Goal: Task Accomplishment & Management: Manage account settings

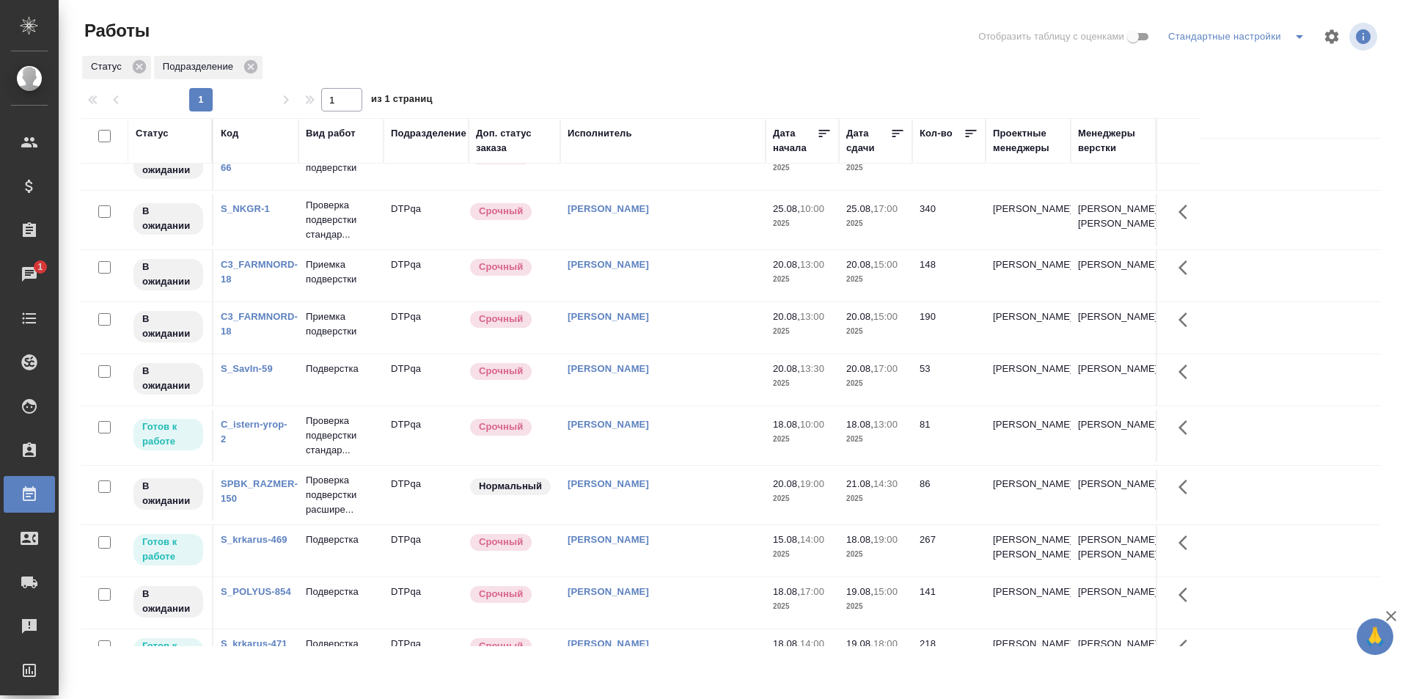
scroll to position [220, 0]
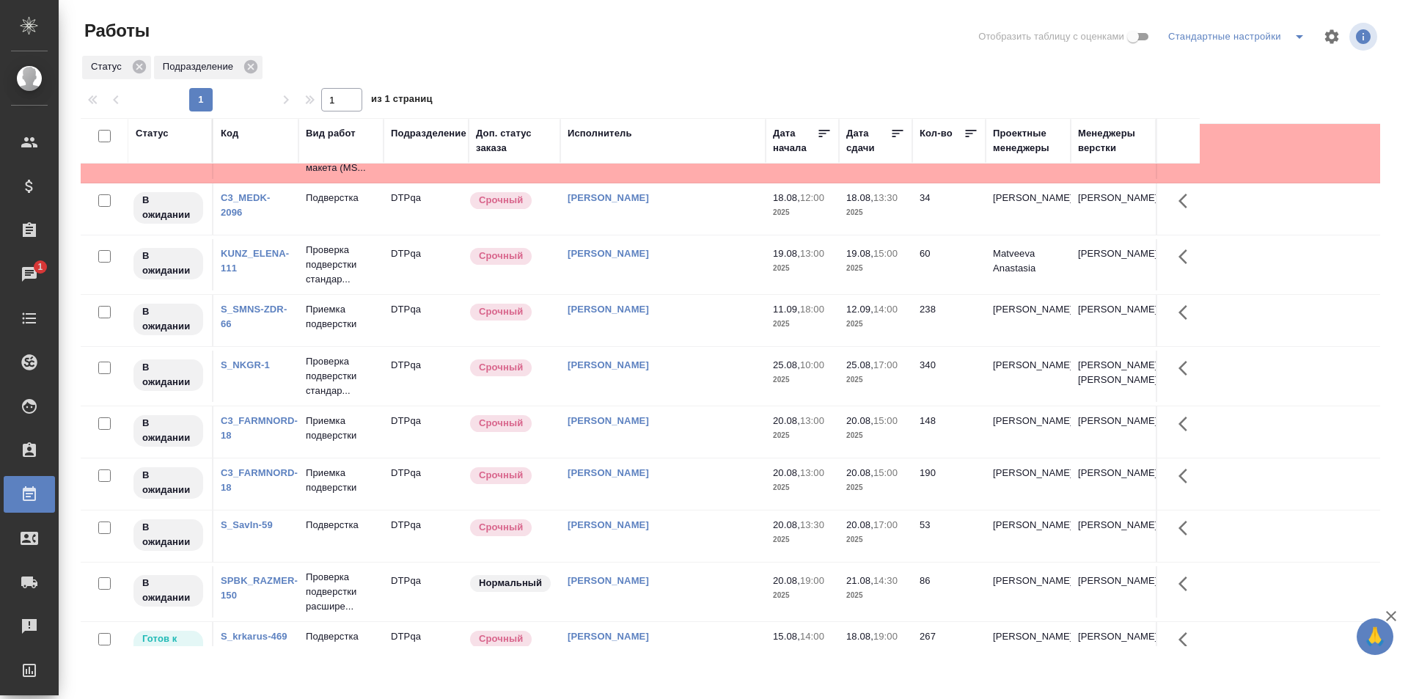
scroll to position [0, 0]
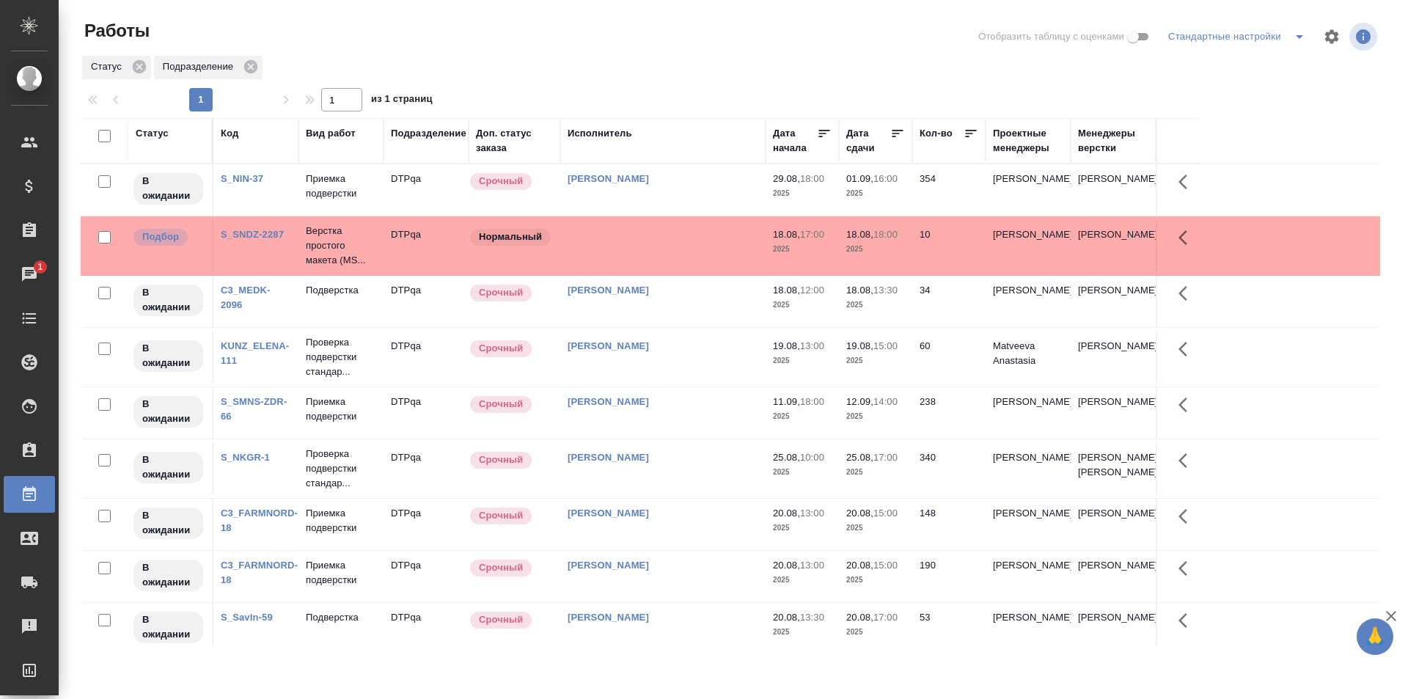
click at [700, 59] on div "Статус Подразделение" at bounding box center [730, 67] width 1299 height 26
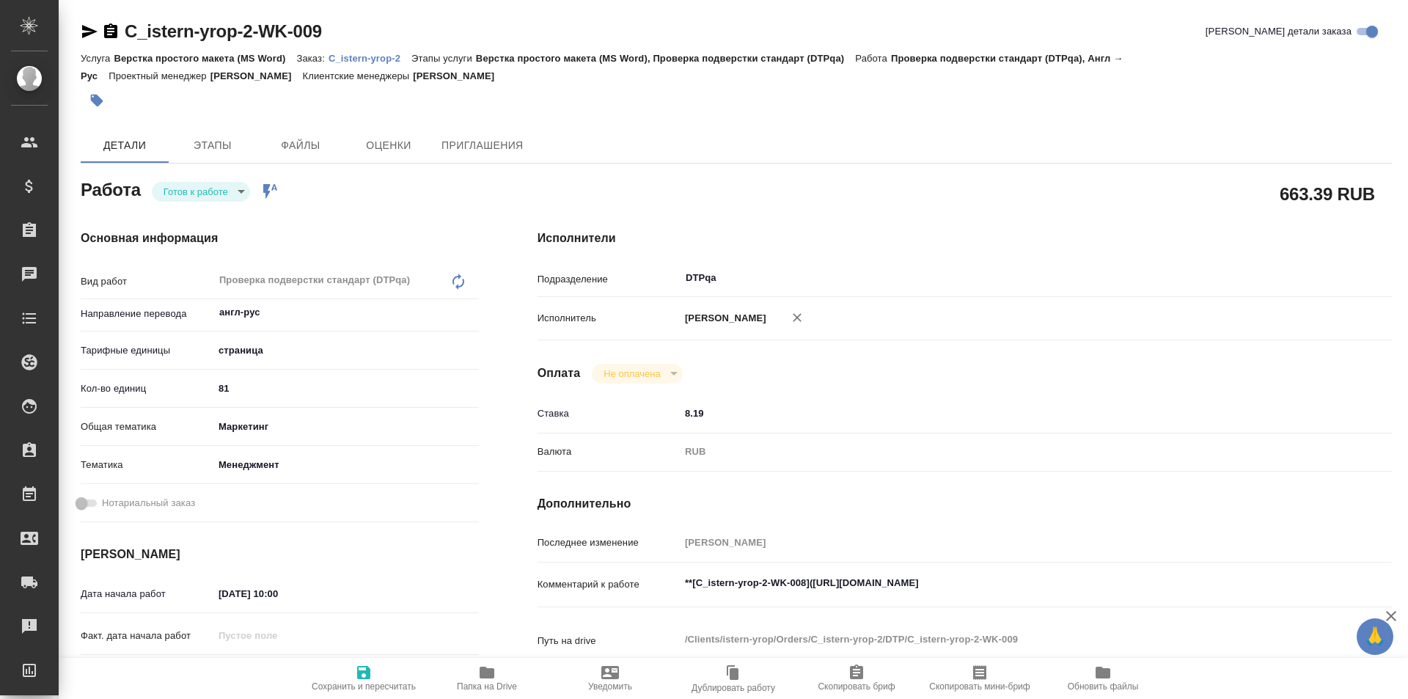
type textarea "x"
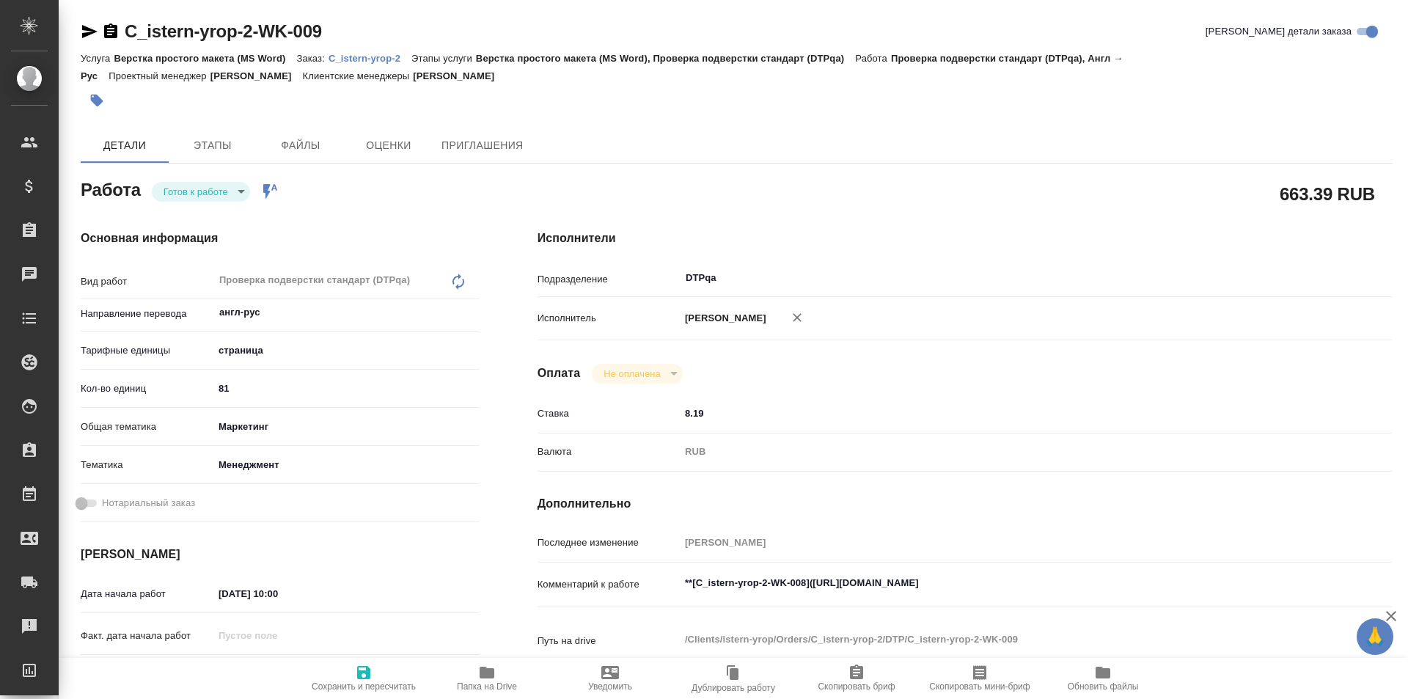
type textarea "x"
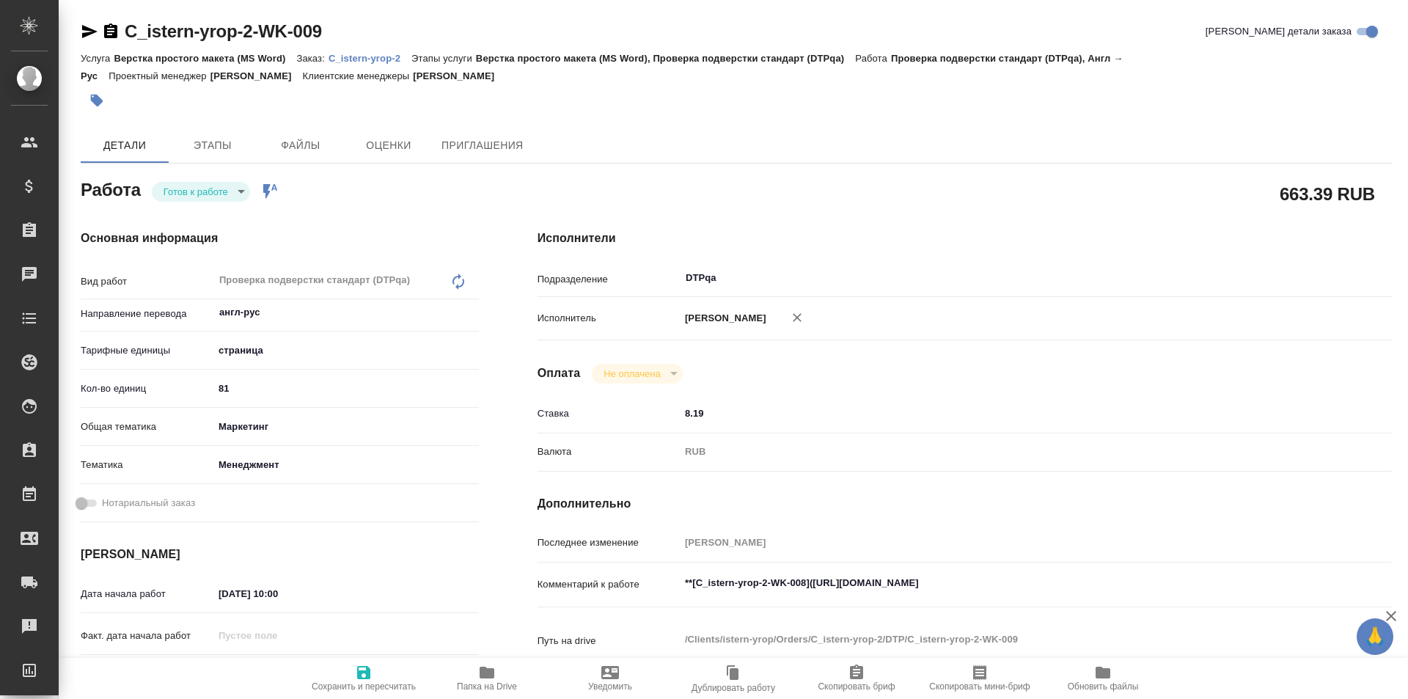
type textarea "x"
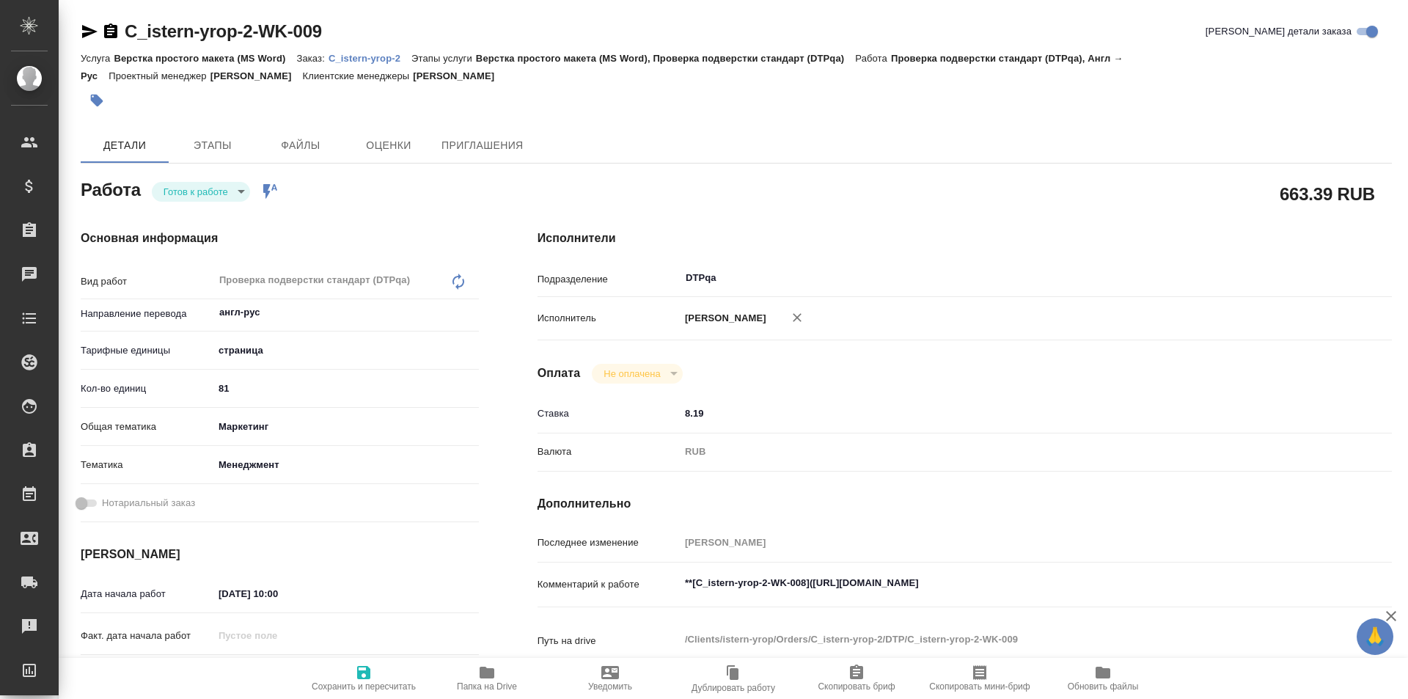
type textarea "x"
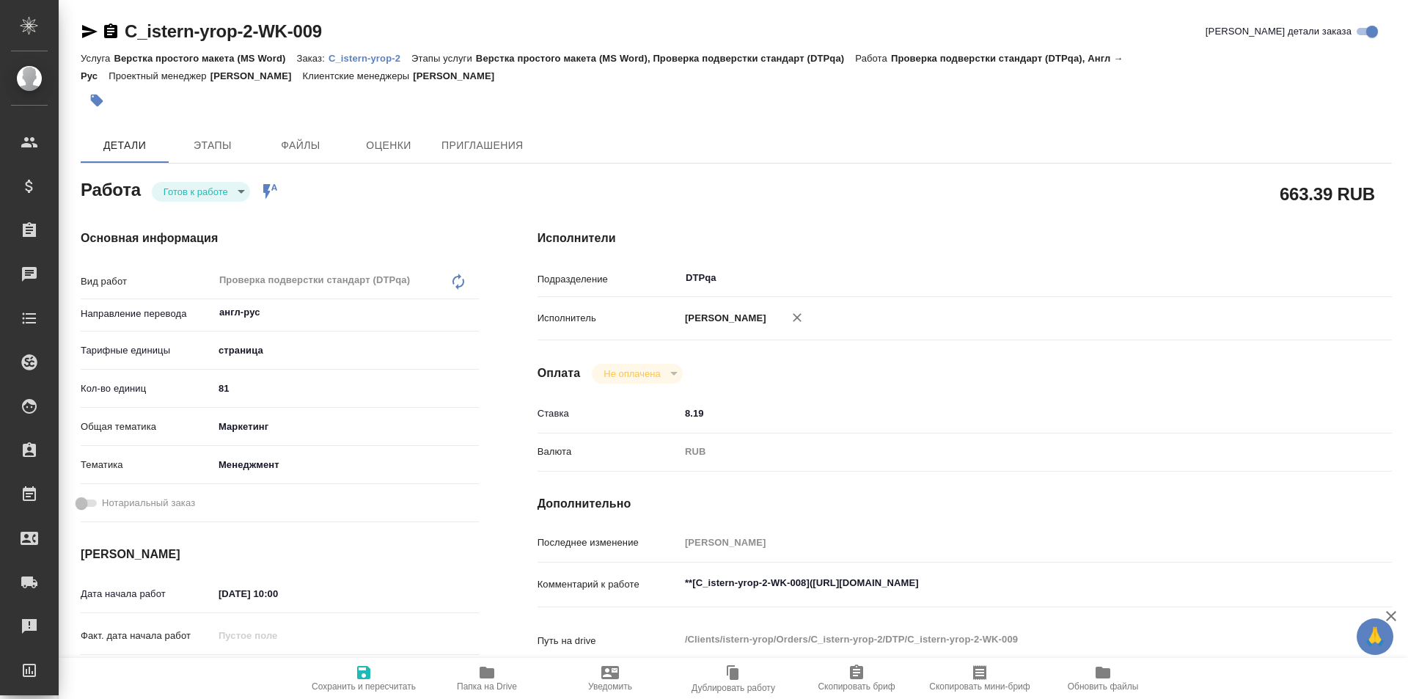
type textarea "x"
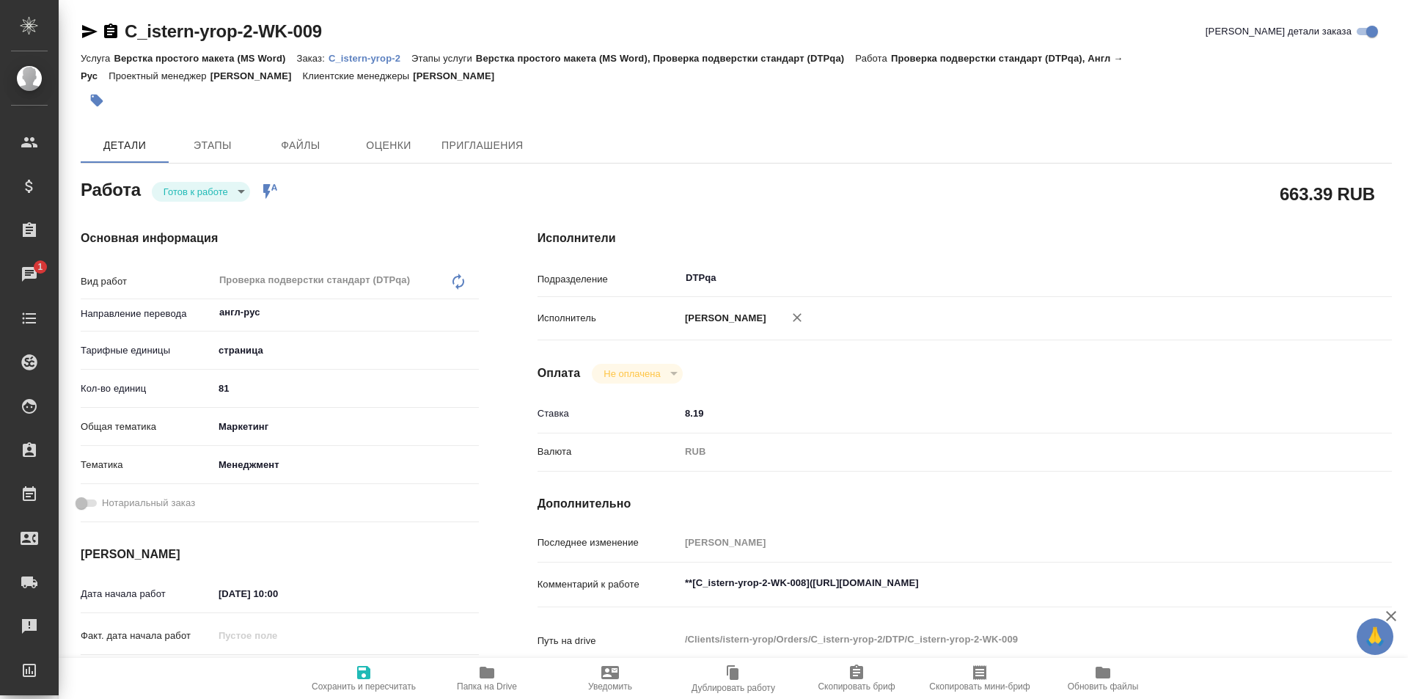
click at [218, 186] on body "🙏 .cls-1 fill:#fff; AWATERA Ismagilova Diana Клиенты Спецификации Заказы 1 Чаты…" at bounding box center [704, 349] width 1408 height 699
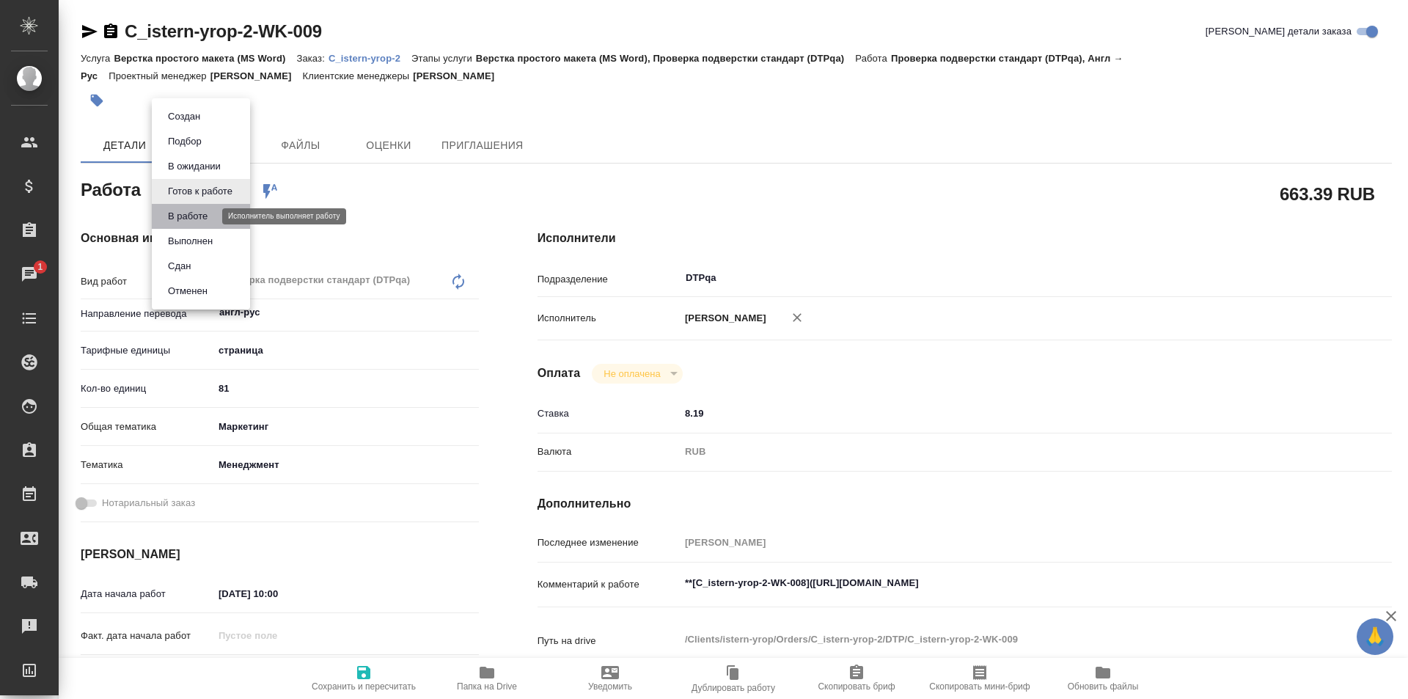
click at [200, 212] on button "В работе" at bounding box center [188, 216] width 48 height 16
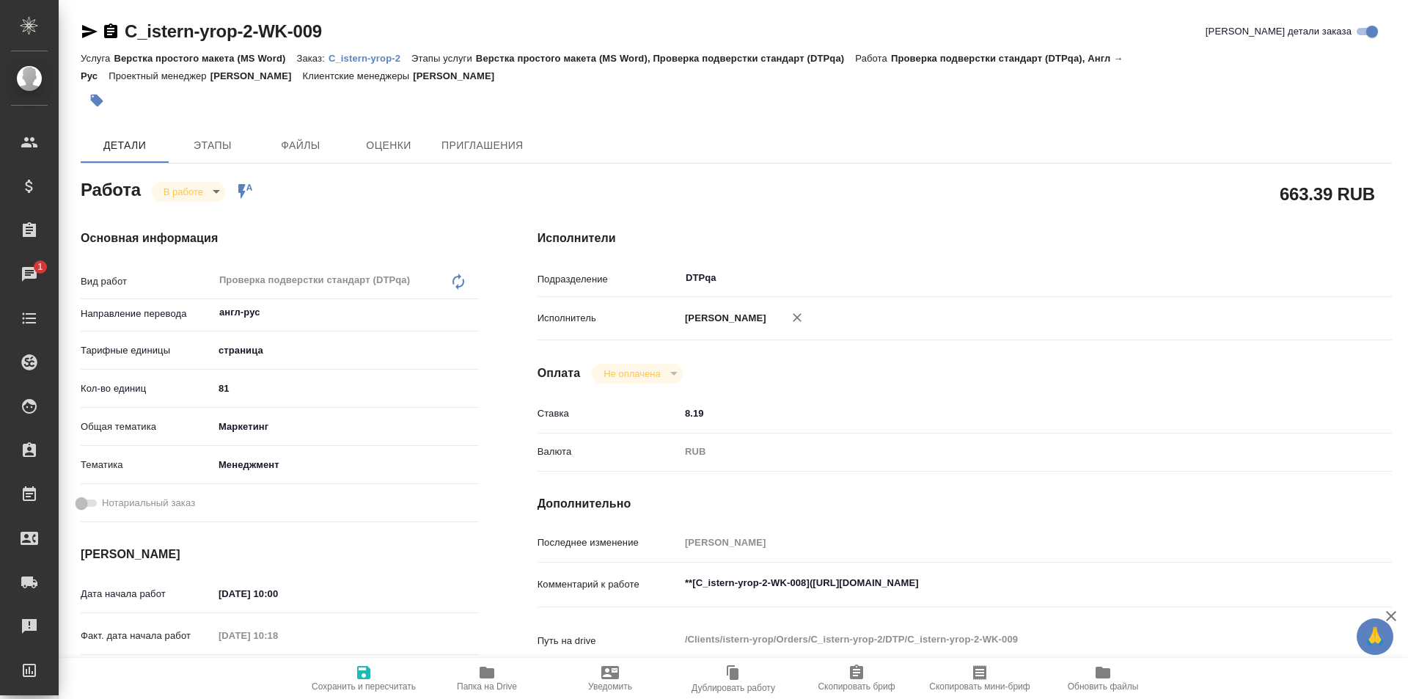
type textarea "x"
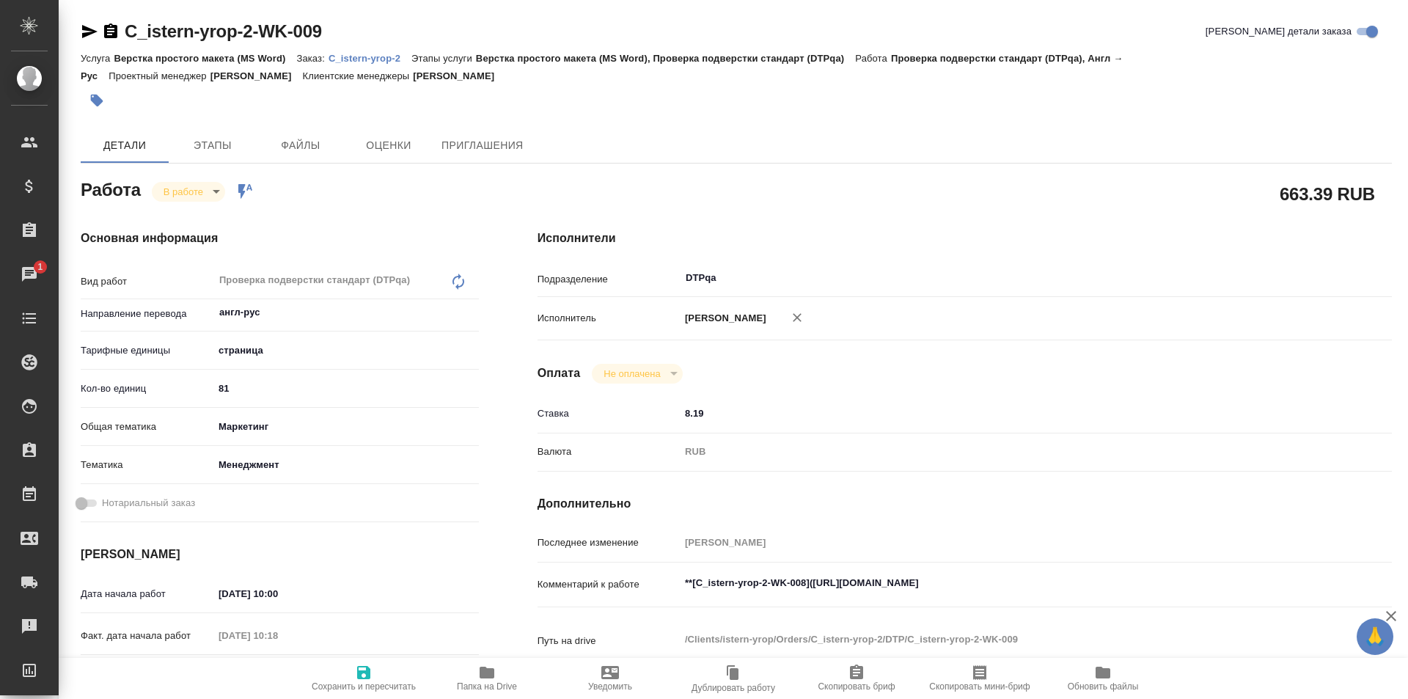
type textarea "x"
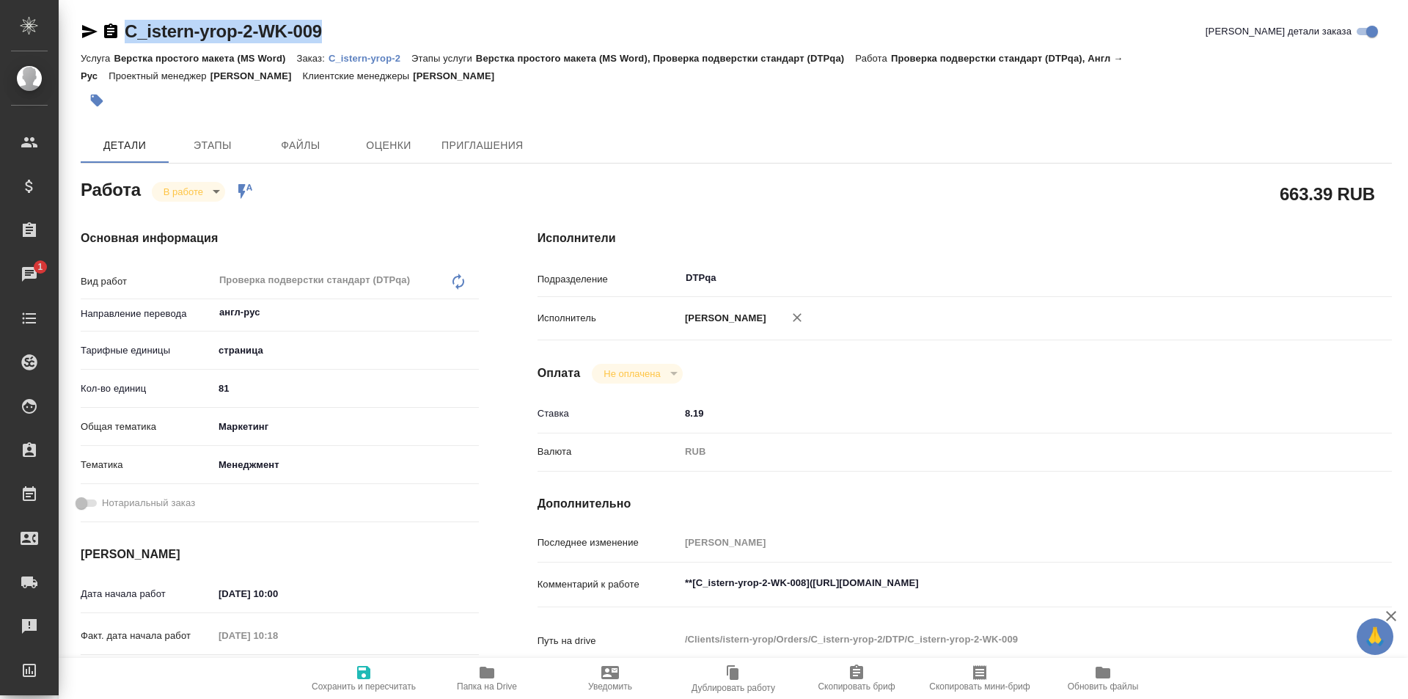
drag, startPoint x: 328, startPoint y: 32, endPoint x: 204, endPoint y: 19, distance: 124.6
click at [117, 35] on div "C_istern-yrop-2-WK-009 Кратко детали заказа" at bounding box center [736, 31] width 1311 height 23
type textarea "x"
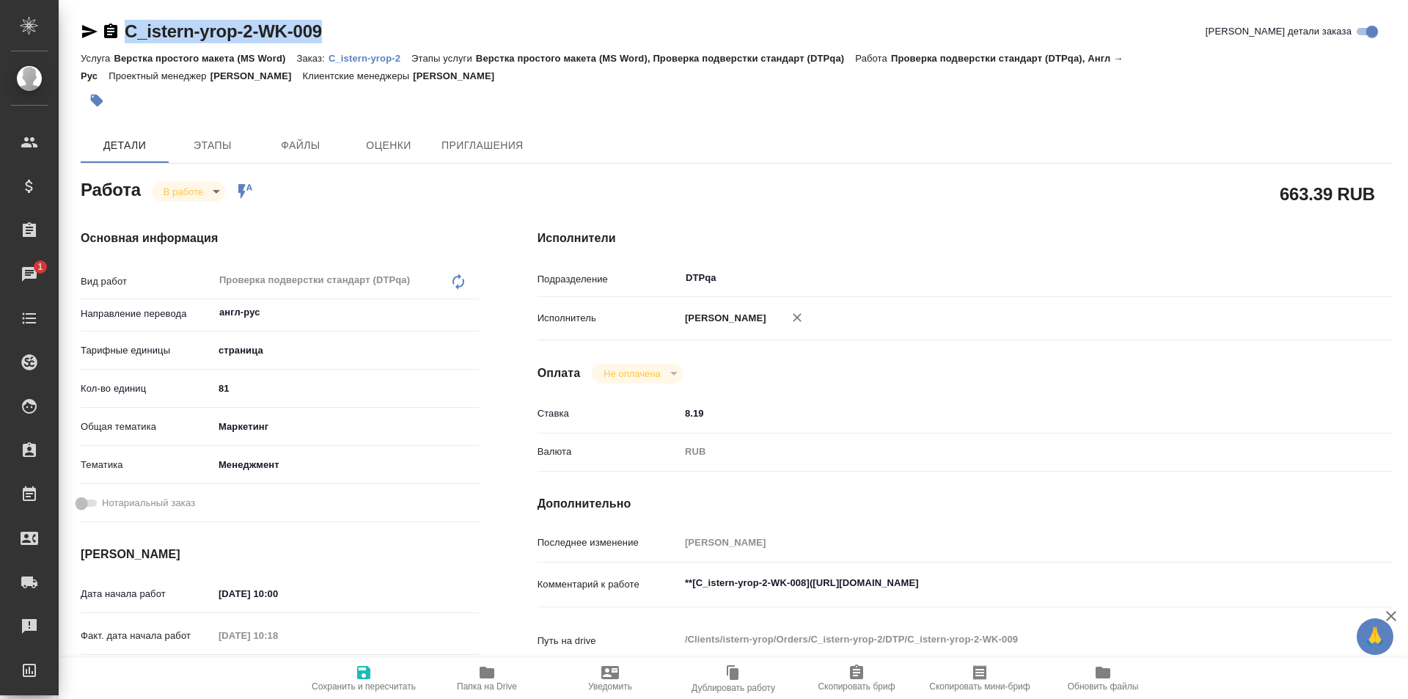
type textarea "x"
copy link "C_istern-yrop-2-WK-009"
drag, startPoint x: 1084, startPoint y: 584, endPoint x: 814, endPoint y: 587, distance: 269.8
click at [814, 587] on textarea "**[C_istern-yrop-2-WK-008](https://tera.awatera.com/Work/6896061bfde8d4c84cd227…" at bounding box center [999, 583] width 639 height 25
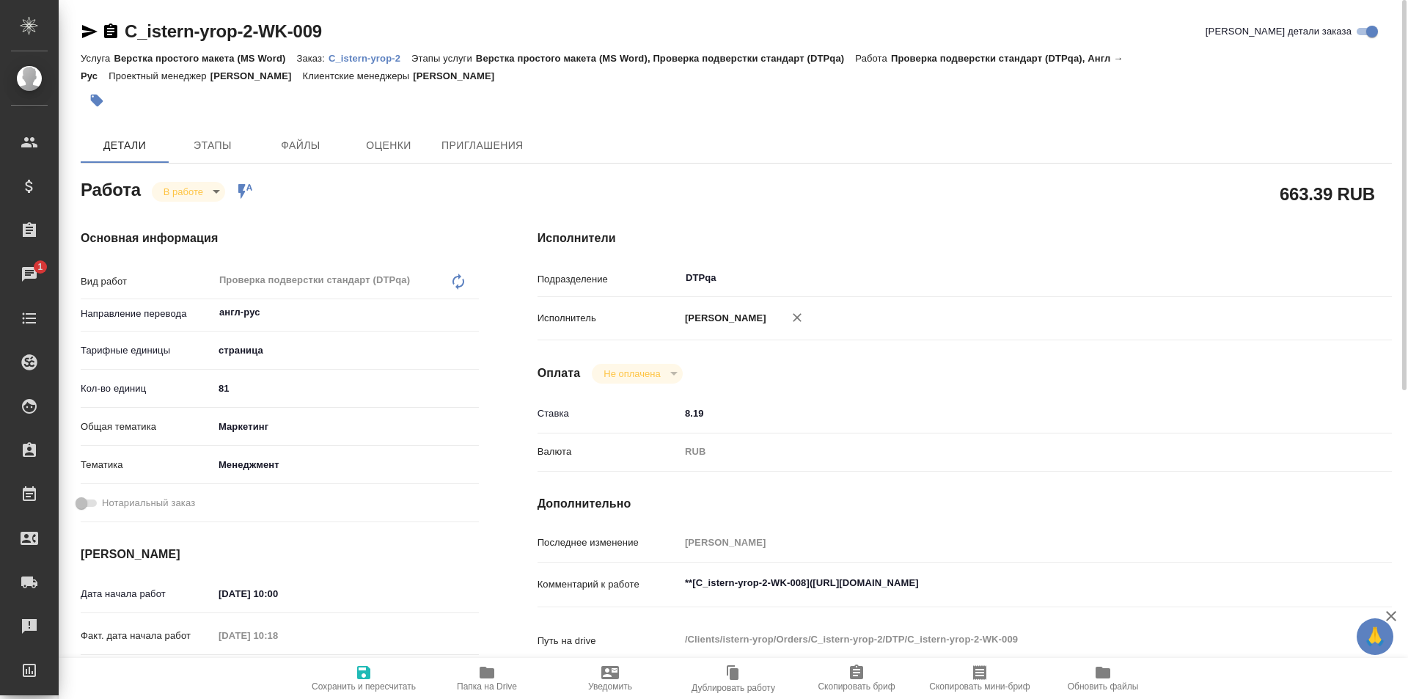
type textarea "x"
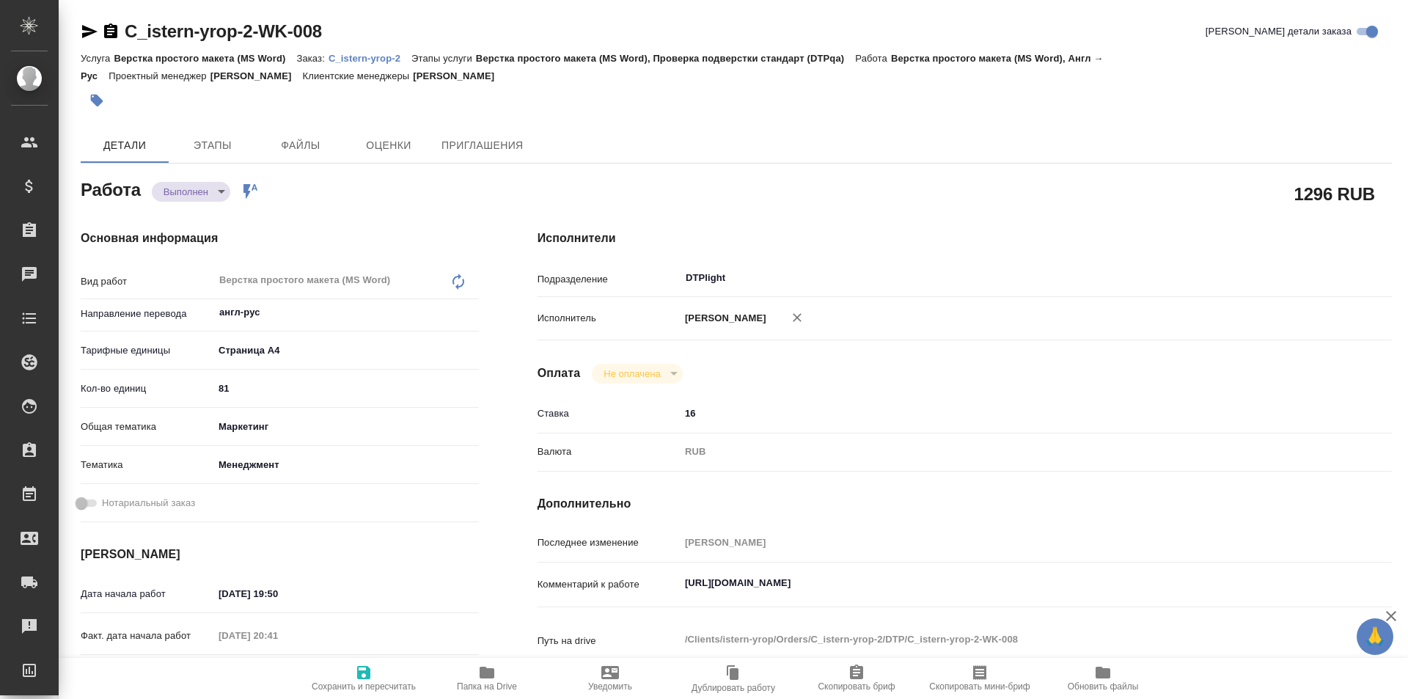
type textarea "x"
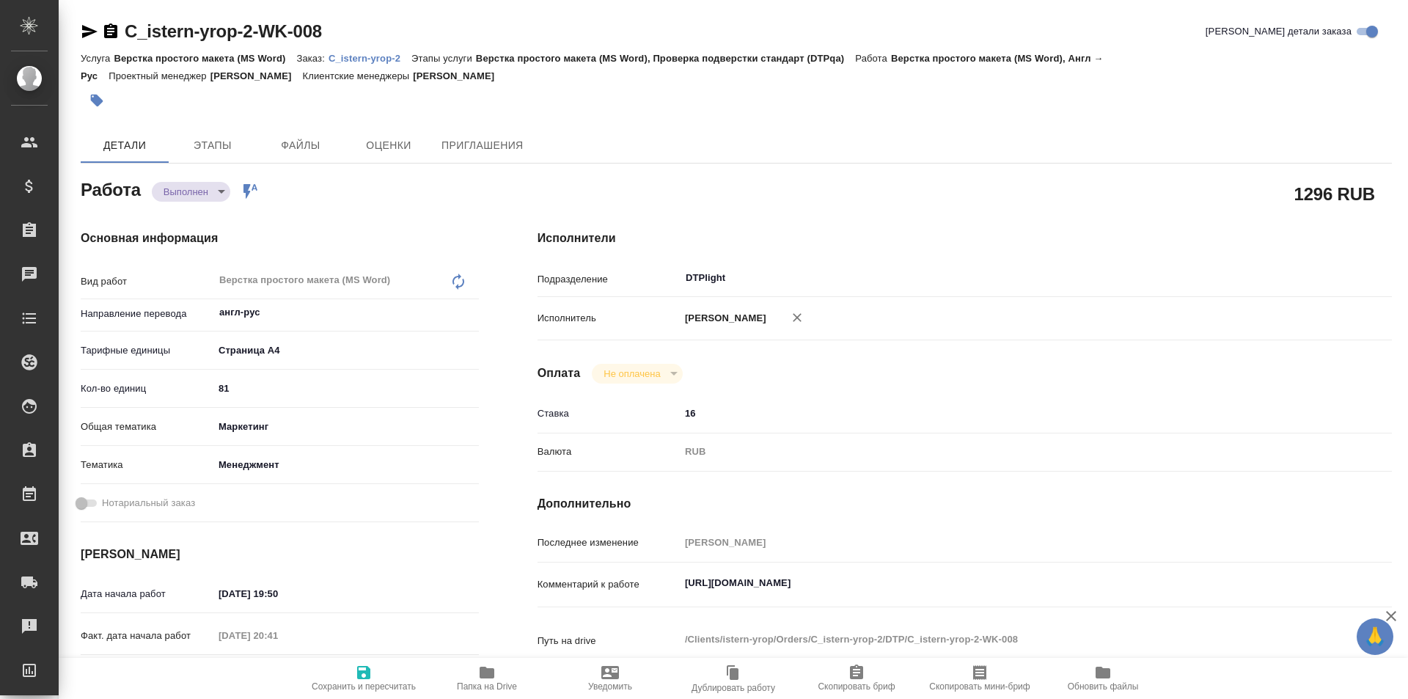
type textarea "x"
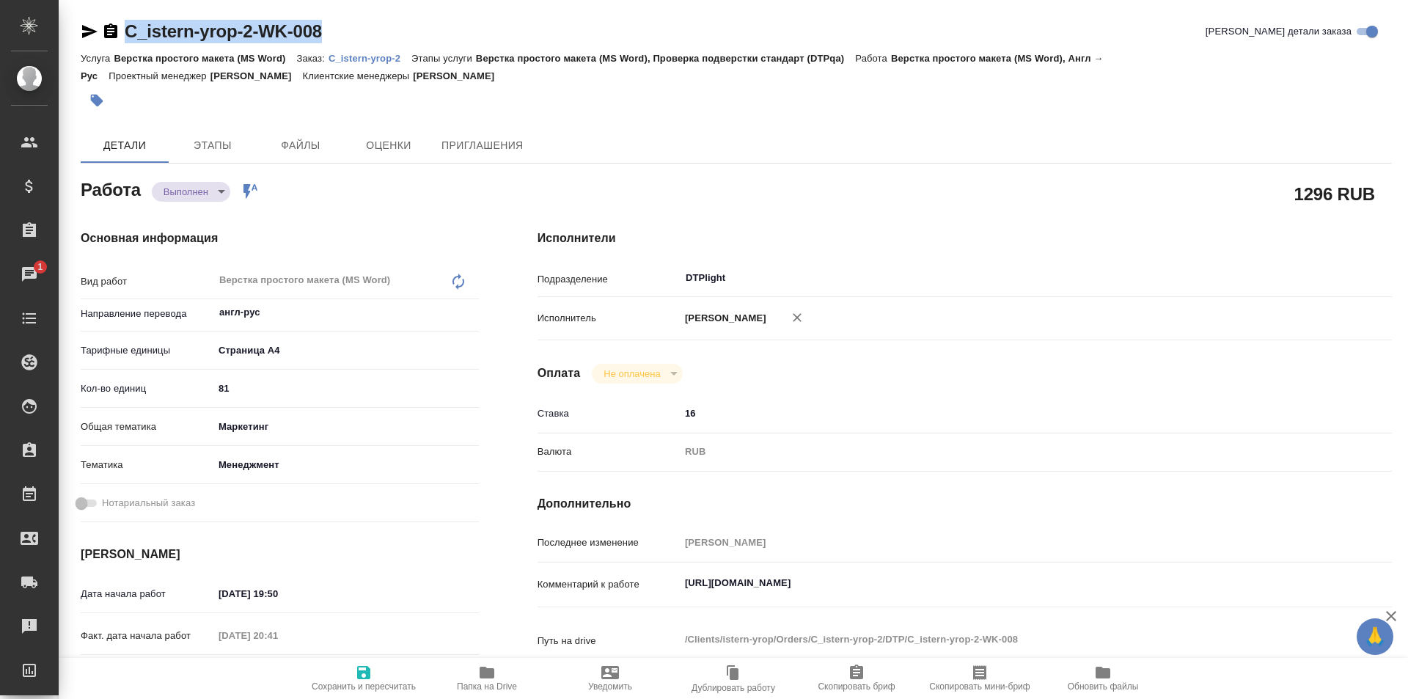
drag, startPoint x: 337, startPoint y: 33, endPoint x: 76, endPoint y: 33, distance: 261.0
click at [76, 33] on div "C_istern-yrop-2-WK-008 Кратко детали заказа Услуга Верстка простого макета (MS …" at bounding box center [736, 633] width 1327 height 1266
copy link "C_istern-yrop-2-WK-008"
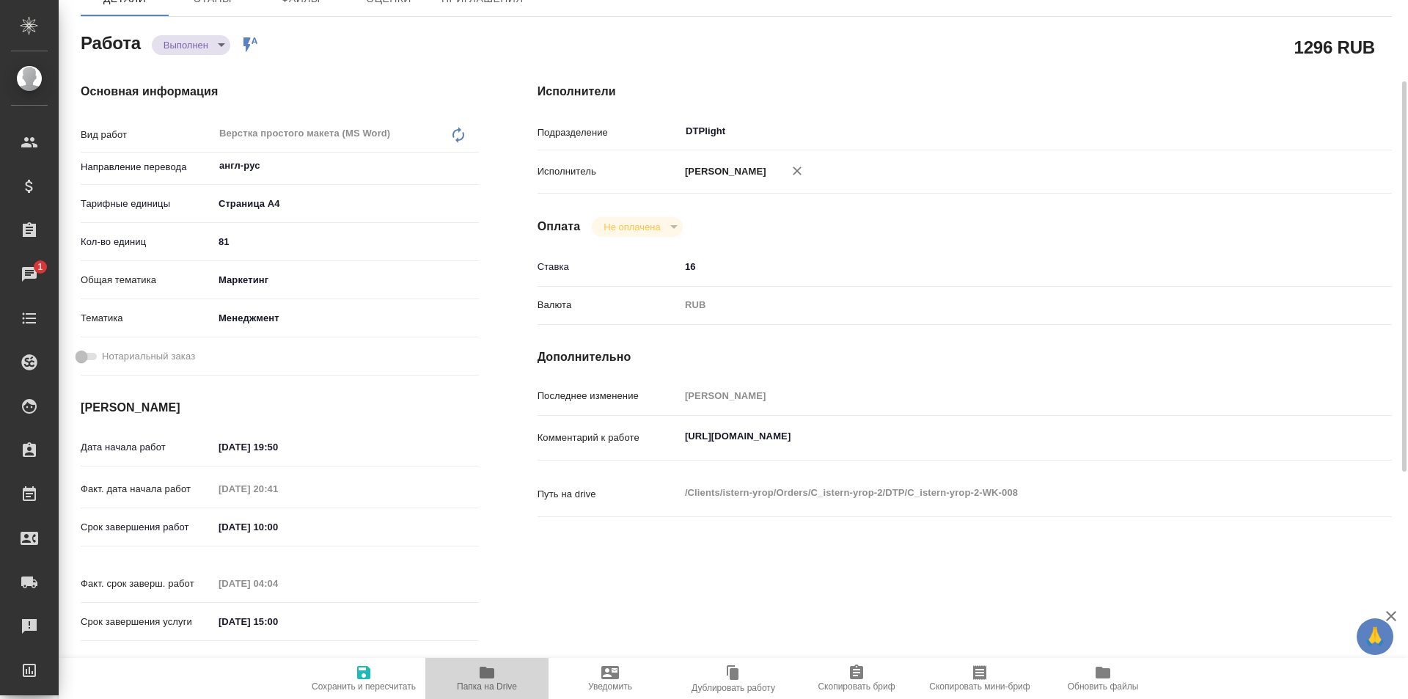
click at [487, 674] on icon "button" at bounding box center [487, 672] width 15 height 12
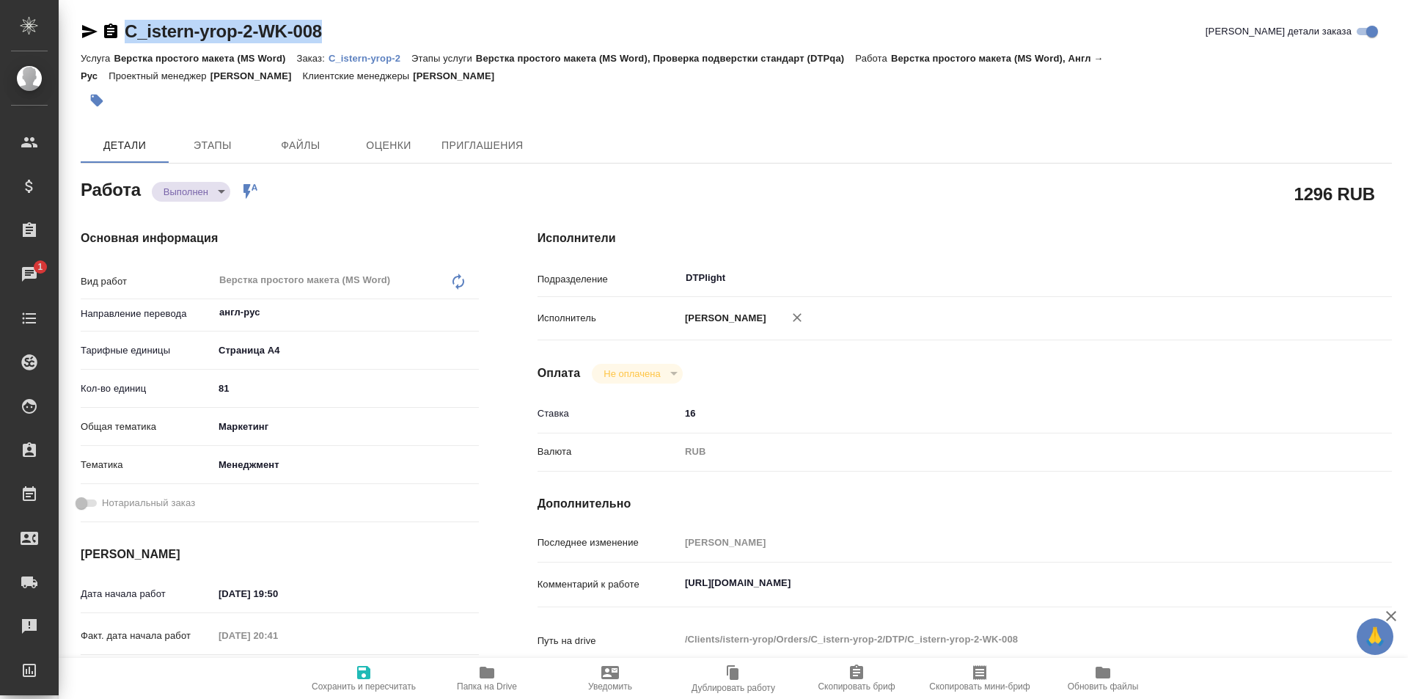
scroll to position [73, 0]
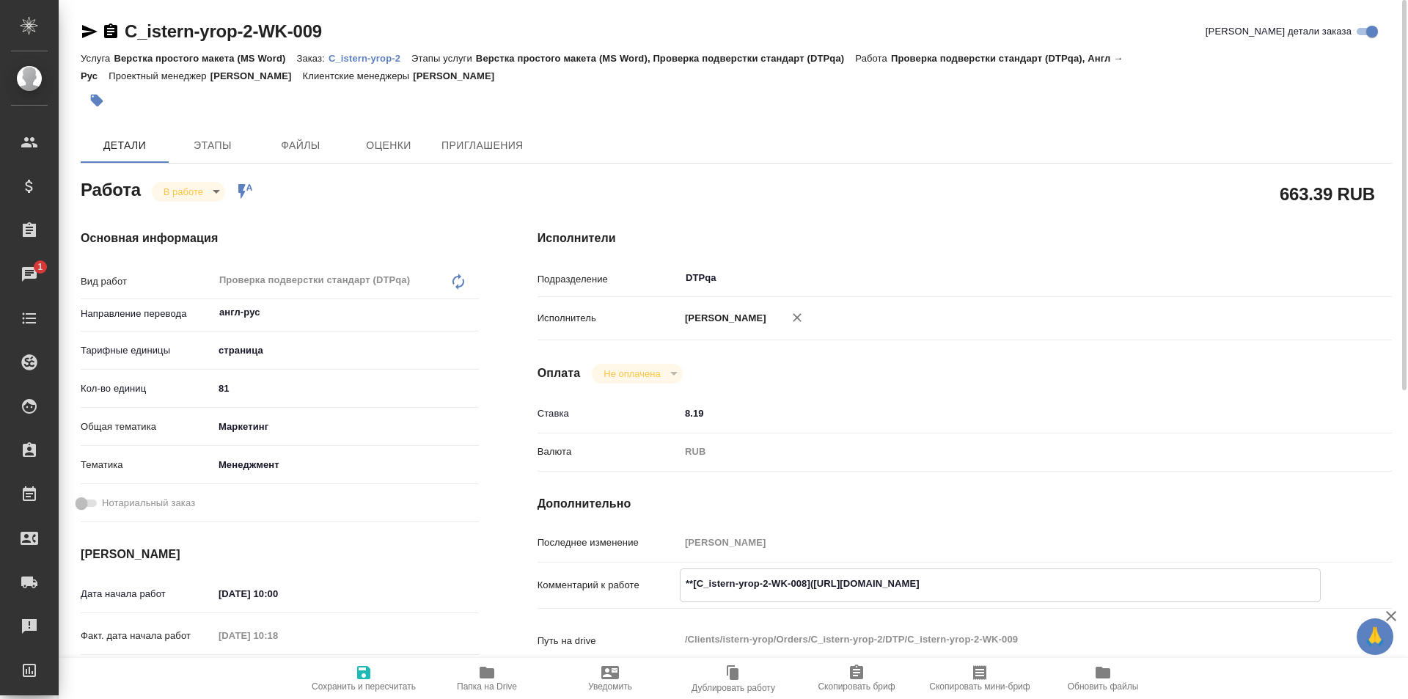
click at [488, 672] on icon "button" at bounding box center [487, 672] width 15 height 12
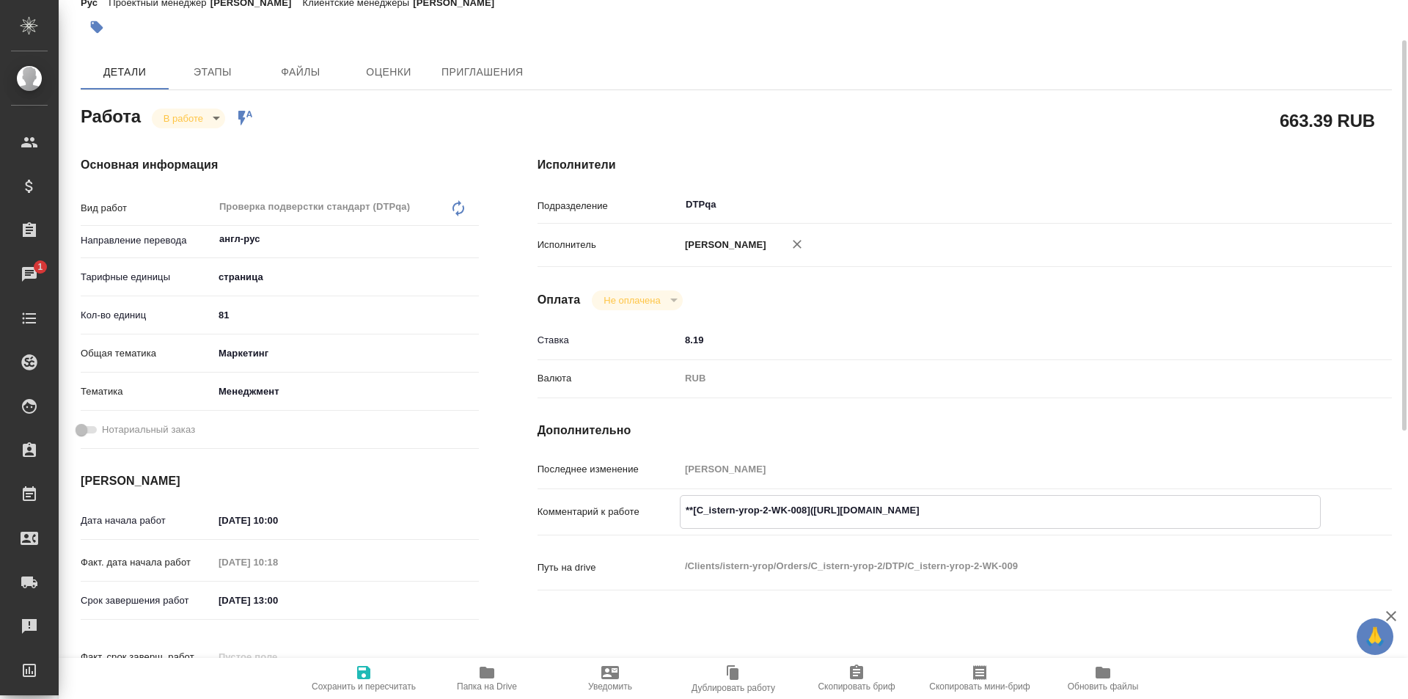
click at [1147, 511] on textarea "**[C_istern-yrop-2-WK-008](https://tera.awatera.com/Work/6896061bfde8d4c84cd227…" at bounding box center [999, 510] width 639 height 25
paste textarea "https://drive.awatera.com/f/10064550"
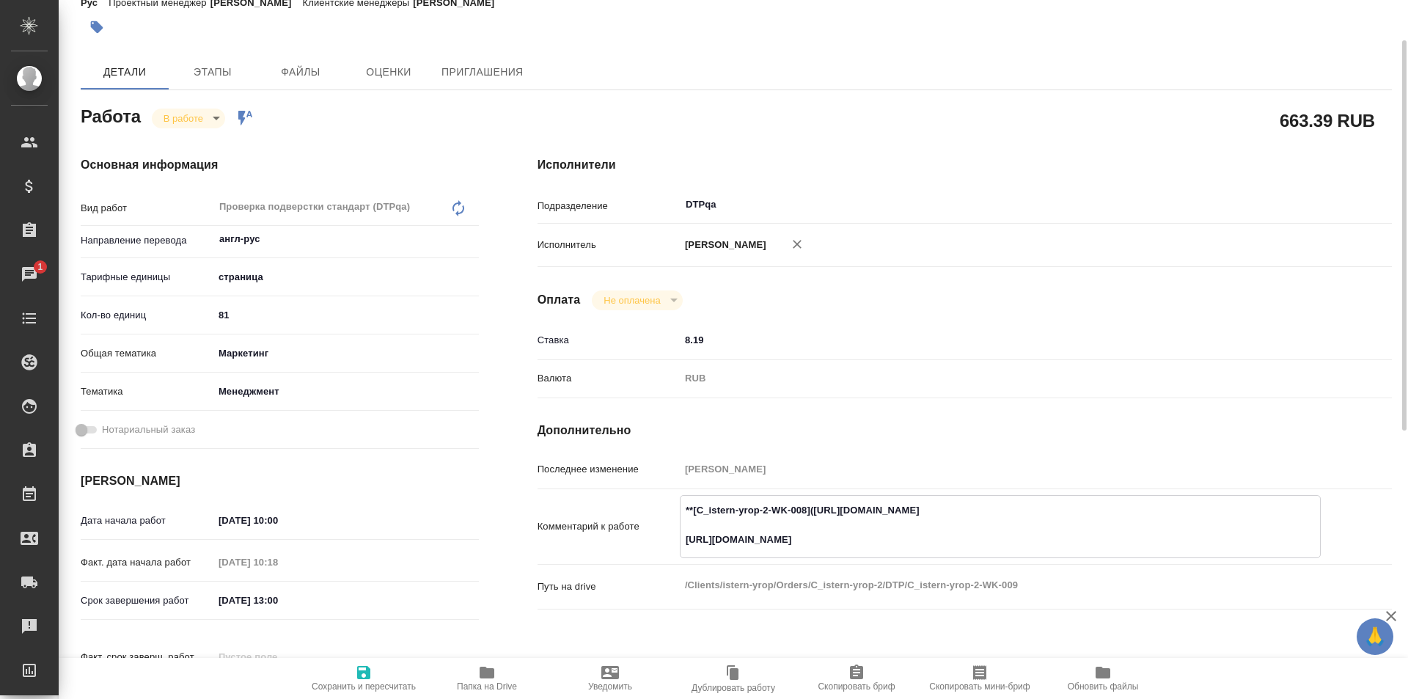
type textarea "**[C_istern-yrop-2-WK-008](https://tera.awatera.com/Work/6896061bfde8d4c84cd227…"
click at [378, 672] on span "Сохранить и пересчитать" at bounding box center [364, 678] width 106 height 28
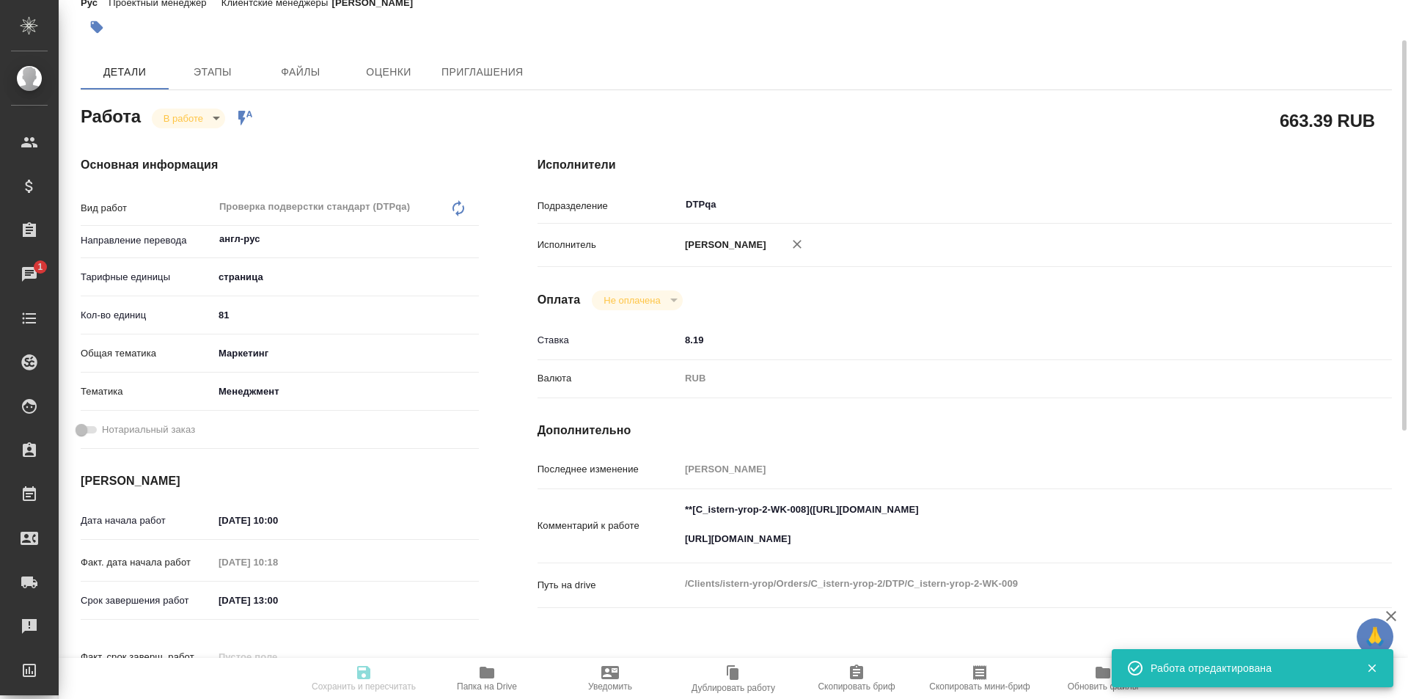
type input "inProgress"
type input "англ-рус"
type input "5a8b1489cc6b4906c91bfdb2"
type input "81"
type input "marketing"
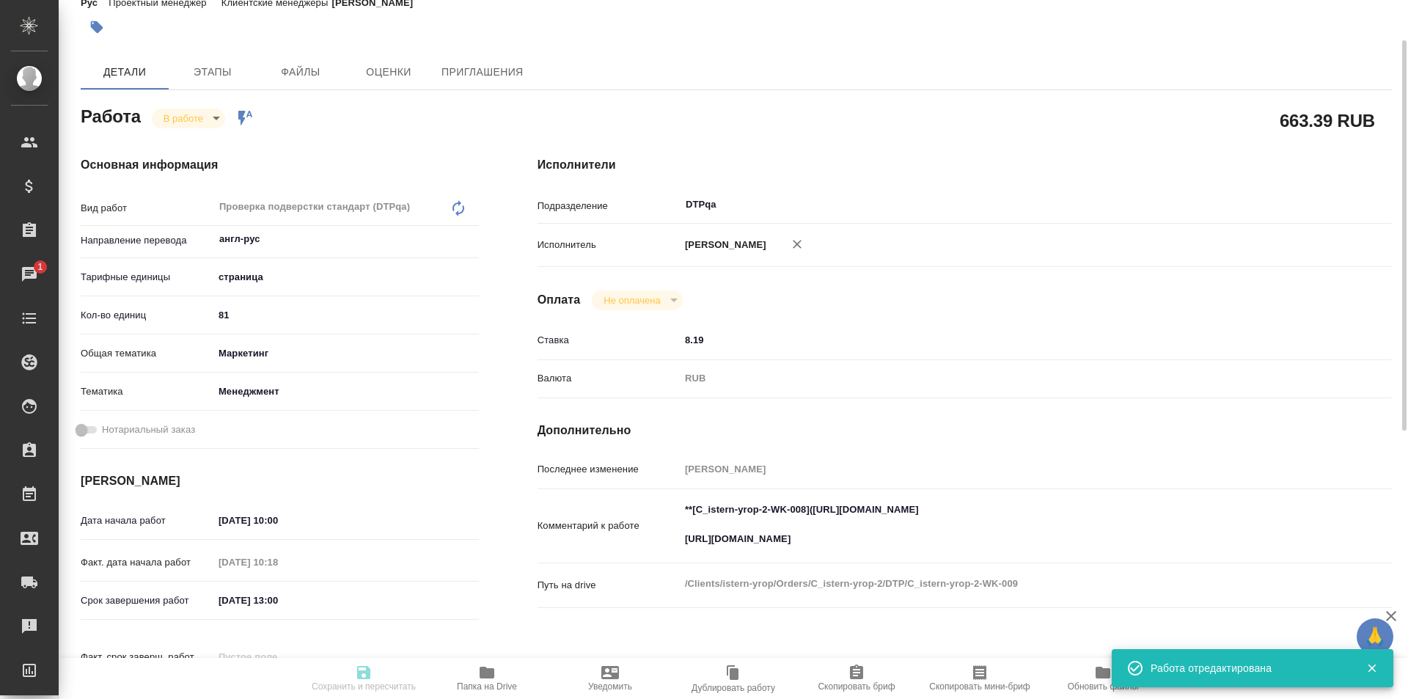
type input "5a8b8b956a9677013d343d4c"
type input "18.08.2025 10:00"
type input "18.08.2025 10:18"
type input "18.08.2025 13:00"
type input "18.08.2025 15:00"
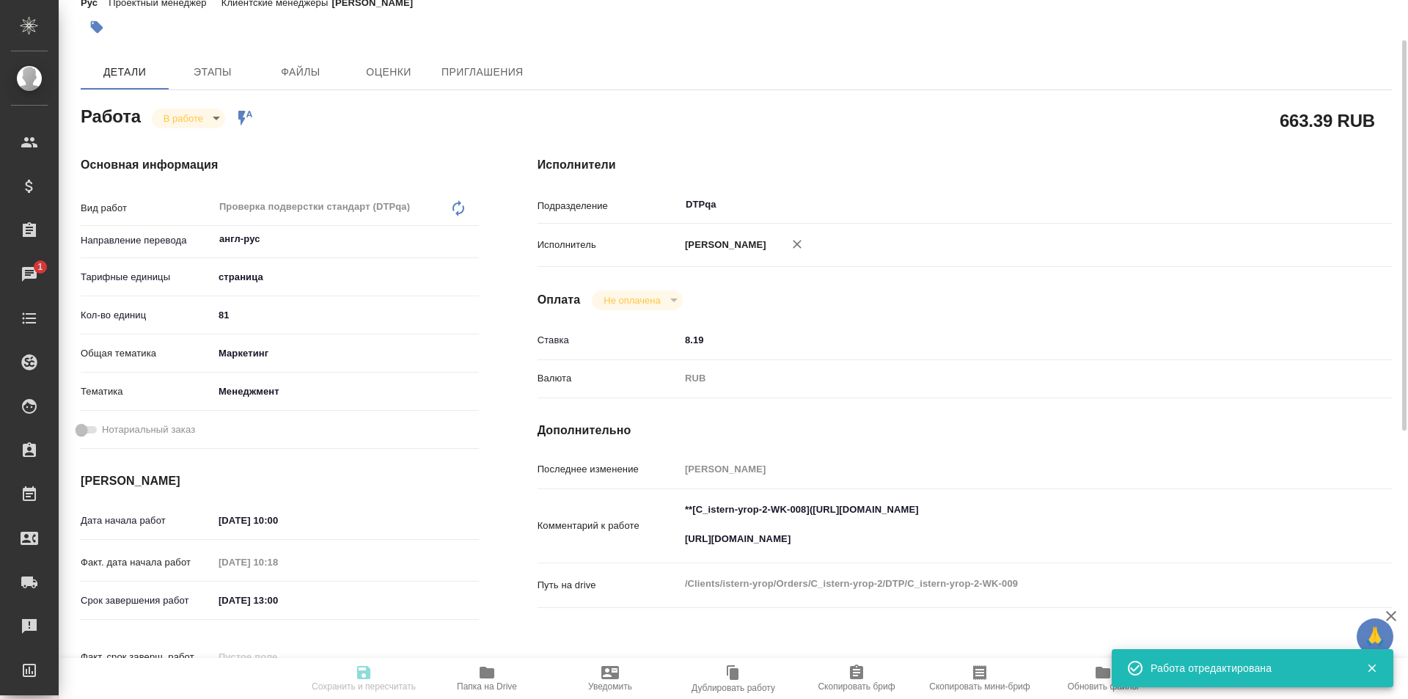
type input "DTPqa"
type input "notPayed"
type input "8.19"
type input "RUB"
type input "[PERSON_NAME]"
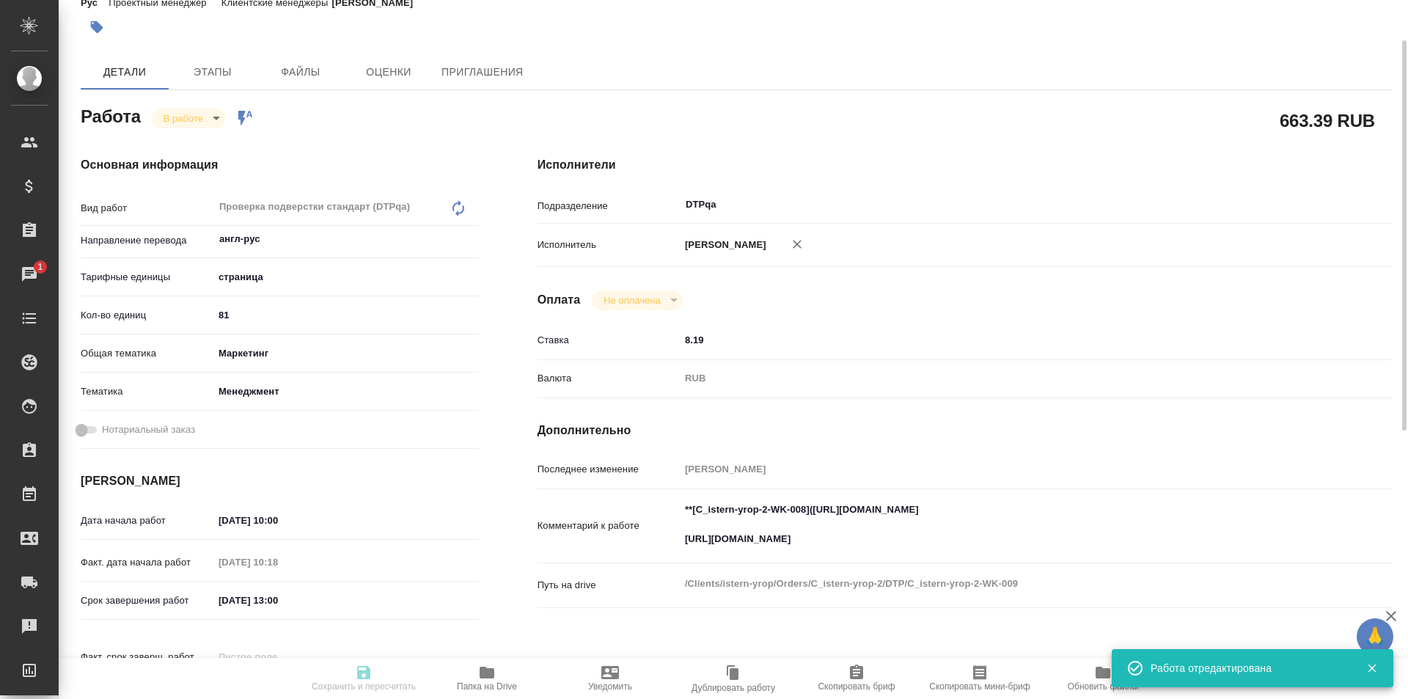
type input "C_istern-yrop-2"
type input "Верстка простого макета (MS Word)"
type input "Верстка простого макета (MS Word), Проверка подверстки стандарт (DTPqa)"
type input "[PERSON_NAME]"
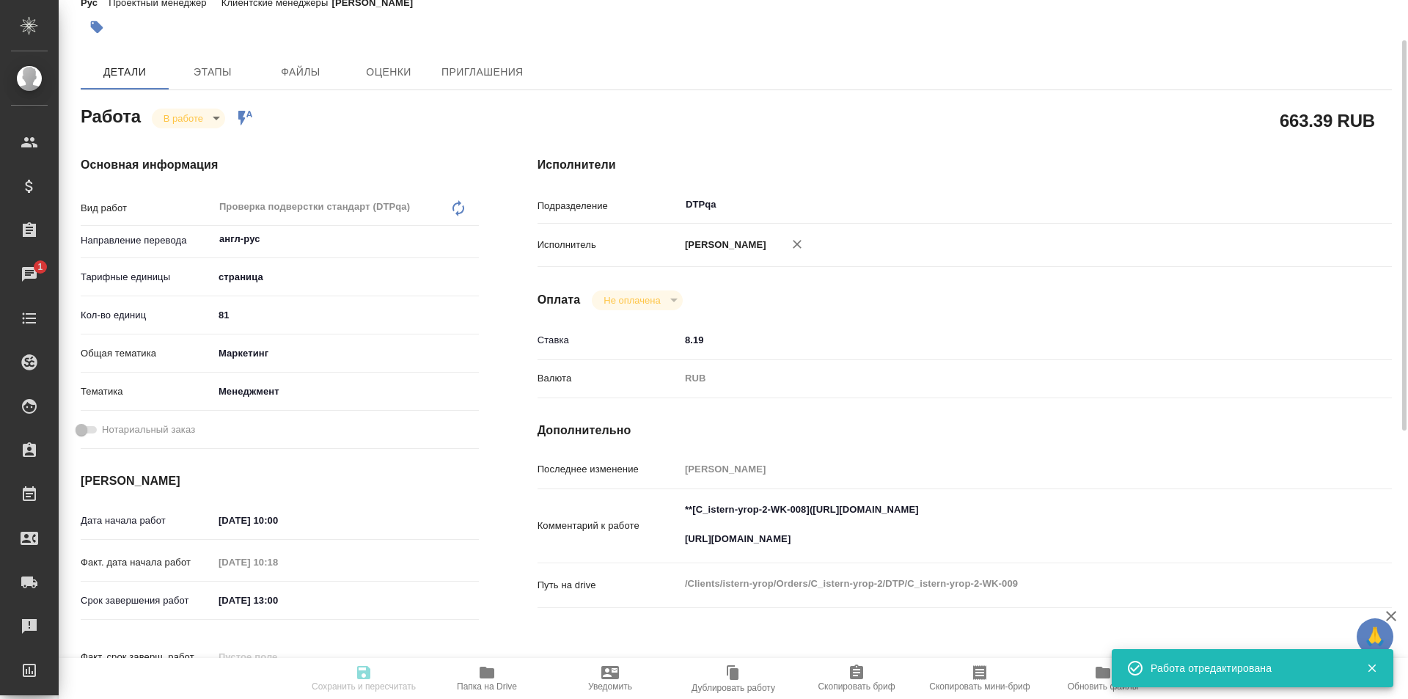
type input "/Clients/istern-yrop/Orders/C_istern-yrop-2"
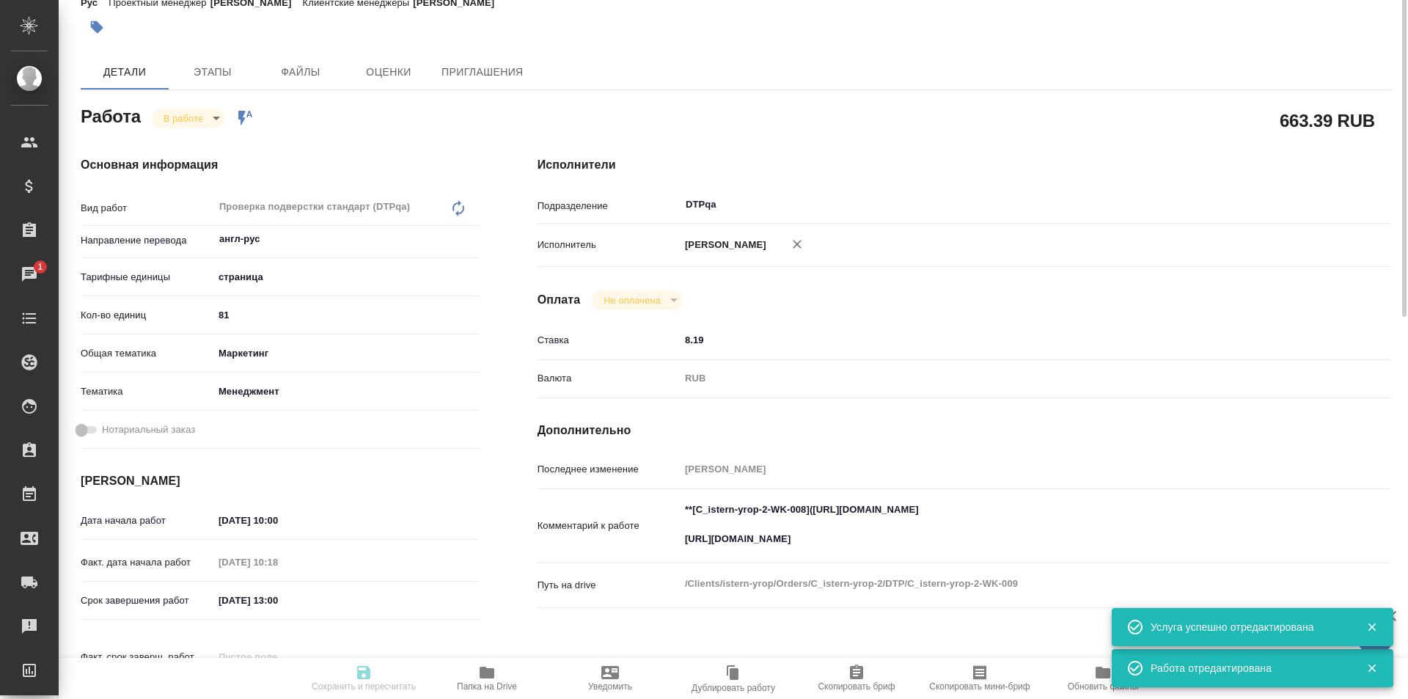
scroll to position [0, 0]
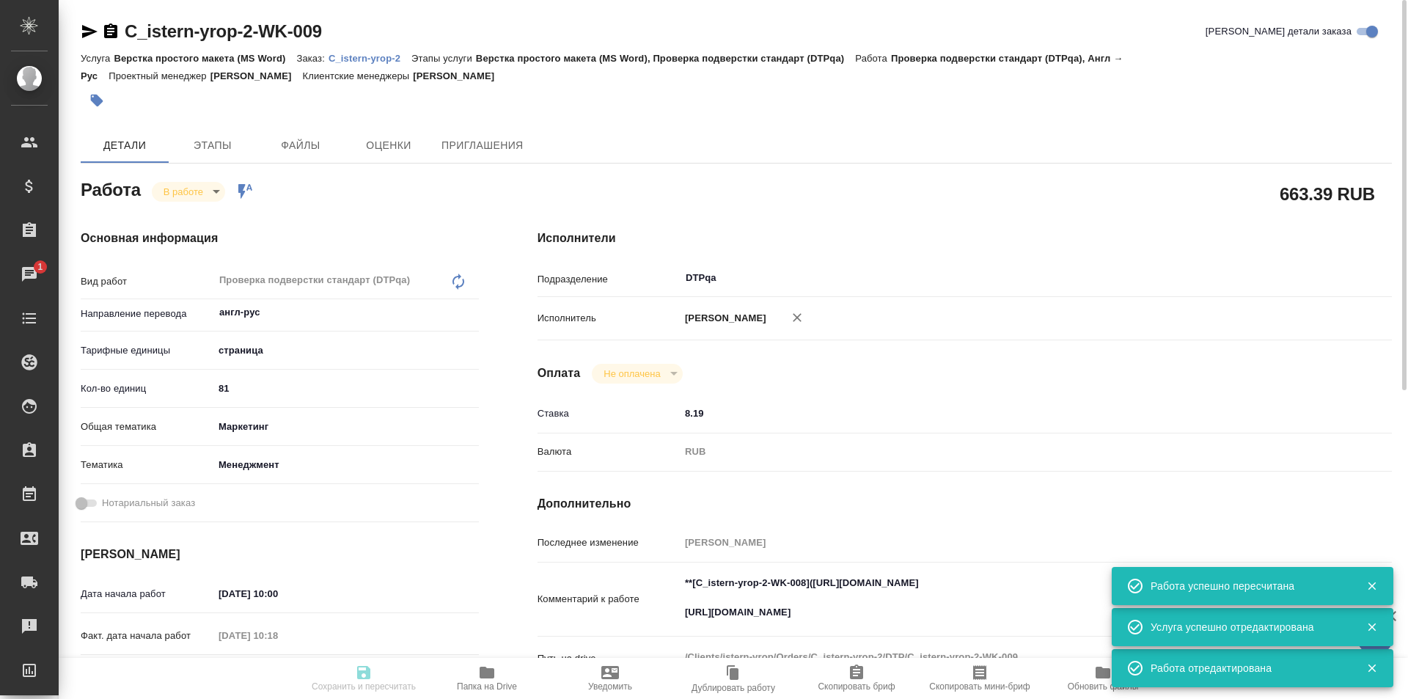
click at [188, 195] on body "🙏 .cls-1 fill:#fff; AWATERA Ismagilova Diana Клиенты Спецификации Заказы 1 Чаты…" at bounding box center [704, 349] width 1408 height 699
type input "inProgress"
type input "англ-рус"
type input "5a8b1489cc6b4906c91bfdb2"
type input "81"
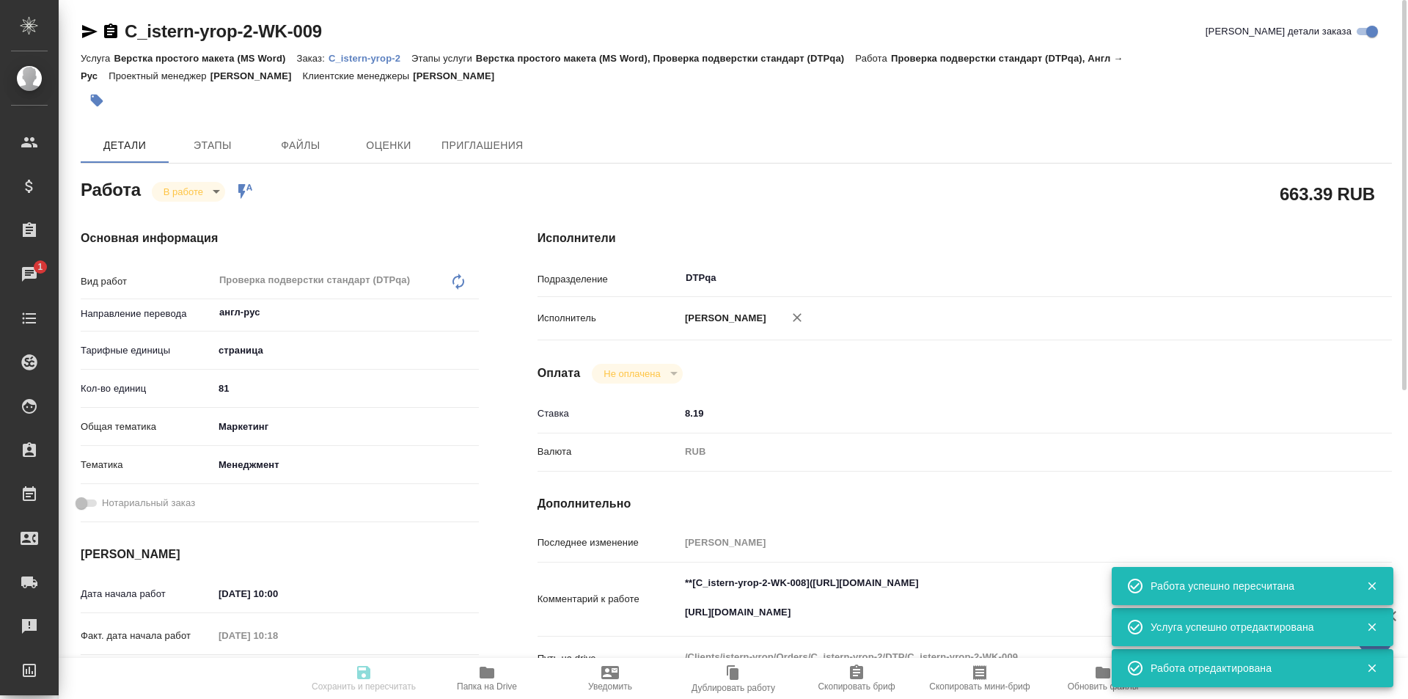
type input "marketing"
type input "5a8b8b956a9677013d343d4c"
type input "18.08.2025 10:00"
type input "18.08.2025 10:18"
type input "18.08.2025 13:00"
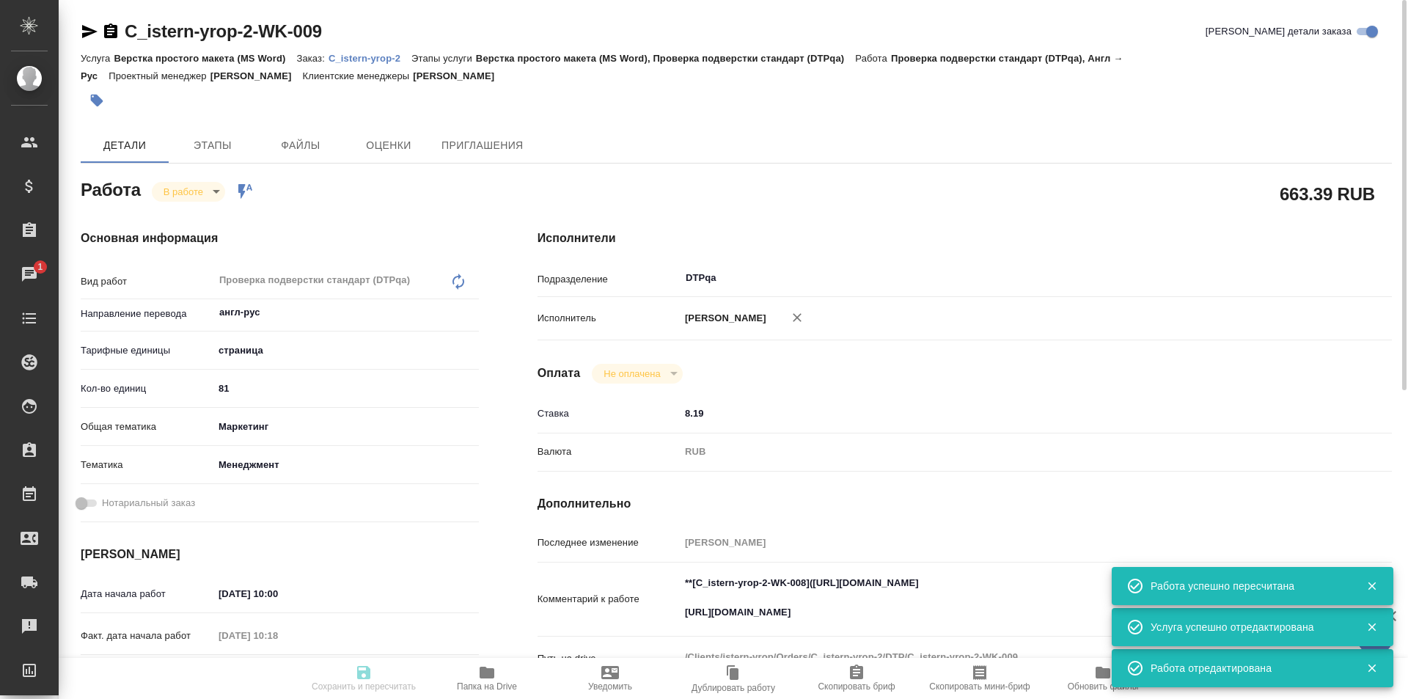
type input "18.08.2025 15:00"
type input "DTPqa"
type input "notPayed"
type input "8.19"
type input "RUB"
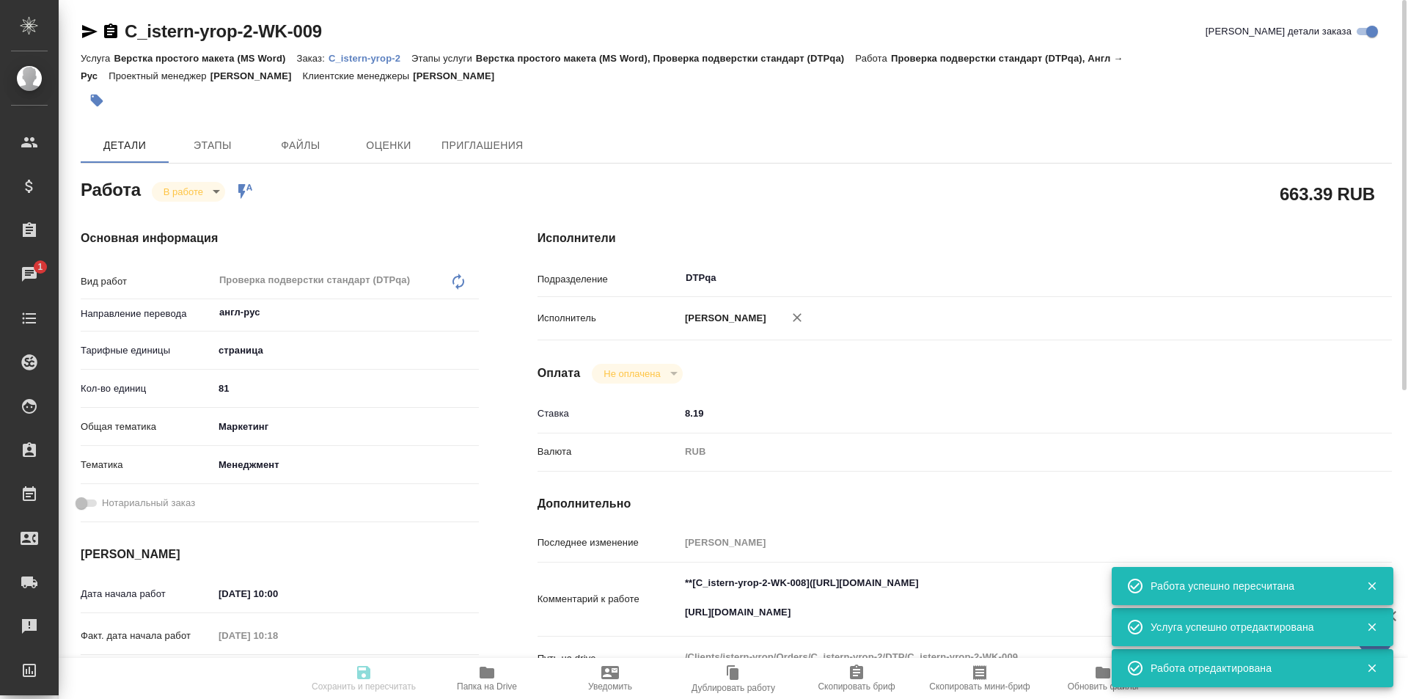
type input "[PERSON_NAME]"
type input "C_istern-yrop-2"
type input "Верстка простого макета (MS Word)"
type input "Верстка простого макета (MS Word), Проверка подверстки стандарт (DTPqa)"
type input "Лямина Надежда"
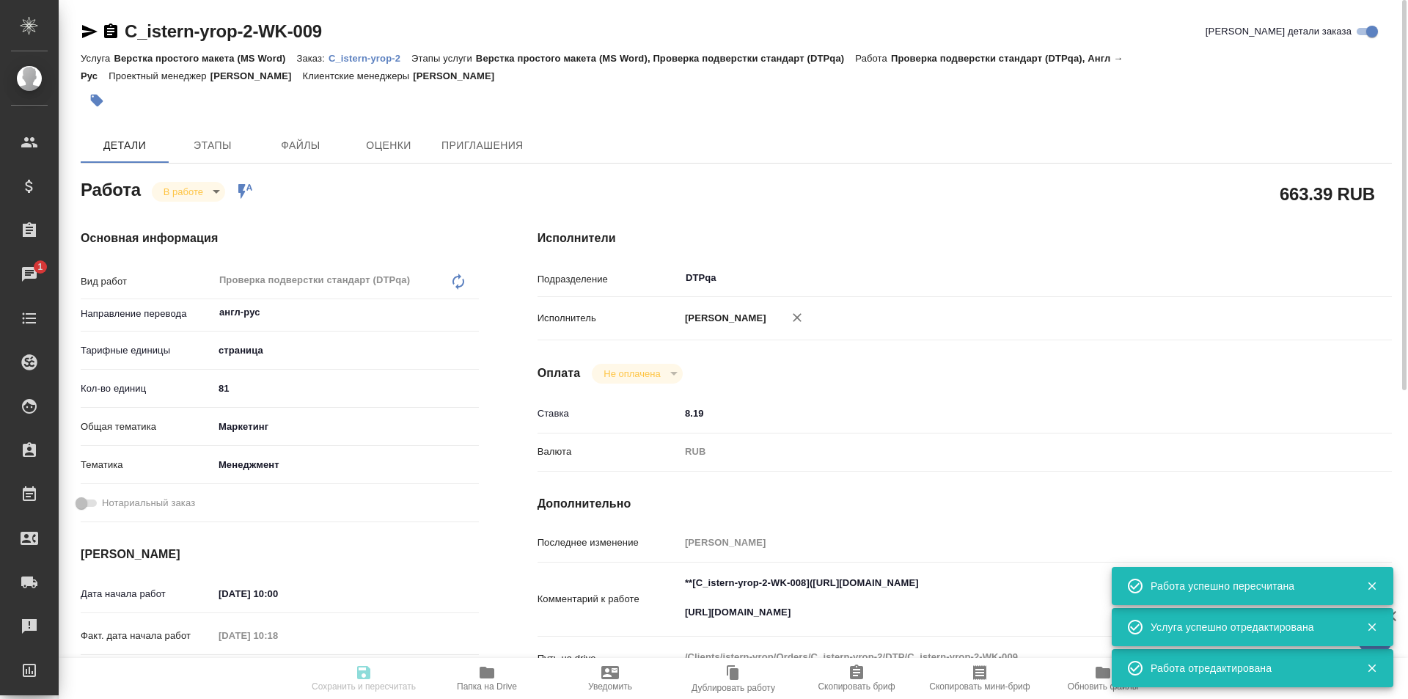
type input "[PERSON_NAME]"
type input "/Clients/istern-yrop/Orders/C_istern-yrop-2"
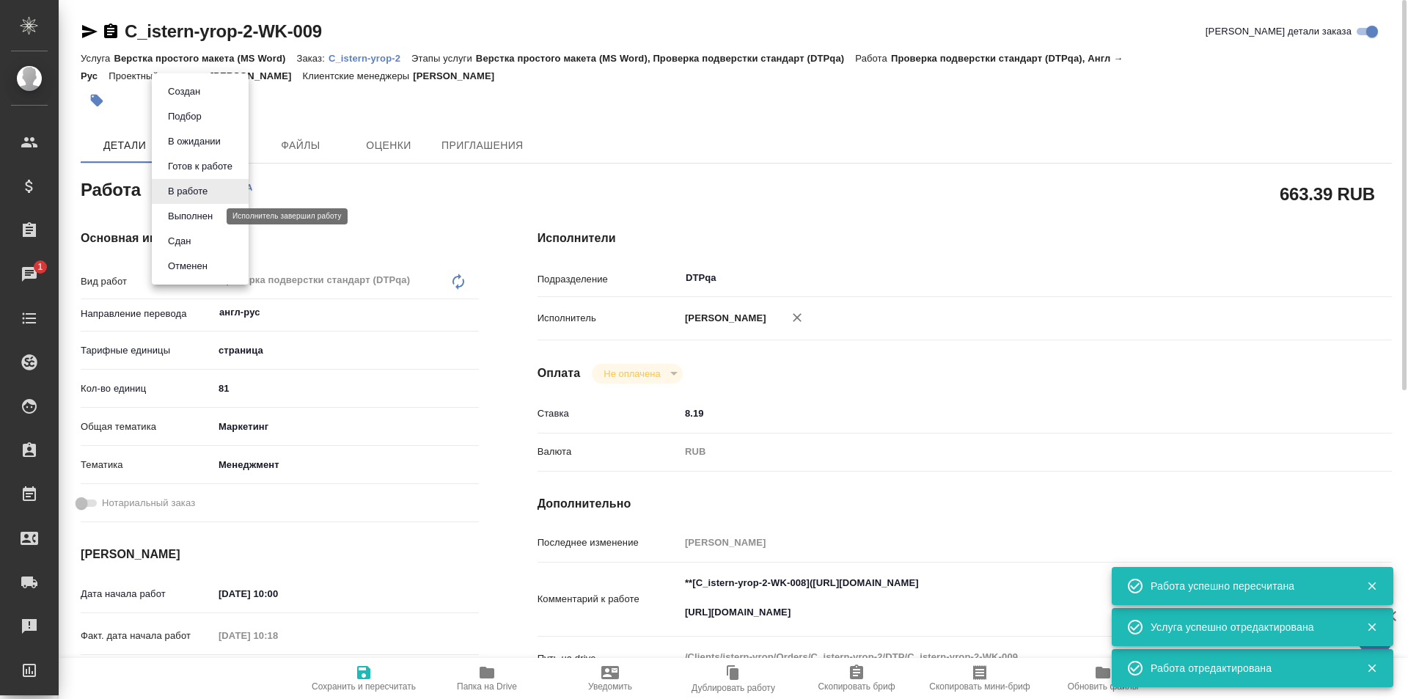
click at [194, 221] on button "Выполнен" at bounding box center [191, 216] width 54 height 16
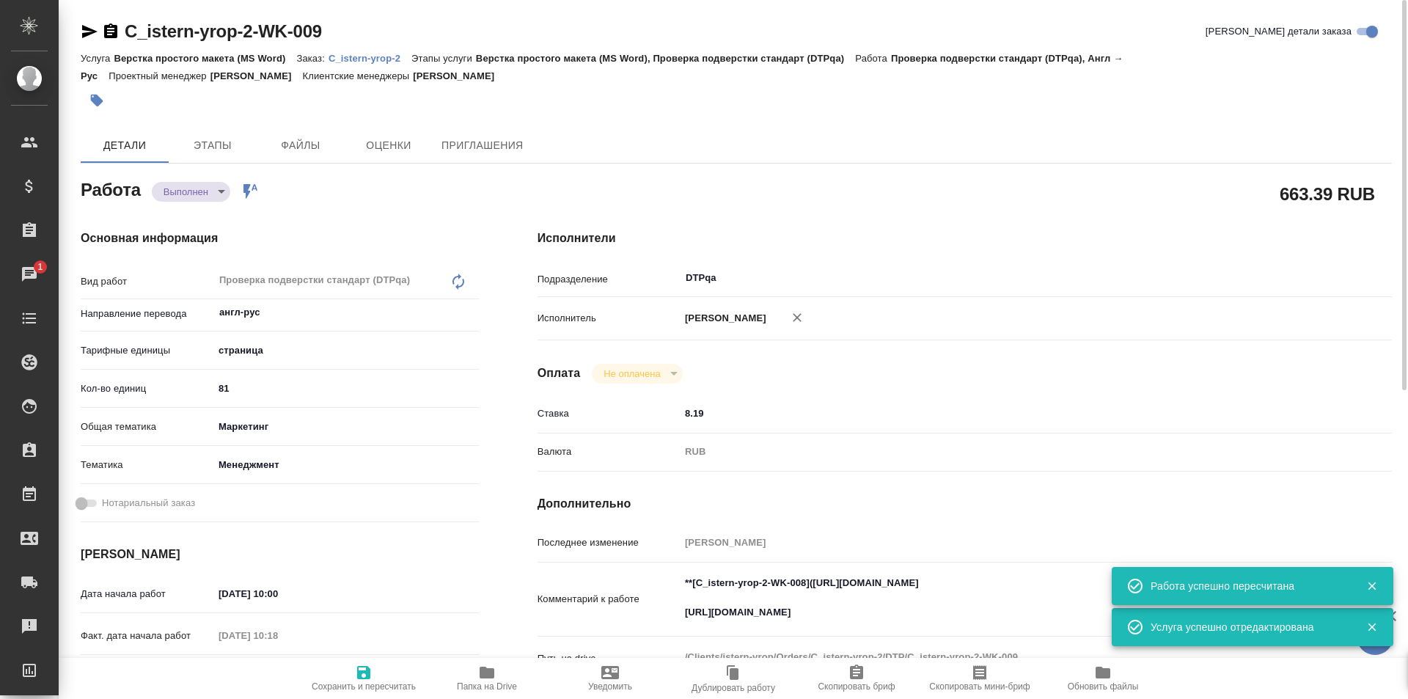
type textarea "x"
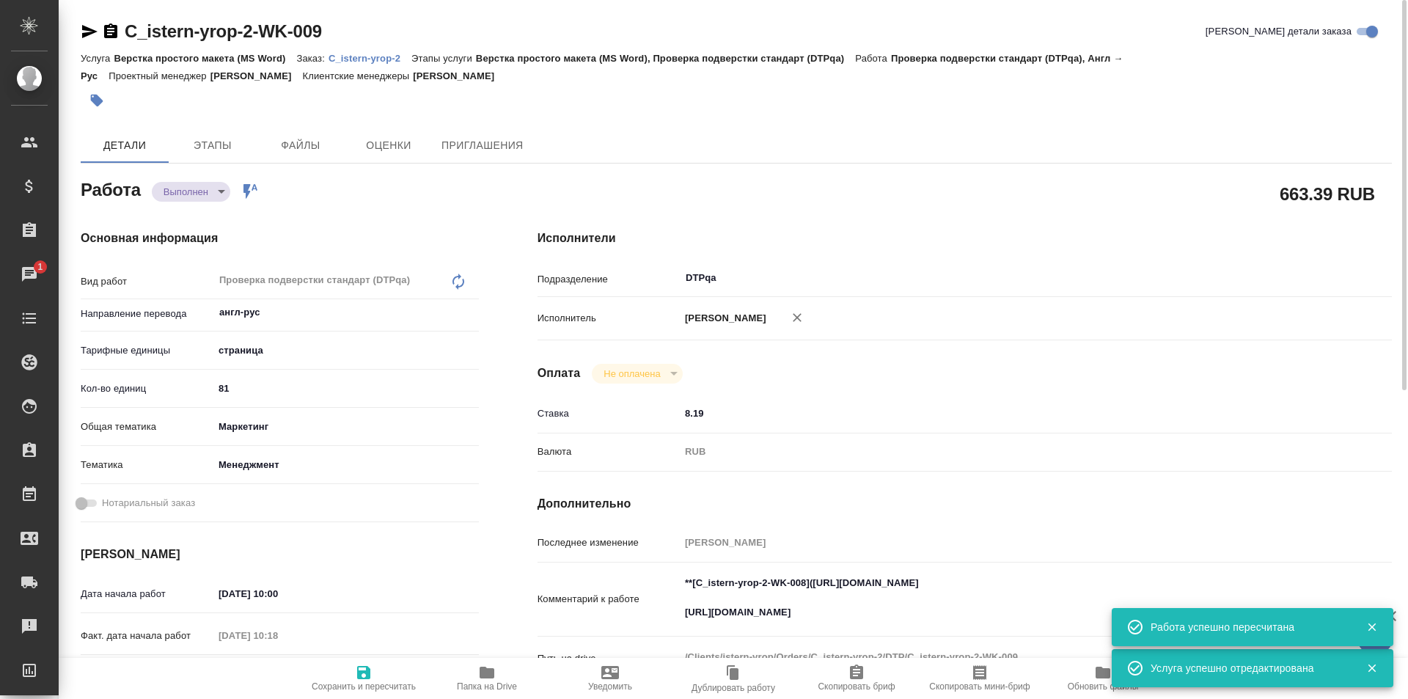
type textarea "x"
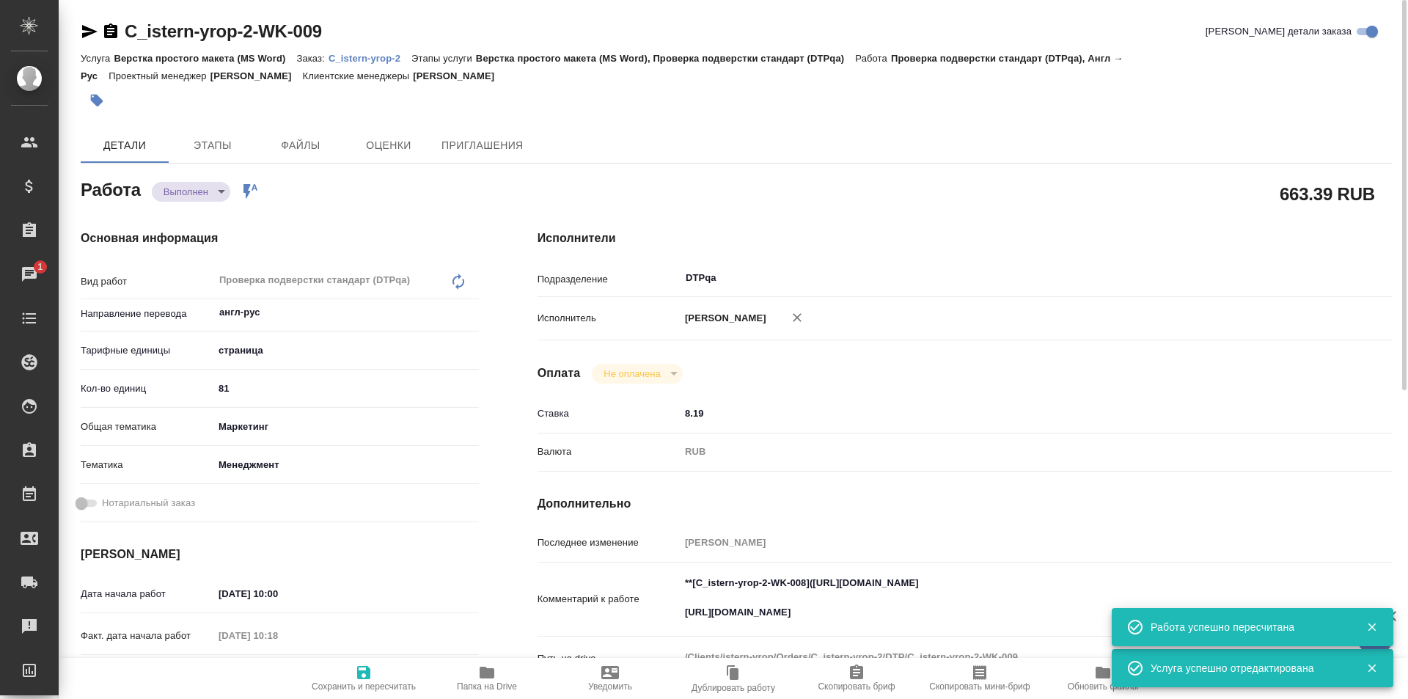
click at [374, 59] on p "C_istern-yrop-2" at bounding box center [369, 58] width 83 height 11
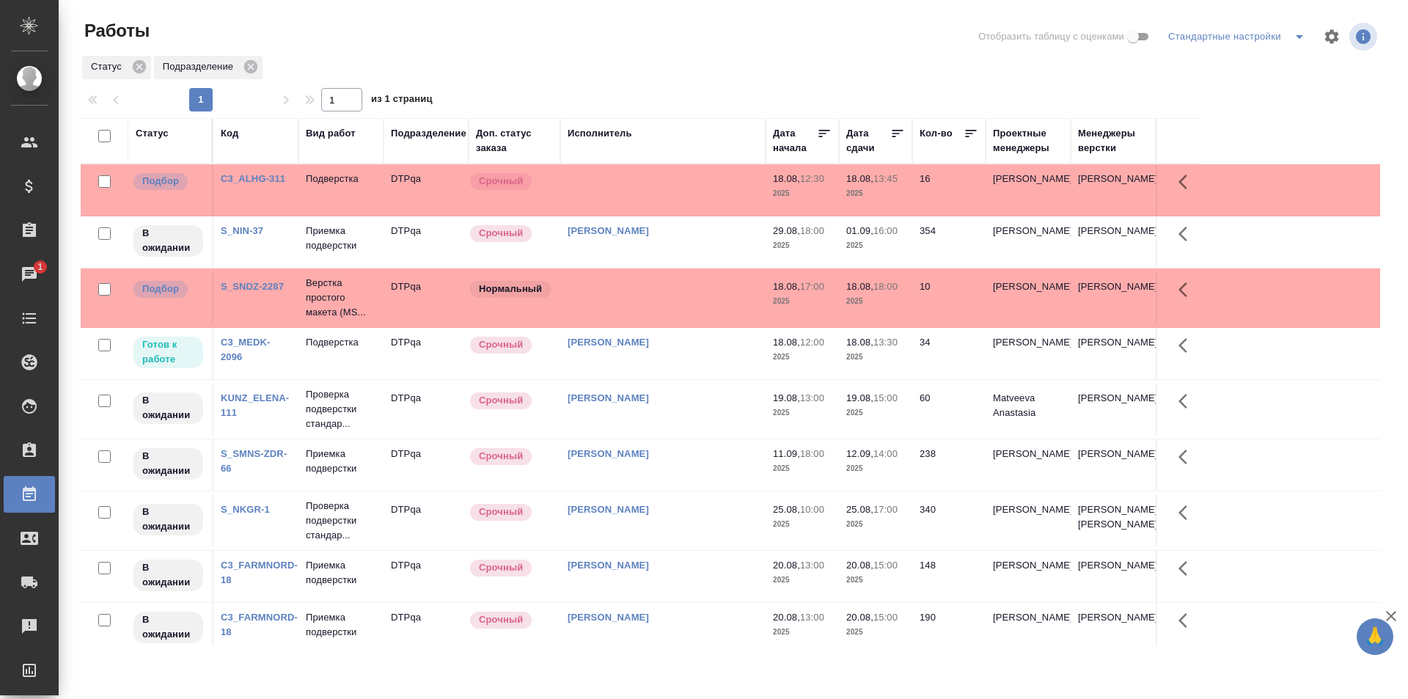
click at [684, 216] on td "[PERSON_NAME]" at bounding box center [662, 189] width 205 height 51
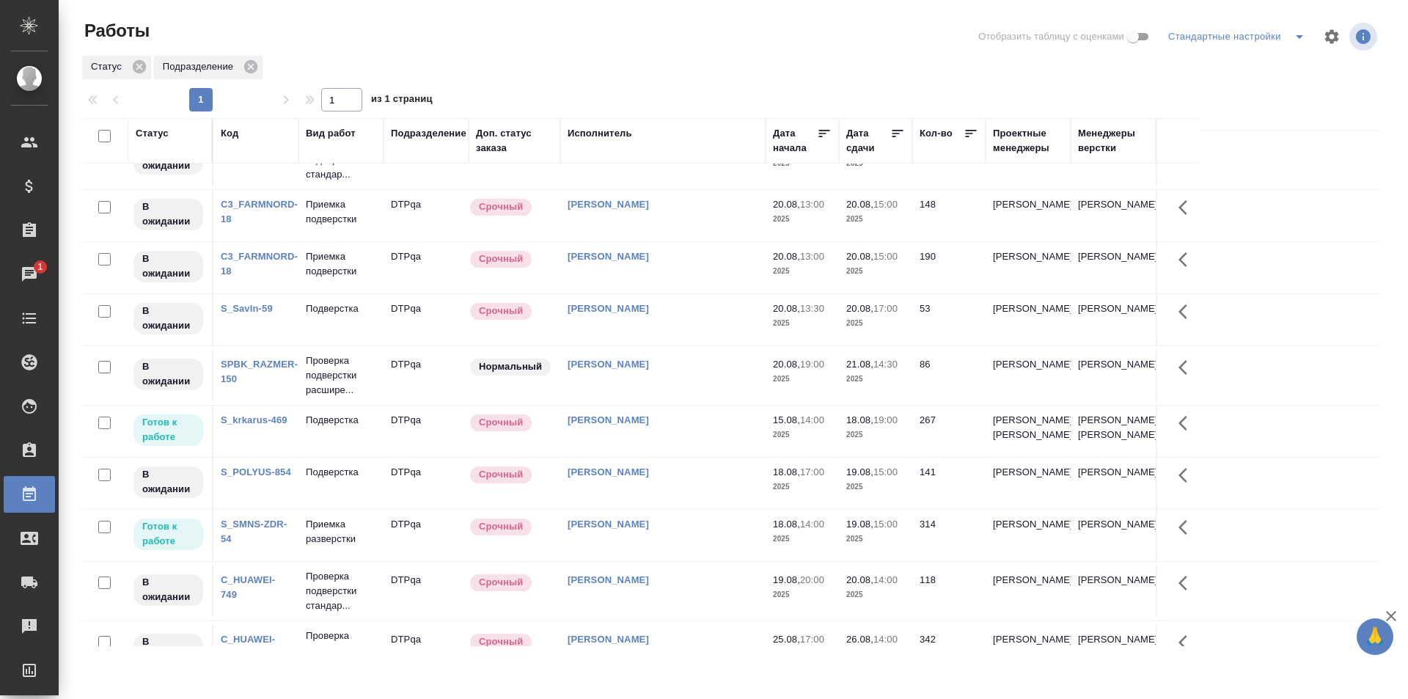
scroll to position [440, 0]
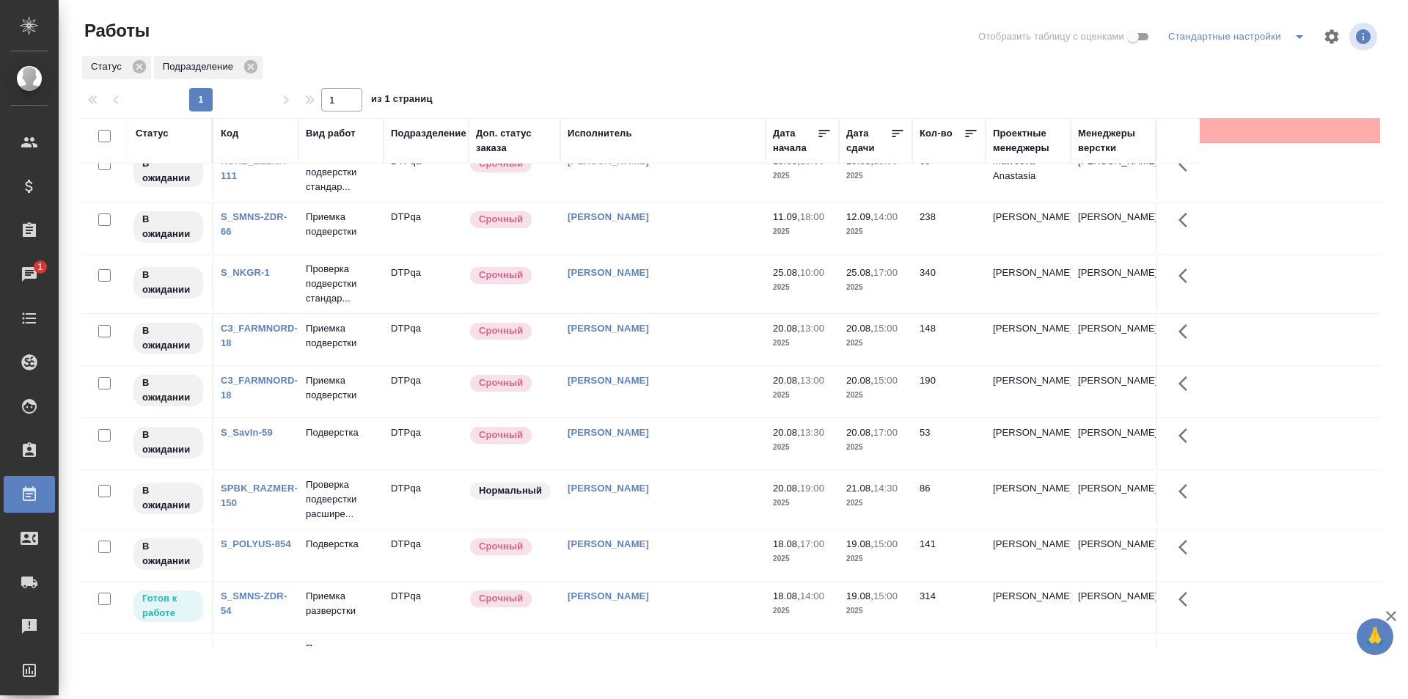
scroll to position [0, 0]
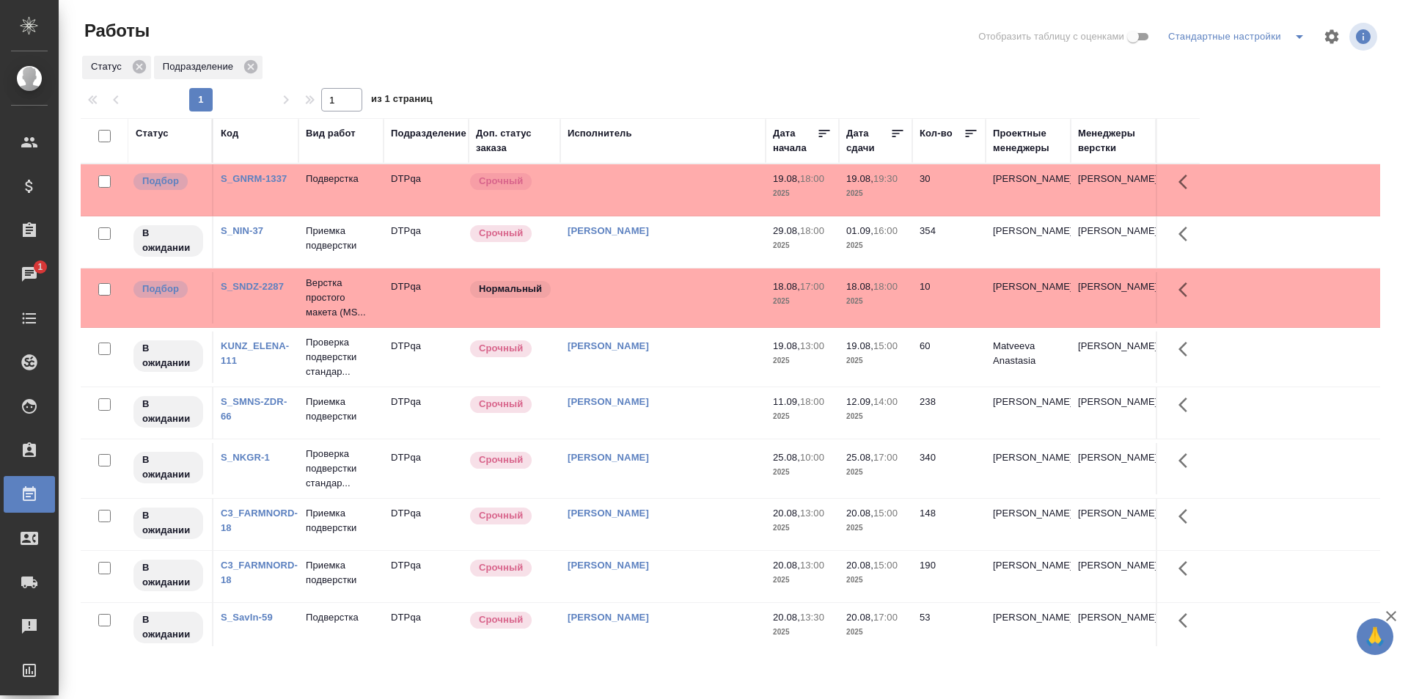
click at [247, 397] on link "S_SMNS-ZDR-66" at bounding box center [254, 409] width 66 height 26
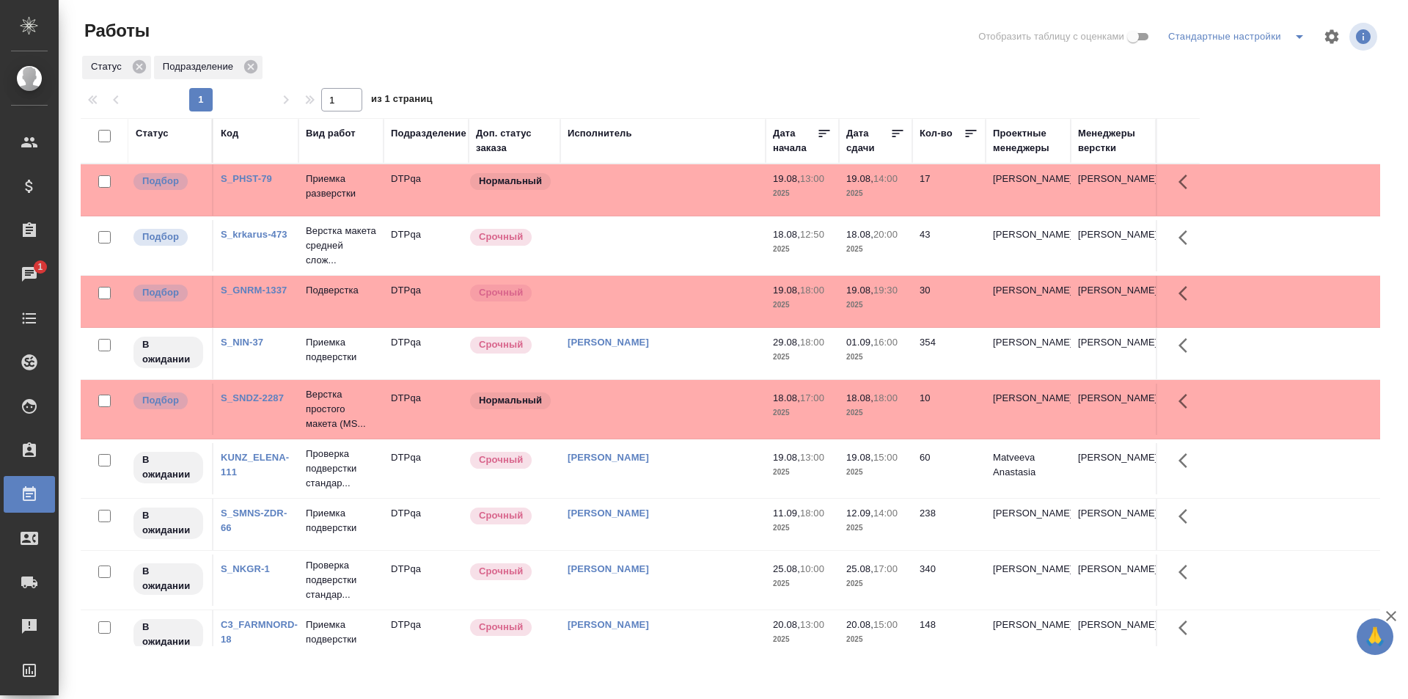
click at [157, 131] on div "Статус" at bounding box center [152, 133] width 33 height 15
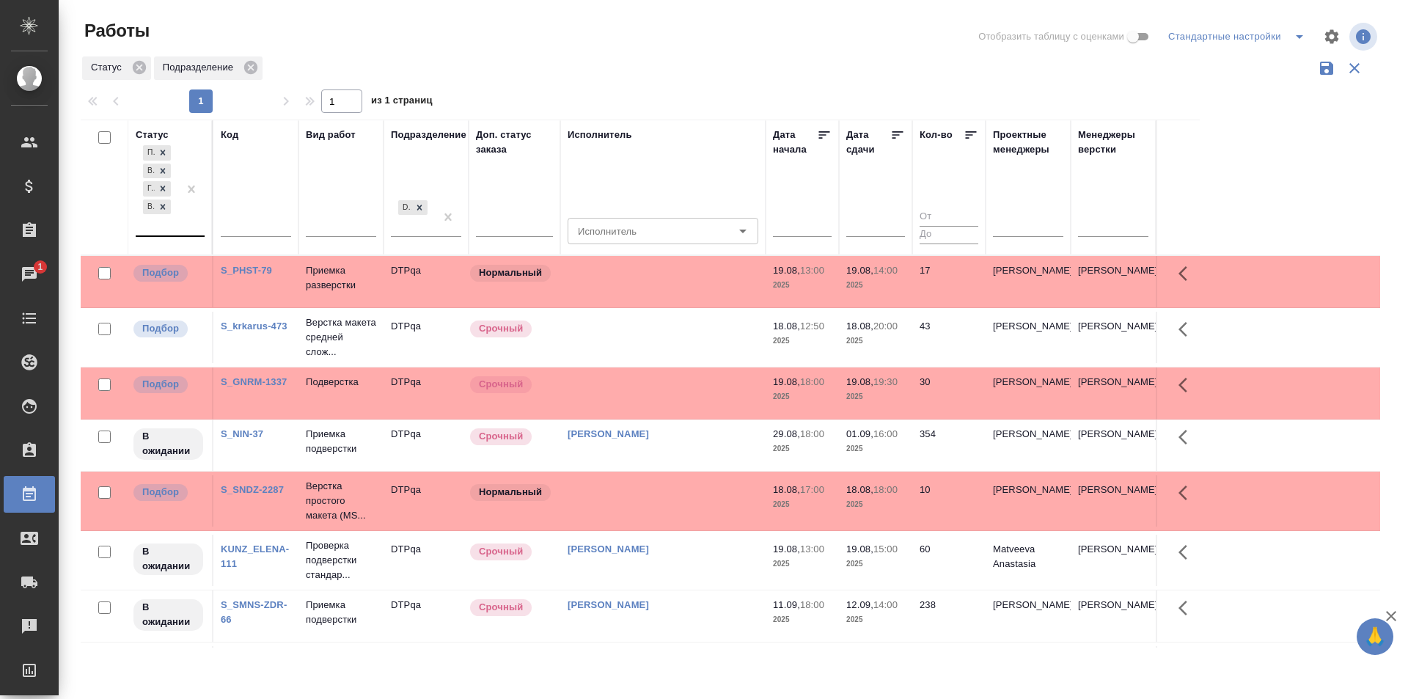
click at [170, 228] on div "Подбор В ожидании Готов к работе Выполнен" at bounding box center [157, 188] width 43 height 93
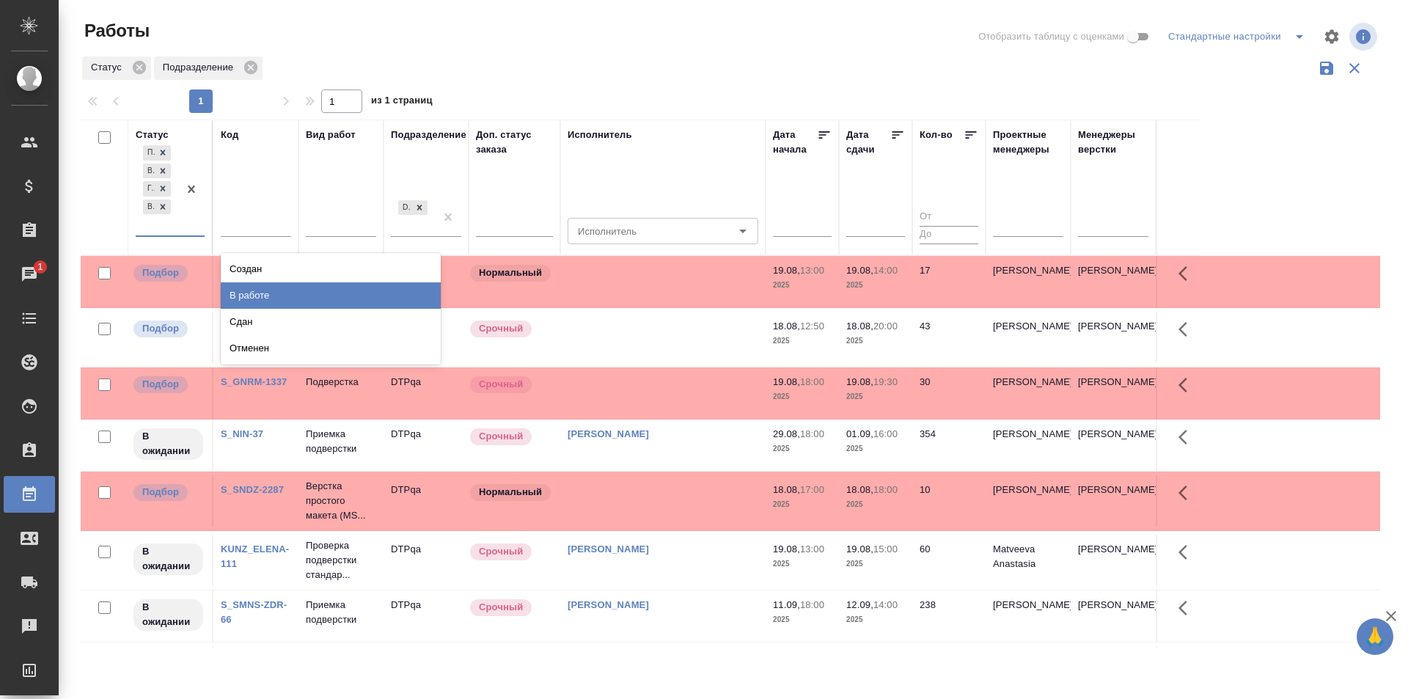
click at [251, 295] on div "В работе" at bounding box center [331, 295] width 220 height 26
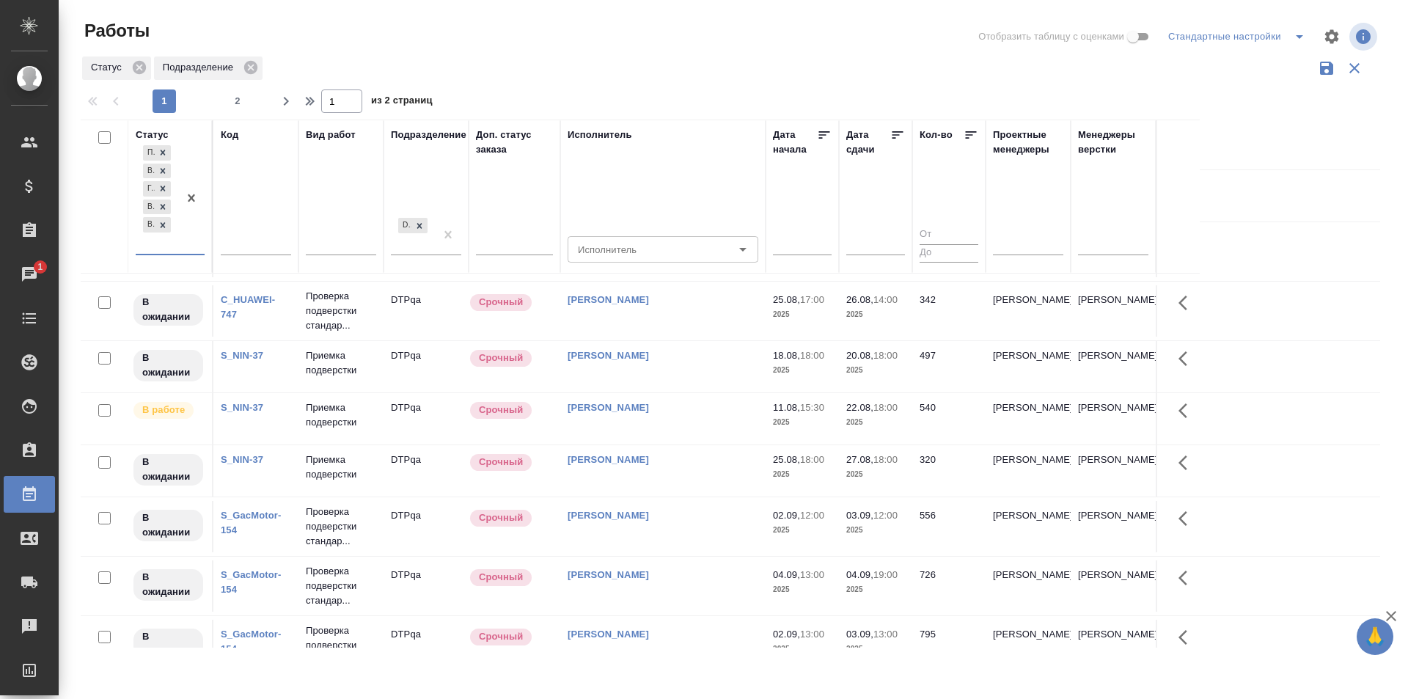
scroll to position [1031, 0]
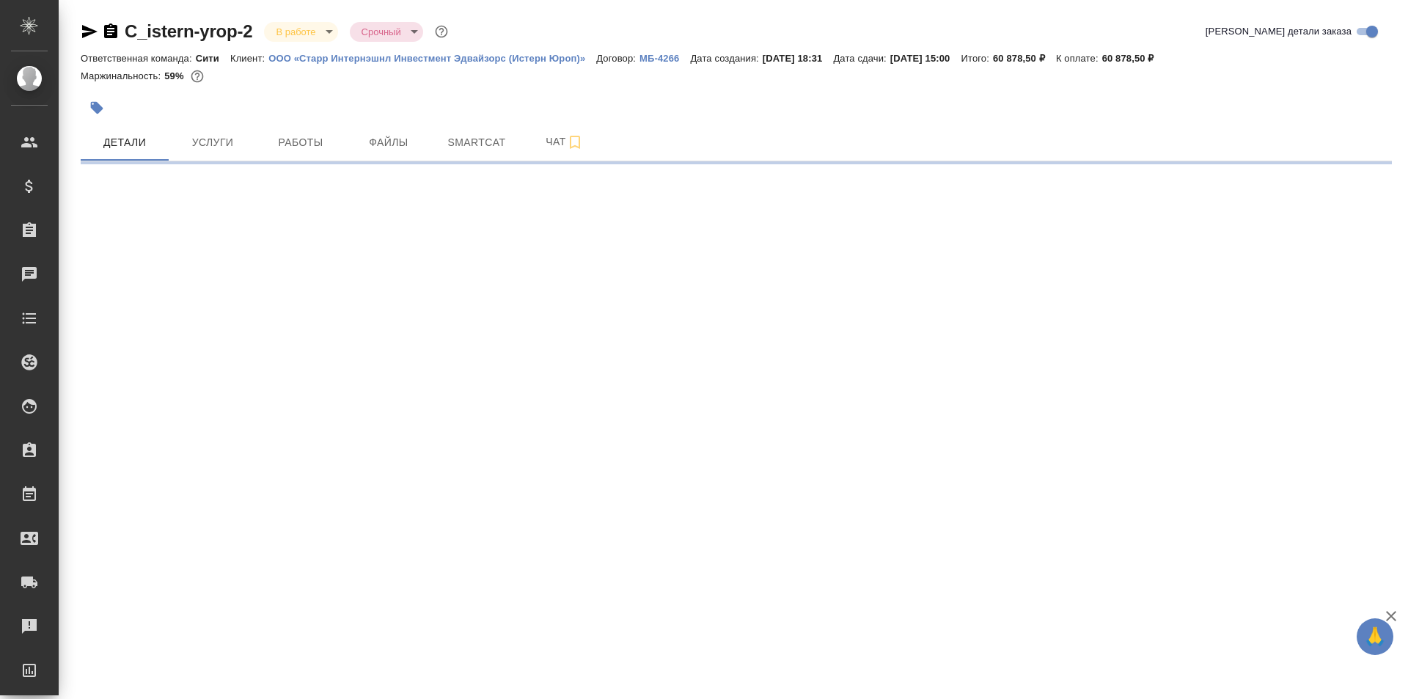
select select "RU"
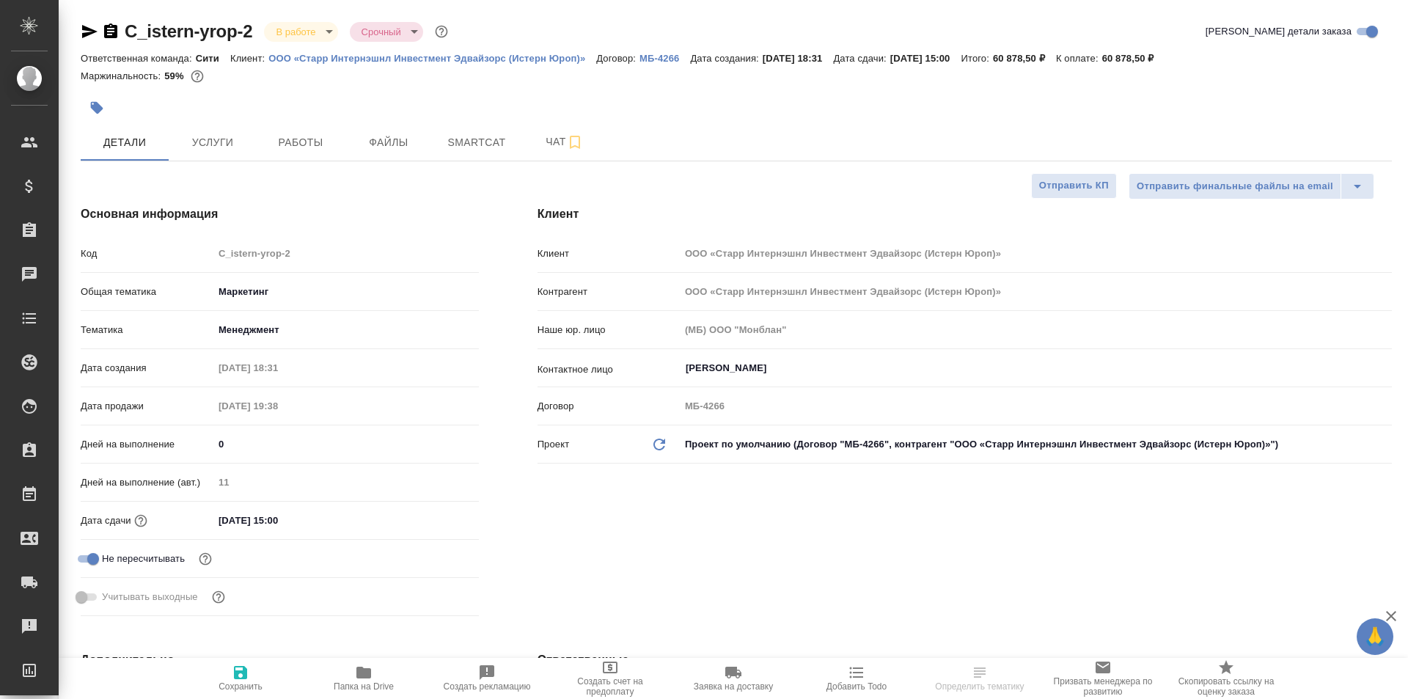
type textarea "x"
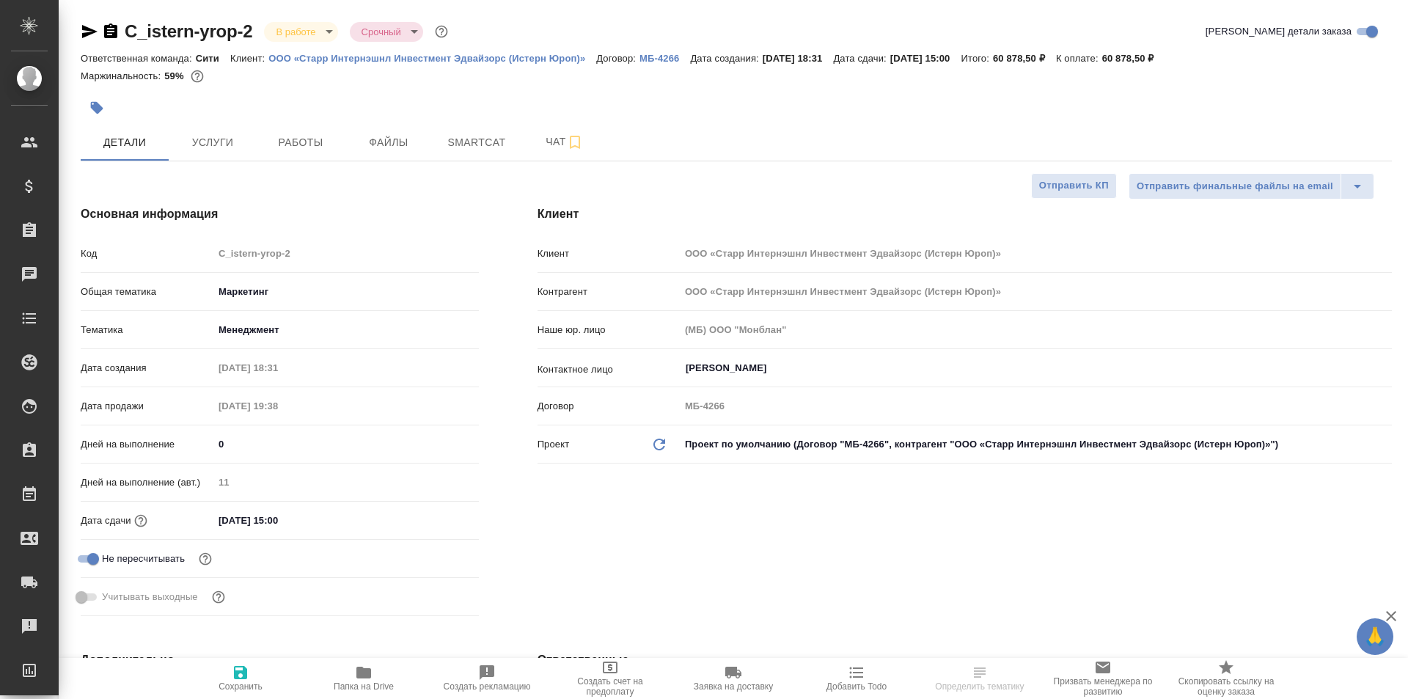
type textarea "x"
type input "Муталимов Марк"
type textarea "x"
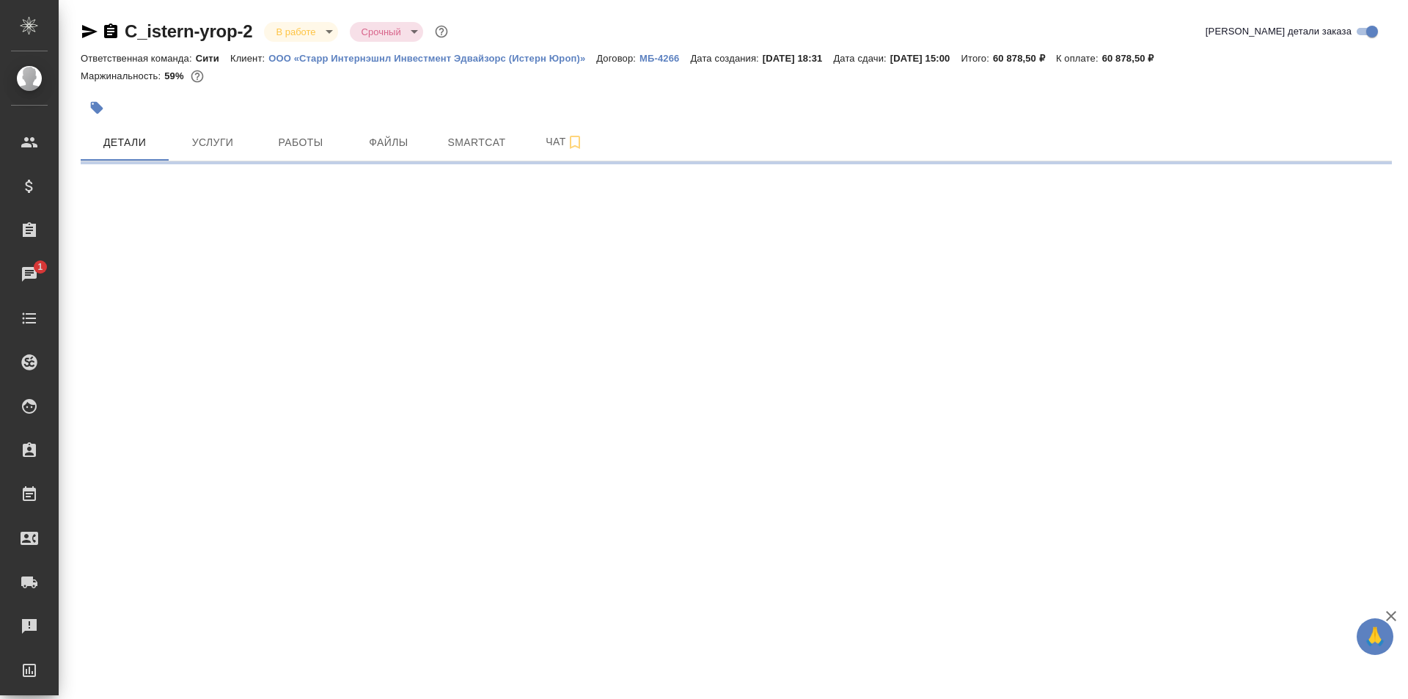
select select "RU"
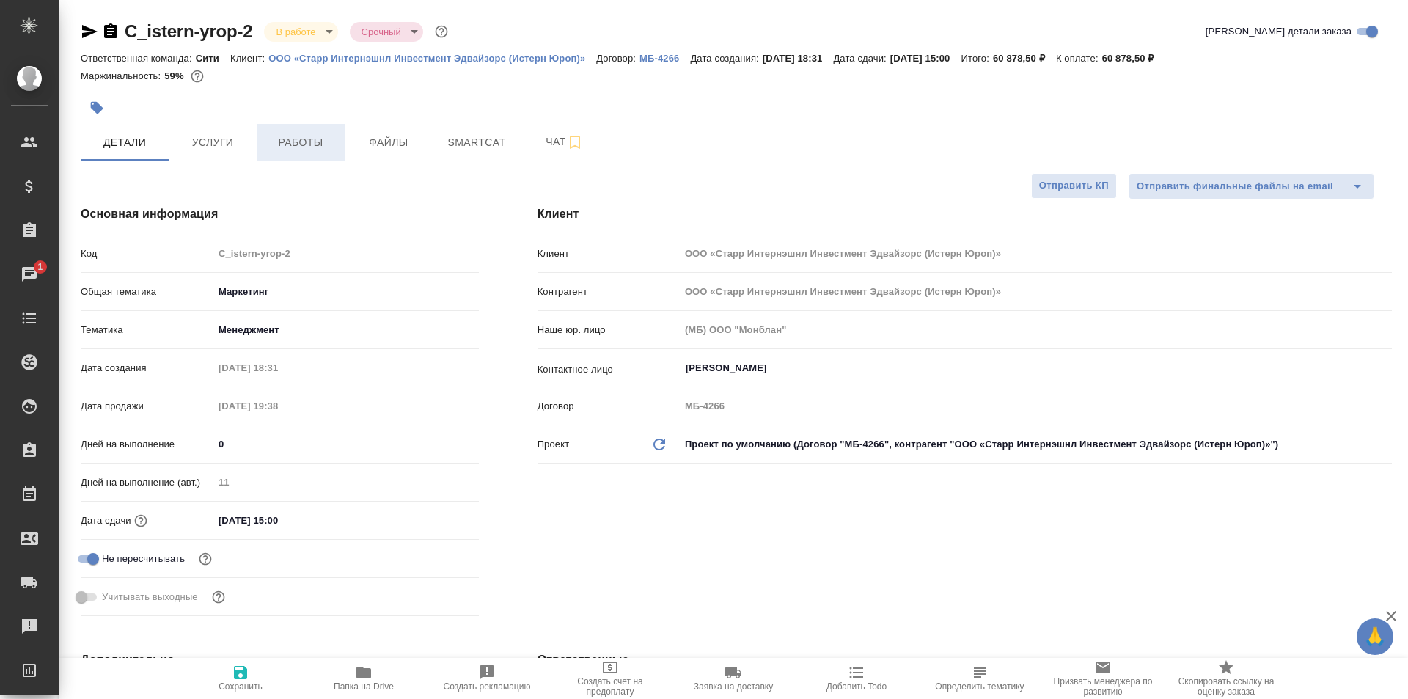
type textarea "x"
click at [298, 138] on span "Работы" at bounding box center [300, 142] width 70 height 18
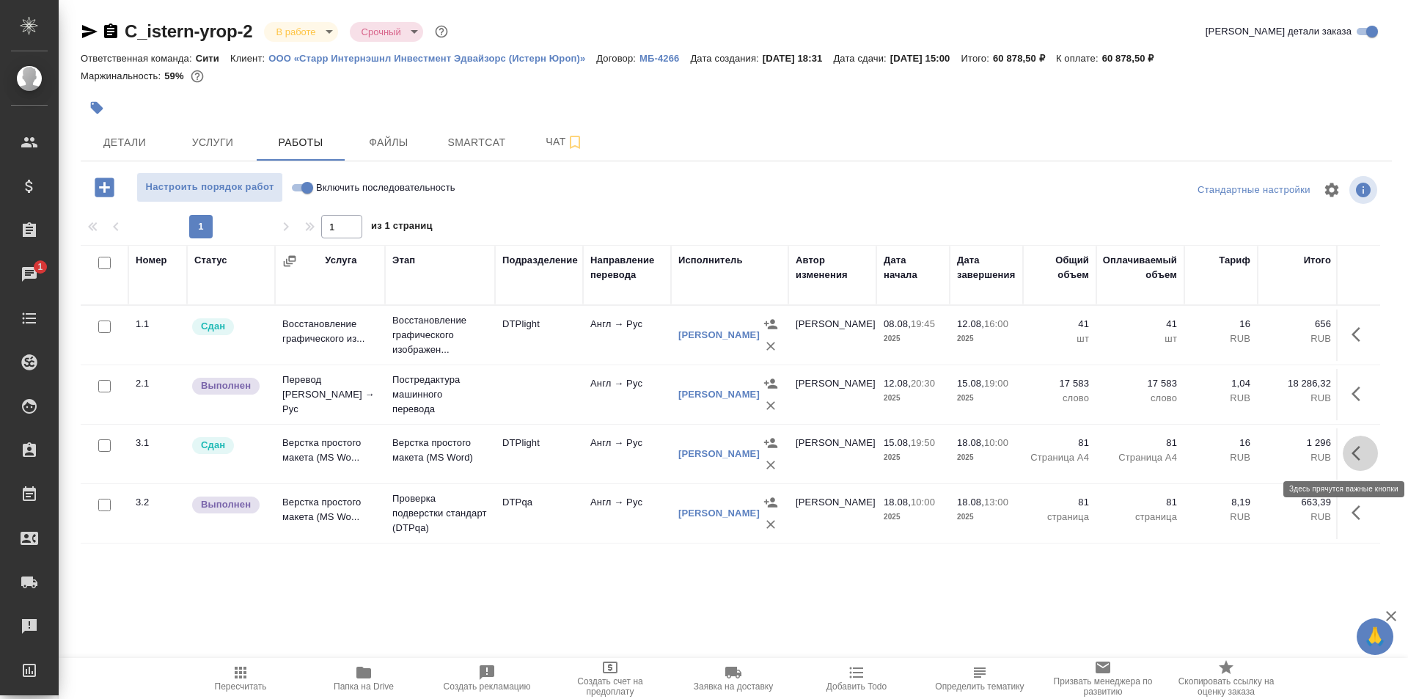
click at [1358, 448] on icon "button" at bounding box center [1355, 453] width 9 height 15
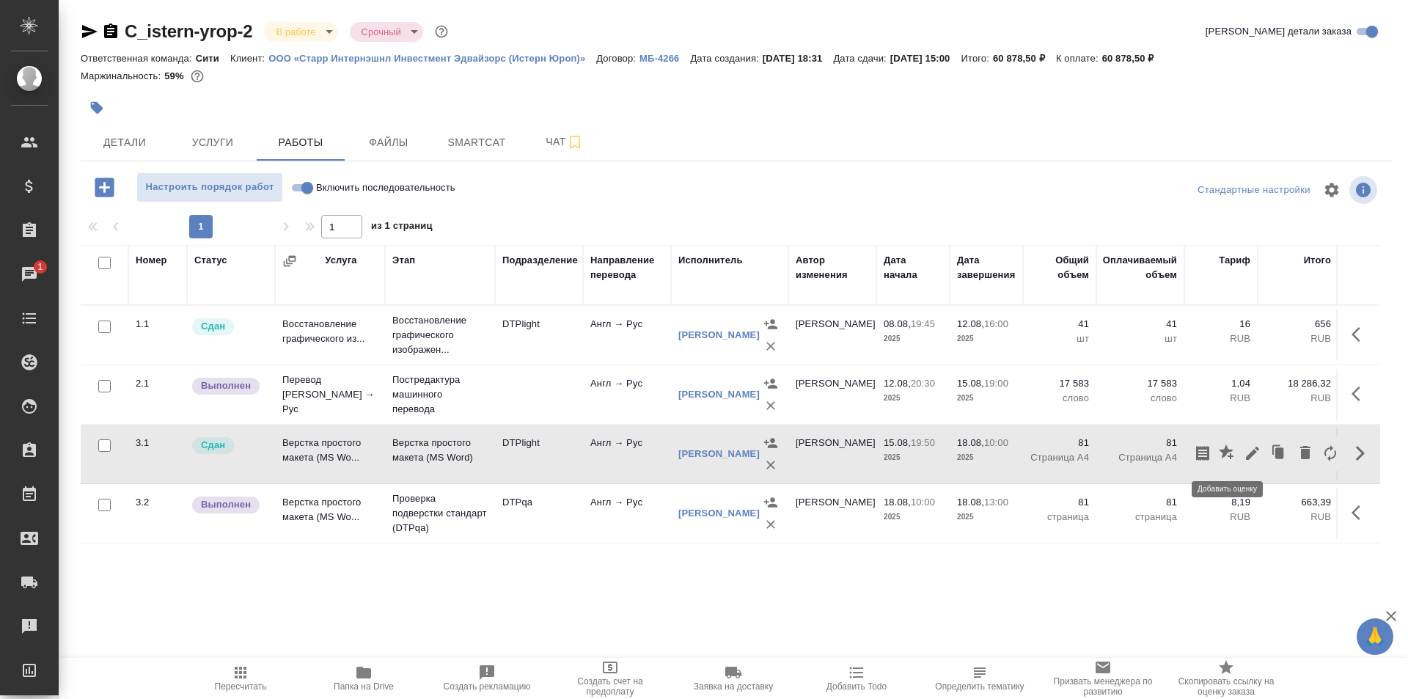
click at [1225, 448] on icon "button" at bounding box center [1226, 451] width 15 height 15
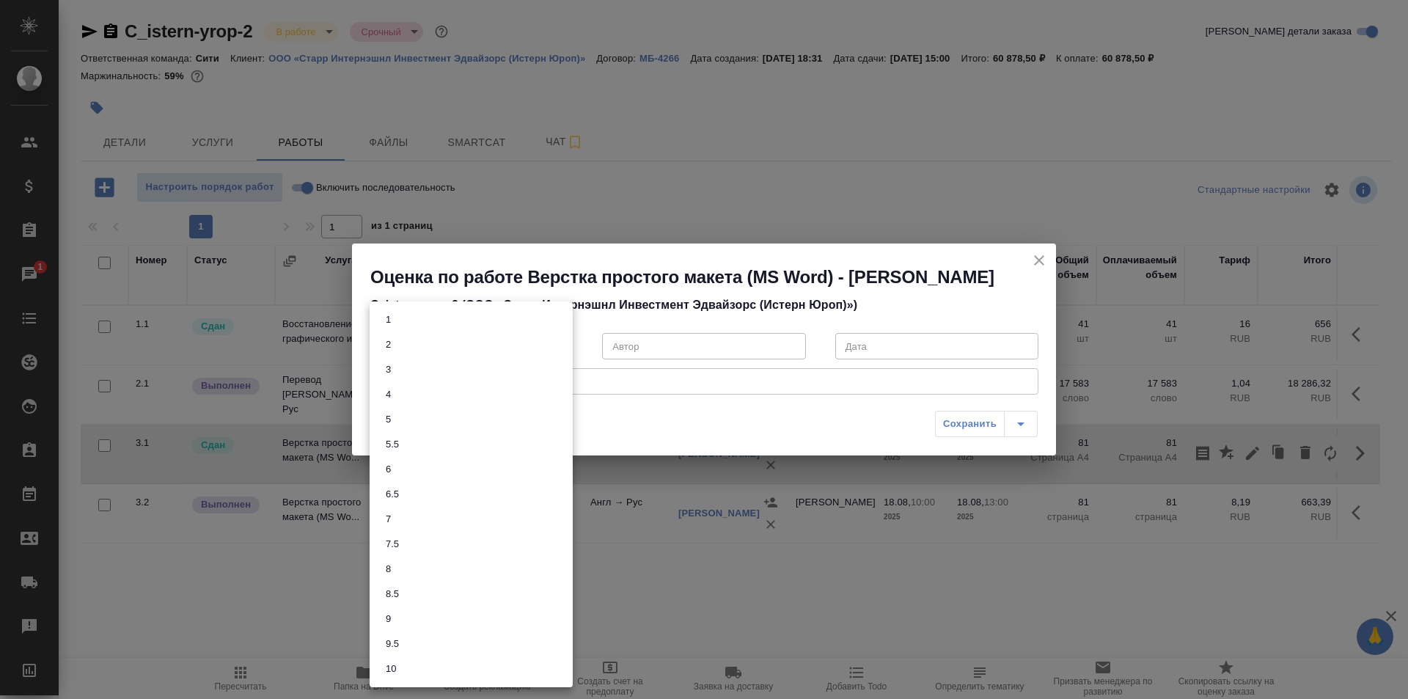
click at [500, 347] on body "🙏 .cls-1 fill:#fff; AWATERA Ismagilova Diana Клиенты Спецификации Заказы 1 Чаты…" at bounding box center [704, 349] width 1408 height 699
click at [400, 516] on li "7" at bounding box center [471, 519] width 203 height 25
type input "7"
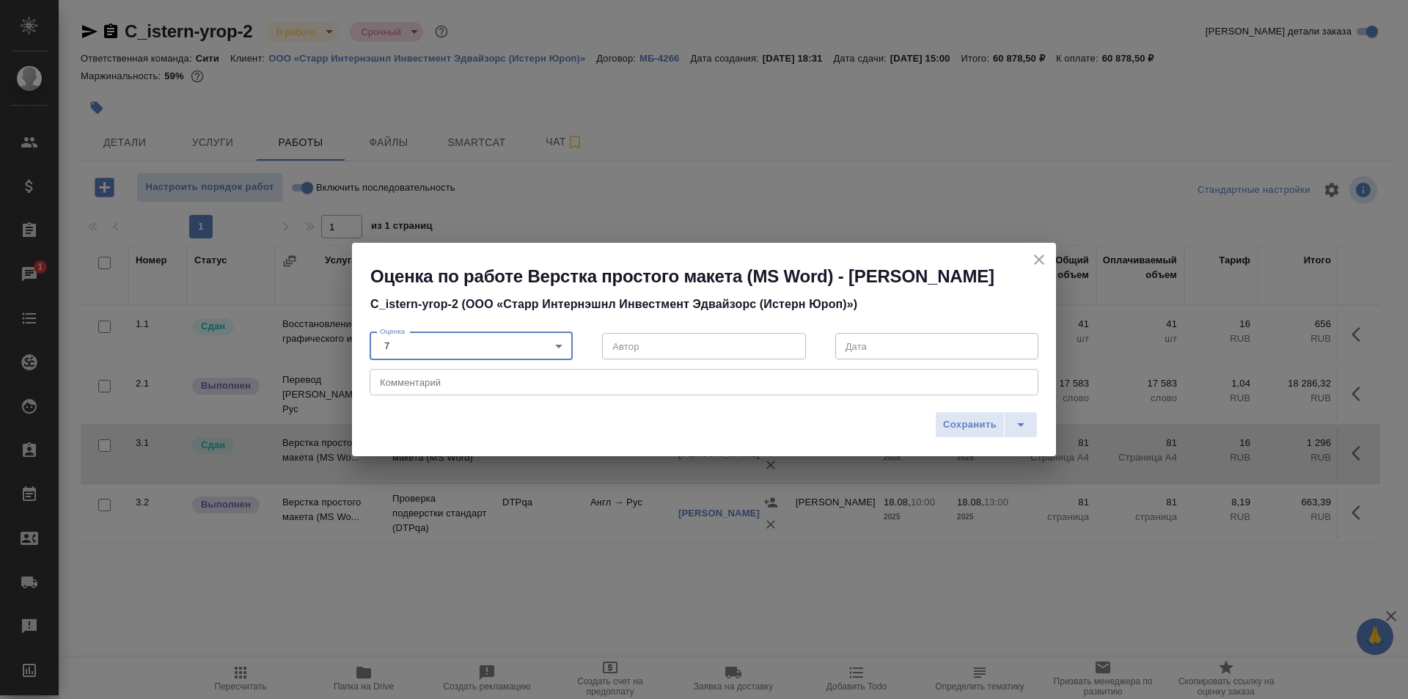
click at [466, 385] on textarea at bounding box center [704, 382] width 648 height 11
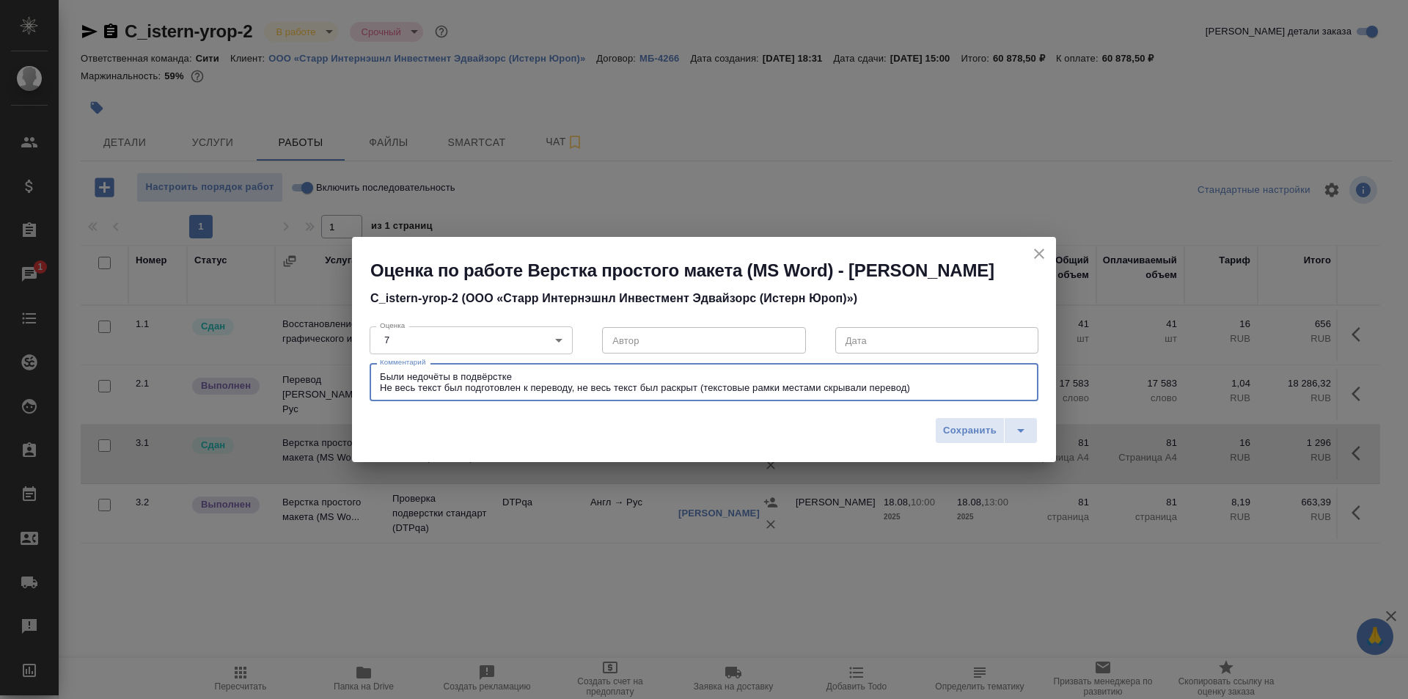
type textarea "Были недочёты в подвёрстке Не весь текст был подготовлен к переводу, не весь те…"
click at [530, 337] on body "🙏 .cls-1 fill:#fff; AWATERA Ismagilova Diana Клиенты Спецификации Заказы 1 Чаты…" at bounding box center [704, 349] width 1408 height 699
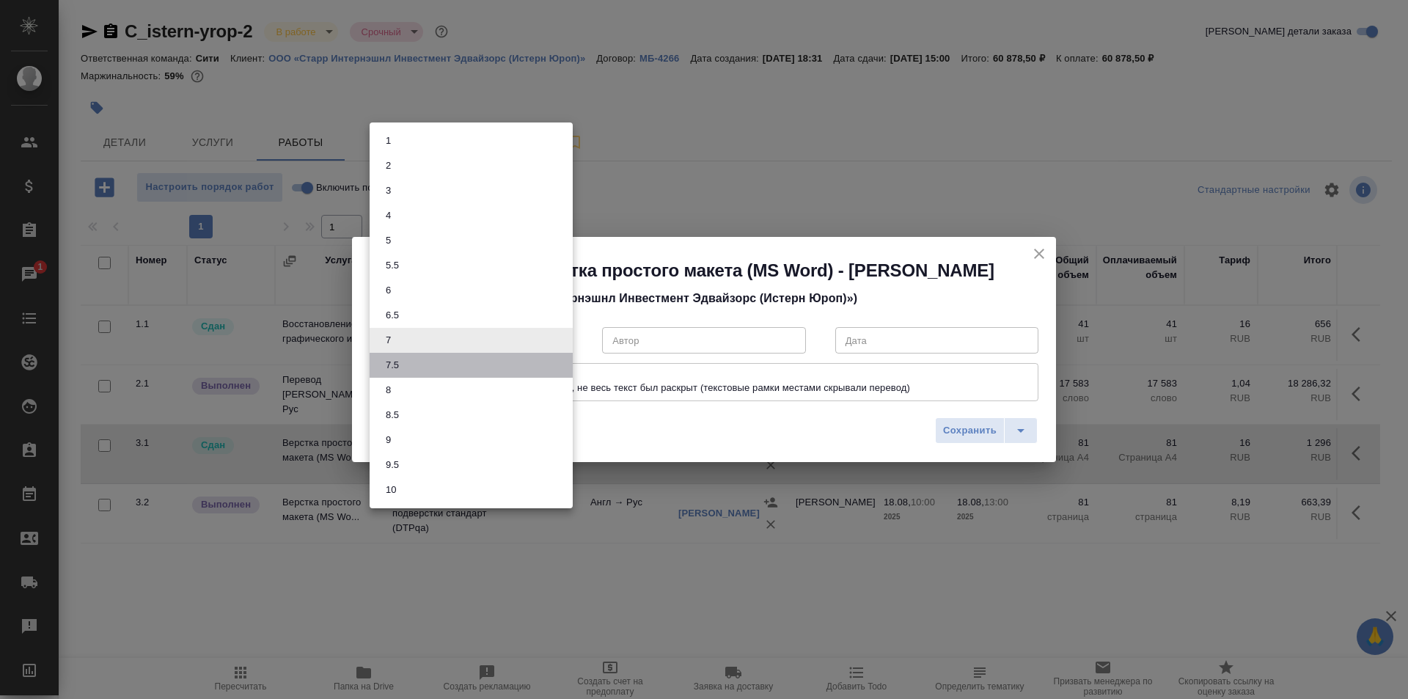
click at [422, 362] on li "7.5" at bounding box center [471, 365] width 203 height 25
type input "7.5"
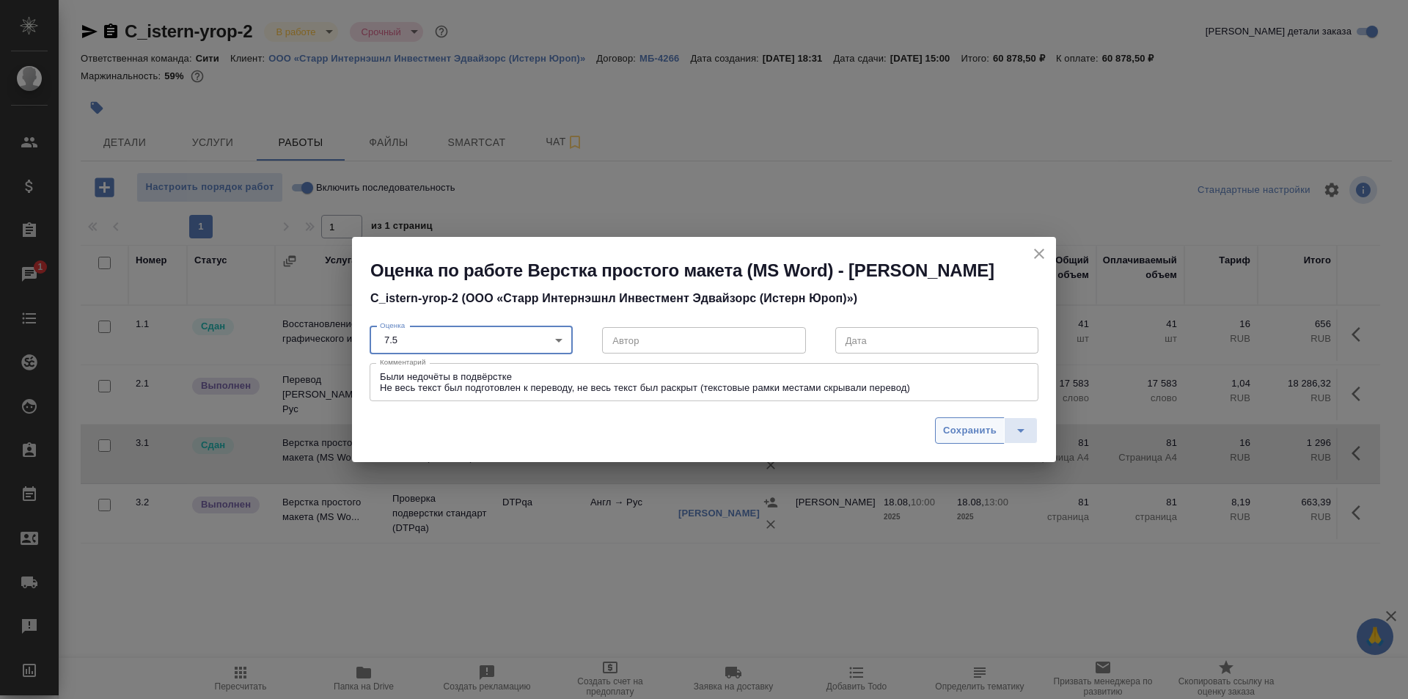
click at [969, 433] on span "Сохранить" at bounding box center [970, 430] width 54 height 17
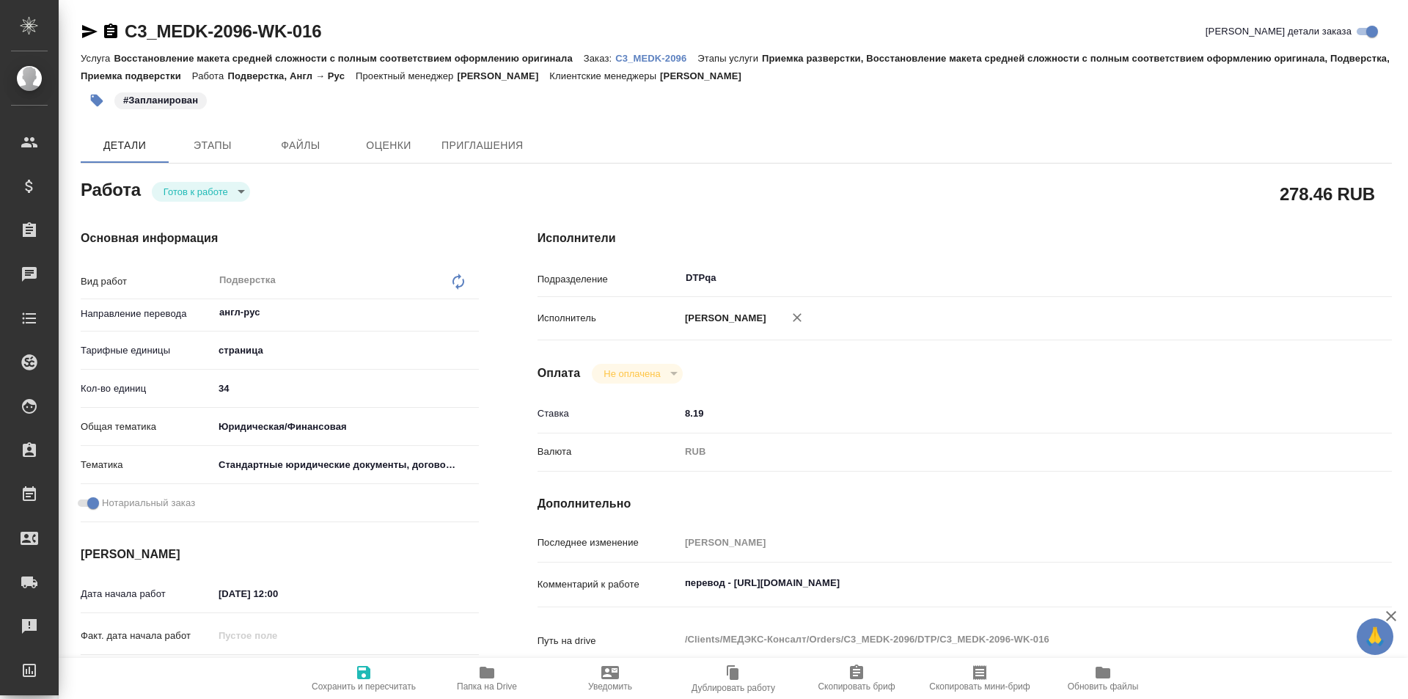
type textarea "x"
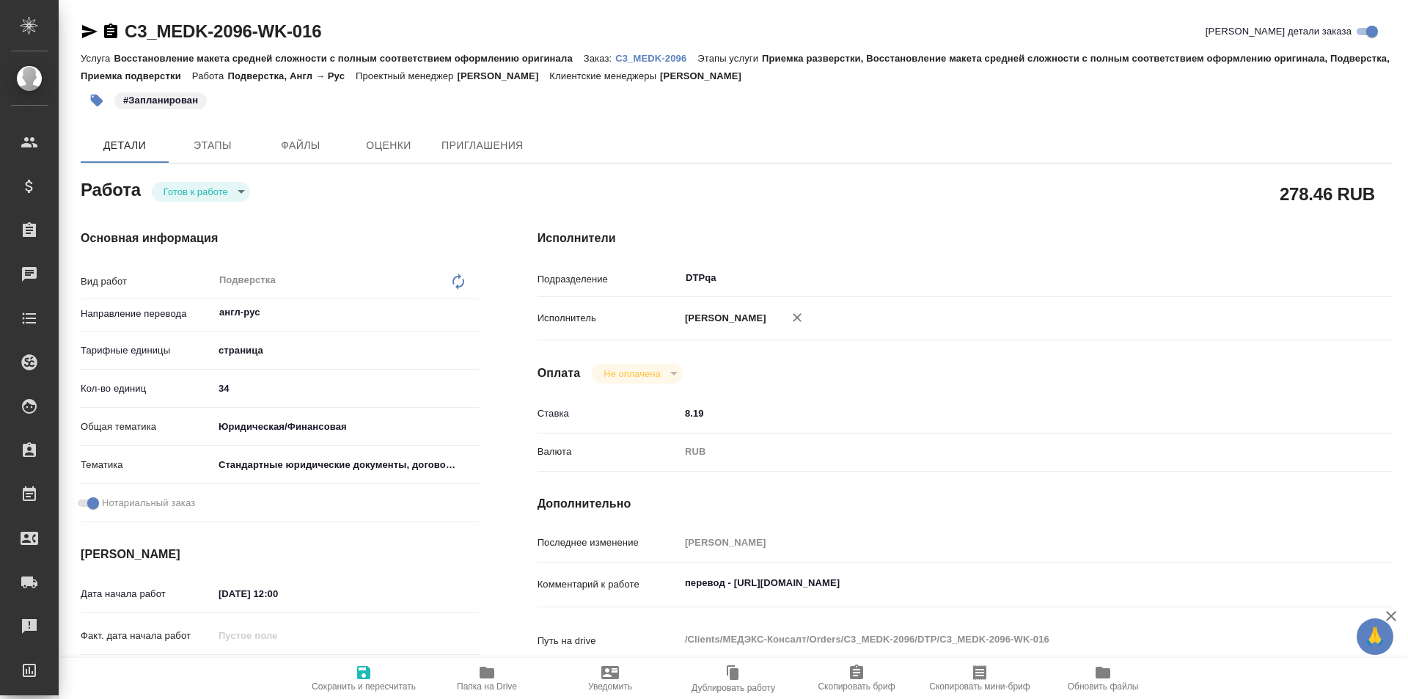
type textarea "x"
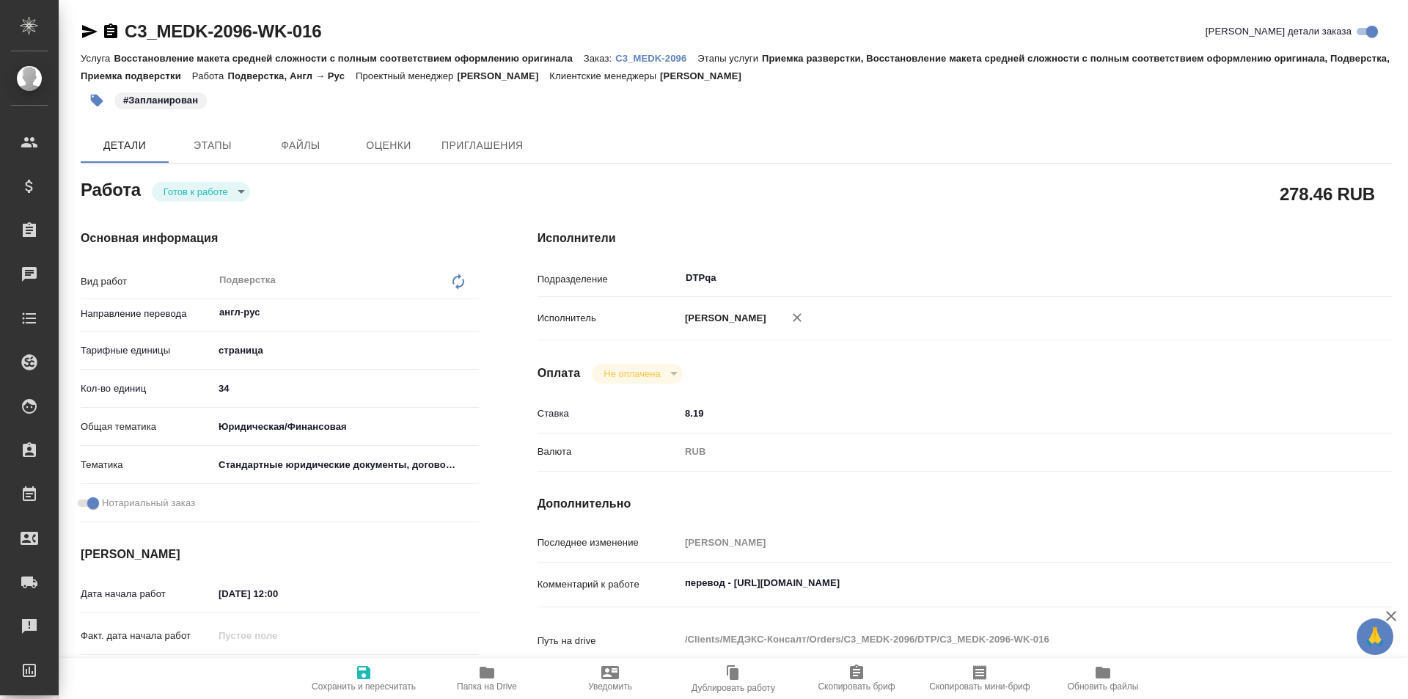
type textarea "x"
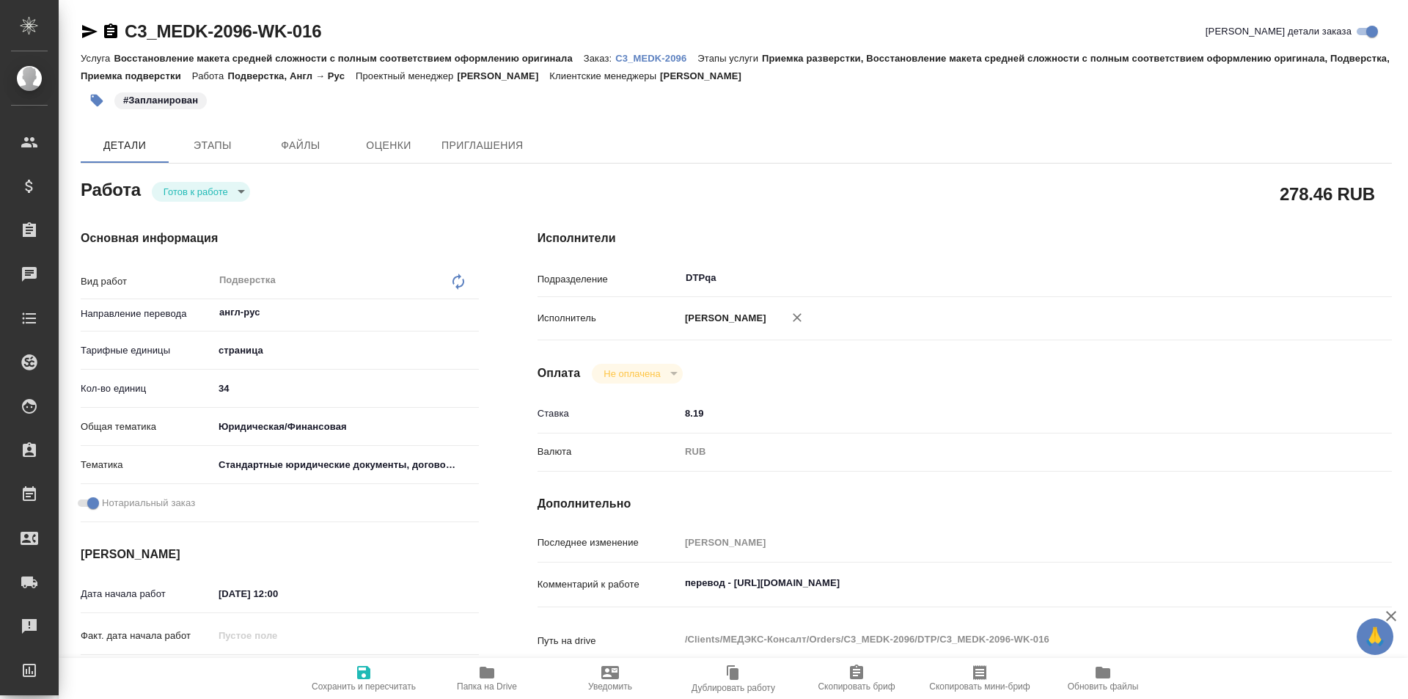
click at [218, 191] on body "🙏 .cls-1 fill:#fff; AWATERA Ismagilova [PERSON_NAME] Спецификации Заказы Чаты T…" at bounding box center [704, 349] width 1408 height 699
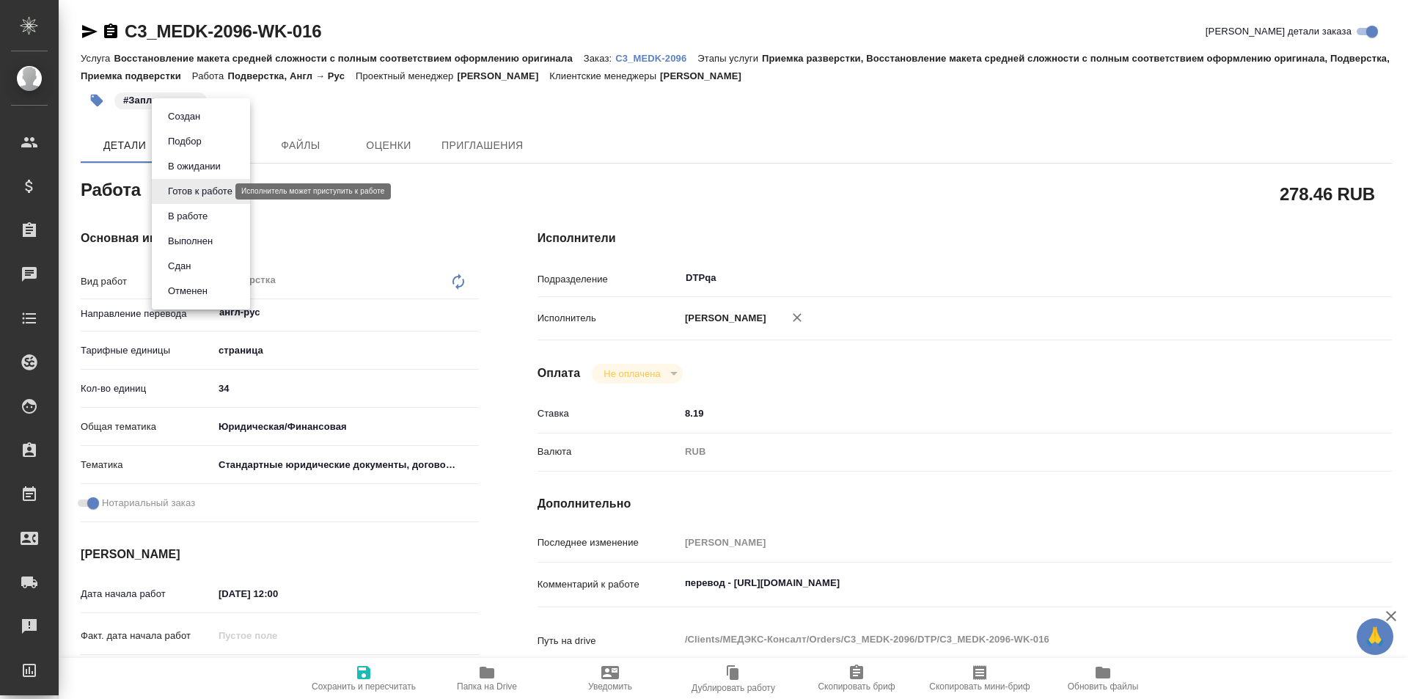
type textarea "x"
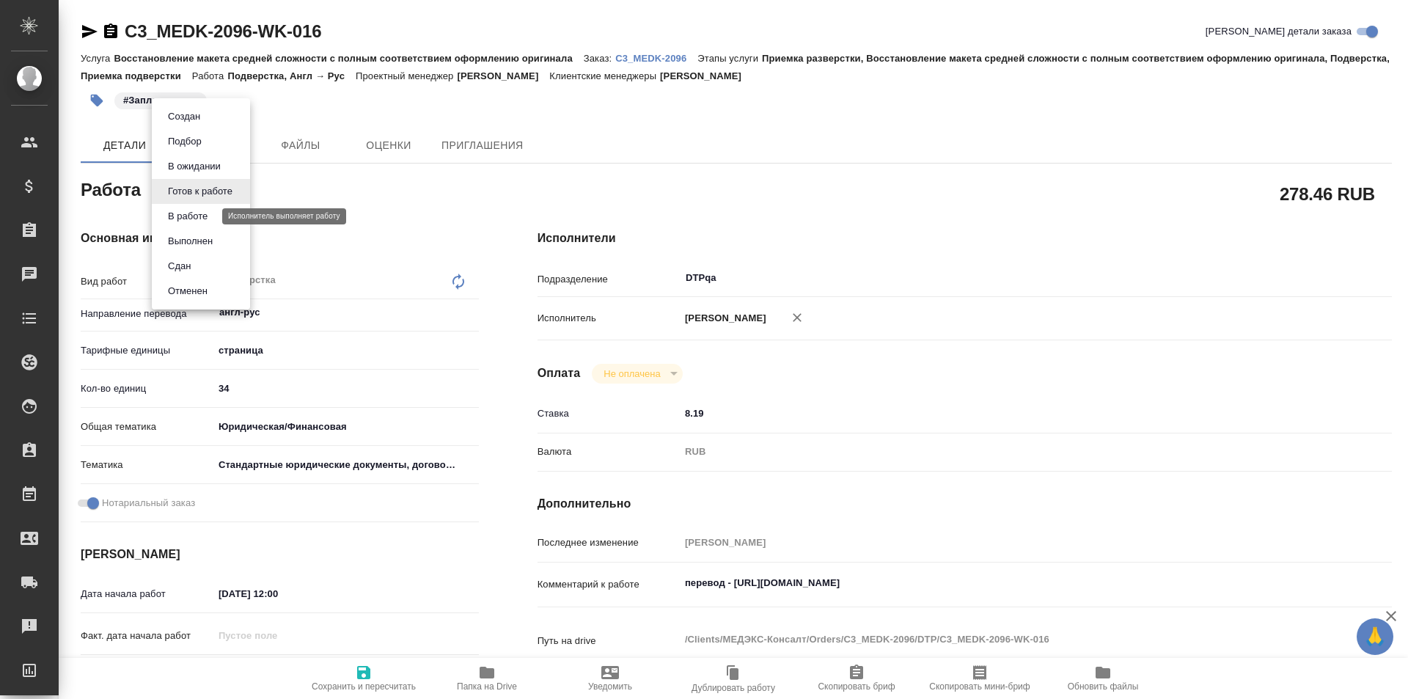
click at [198, 219] on button "В работе" at bounding box center [188, 216] width 48 height 16
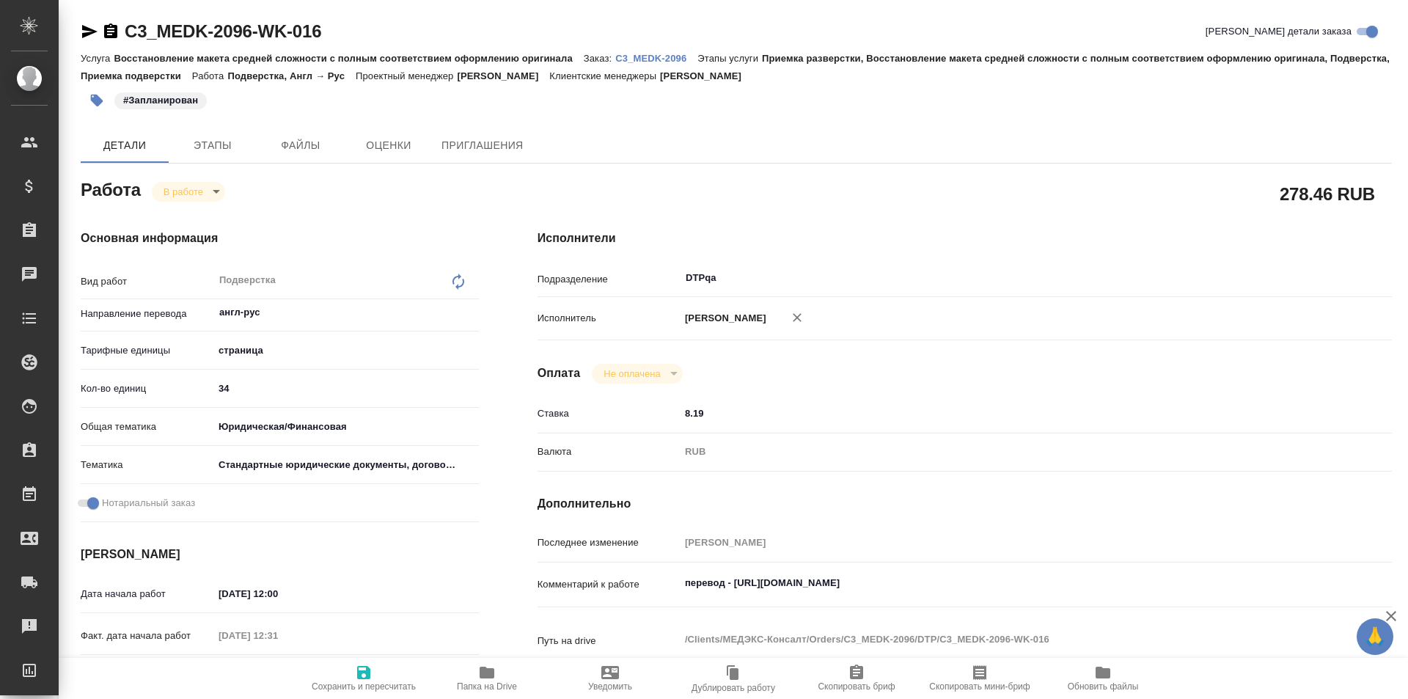
type textarea "x"
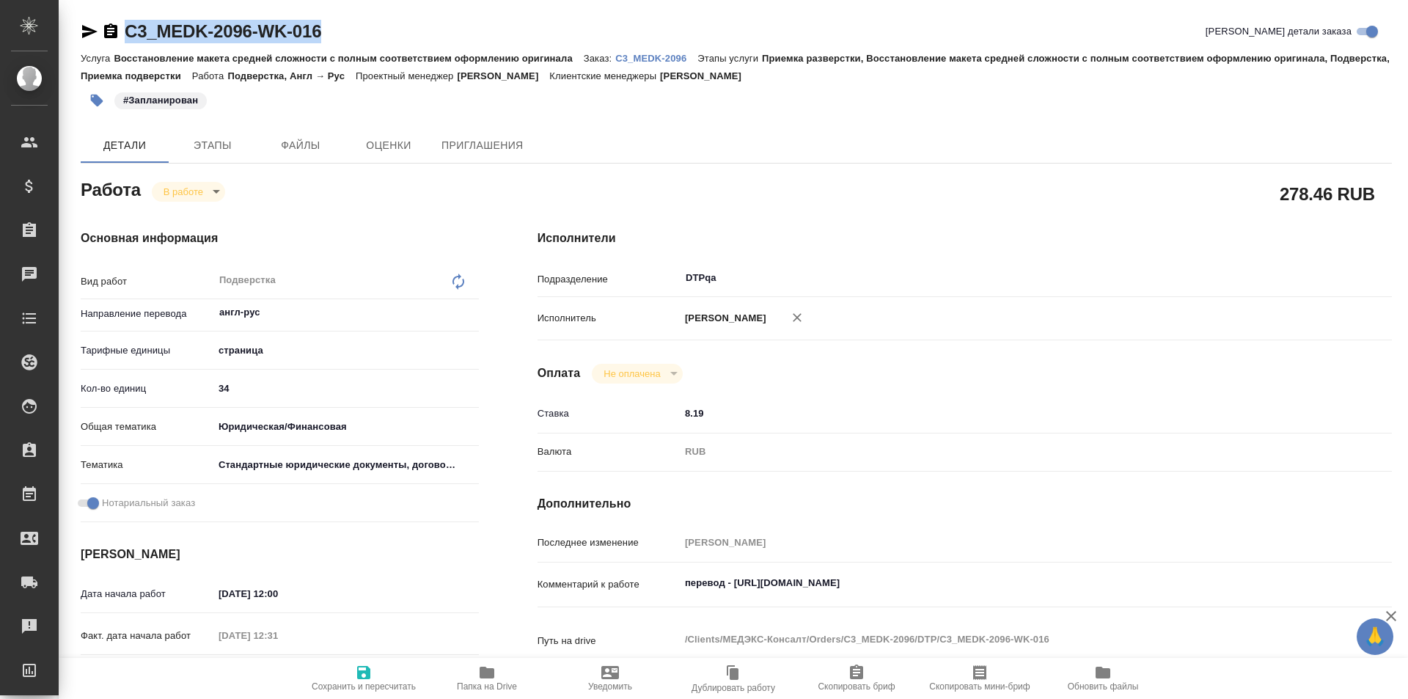
drag, startPoint x: 249, startPoint y: 28, endPoint x: 112, endPoint y: 29, distance: 136.4
click at [103, 31] on div "C3_MEDK-2096-WK-016 Кратко детали заказа" at bounding box center [736, 31] width 1311 height 23
copy link "C3_MEDK-2096-WK-016"
type textarea "x"
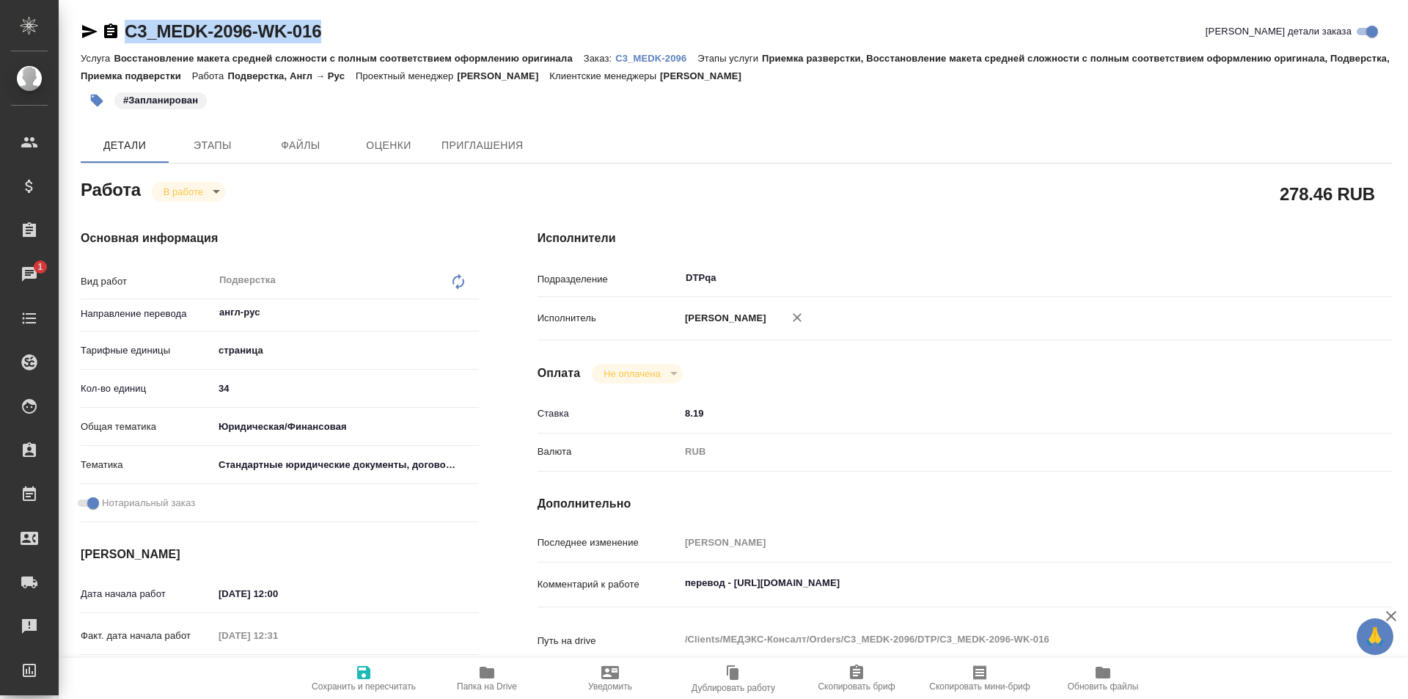
type textarea "x"
drag, startPoint x: 962, startPoint y: 581, endPoint x: 738, endPoint y: 591, distance: 223.8
click at [738, 591] on textarea "перевод - https://drive.awatera.com/s/3M3az8jw3xyNgfK" at bounding box center [999, 583] width 639 height 25
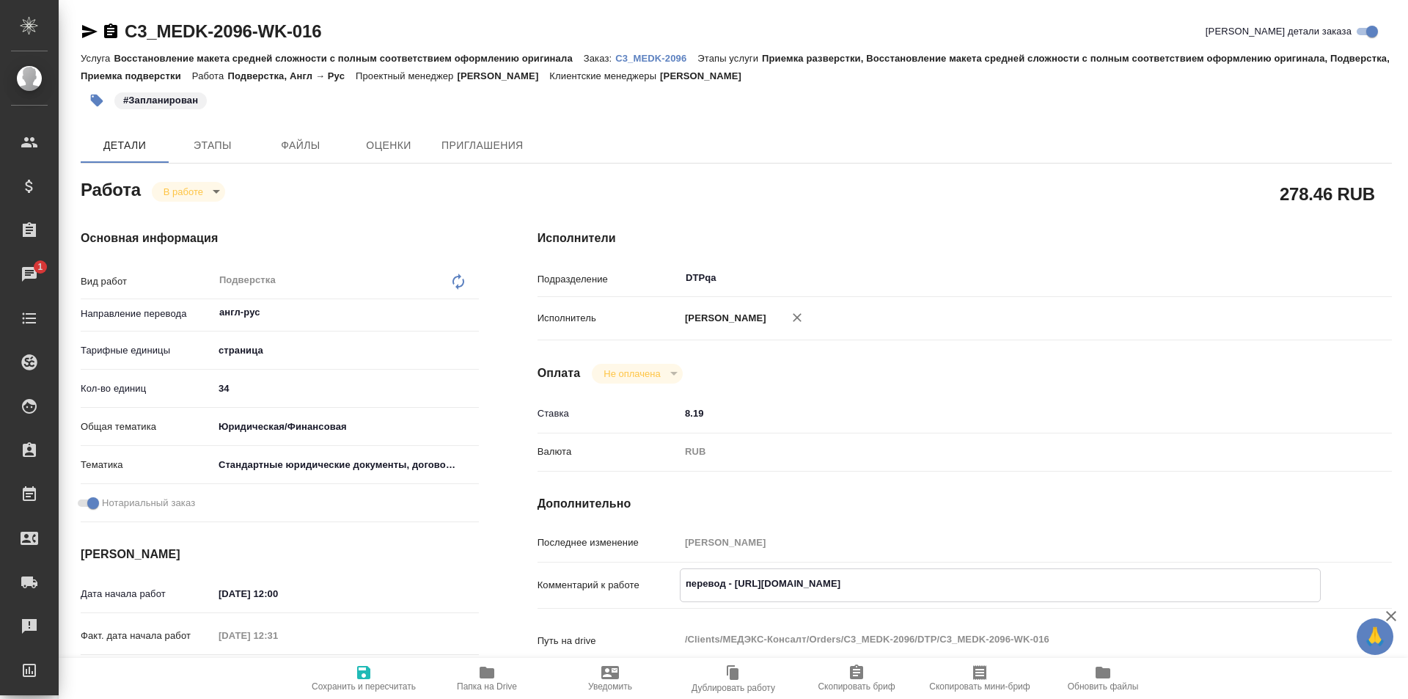
scroll to position [220, 0]
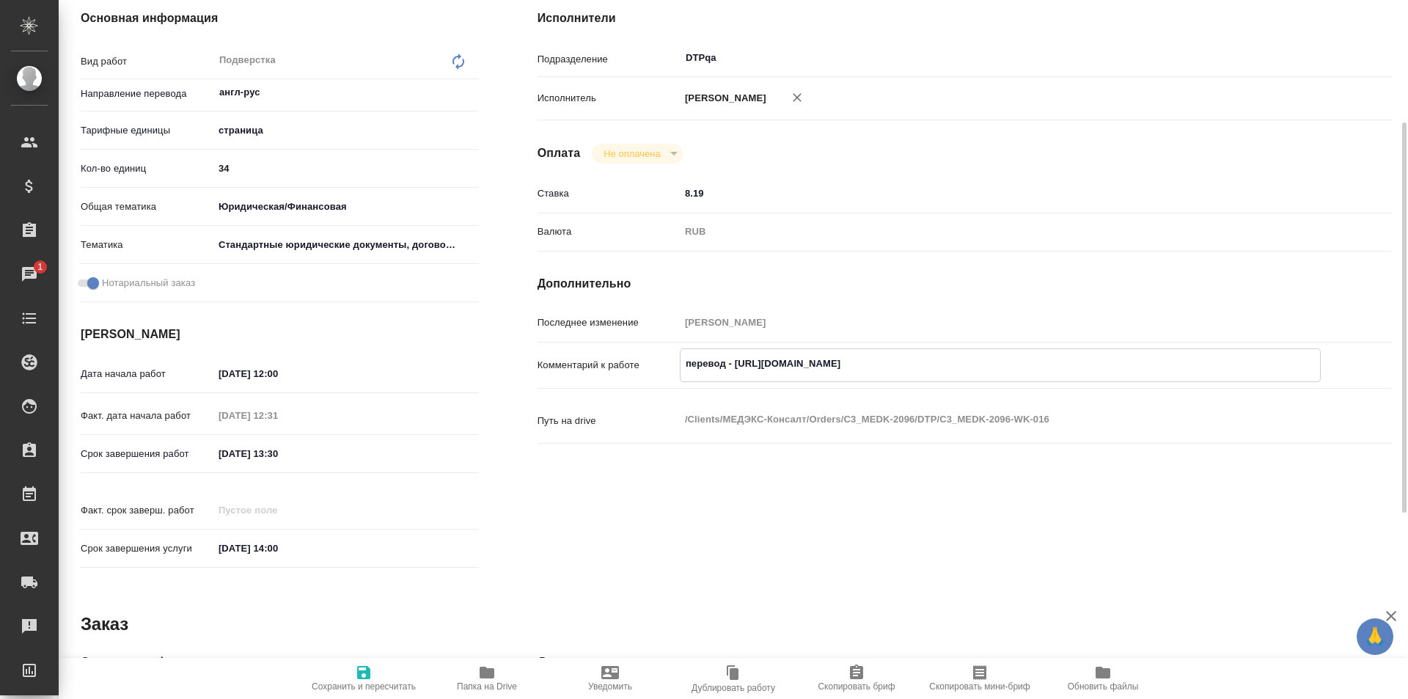
click at [811, 359] on textarea "перевод - https://drive.awatera.com/s/3M3az8jw3xyNgfK" at bounding box center [999, 363] width 639 height 25
drag, startPoint x: 952, startPoint y: 362, endPoint x: 735, endPoint y: 361, distance: 217.0
click at [735, 361] on textarea "перевод - https://drive.awatera.com/s/3M3az8jw3xyNgfK" at bounding box center [999, 363] width 639 height 25
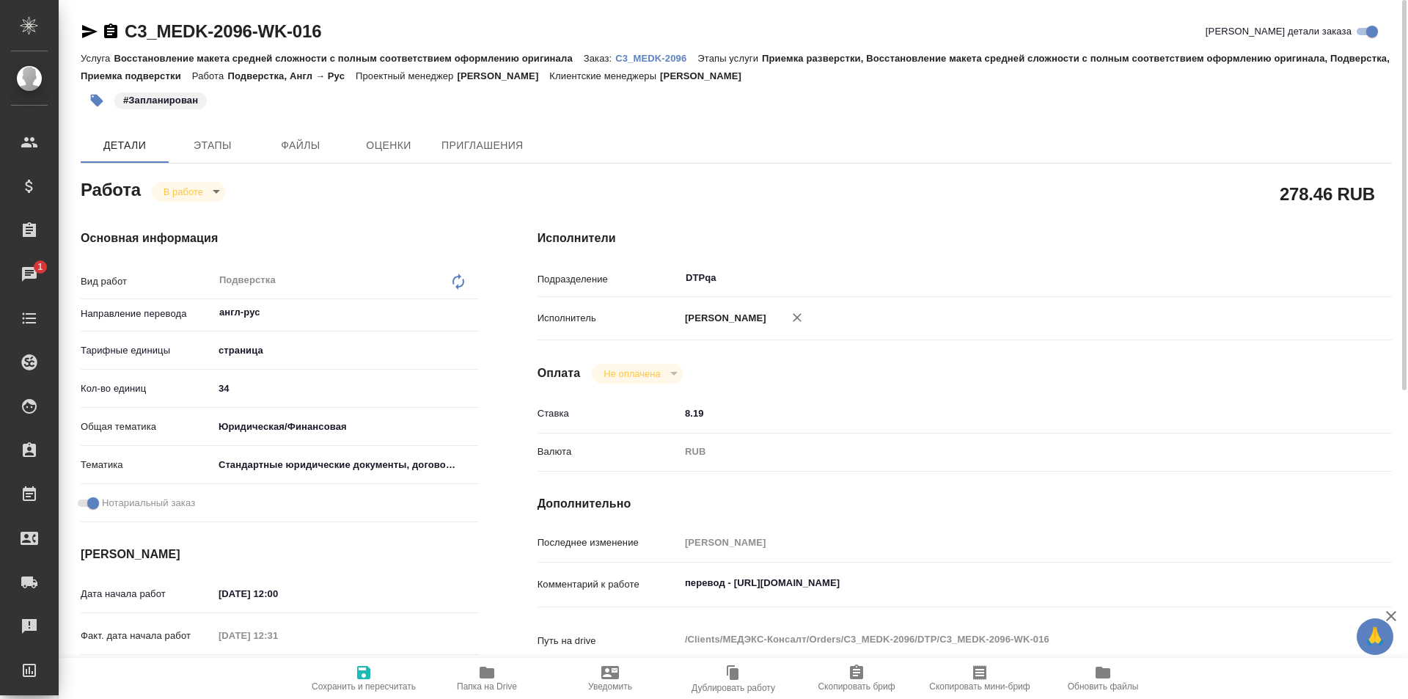
click at [653, 54] on p "C3_MEDK-2096" at bounding box center [656, 58] width 82 height 11
click at [473, 683] on span "Папка на Drive" at bounding box center [487, 686] width 60 height 10
click at [650, 57] on p "C3_MEDK-2096" at bounding box center [656, 58] width 82 height 11
click at [485, 675] on icon "button" at bounding box center [487, 672] width 15 height 12
click at [84, 37] on icon "button" at bounding box center [89, 31] width 15 height 13
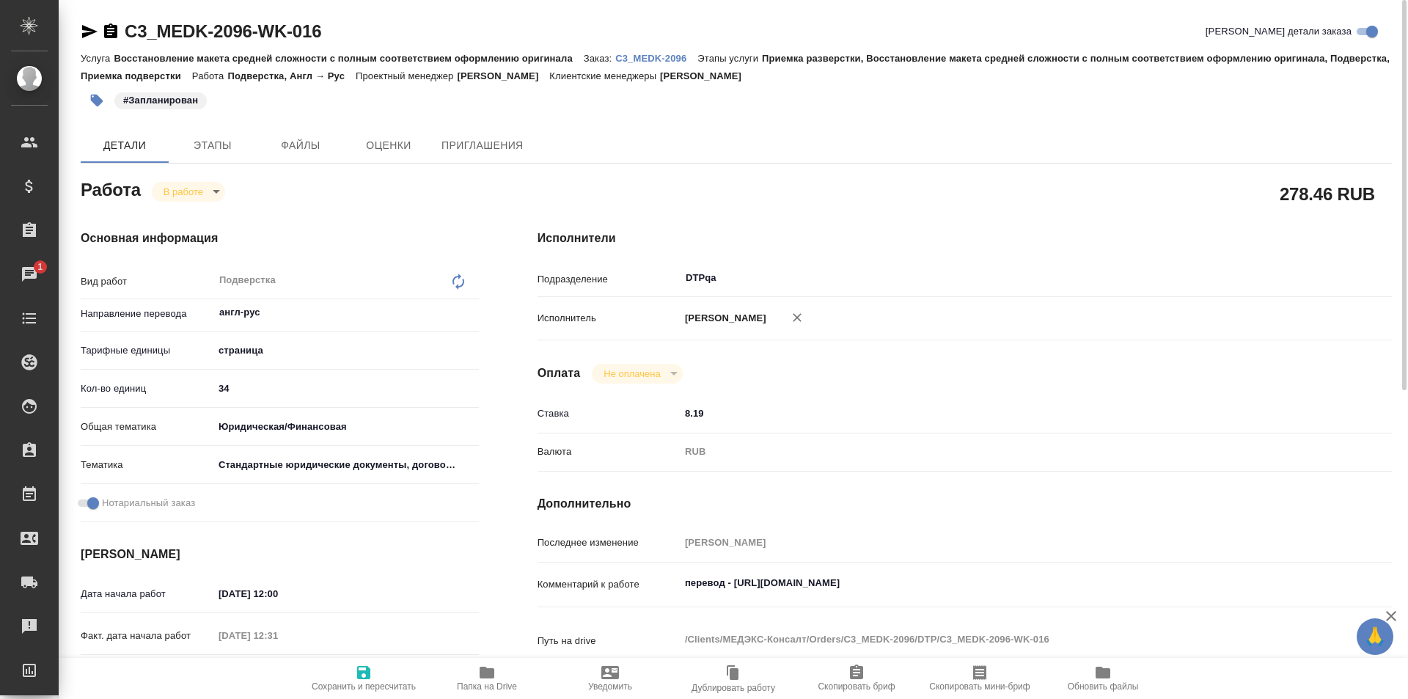
click at [651, 58] on p "C3_MEDK-2096" at bounding box center [656, 58] width 82 height 11
click at [484, 675] on icon "button" at bounding box center [487, 672] width 15 height 12
drag, startPoint x: 958, startPoint y: 584, endPoint x: 737, endPoint y: 584, distance: 220.7
click at [737, 584] on textarea "перевод - https://drive.awatera.com/s/3M3az8jw3xyNgfK" at bounding box center [999, 583] width 639 height 25
click at [490, 677] on icon "button" at bounding box center [487, 672] width 15 height 12
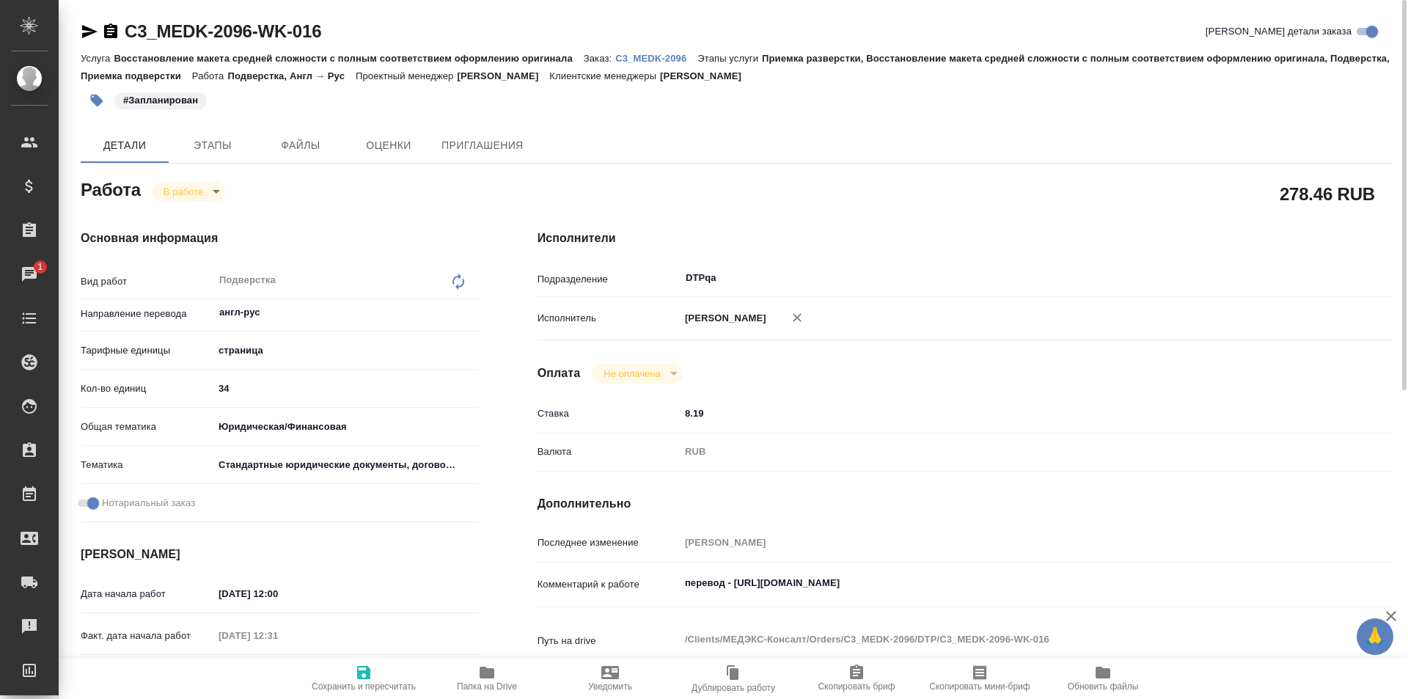
type textarea "x"
click at [972, 580] on textarea "перевод - https://drive.awatera.com/s/3M3az8jw3xyNgfK" at bounding box center [1000, 582] width 641 height 25
type textarea "x"
type textarea "перевод - https://drive.awatera.com/s/3M3az8jw3xyNgfK"
type textarea "x"
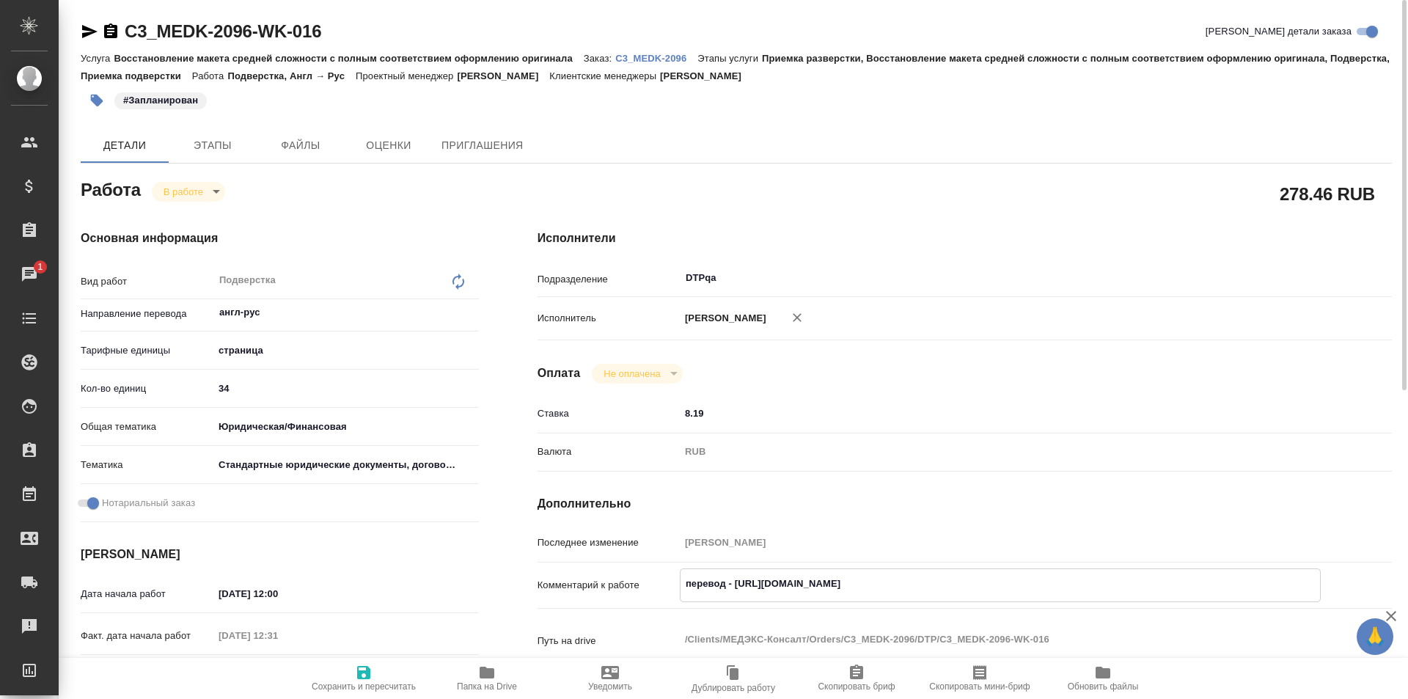
type textarea "x"
type textarea "перевод - https://drive.awatera.com/s/3M3az8jw3xyNgfK"
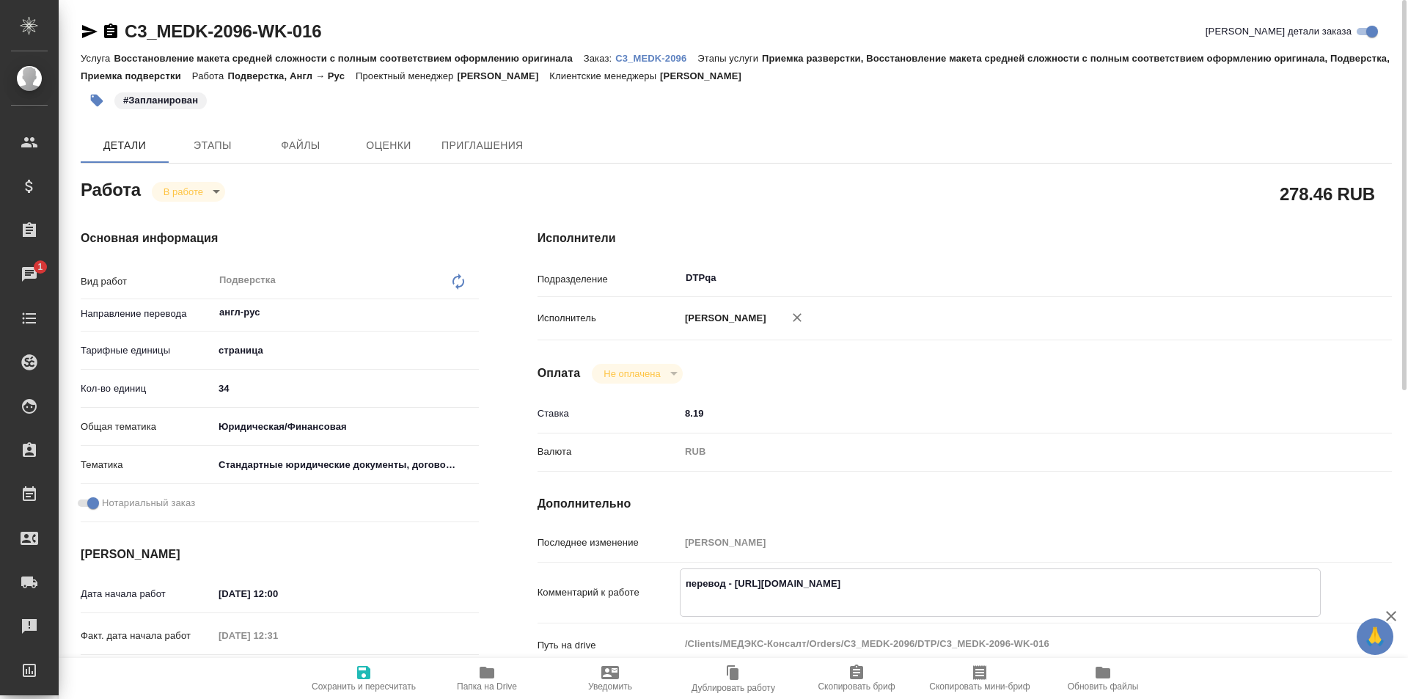
type textarea "x"
paste textarea "https://drive.awatera.com/f/10100921"
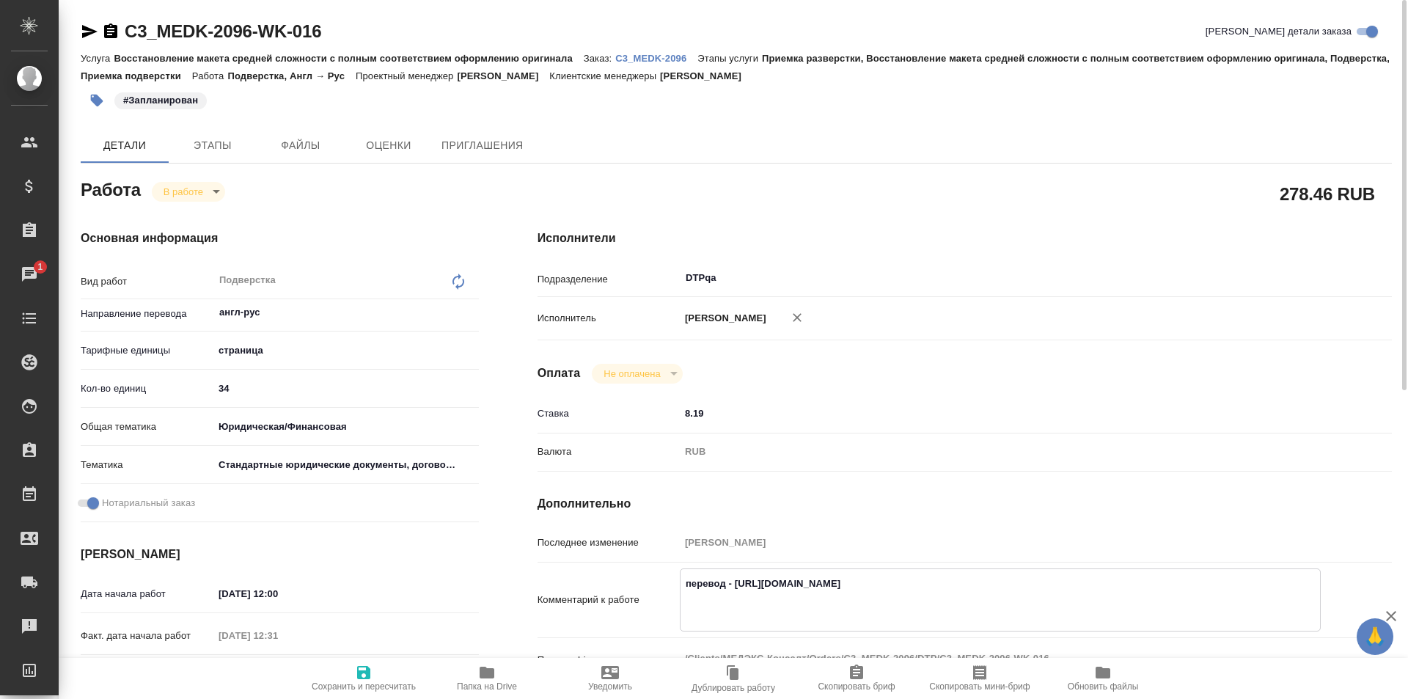
type textarea "x"
type textarea "перевод - https://drive.awatera.com/s/3M3az8jw3xyNgfK https://drive.awatera.com…"
type textarea "x"
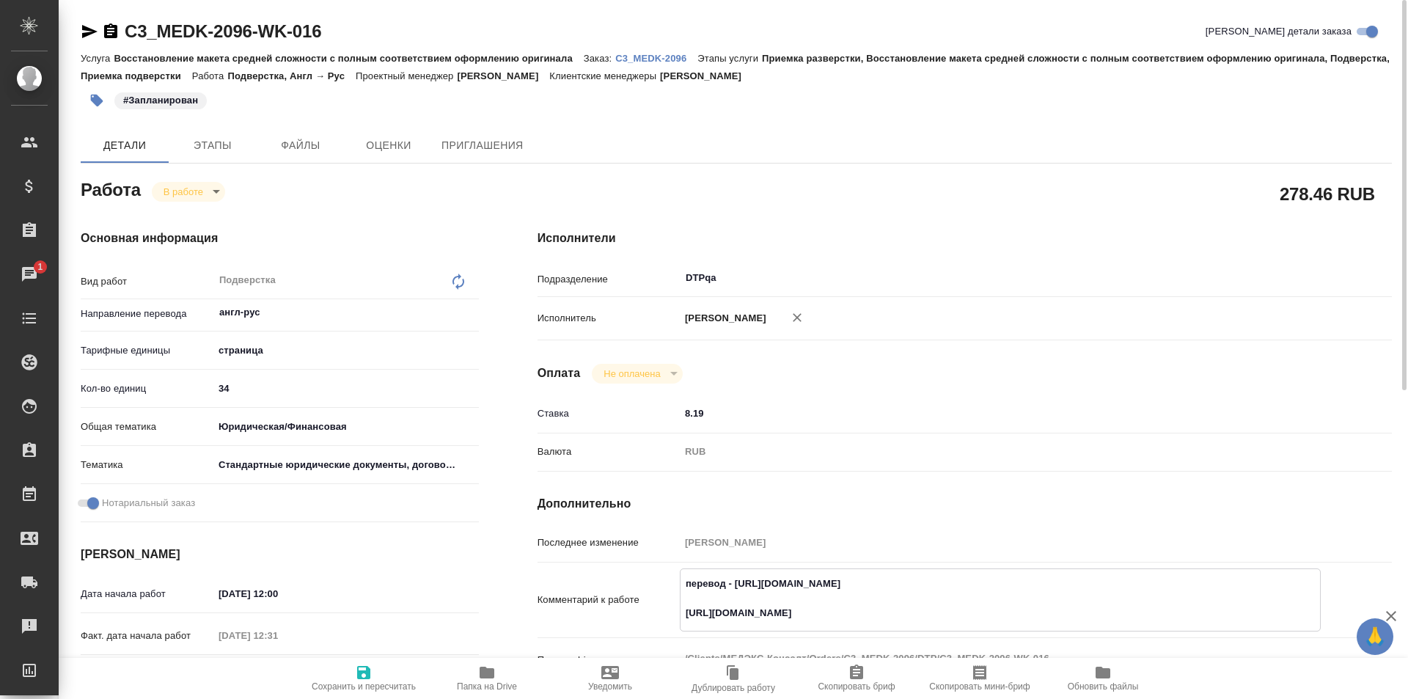
type textarea "x"
type textarea "перевод - https://drive.awatera.com/s/3M3az8jw3xyNgfK https://drive.awatera.com…"
type textarea "x"
click at [357, 679] on icon "button" at bounding box center [364, 673] width 18 height 18
type textarea "x"
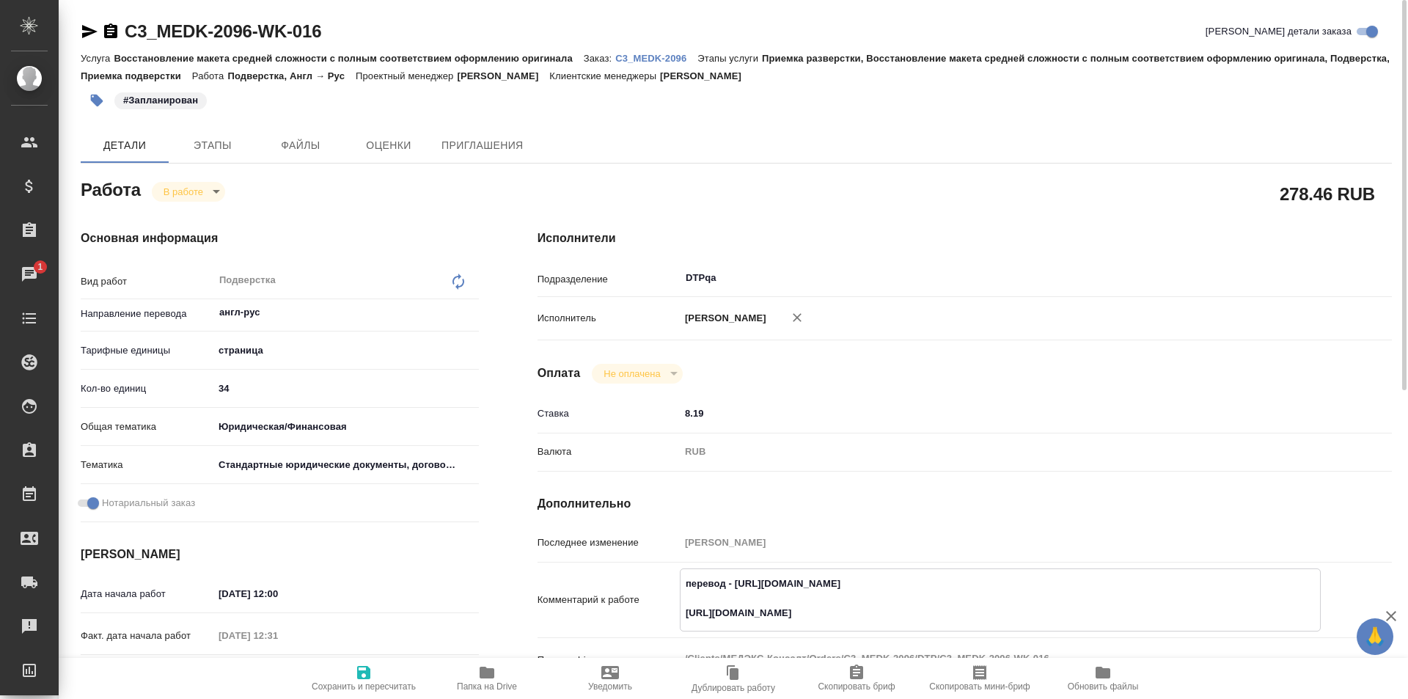
type textarea "x"
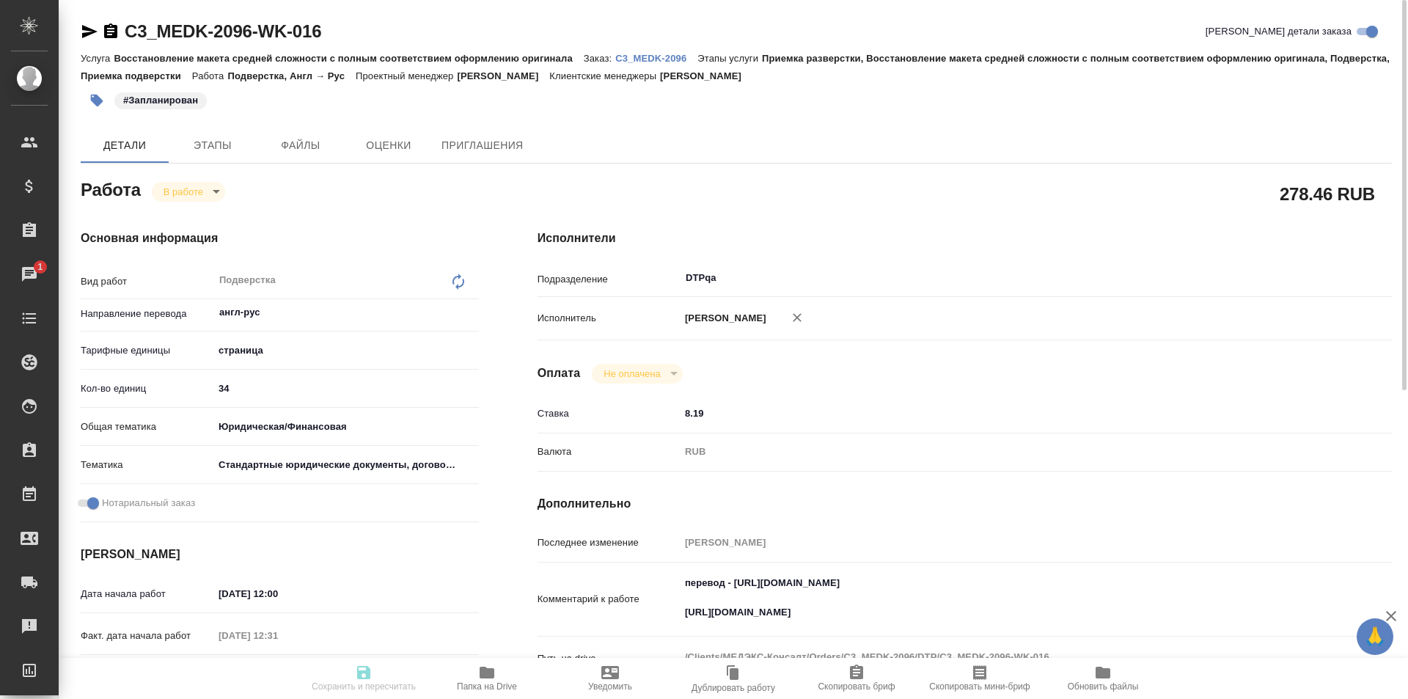
type textarea "x"
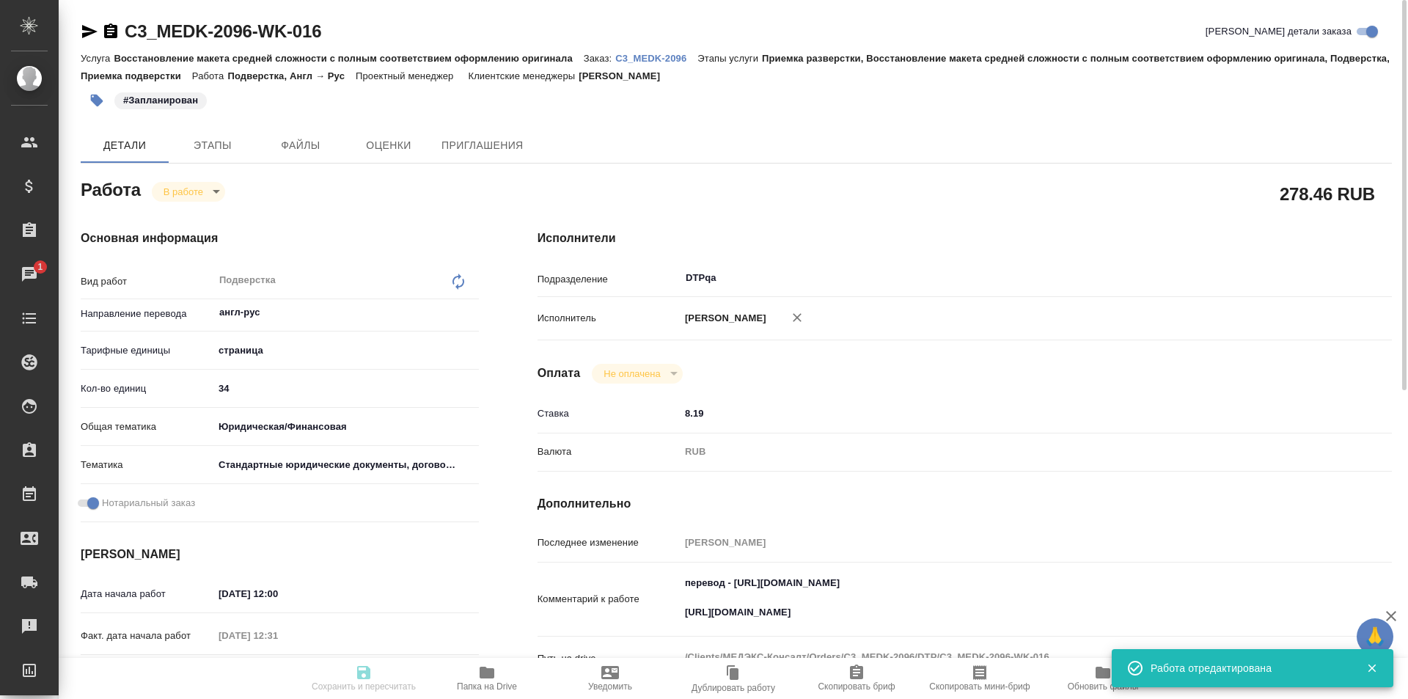
type input "inProgress"
type textarea "Подверстка"
type textarea "x"
type input "англ-рус"
type input "5a8b1489cc6b4906c91bfdb2"
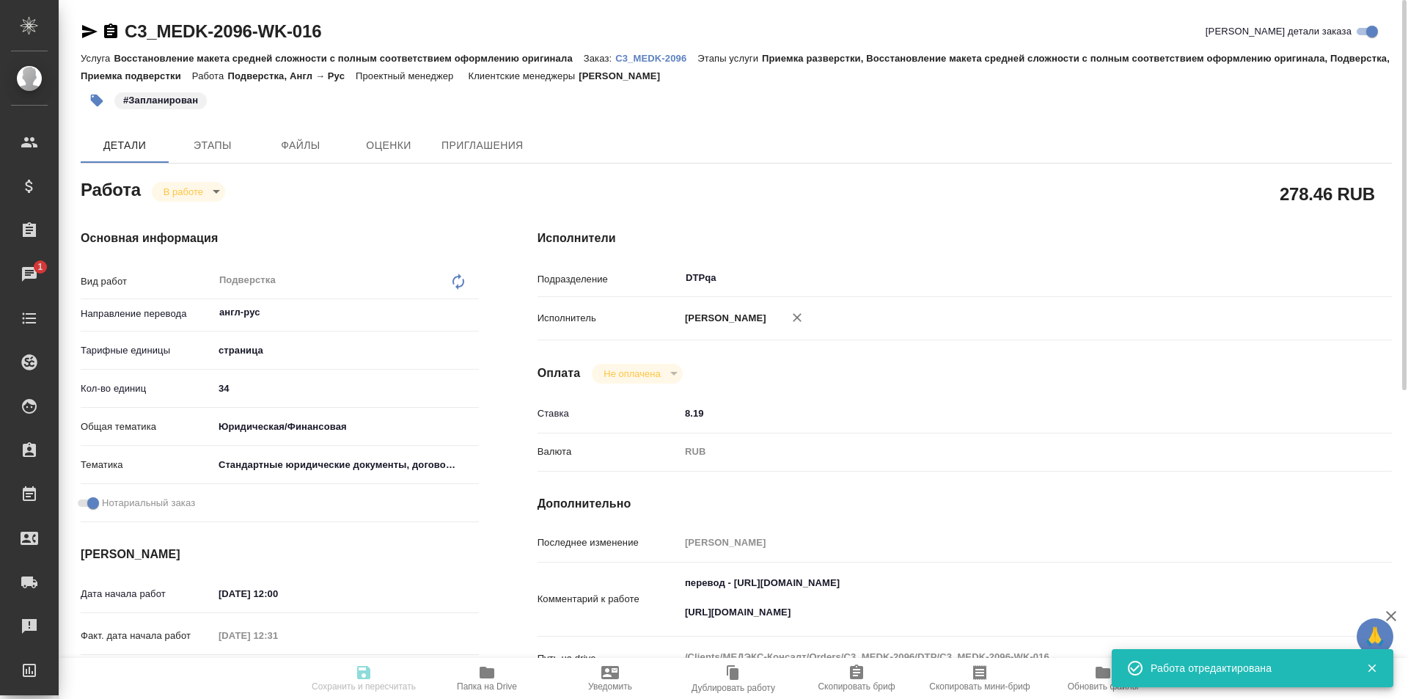
type input "34"
type input "yr-fn"
type input "5f647205b73bc97568ca66bf"
checkbox input "true"
type input "18.08.2025 12:00"
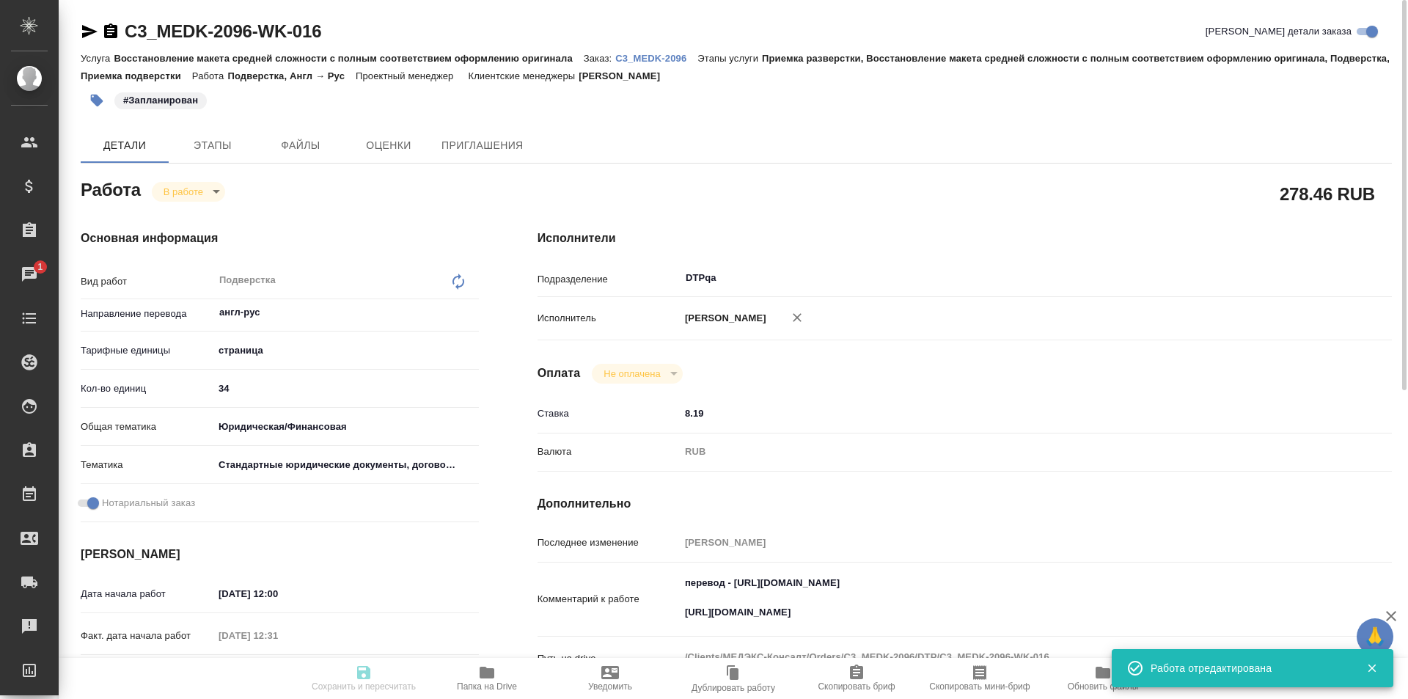
type input "18.08.2025 12:31"
type input "18.08.2025 13:30"
type input "18.08.2025 14:00"
type input "DTPqa"
type input "notPayed"
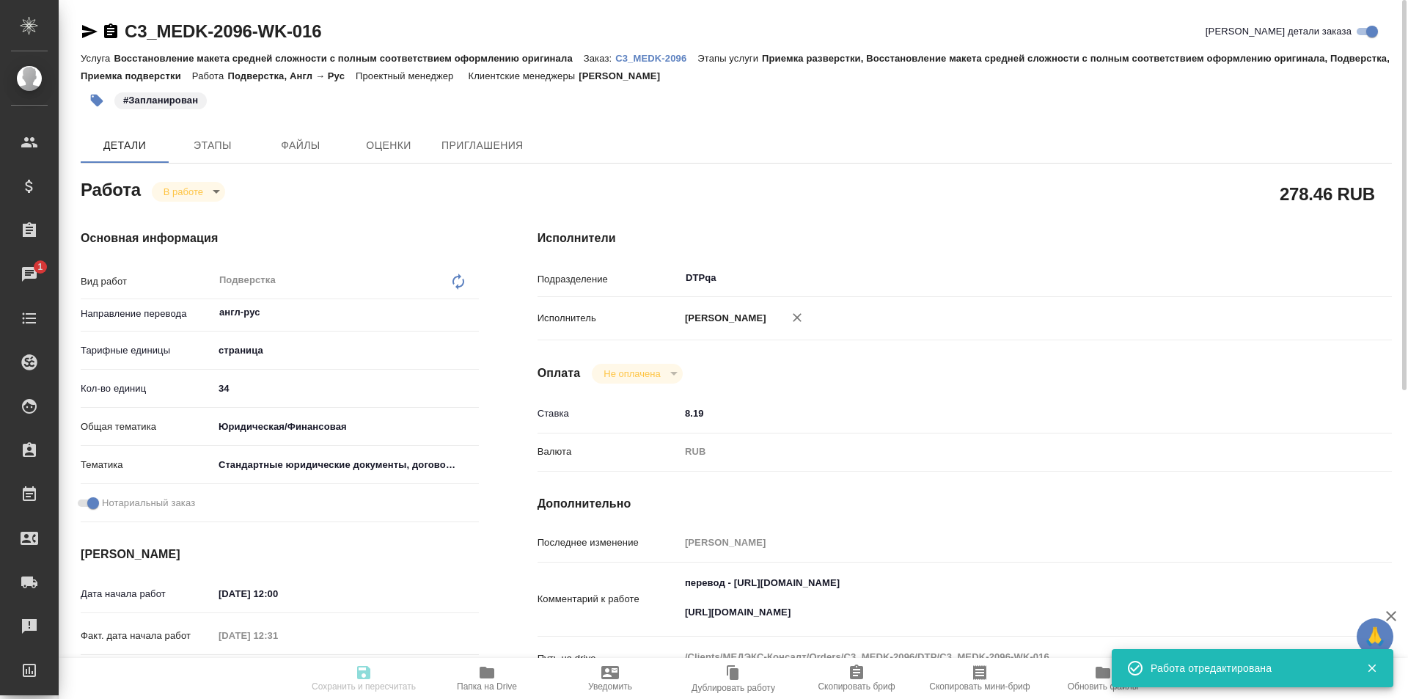
type input "8.19"
type input "RUB"
type input "[PERSON_NAME]"
type textarea "перевод - https://drive.awatera.com/s/3M3az8jw3xyNgfK https://drive.awatera.com…"
type textarea "x"
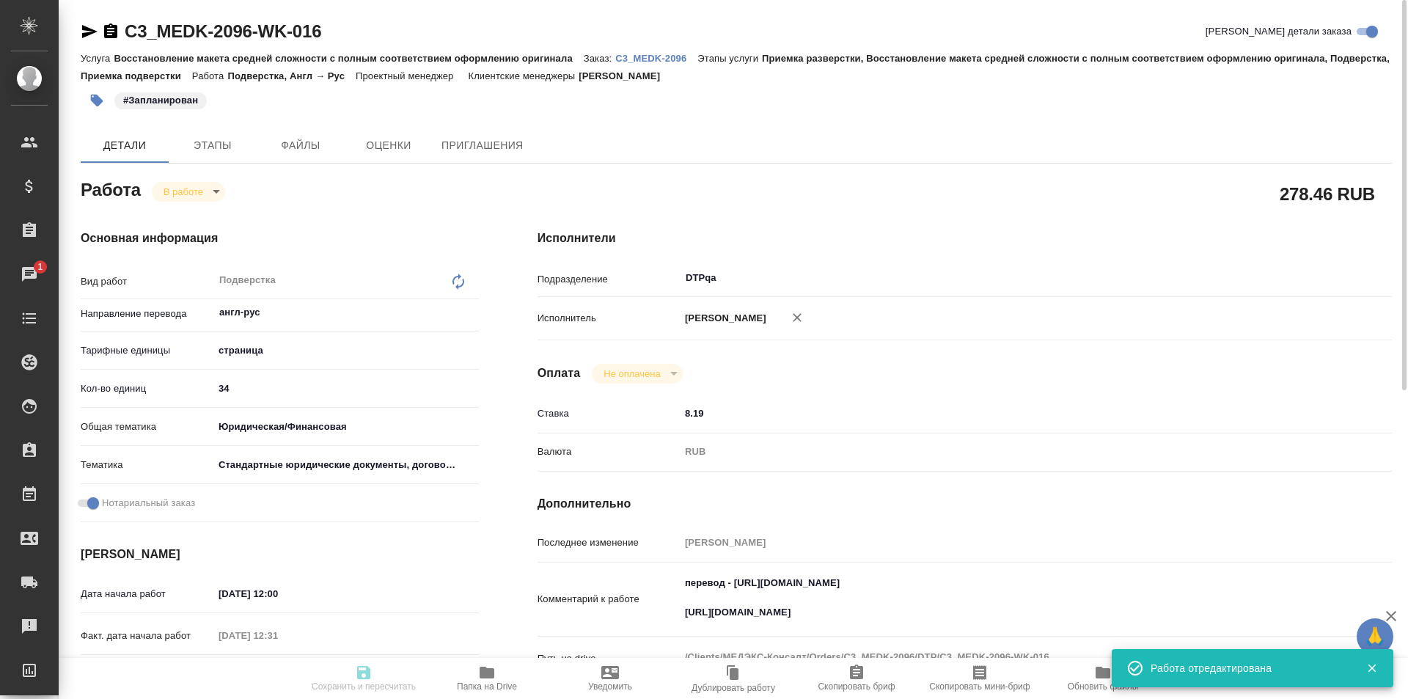
type textarea "/Clients/МЕДЭКС-Консалт/Orders/C3_MEDK-2096/DTP/C3_MEDK-2096-WK-016"
type textarea "x"
type input "C3_MEDK-2096"
type input "Восстановление макета средней сложности с полным соответствием оформлению ориги…"
type input "Приемка разверстки, Восстановление макета средней сложности с полным соответств…"
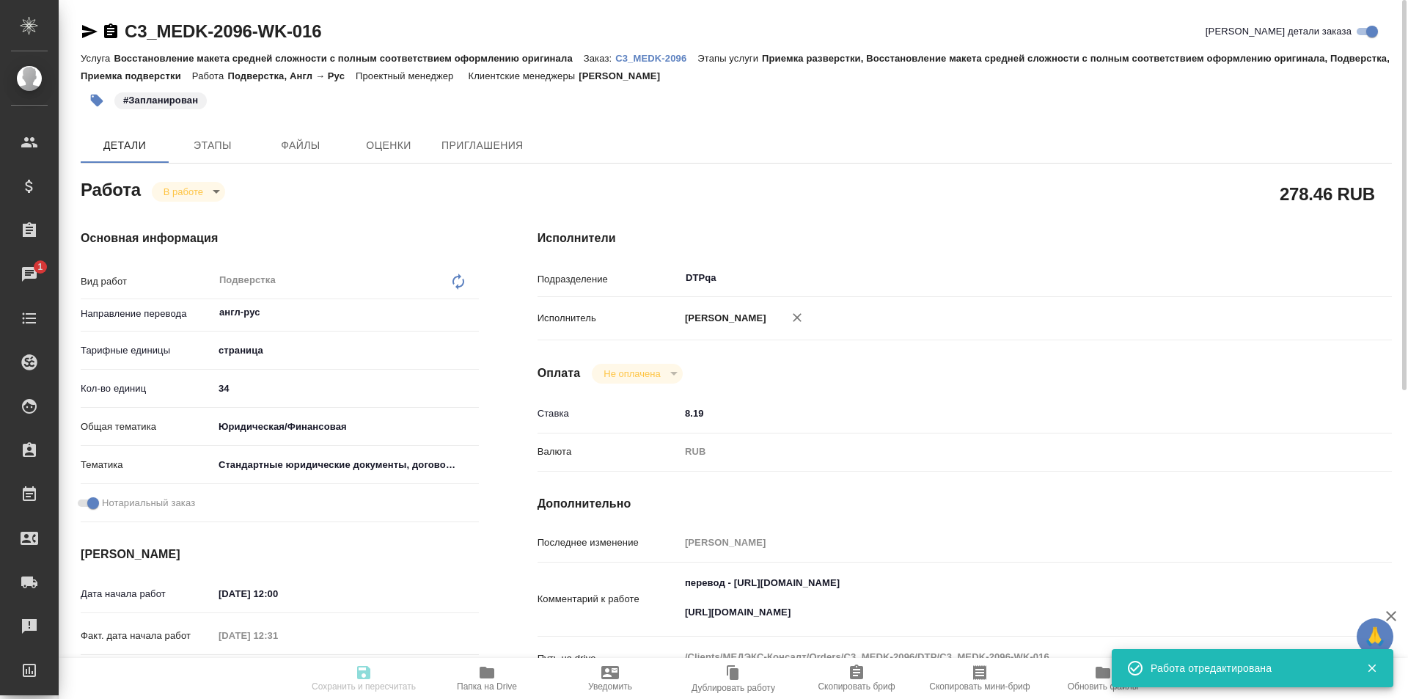
type input "Ильина Екатерина"
type input "Петрова Валерия"
type input "/Clients/МЕДЭКС-Консалт/Orders/C3_MEDK-2096"
type textarea "x"
type textarea "14.08. в пакет документов добавился один документ на перевод, вложила в сорс в …"
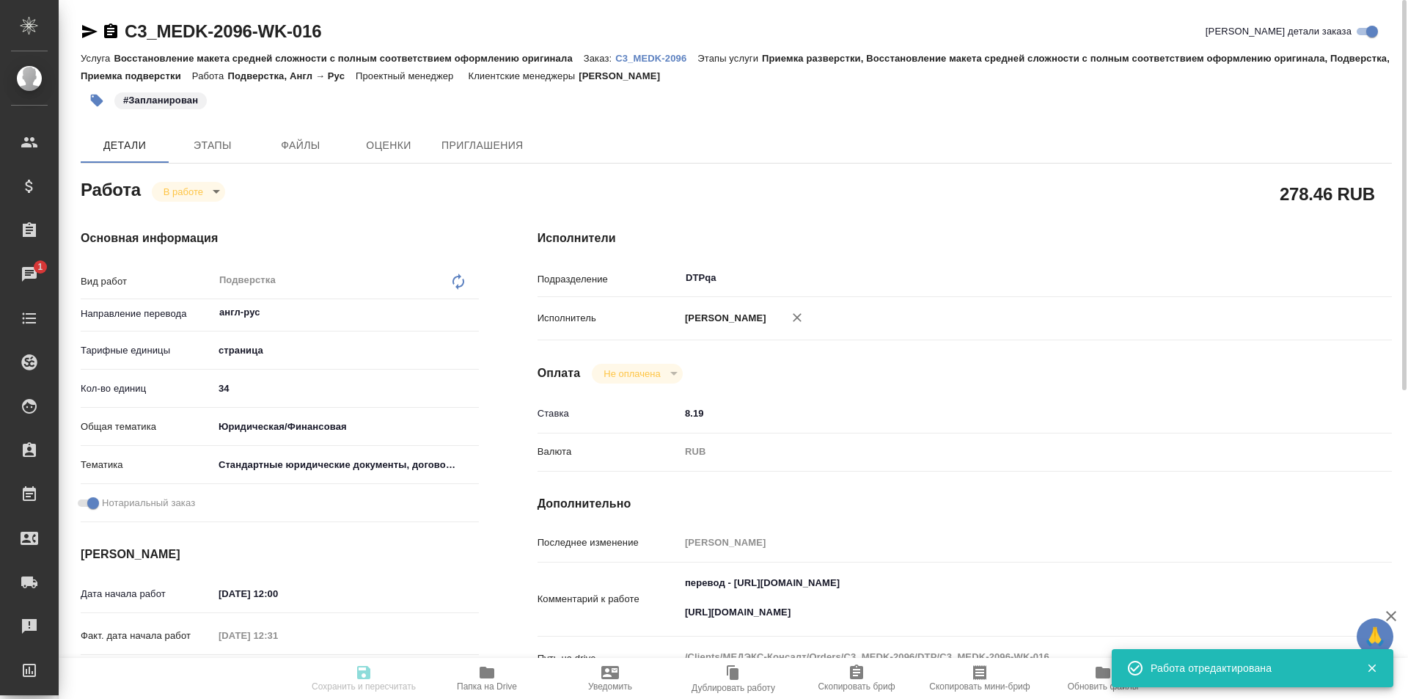
type textarea "x"
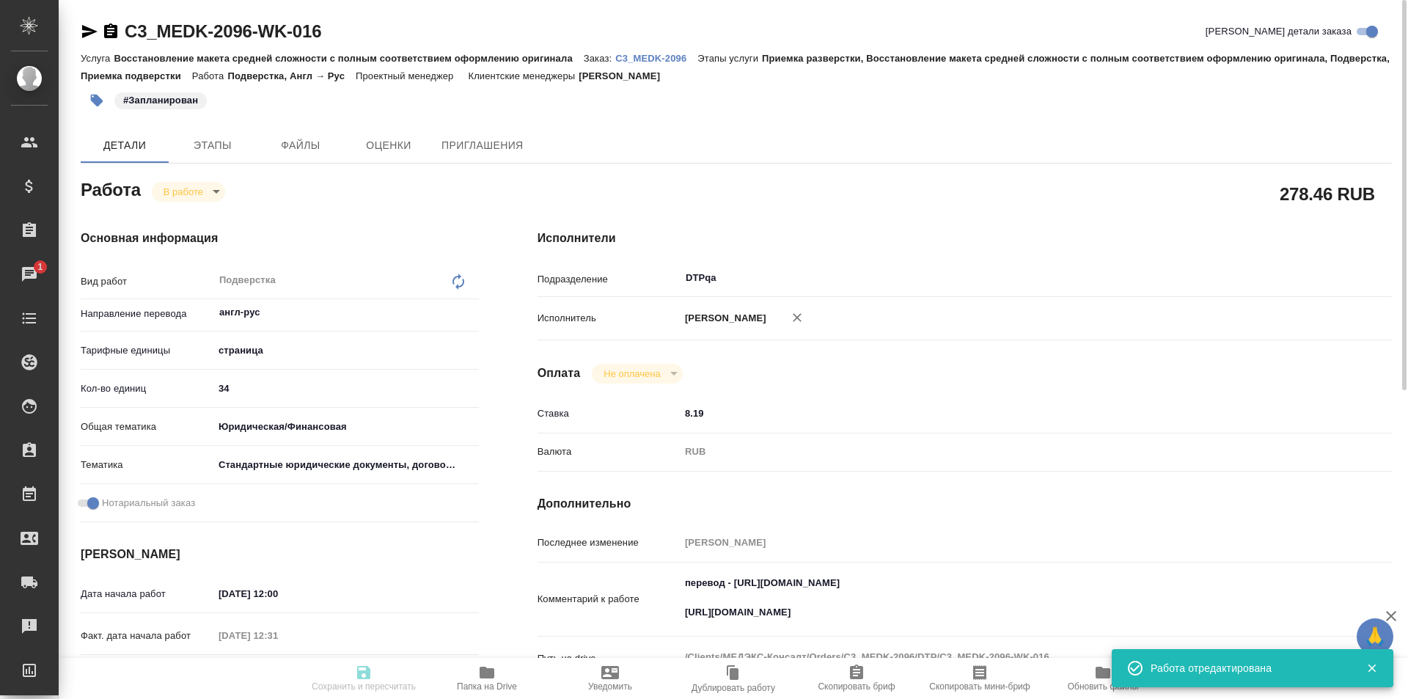
type textarea "x"
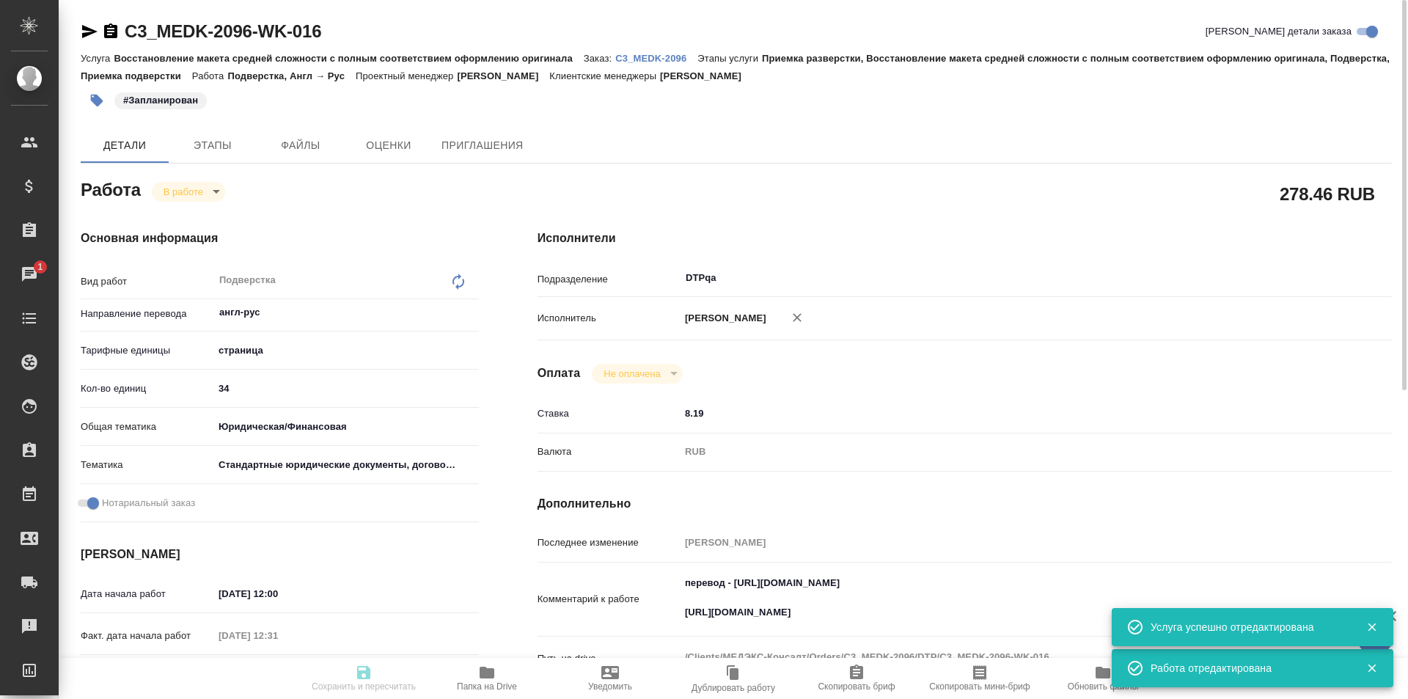
type textarea "x"
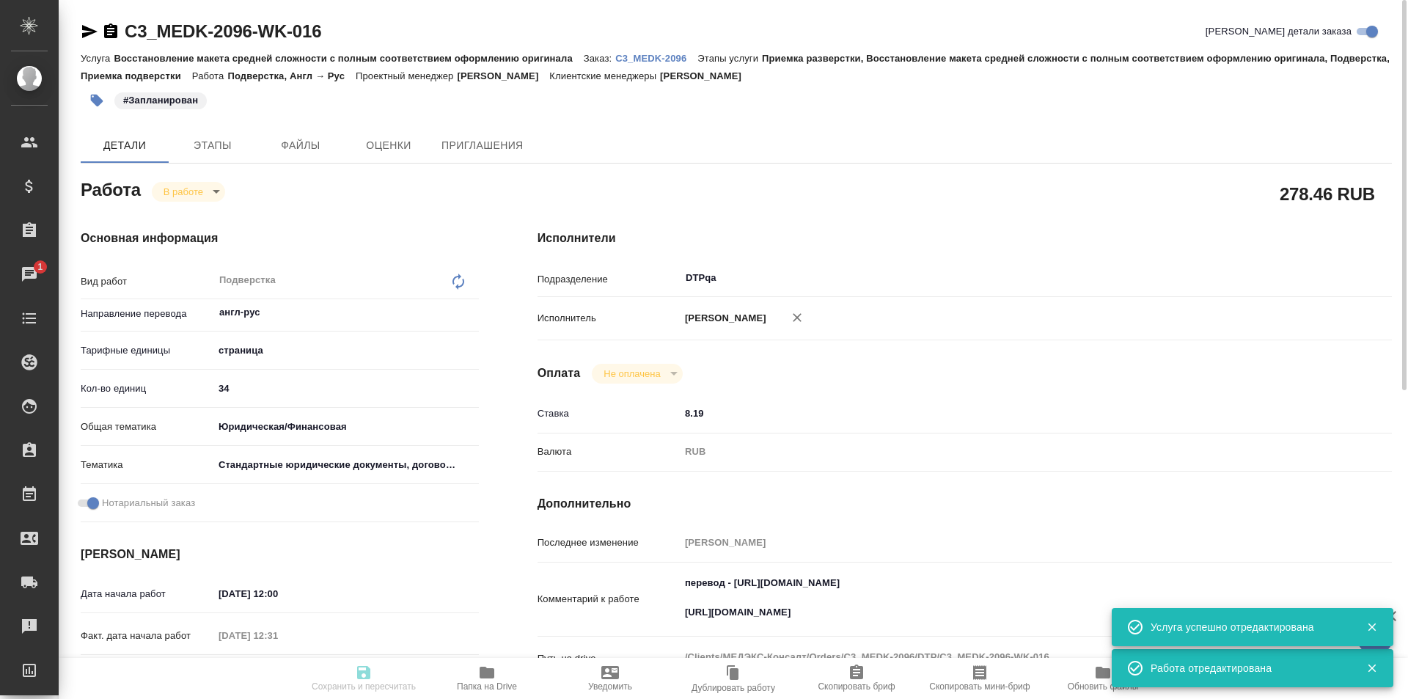
type textarea "x"
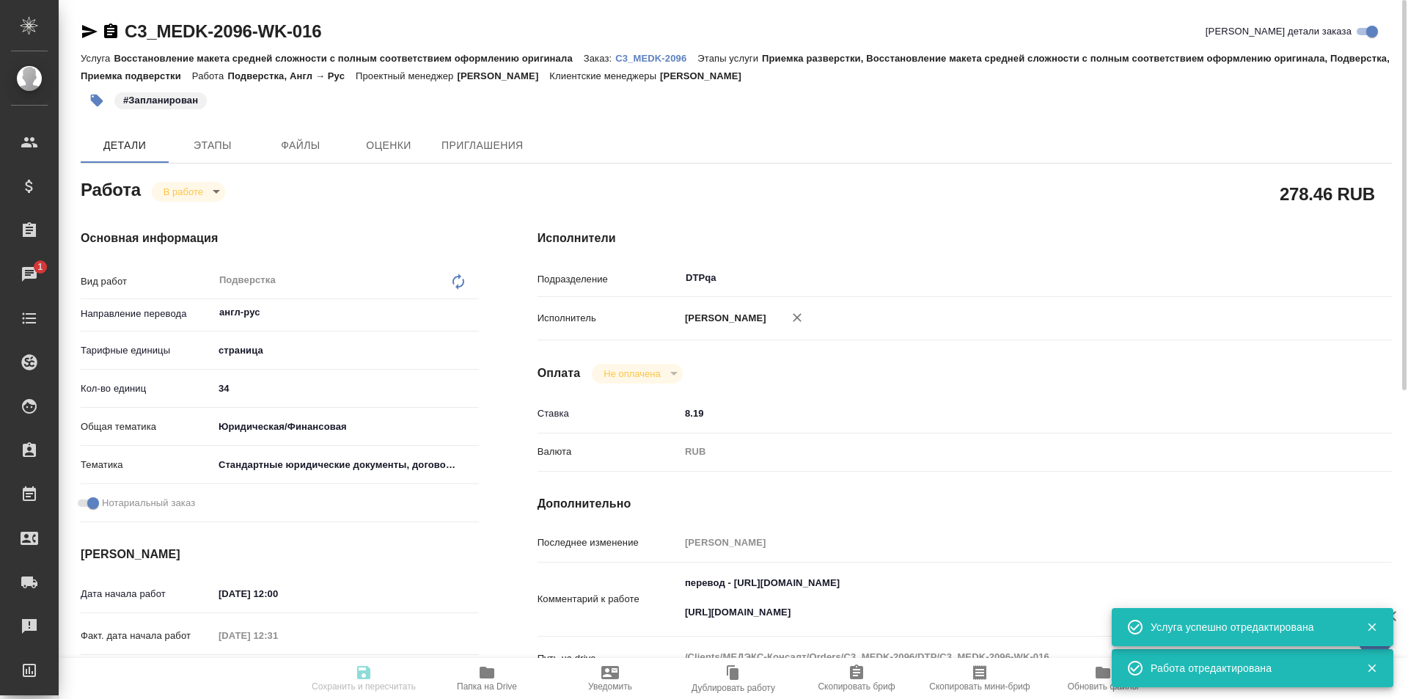
type textarea "x"
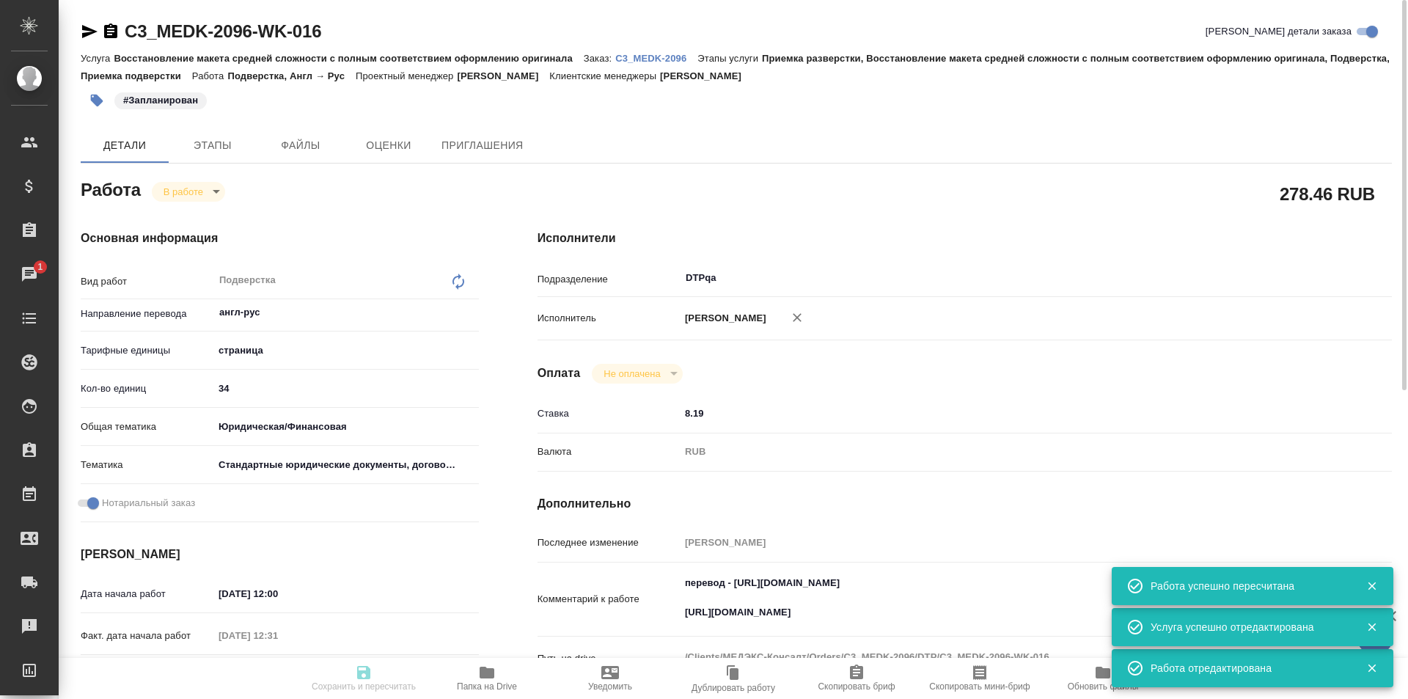
click at [209, 187] on body "🙏 .cls-1 fill:#fff; AWATERA Ismagilova Diana Клиенты Спецификации Заказы 1 Чаты…" at bounding box center [704, 349] width 1408 height 699
type input "inProgress"
type textarea "Подверстка"
type textarea "x"
type input "англ-рус"
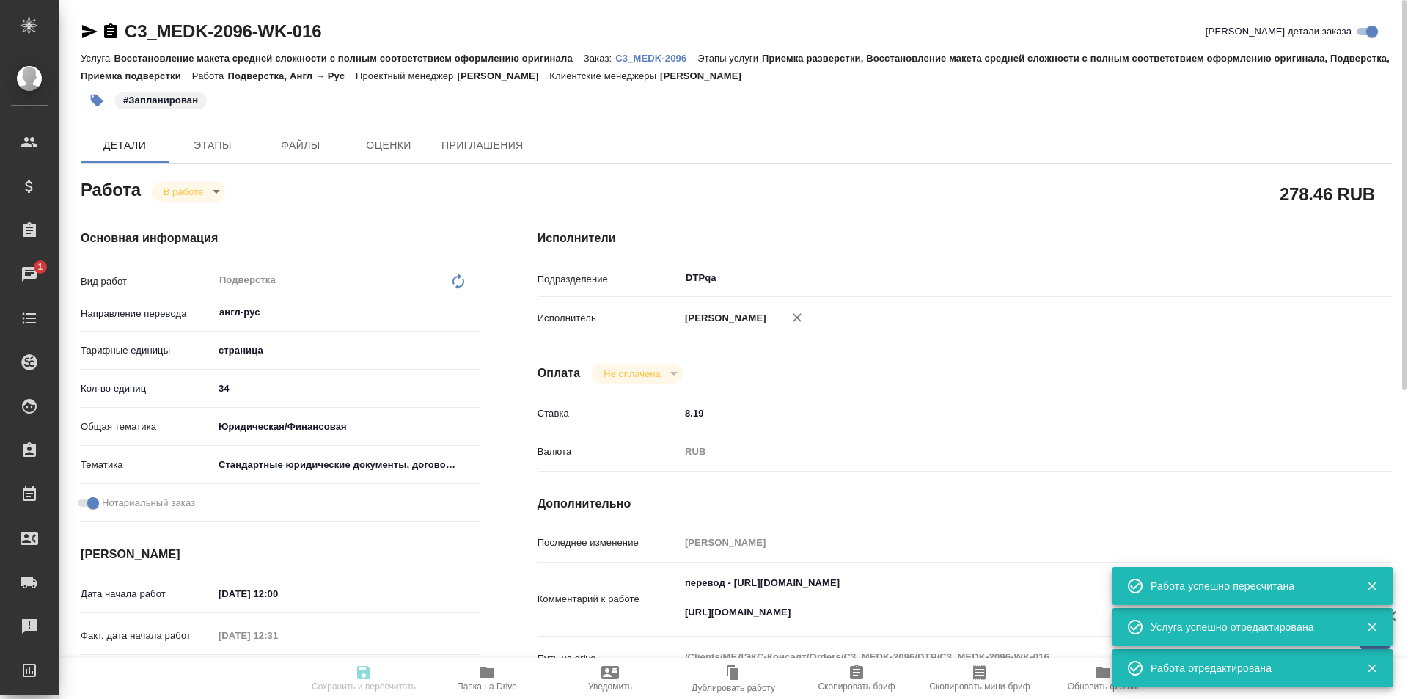
type input "5a8b1489cc6b4906c91bfdb2"
type input "34"
type input "yr-fn"
type input "5f647205b73bc97568ca66bf"
checkbox input "true"
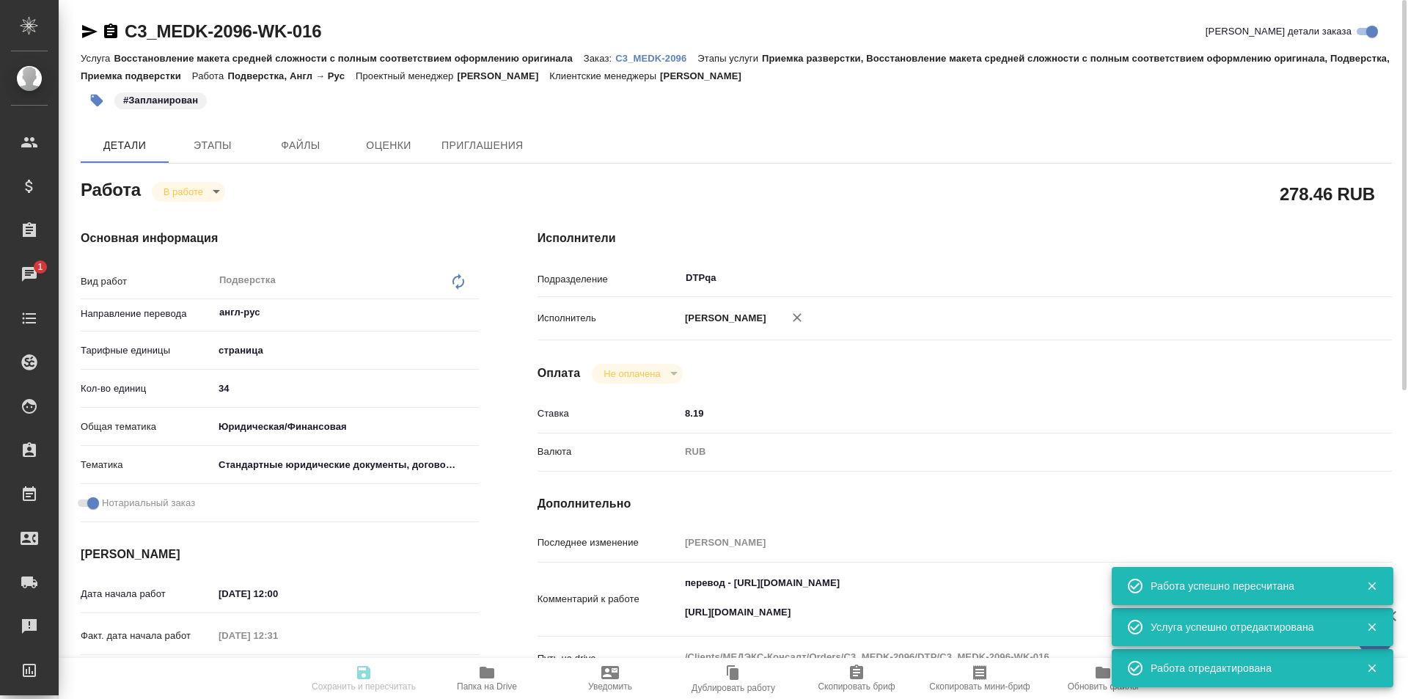
type input "18.08.2025 12:00"
type input "18.08.2025 12:31"
type input "18.08.2025 13:30"
type input "18.08.2025 14:00"
type input "DTPqa"
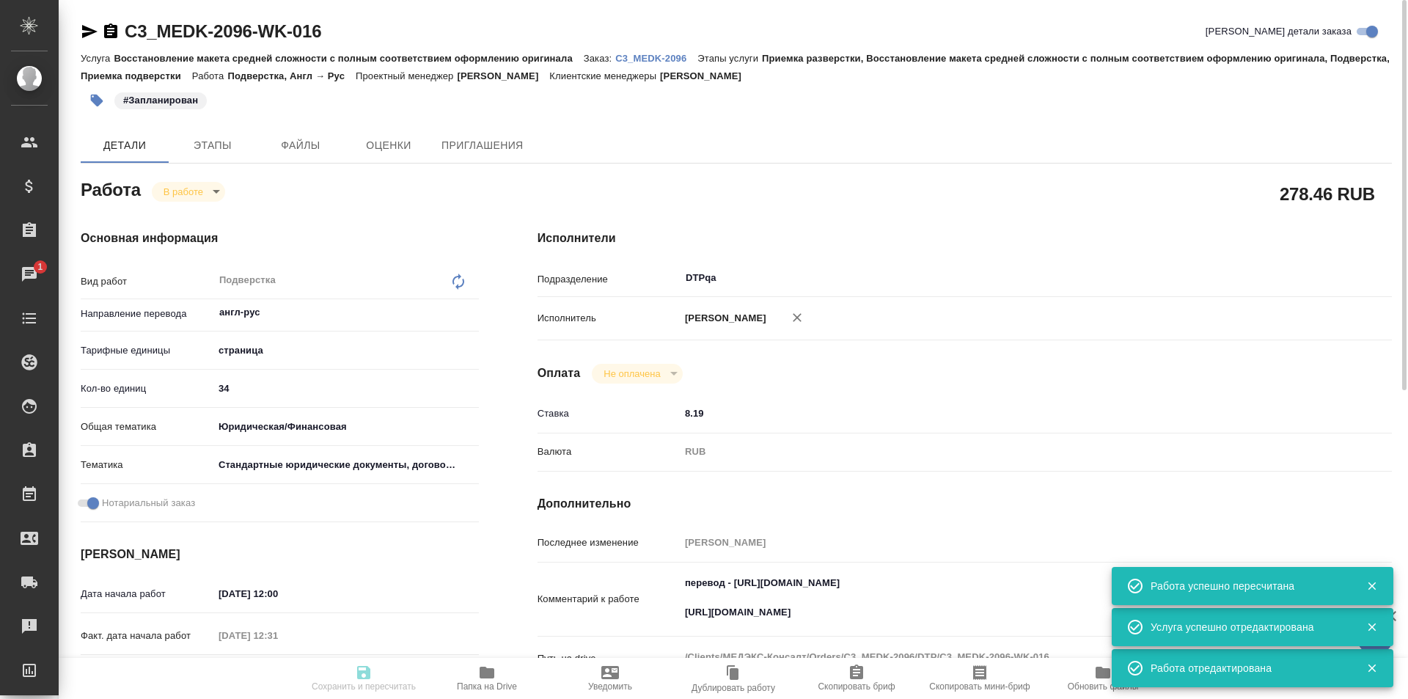
type input "notPayed"
type input "8.19"
type input "RUB"
type input "[PERSON_NAME]"
type textarea "перевод - https://drive.awatera.com/s/3M3az8jw3xyNgfK https://drive.awatera.com…"
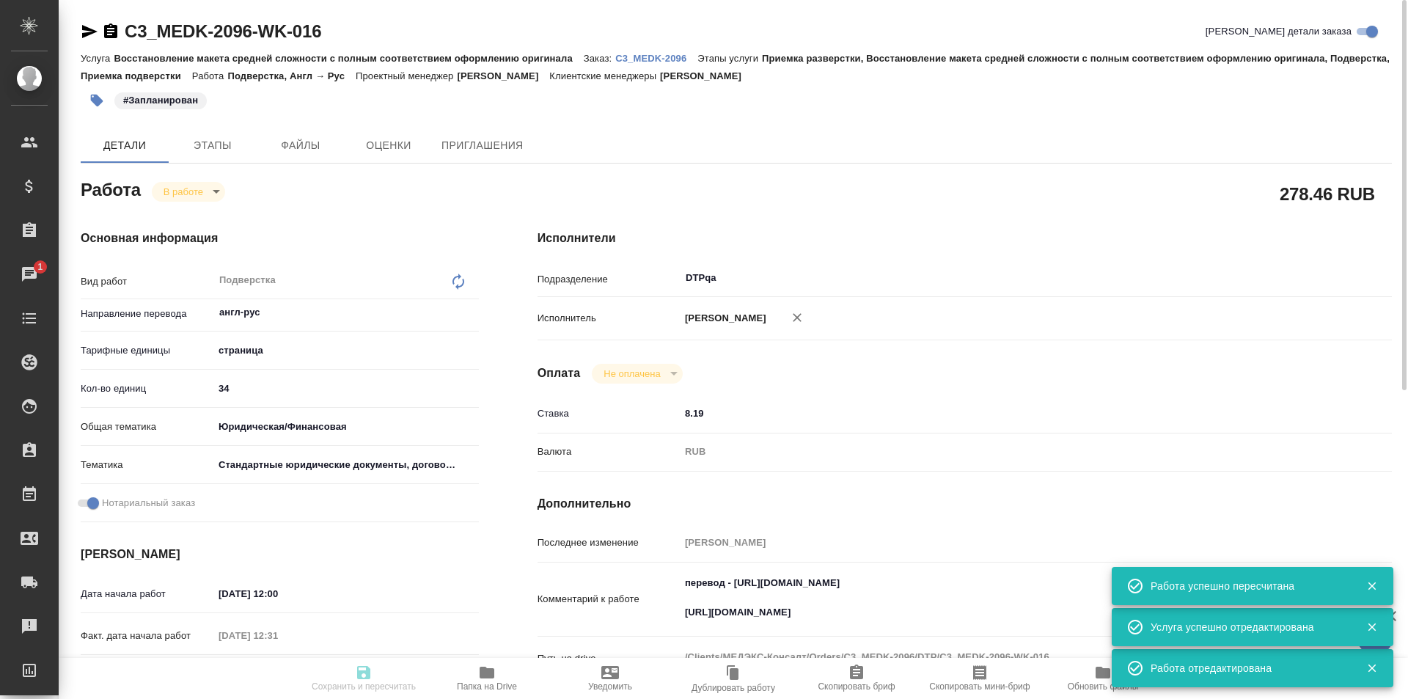
type textarea "x"
type textarea "/Clients/МЕДЭКС-Консалт/Orders/C3_MEDK-2096/DTP/C3_MEDK-2096-WK-016"
type textarea "x"
type input "C3_MEDK-2096"
type input "Восстановление макета средней сложности с полным соответствием оформлению ориги…"
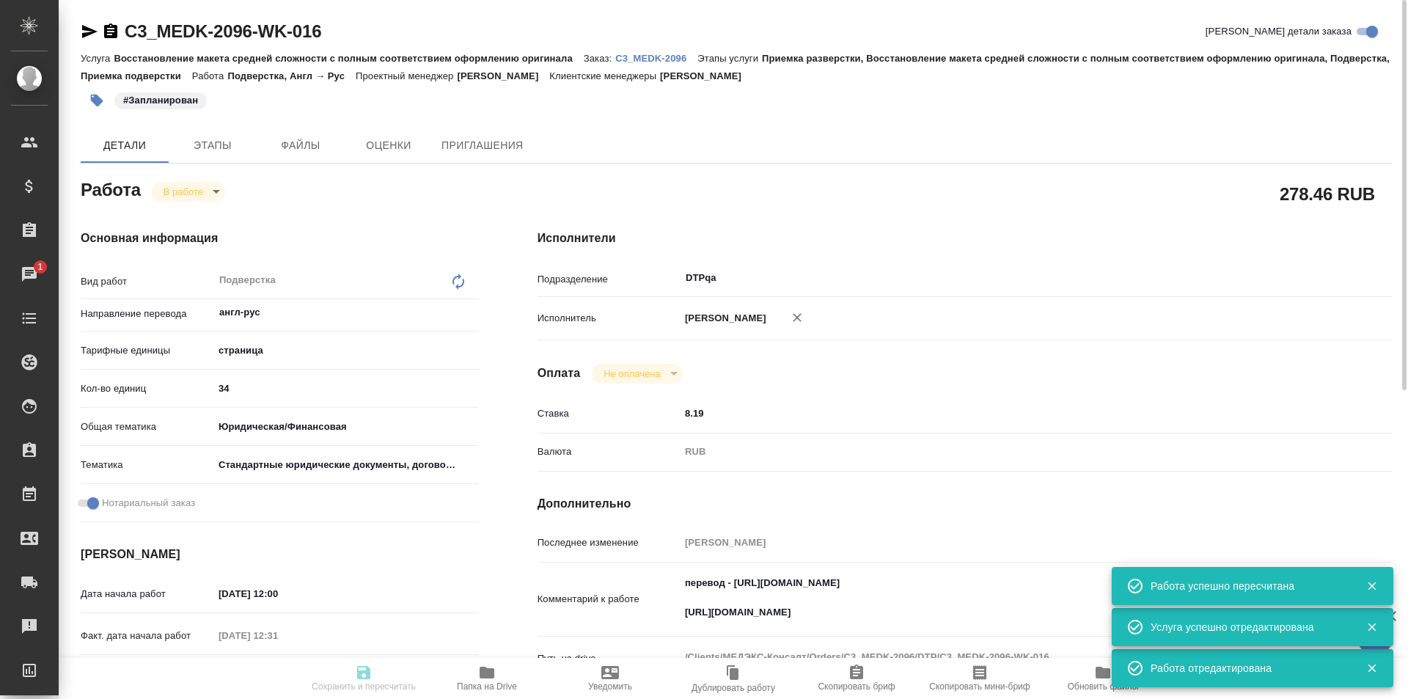
type input "Приемка разверстки, Восстановление макета средней сложности с полным соответств…"
type input "Ильина Екатерина"
type input "[PERSON_NAME]"
type input "/Clients/МЕДЭКС-Консалт/Orders/C3_MEDK-2096"
type textarea "x"
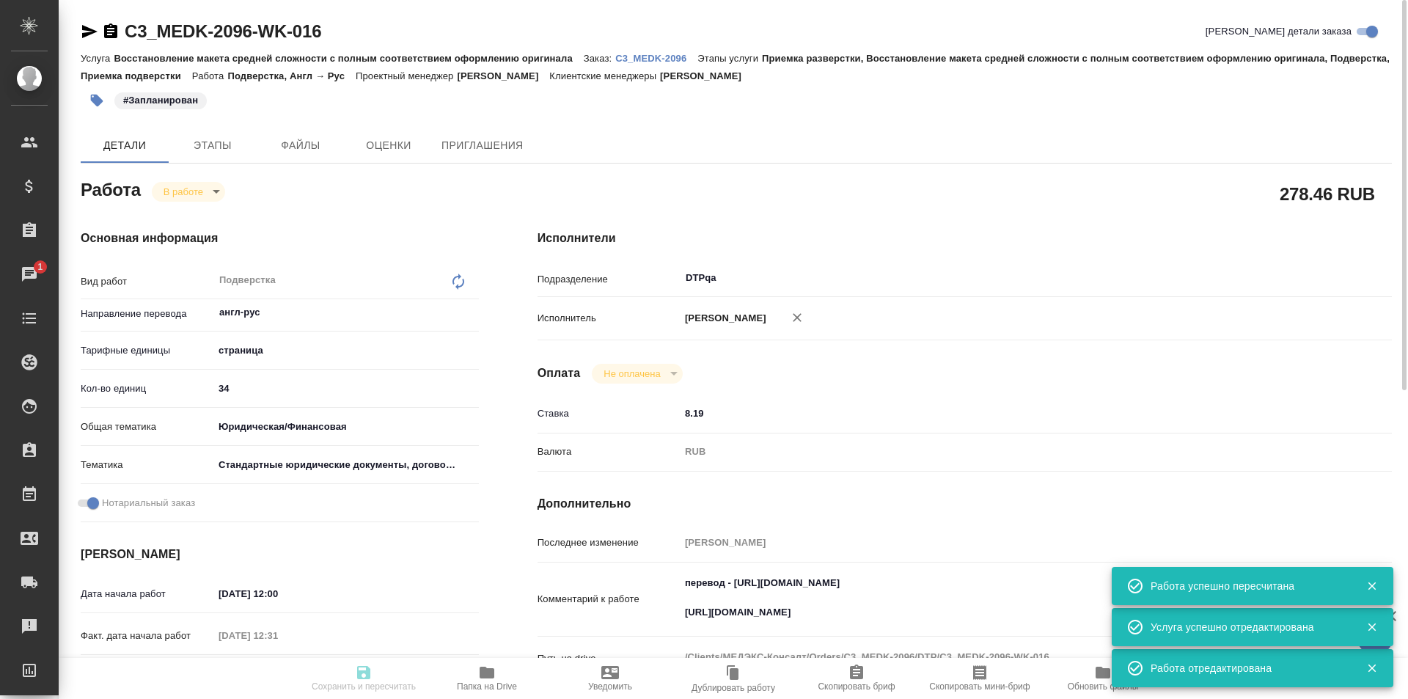
type textarea "14.08. в пакет документов добавился один документ на перевод, вложила в сорс в …"
type textarea "x"
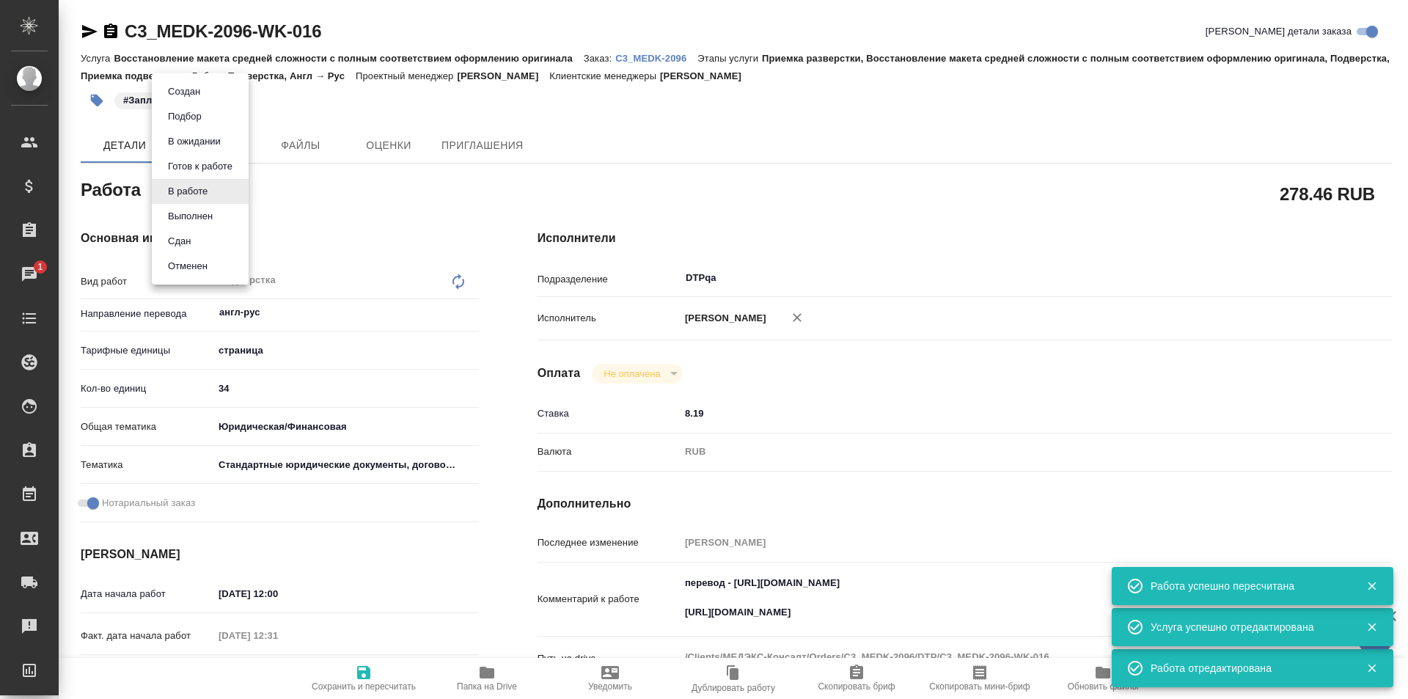
type textarea "x"
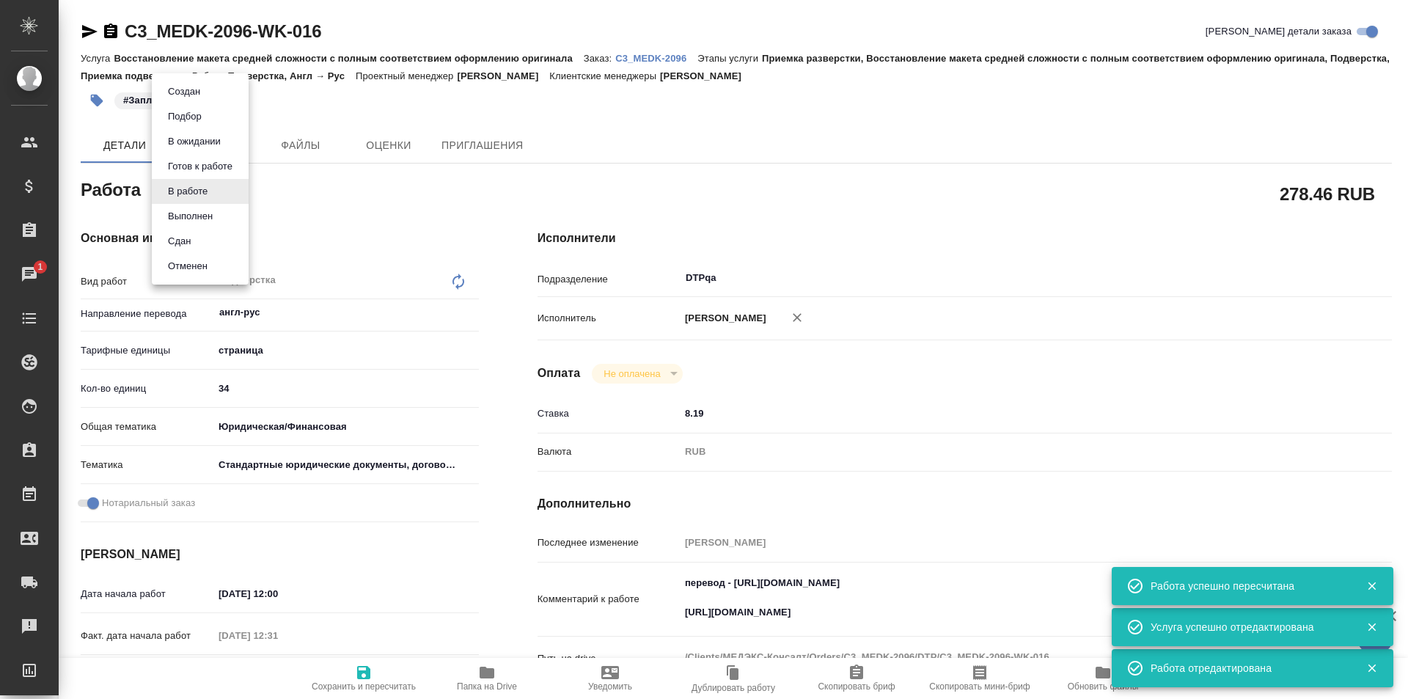
type textarea "x"
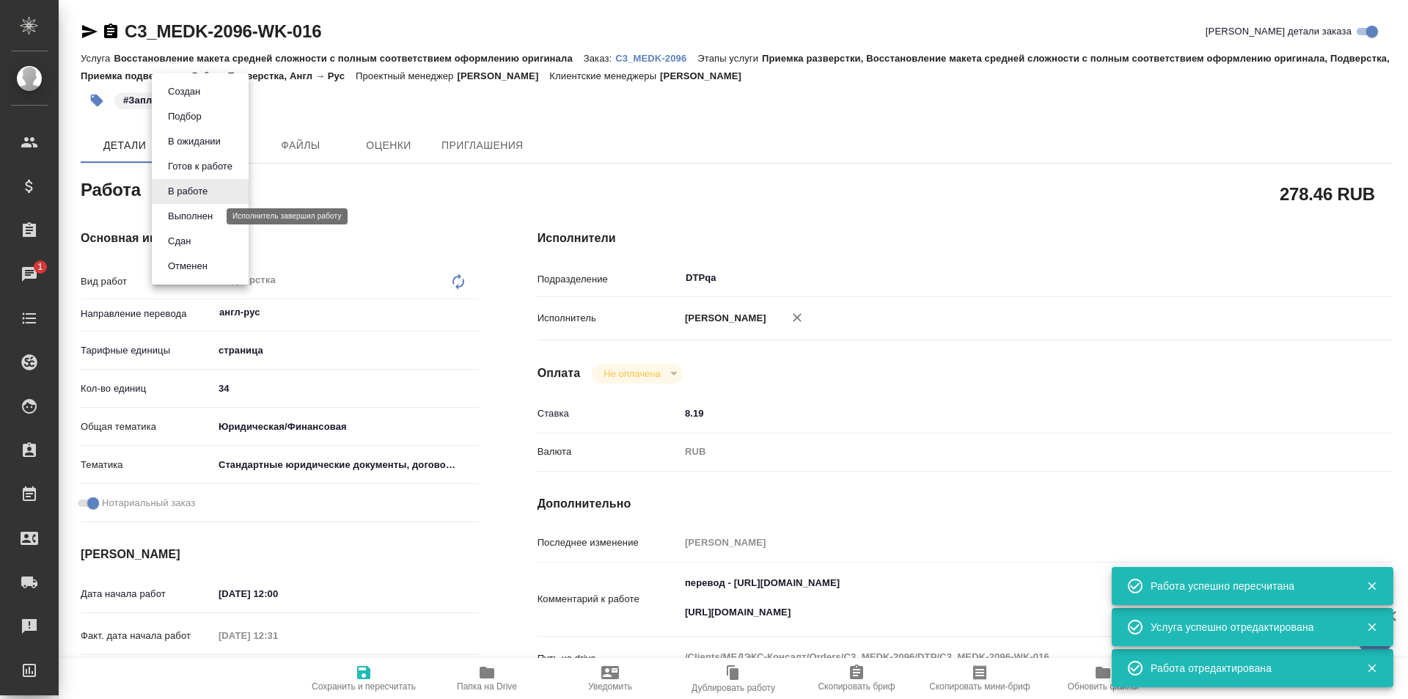
click at [186, 212] on button "Выполнен" at bounding box center [191, 216] width 54 height 16
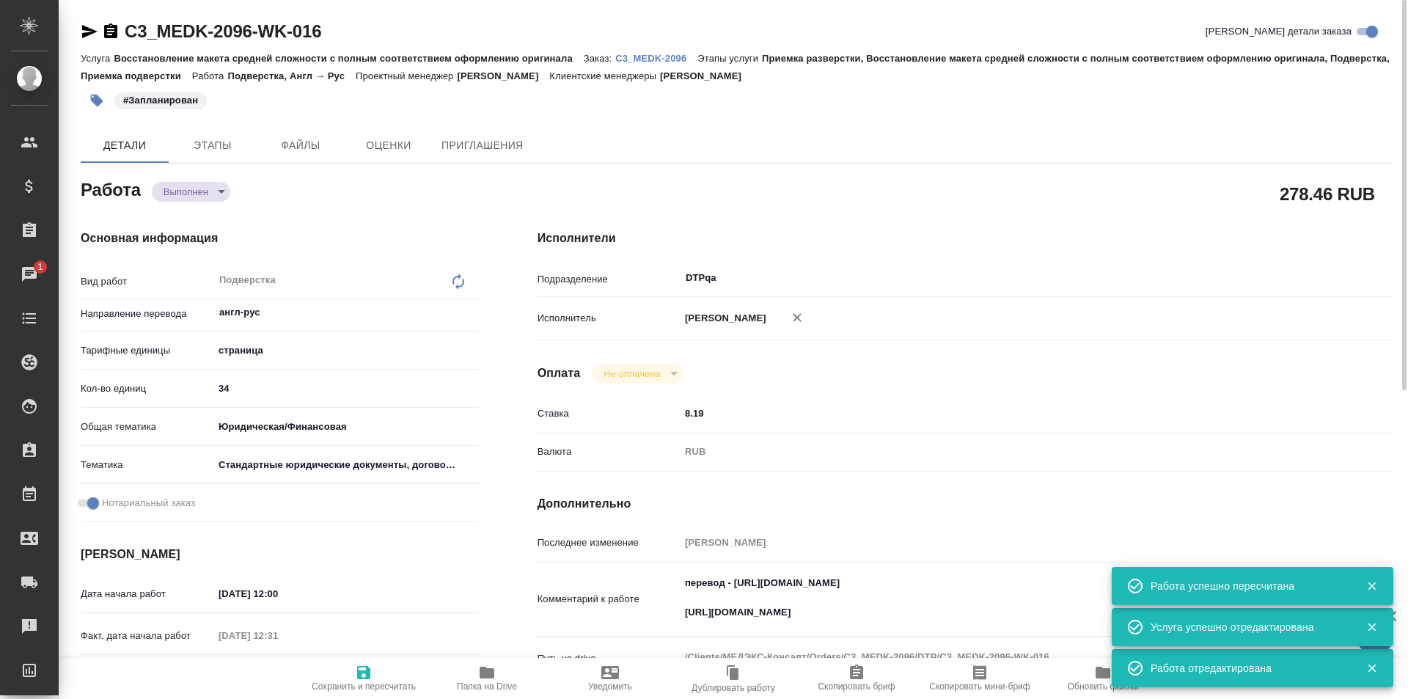
type textarea "x"
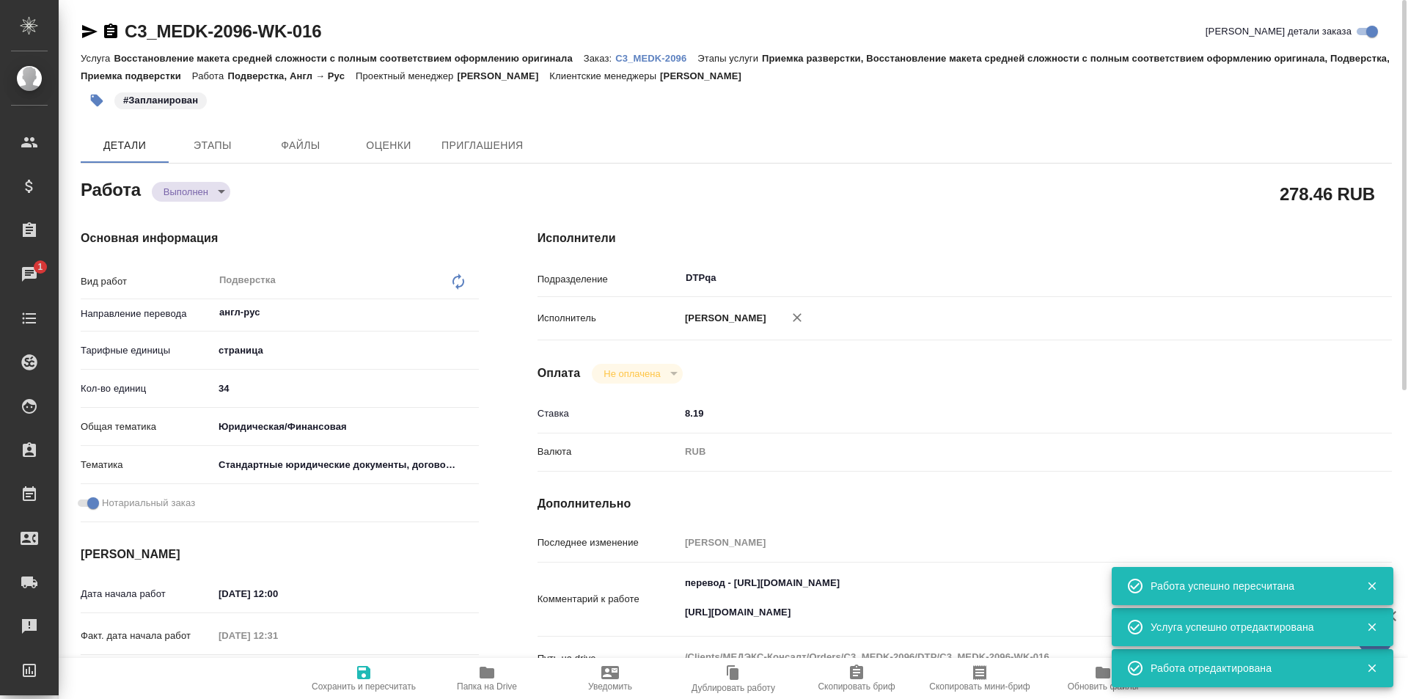
type textarea "x"
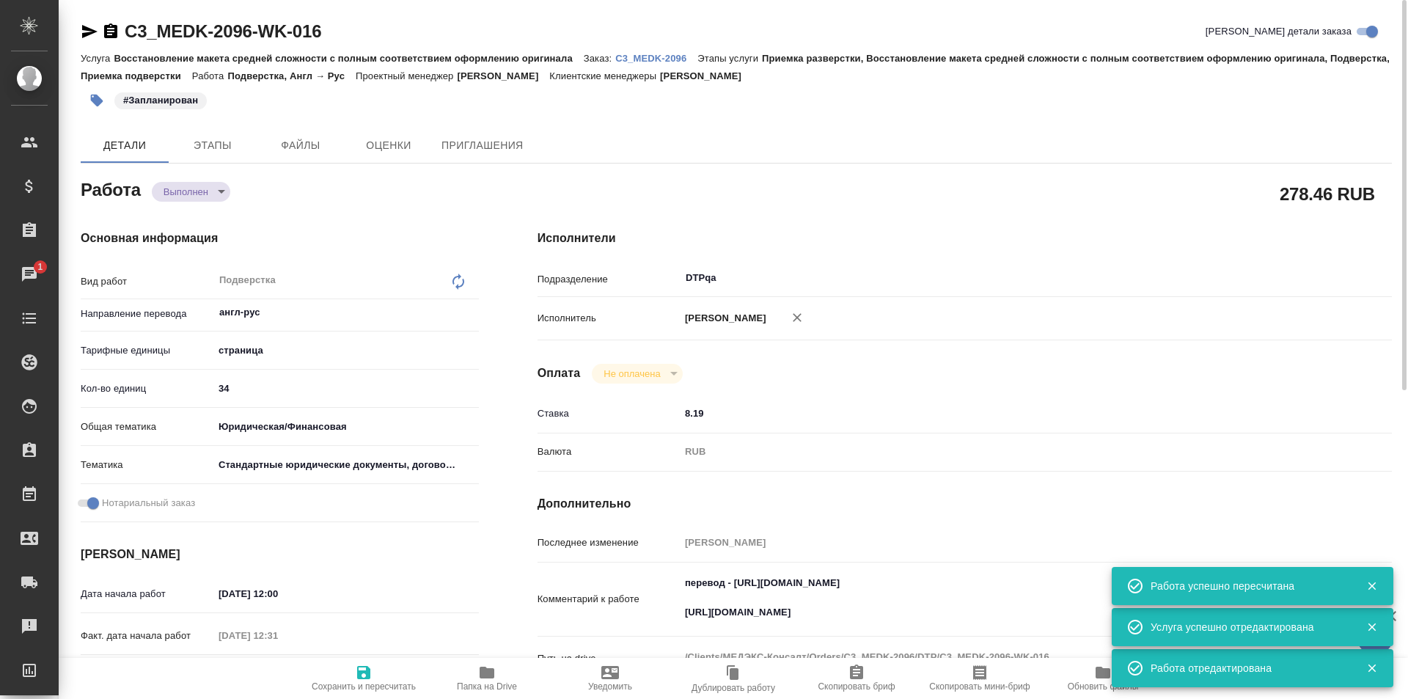
type textarea "x"
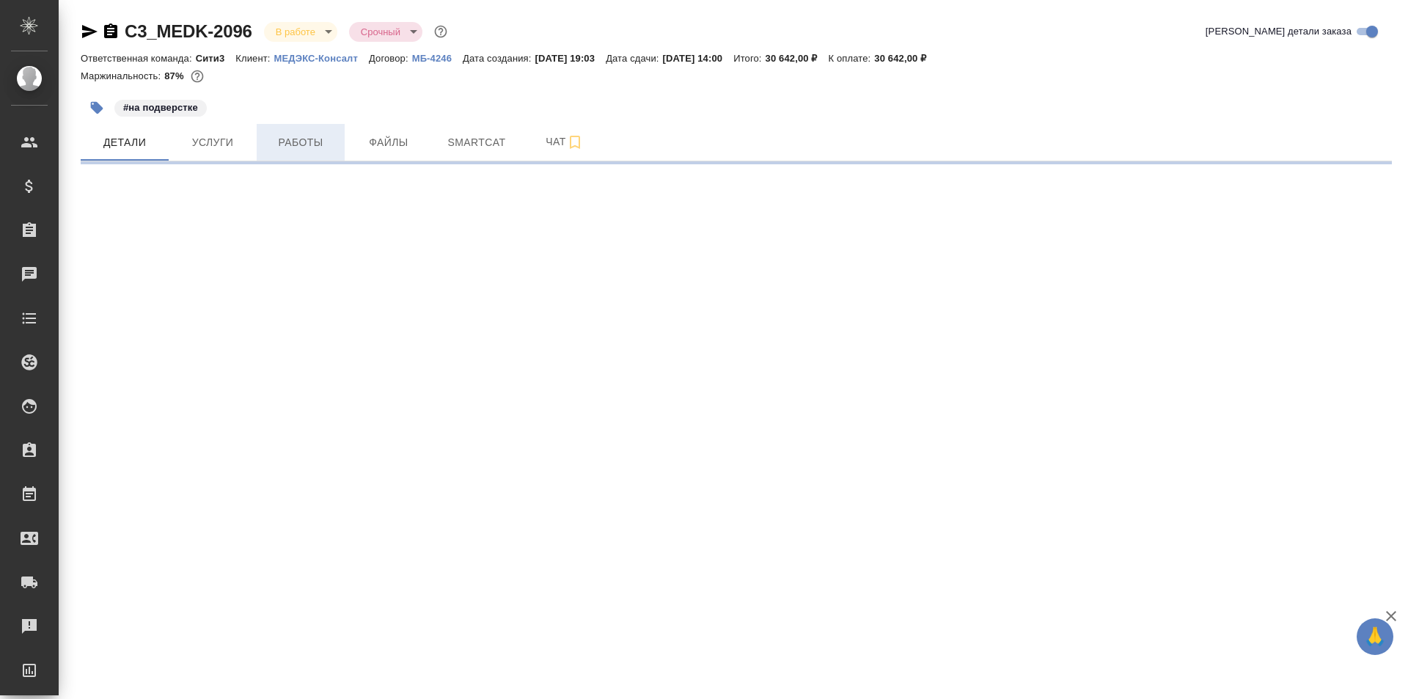
select select "RU"
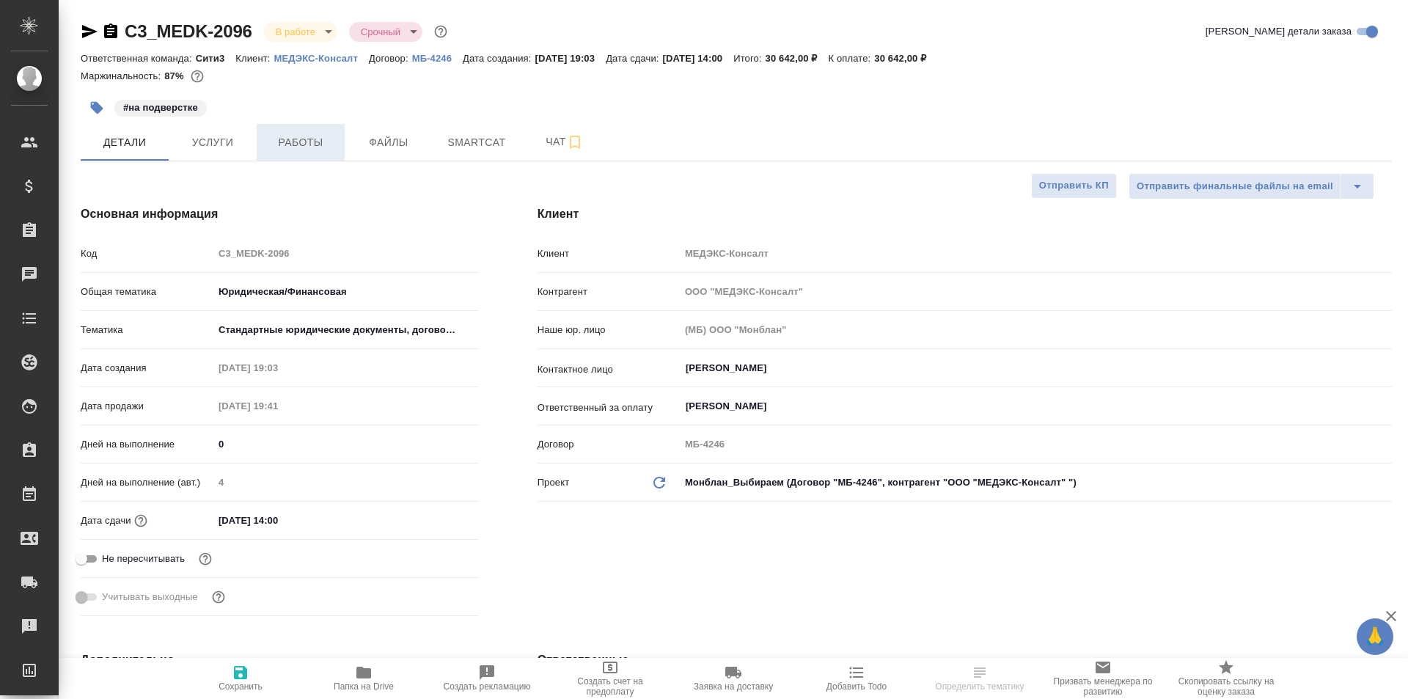
type textarea "x"
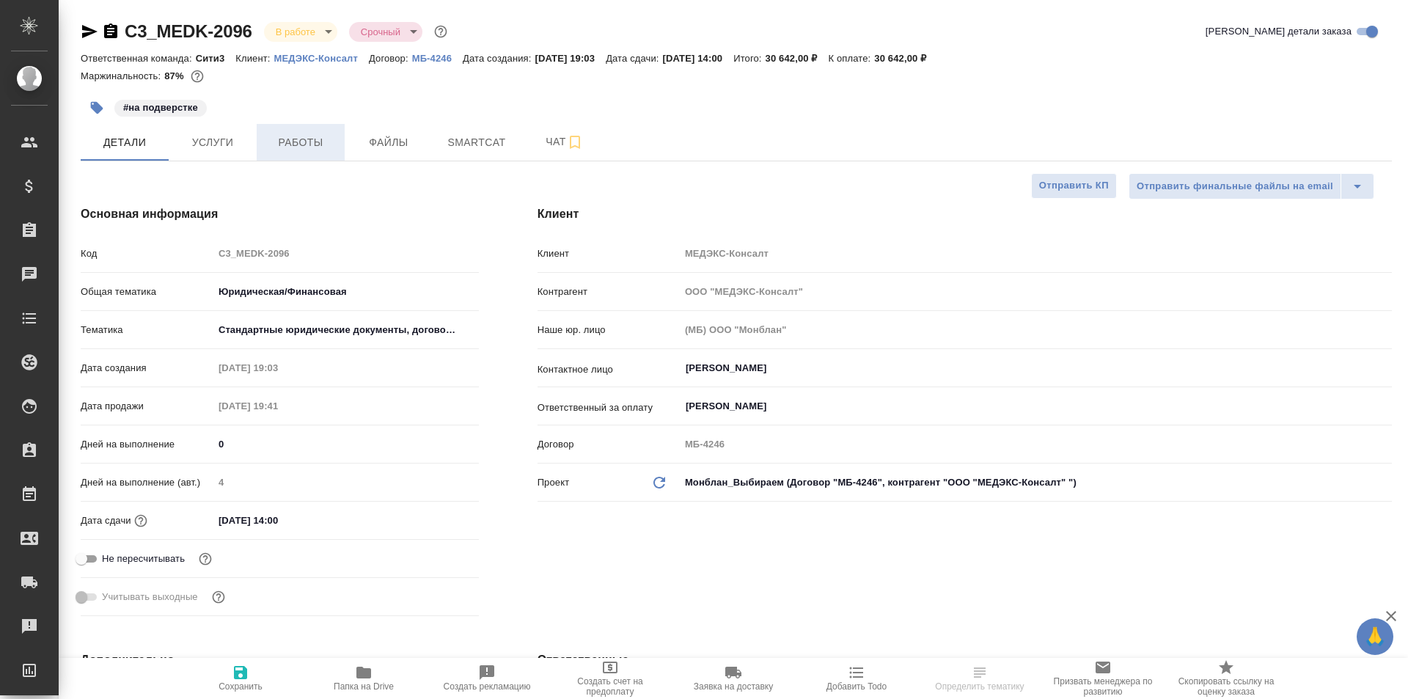
type textarea "x"
select select "RU"
click at [304, 136] on span "Работы" at bounding box center [300, 142] width 70 height 18
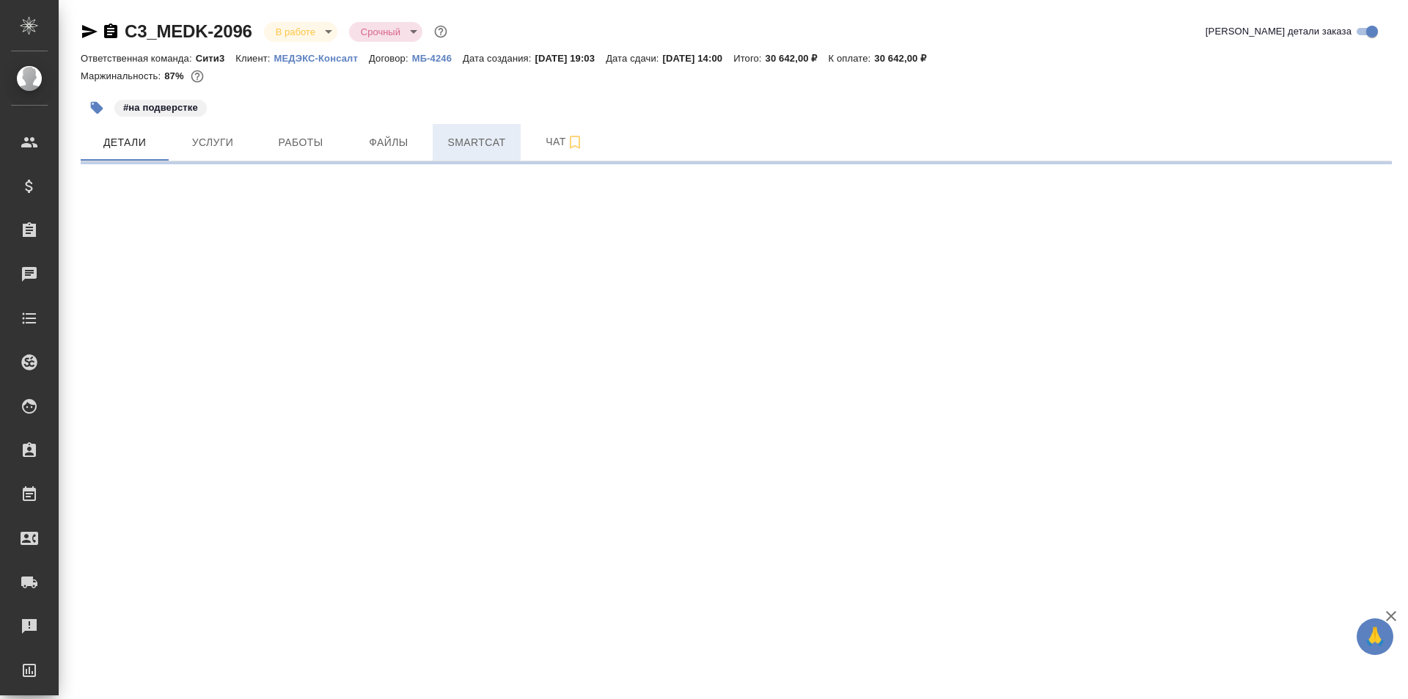
select select "RU"
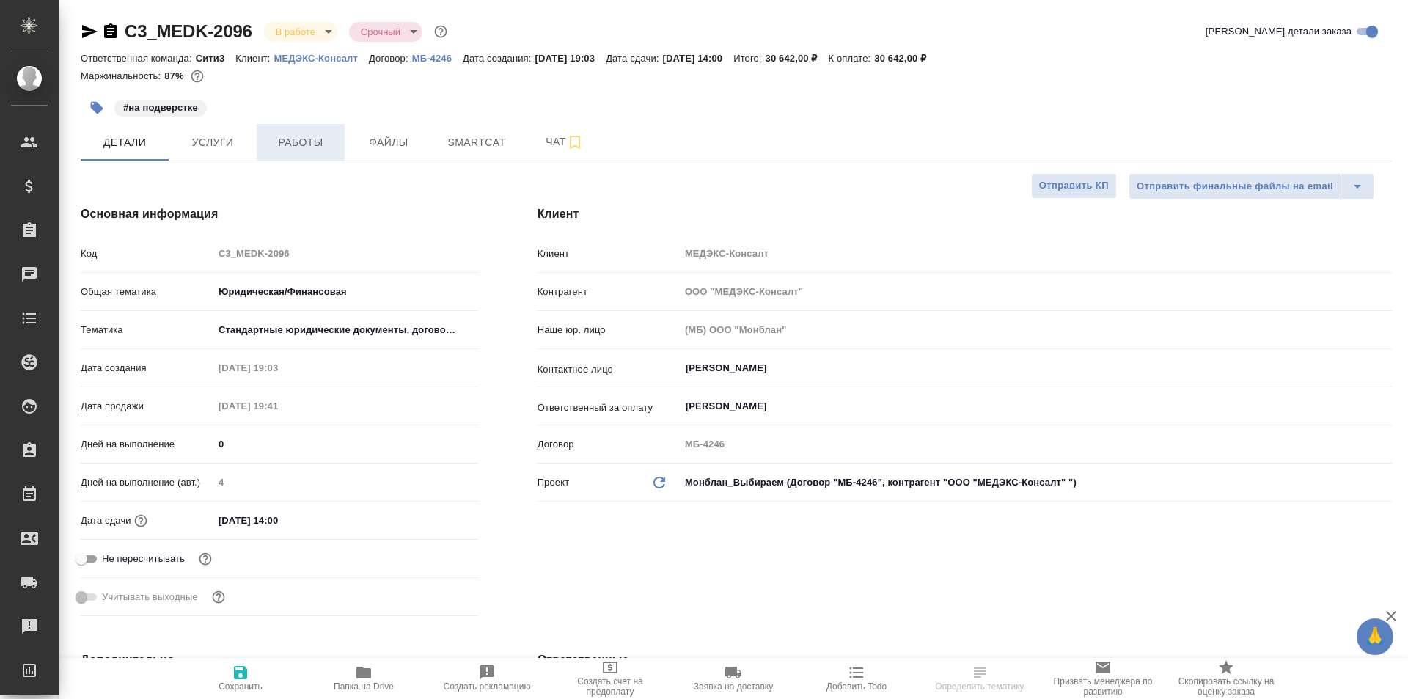
click at [308, 147] on span "Работы" at bounding box center [300, 142] width 70 height 18
type textarea "x"
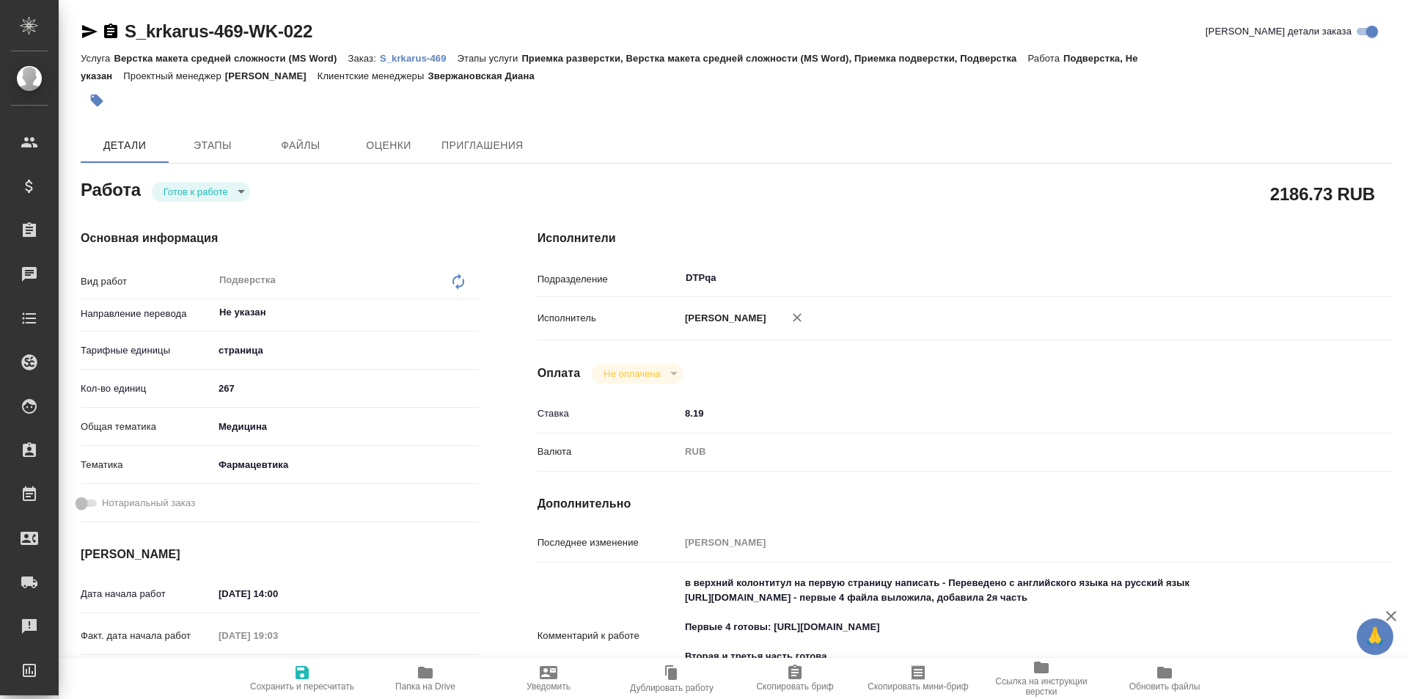
type textarea "x"
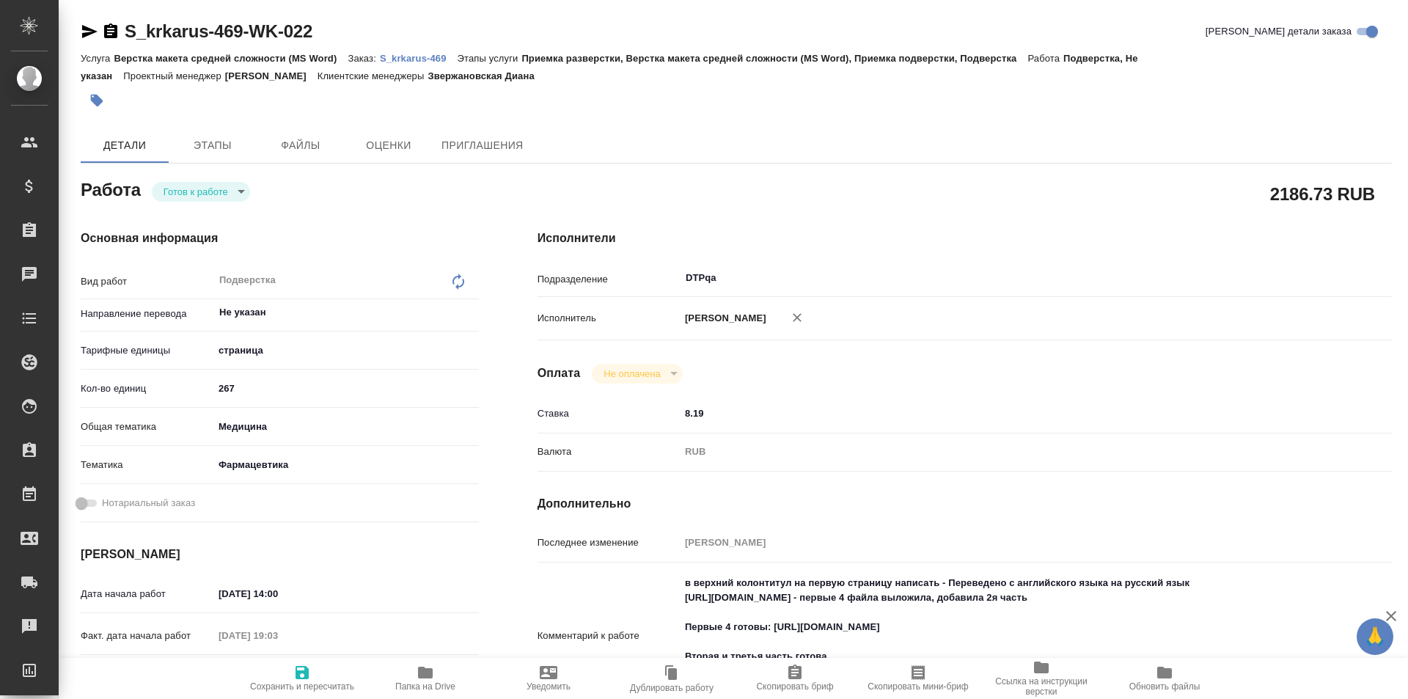
type textarea "x"
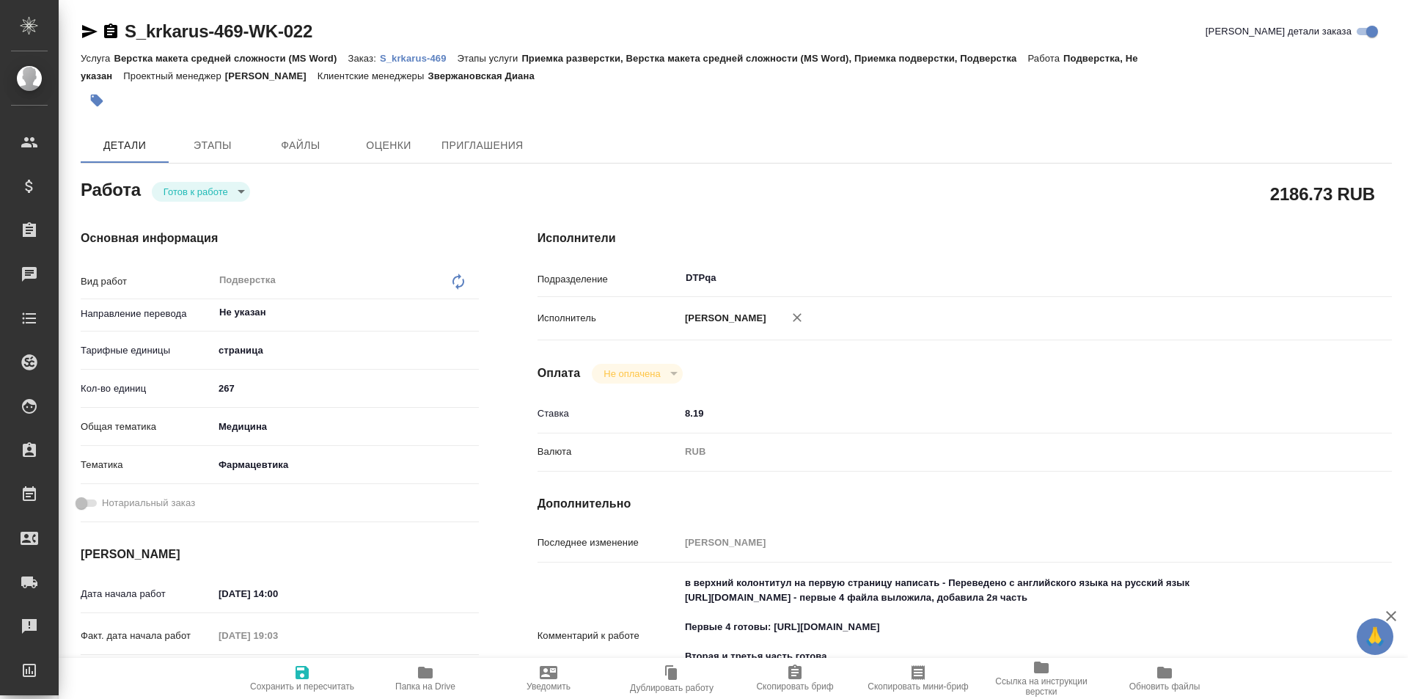
type textarea "x"
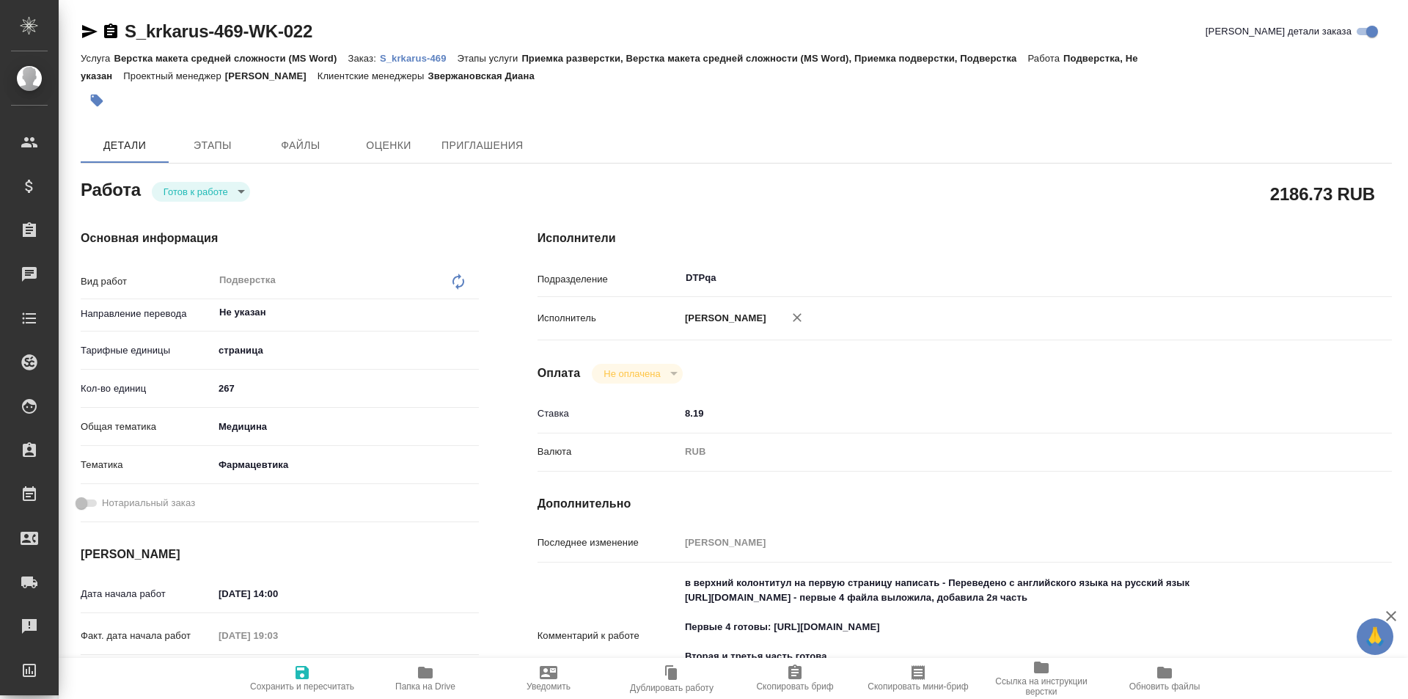
click at [219, 188] on body "🙏 .cls-1 fill:#fff; AWATERA Ismagilova [PERSON_NAME] Спецификации Заказы Чаты T…" at bounding box center [704, 349] width 1408 height 699
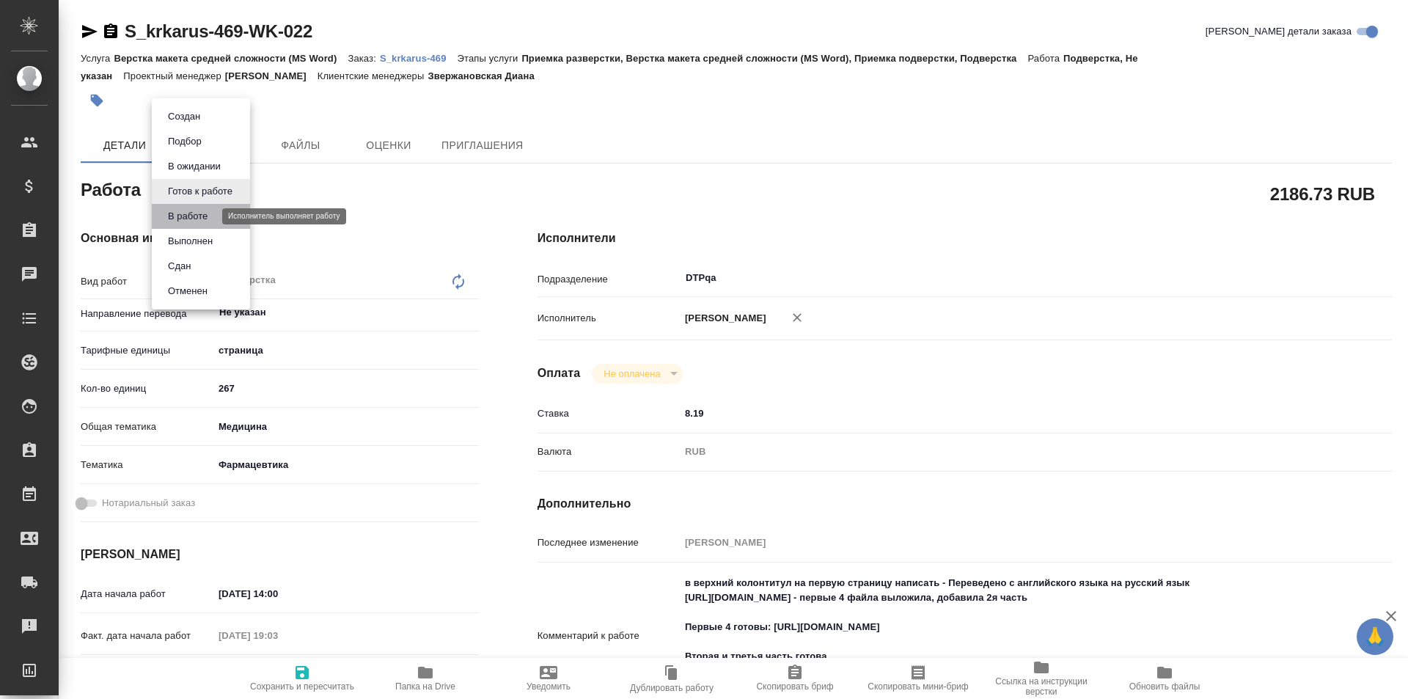
click at [200, 216] on button "В работе" at bounding box center [188, 216] width 48 height 16
type textarea "x"
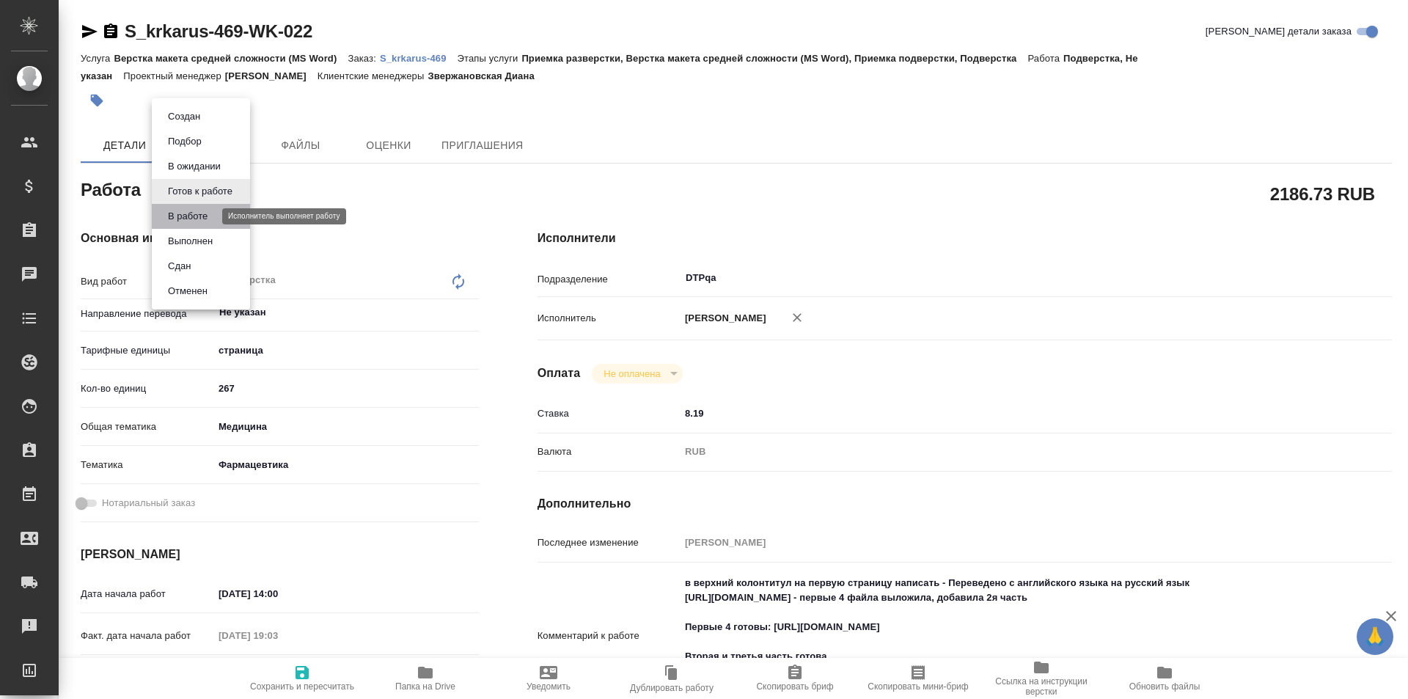
type textarea "x"
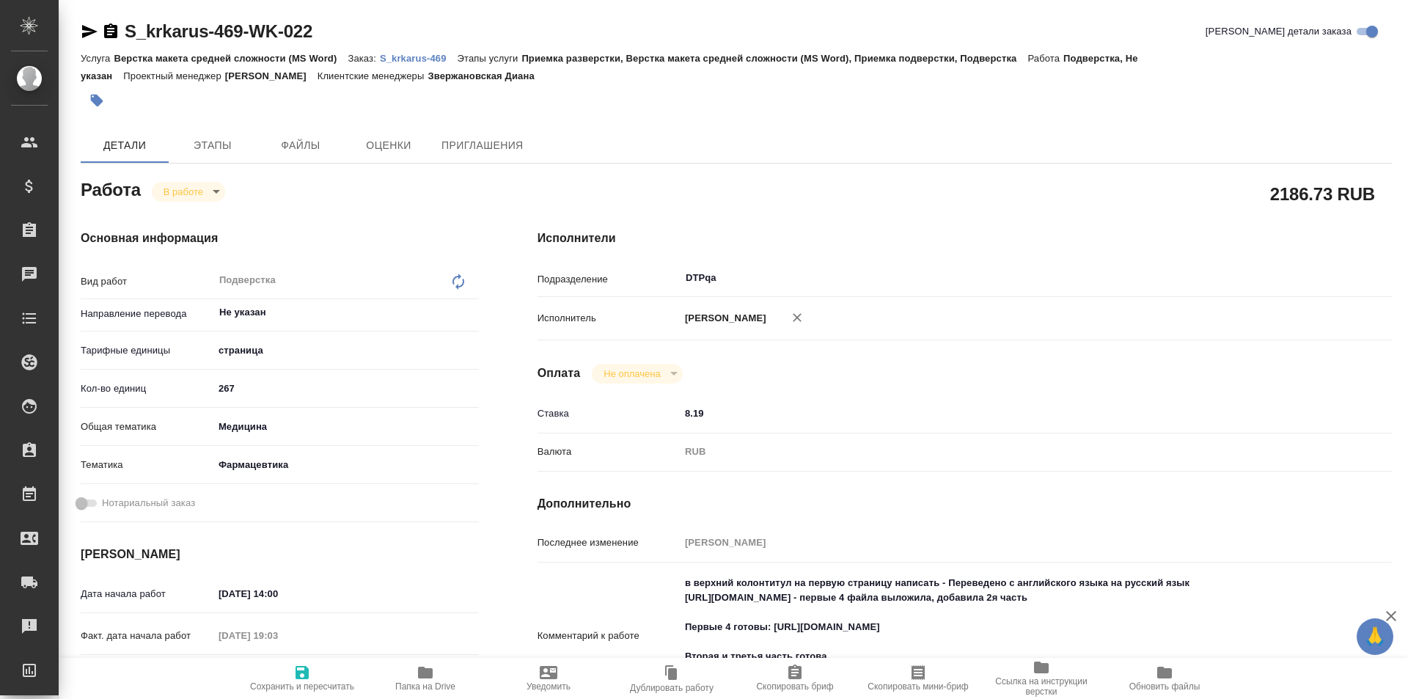
type textarea "x"
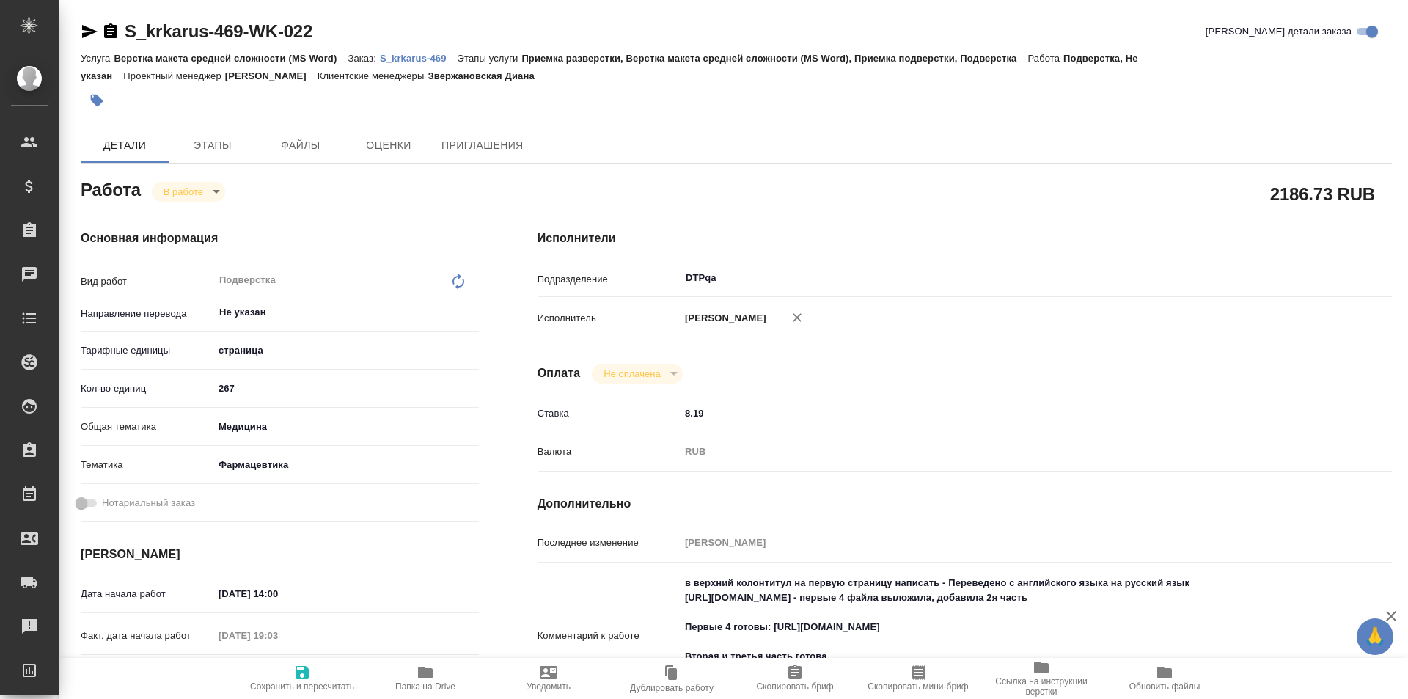
type textarea "x"
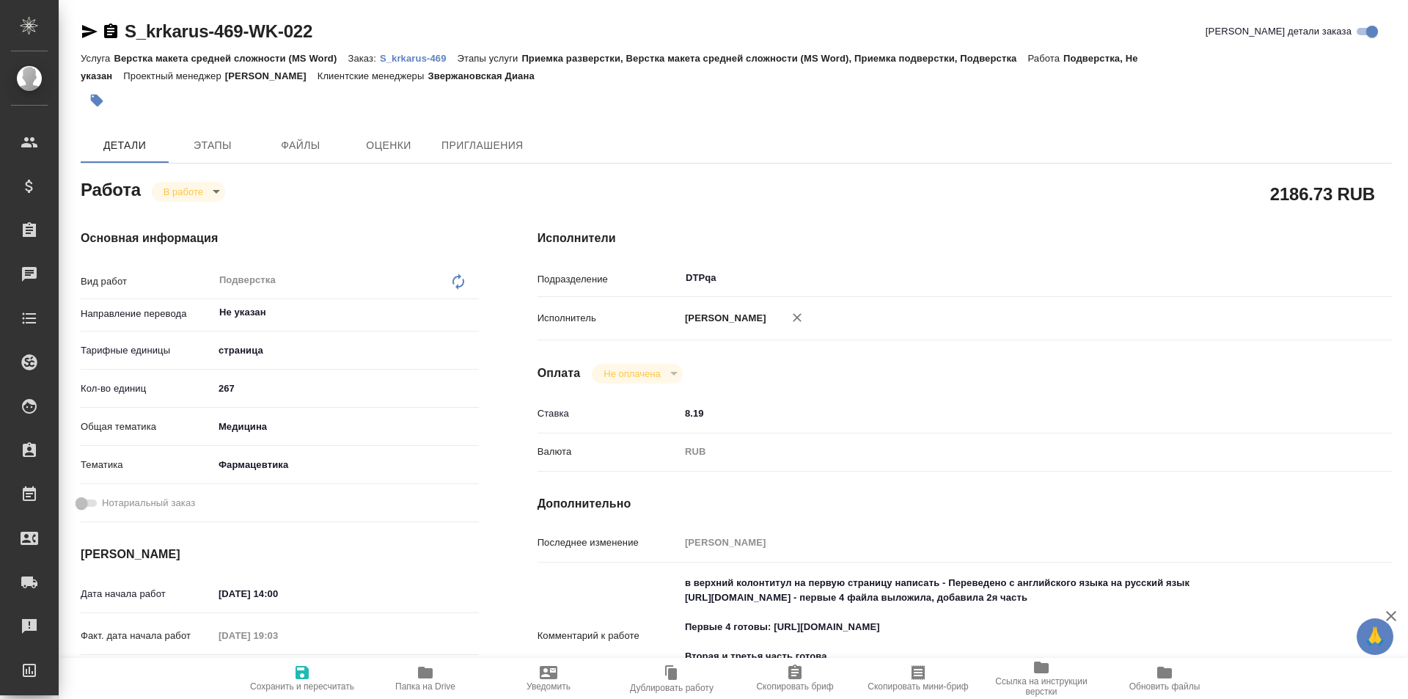
type textarea "x"
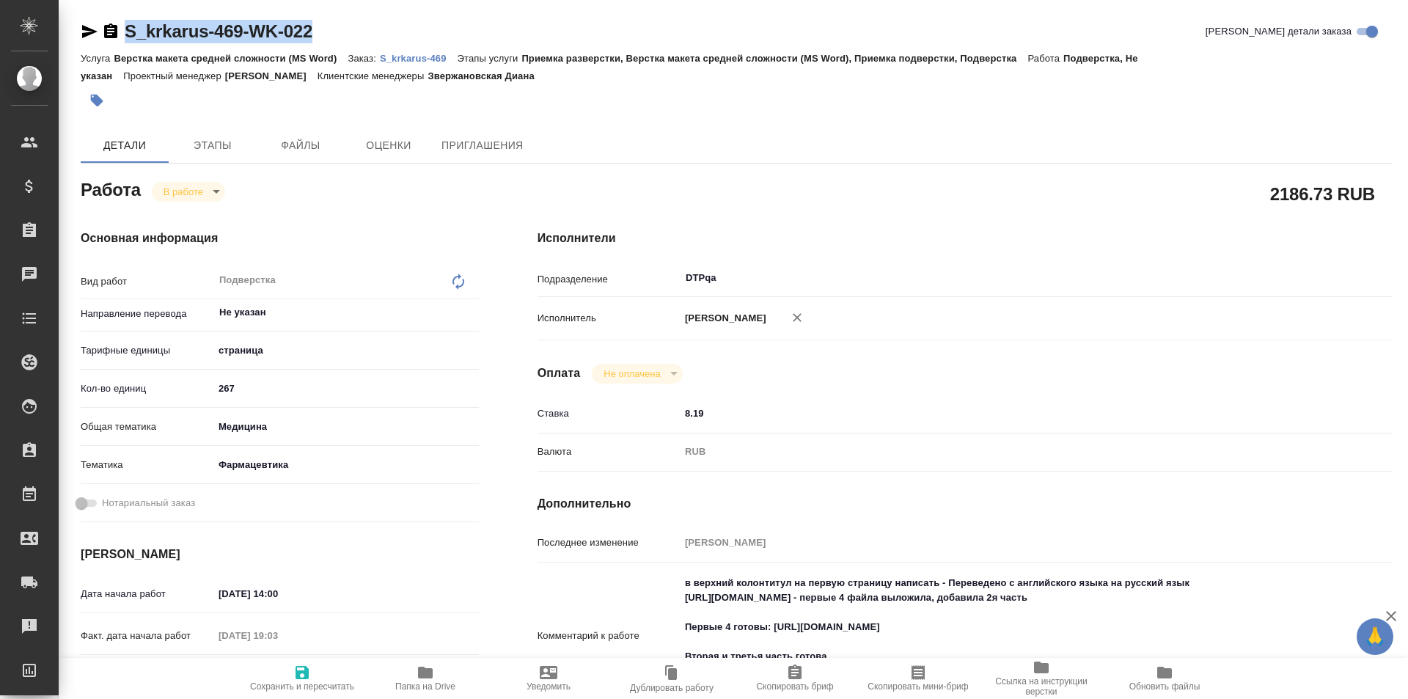
drag, startPoint x: 324, startPoint y: 25, endPoint x: 115, endPoint y: 40, distance: 209.5
click at [115, 40] on div "S_krkarus-469-WK-022 Кратко детали заказа" at bounding box center [736, 31] width 1311 height 23
type textarea "x"
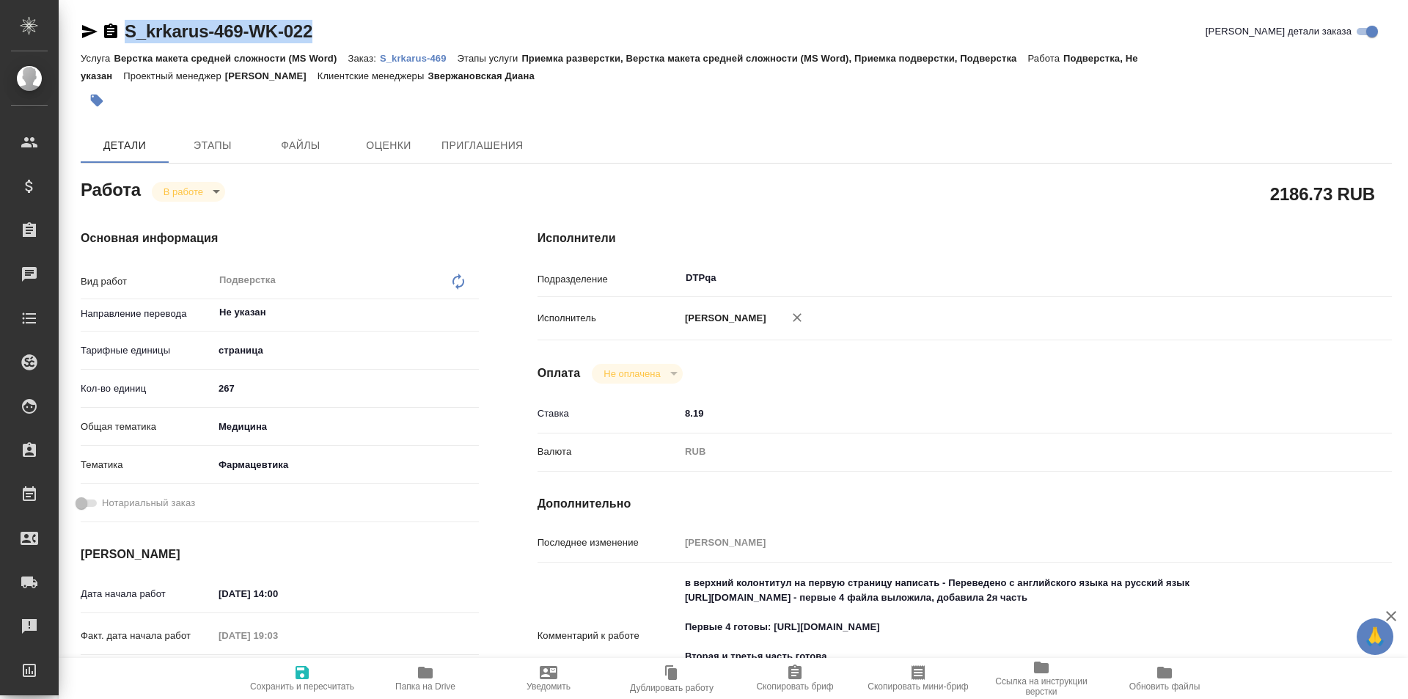
type textarea "x"
copy link "S_krkarus-469-WK-022"
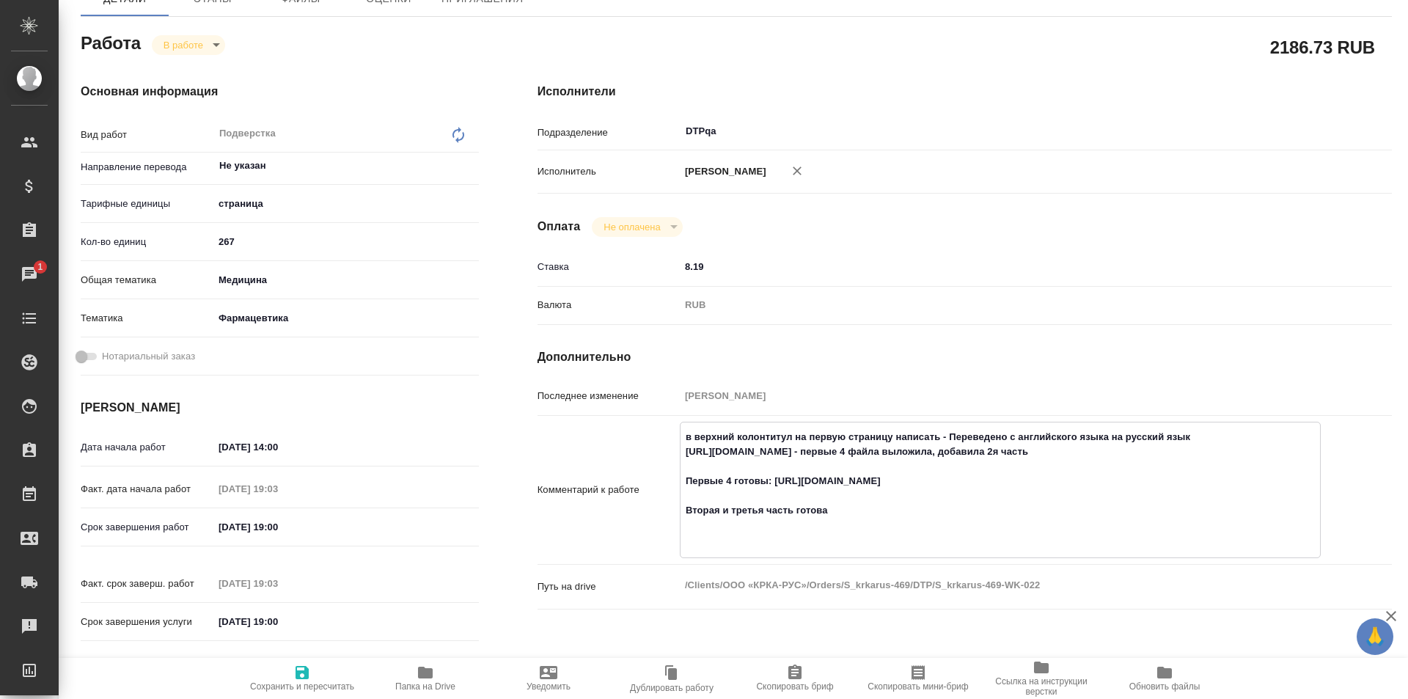
drag, startPoint x: 682, startPoint y: 451, endPoint x: 1098, endPoint y: 466, distance: 416.8
click at [1098, 466] on textarea "в верхний колонтитул на первую страницу написать - Переведено с английского язы…" at bounding box center [999, 489] width 639 height 128
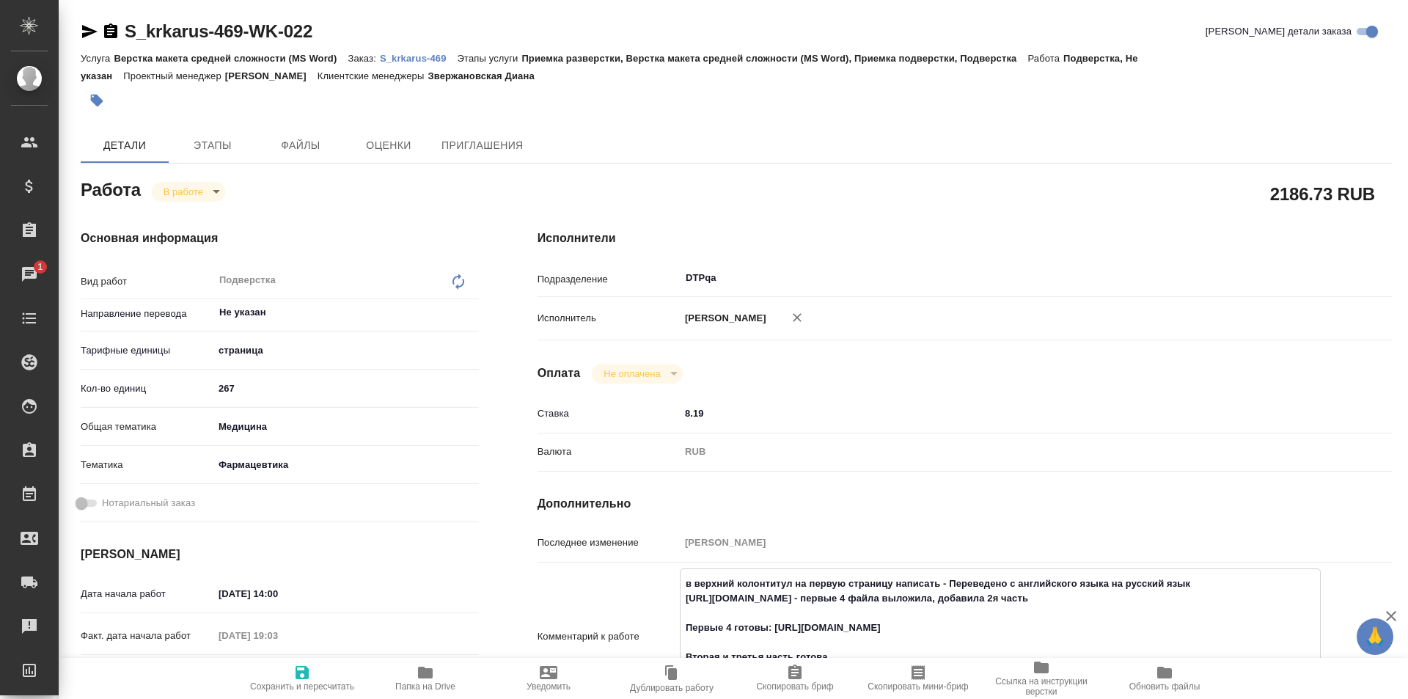
type textarea "x"
click at [420, 54] on p "S_krkarus-469" at bounding box center [419, 58] width 78 height 11
click at [426, 672] on icon "button" at bounding box center [425, 672] width 15 height 12
drag, startPoint x: 325, startPoint y: 29, endPoint x: 111, endPoint y: 28, distance: 214.1
click at [111, 28] on div "S_krkarus-469-WK-022 Кратко детали заказа" at bounding box center [736, 31] width 1311 height 23
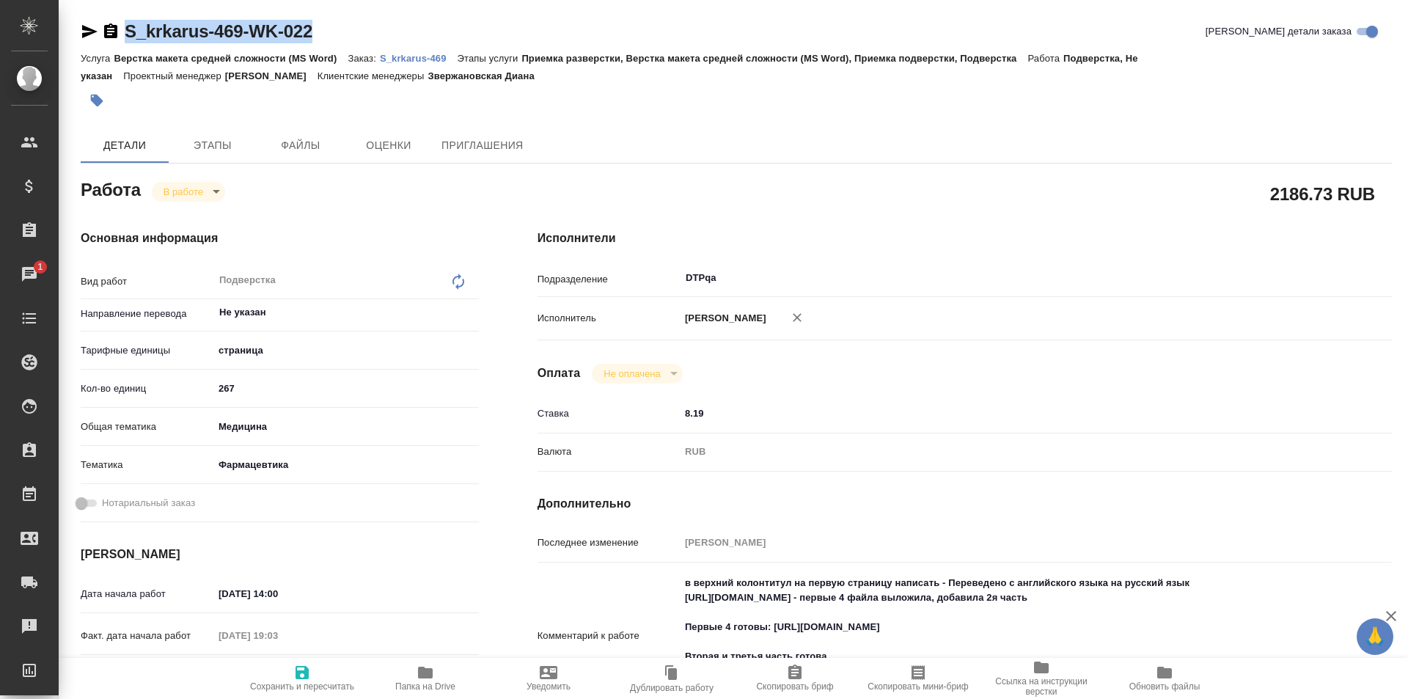
click at [424, 675] on icon "button" at bounding box center [425, 672] width 15 height 12
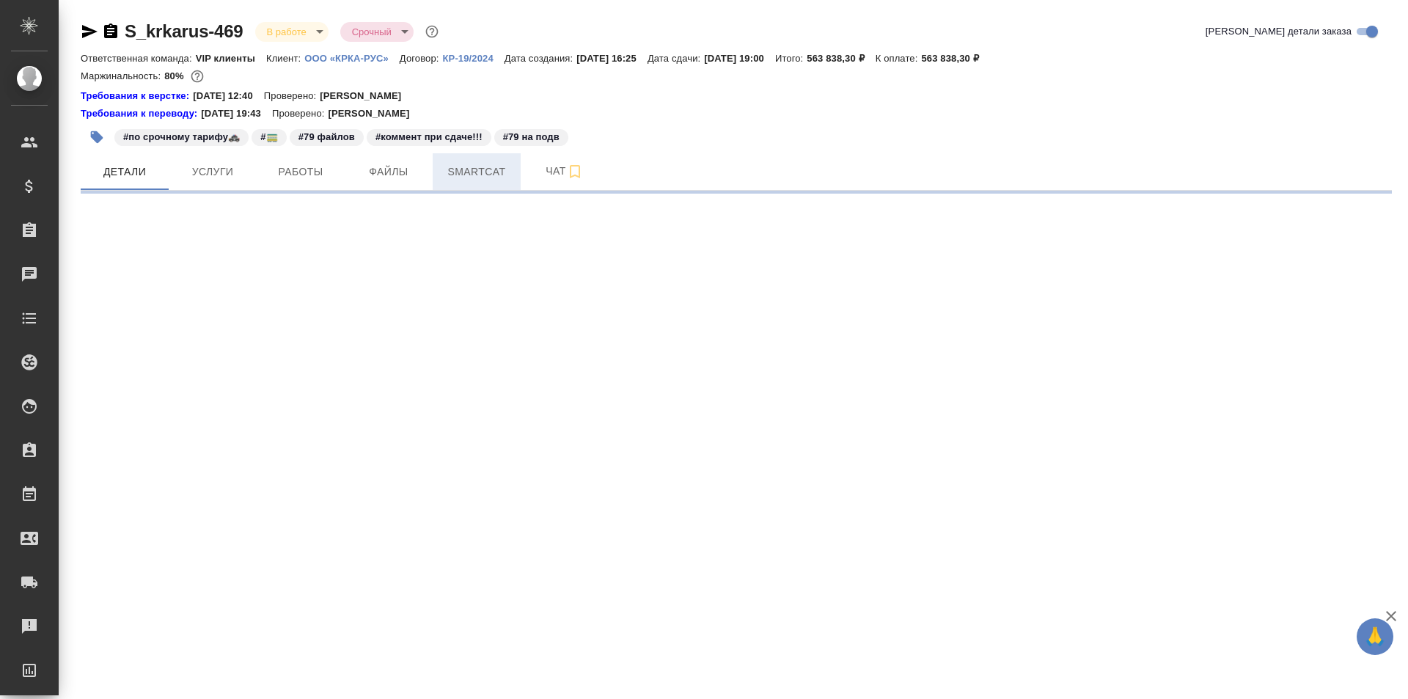
select select "RU"
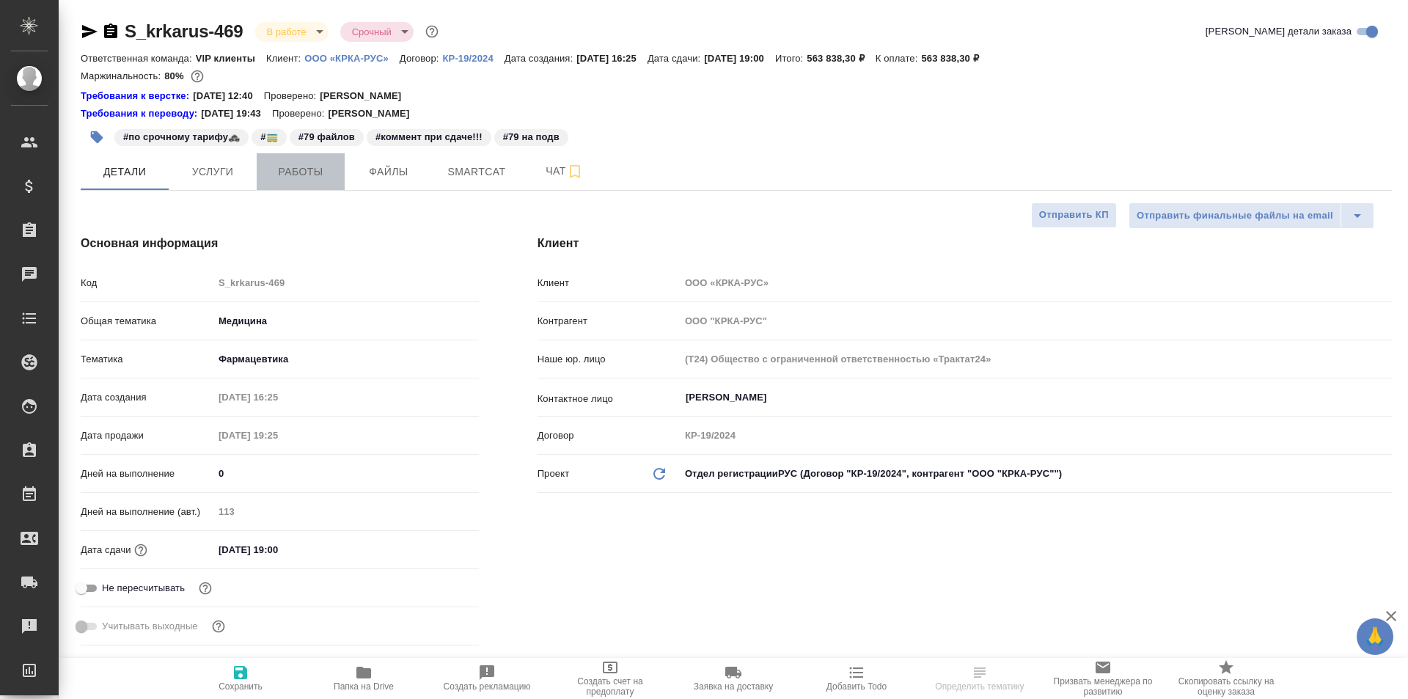
click at [294, 168] on span "Работы" at bounding box center [300, 172] width 70 height 18
type textarea "x"
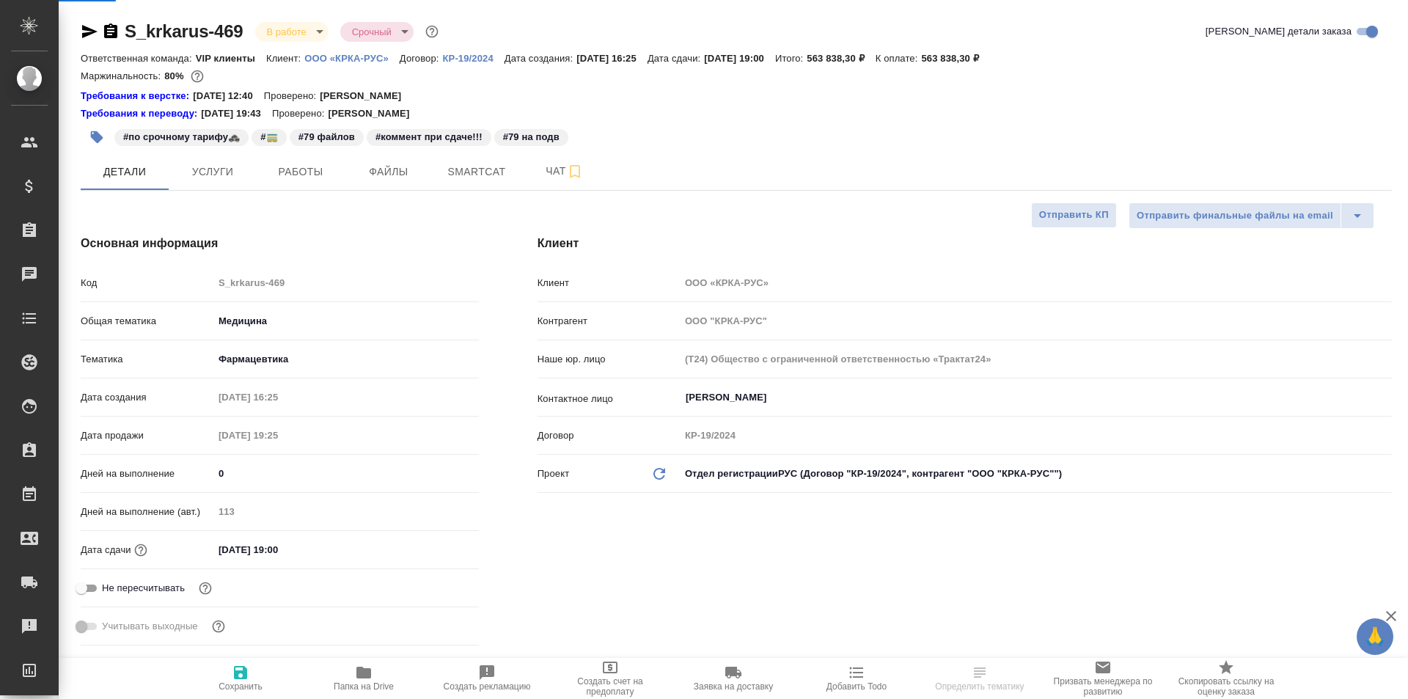
type textarea "x"
type input "Грабко Мария"
type input "Горшкова Валентина"
type input "Каирова Бэлла"
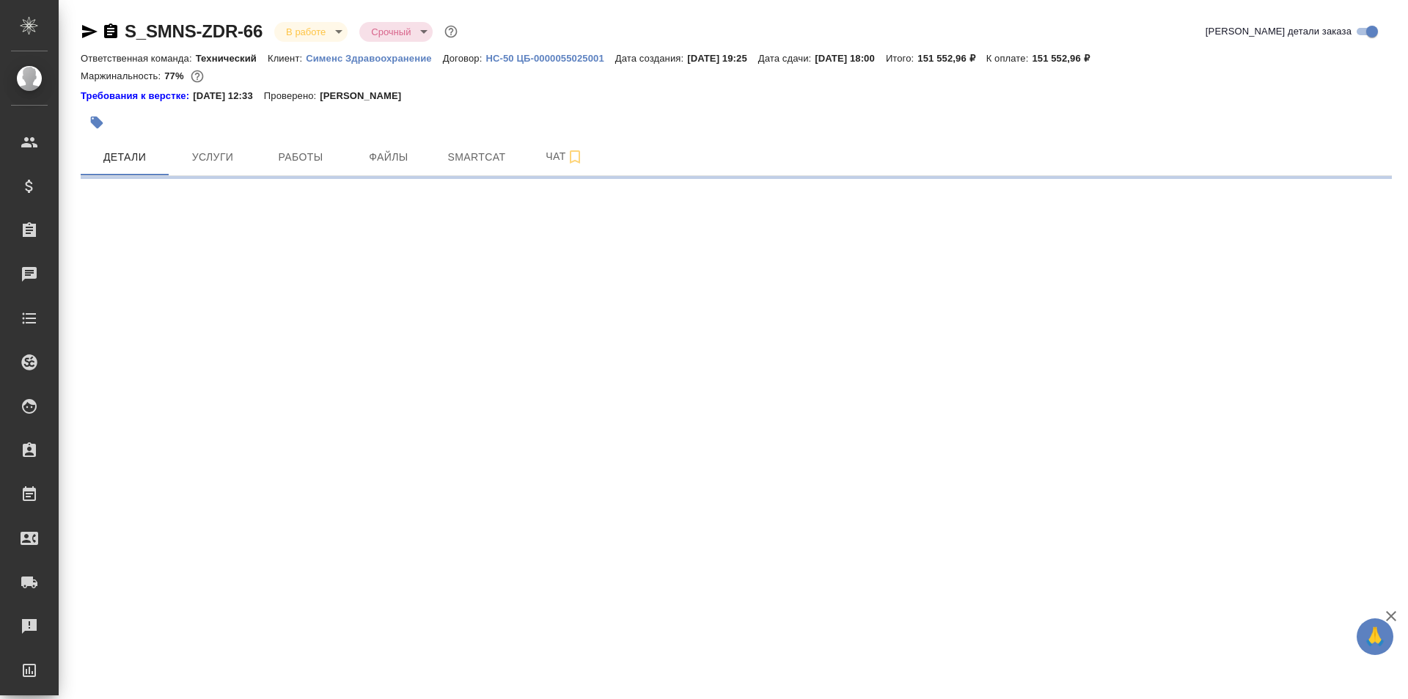
select select "RU"
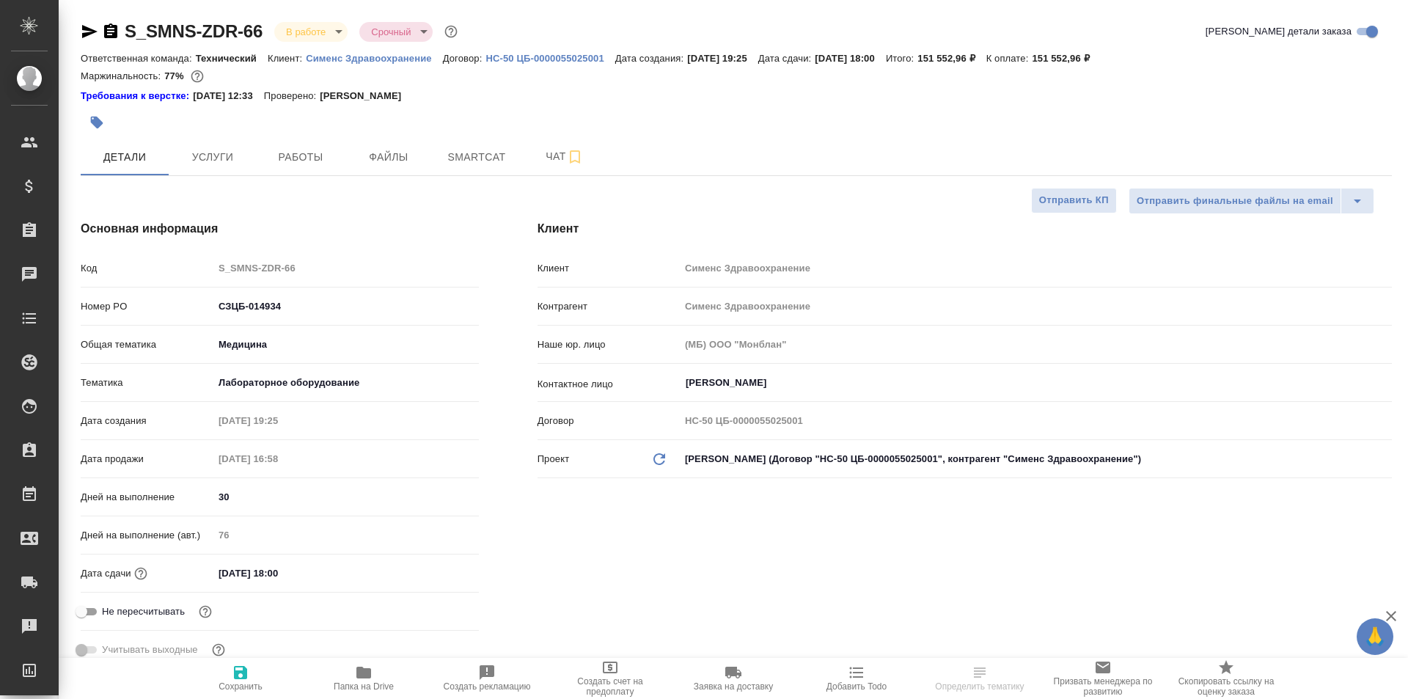
type textarea "x"
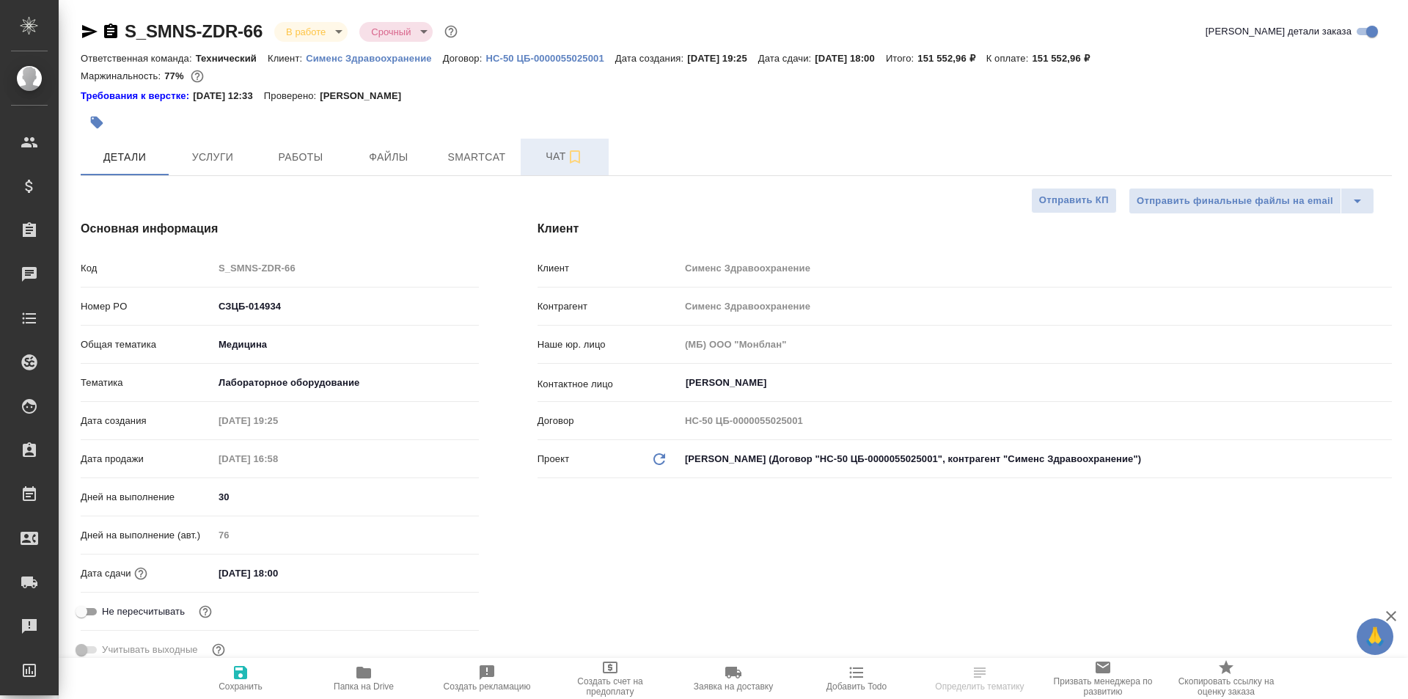
type textarea "x"
click at [563, 155] on span "Чат" at bounding box center [564, 156] width 70 height 18
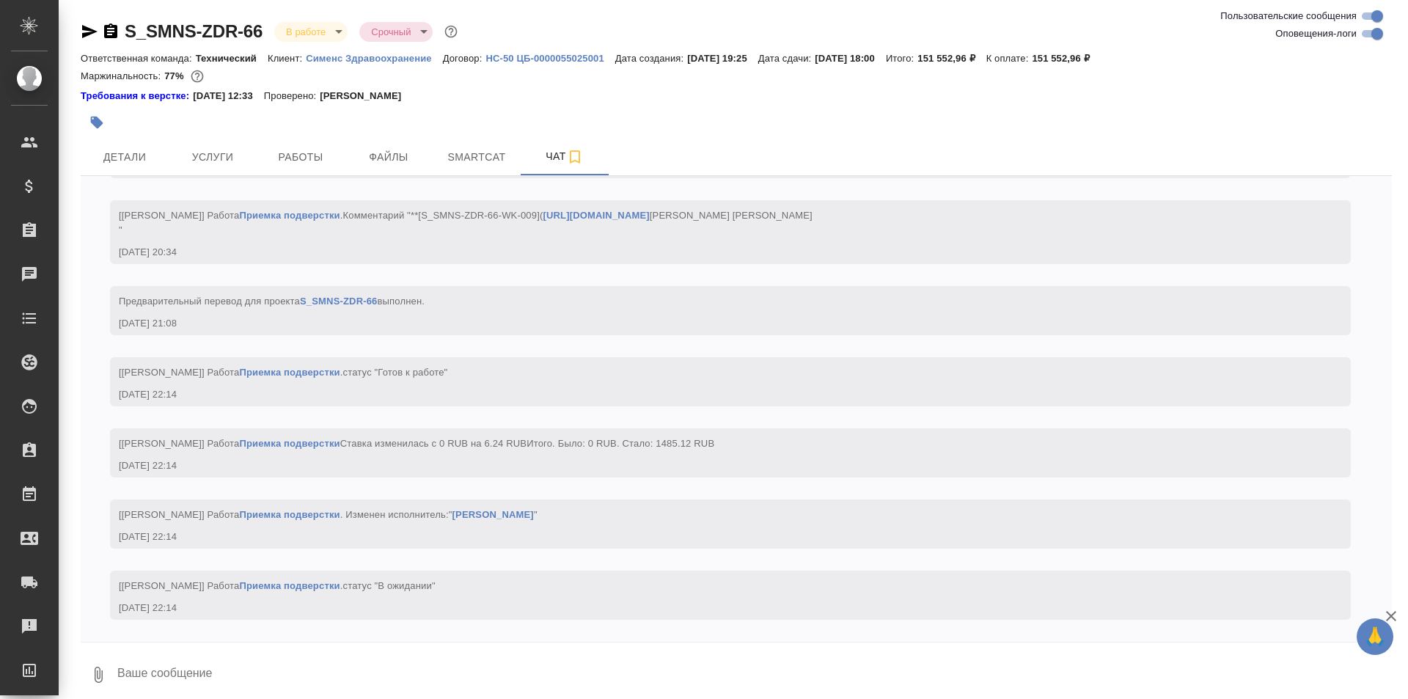
scroll to position [17549, 0]
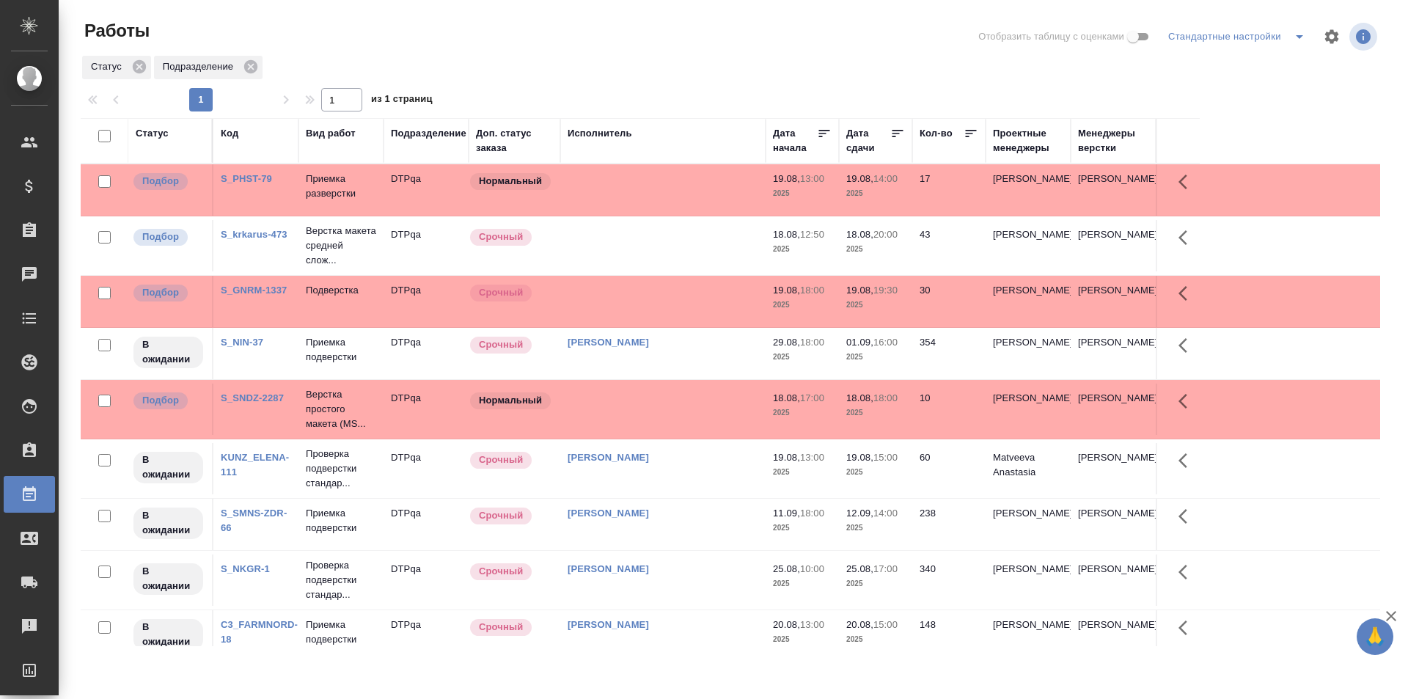
click at [628, 216] on td at bounding box center [662, 189] width 205 height 51
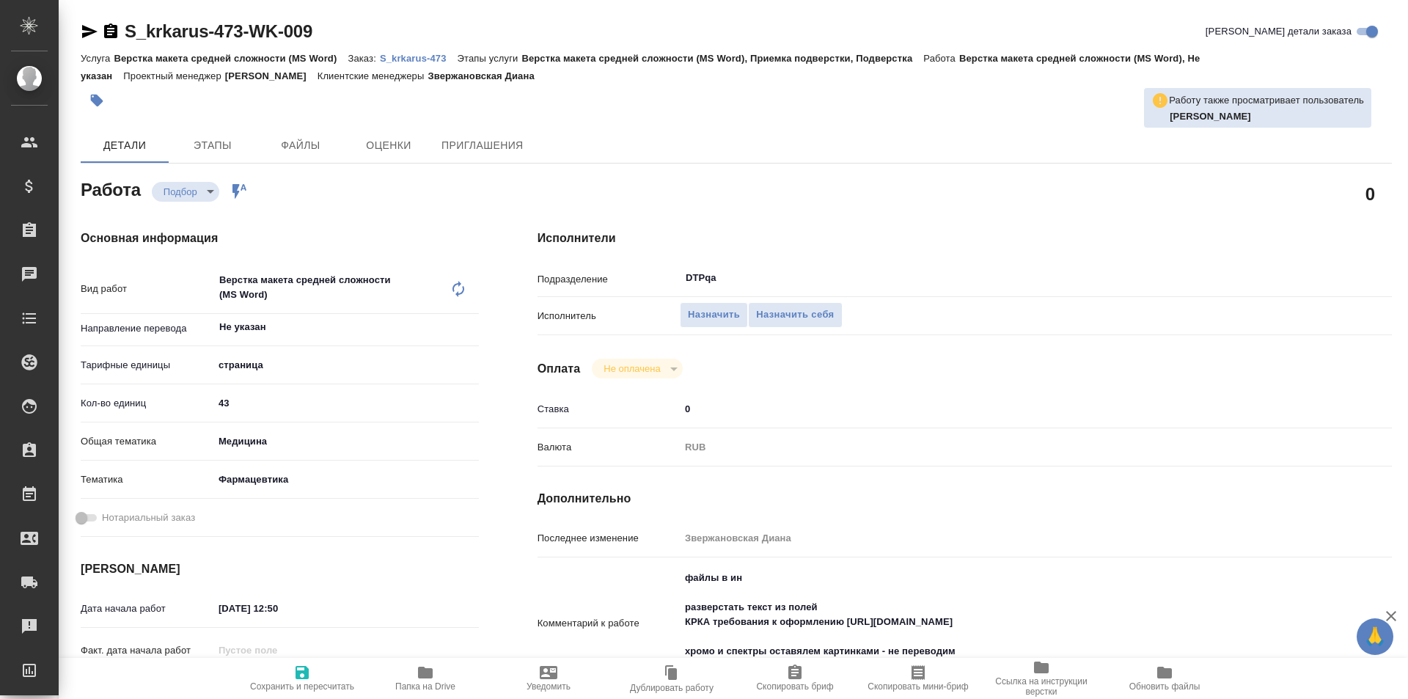
type textarea "x"
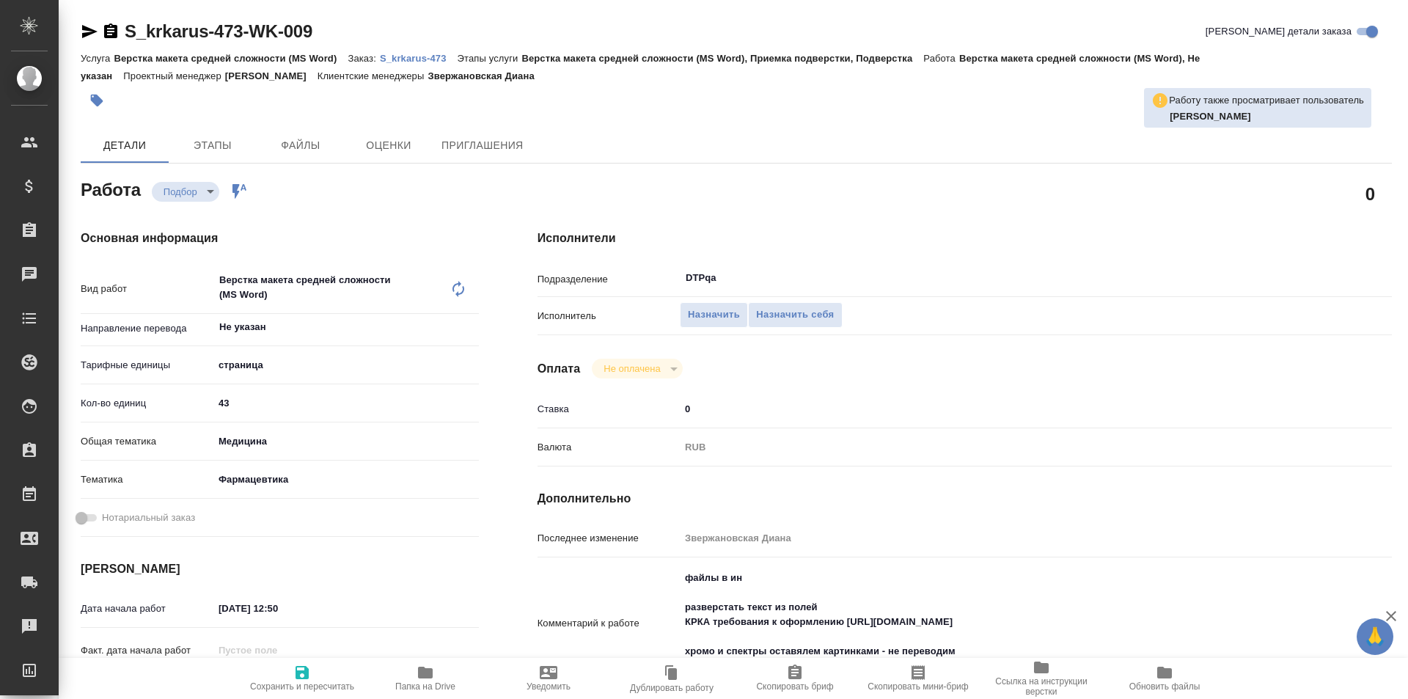
type textarea "x"
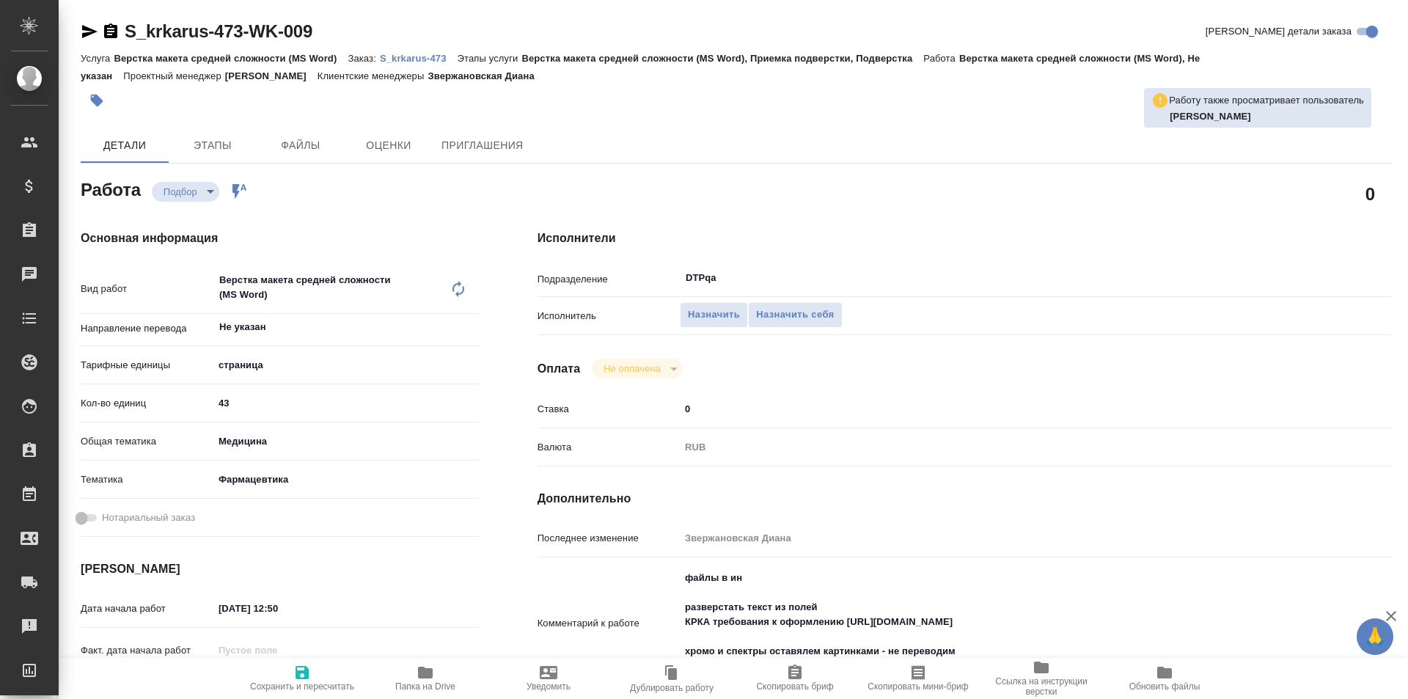
type textarea "x"
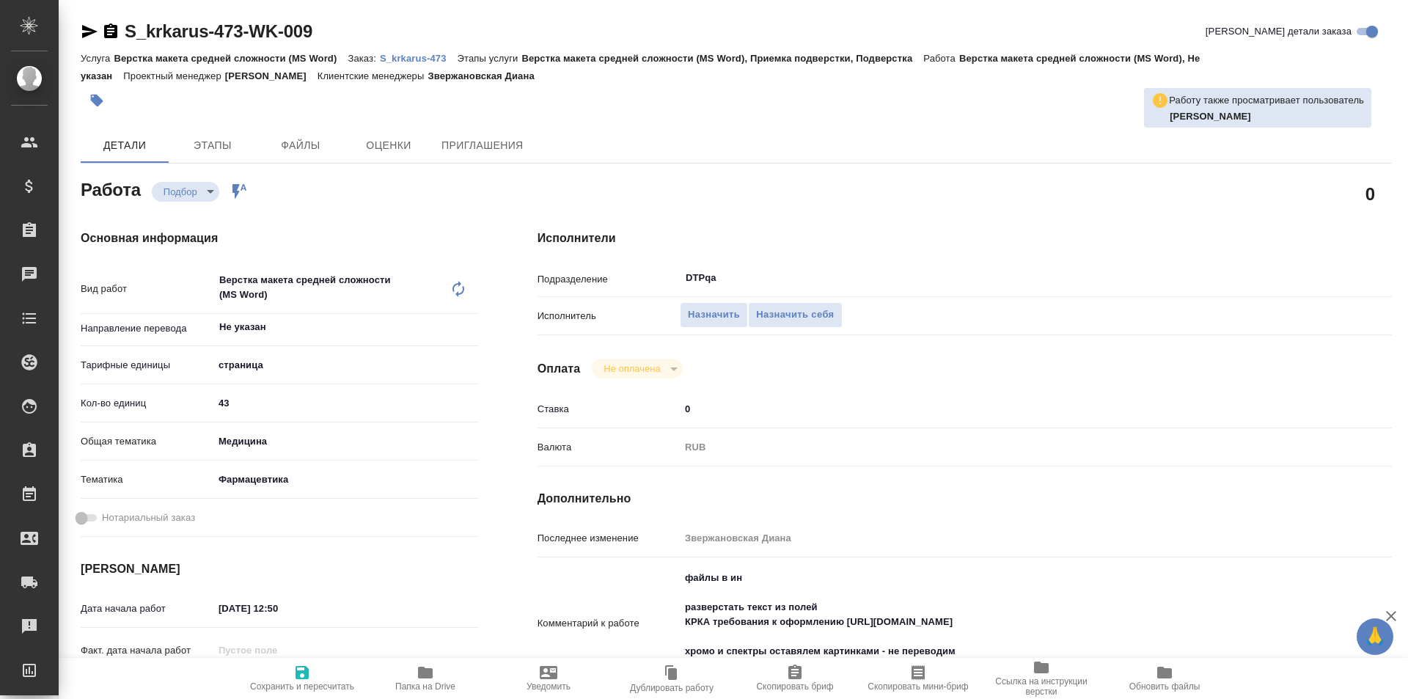
type textarea "x"
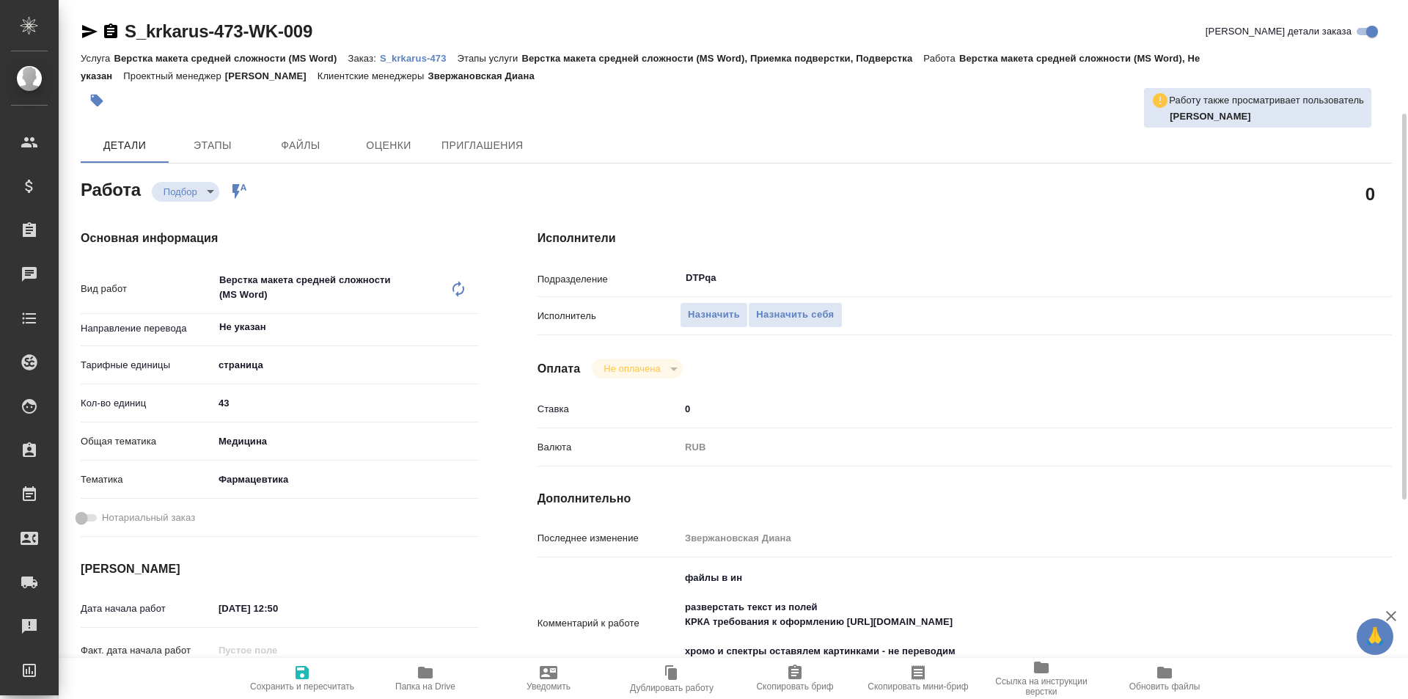
scroll to position [147, 0]
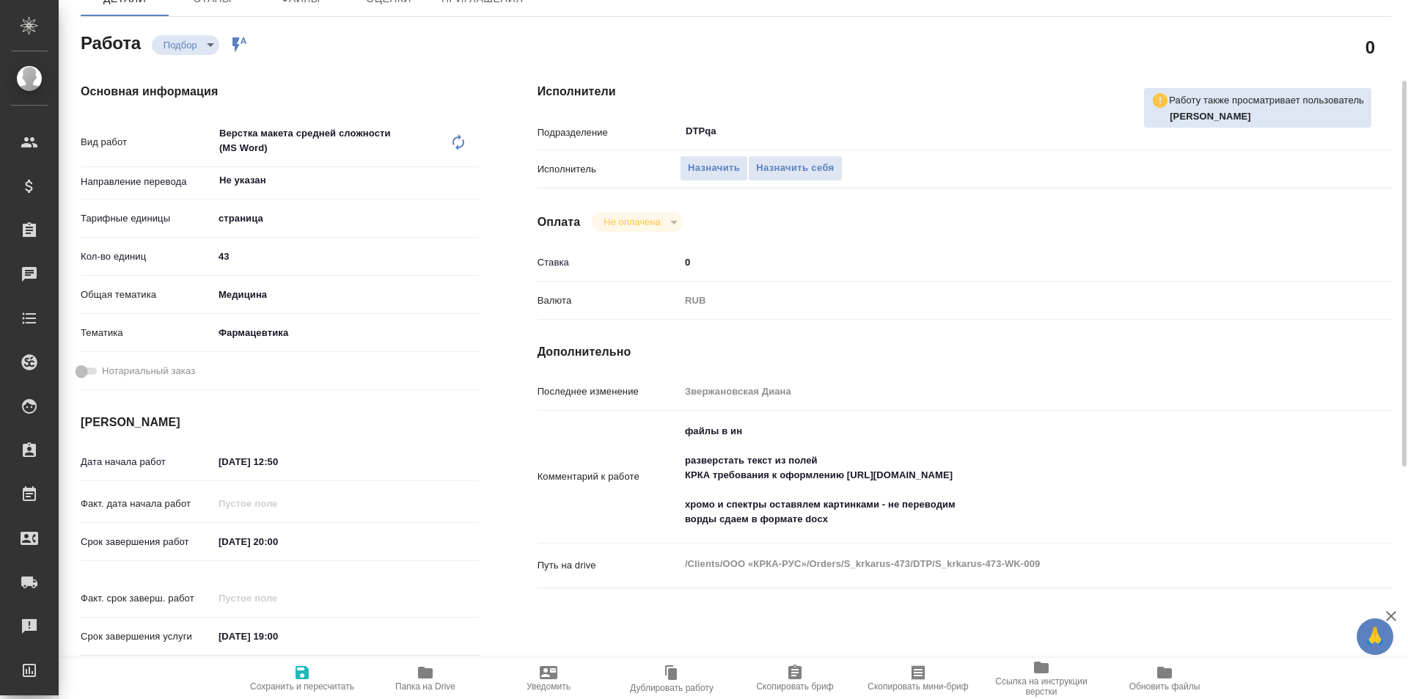
type textarea "x"
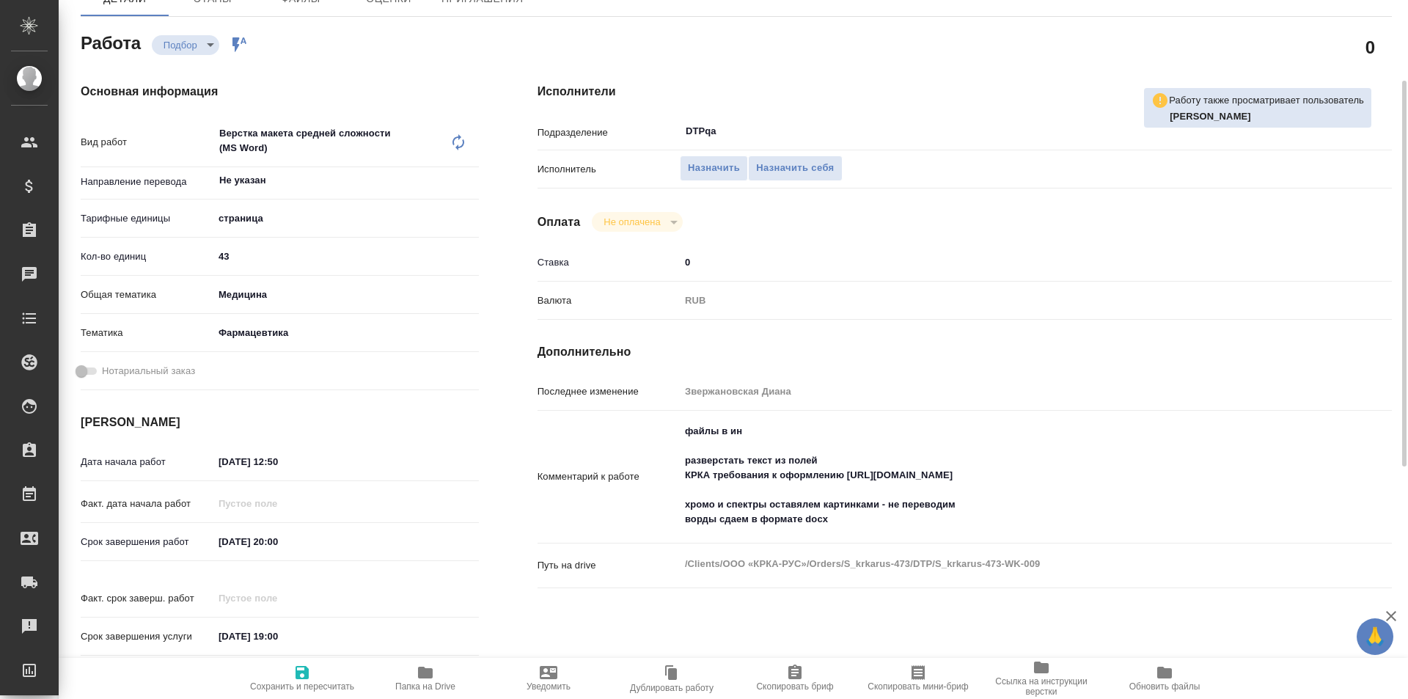
type textarea "x"
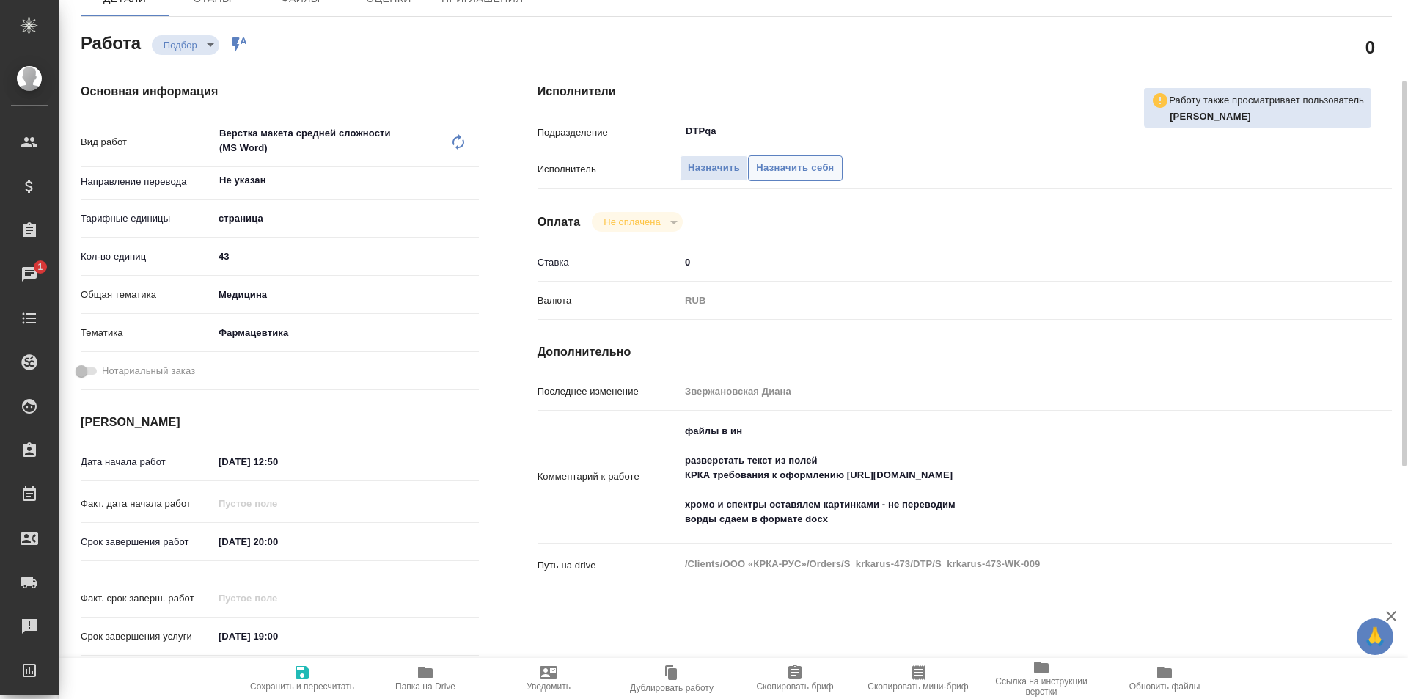
click at [791, 162] on span "Назначить себя" at bounding box center [795, 168] width 78 height 17
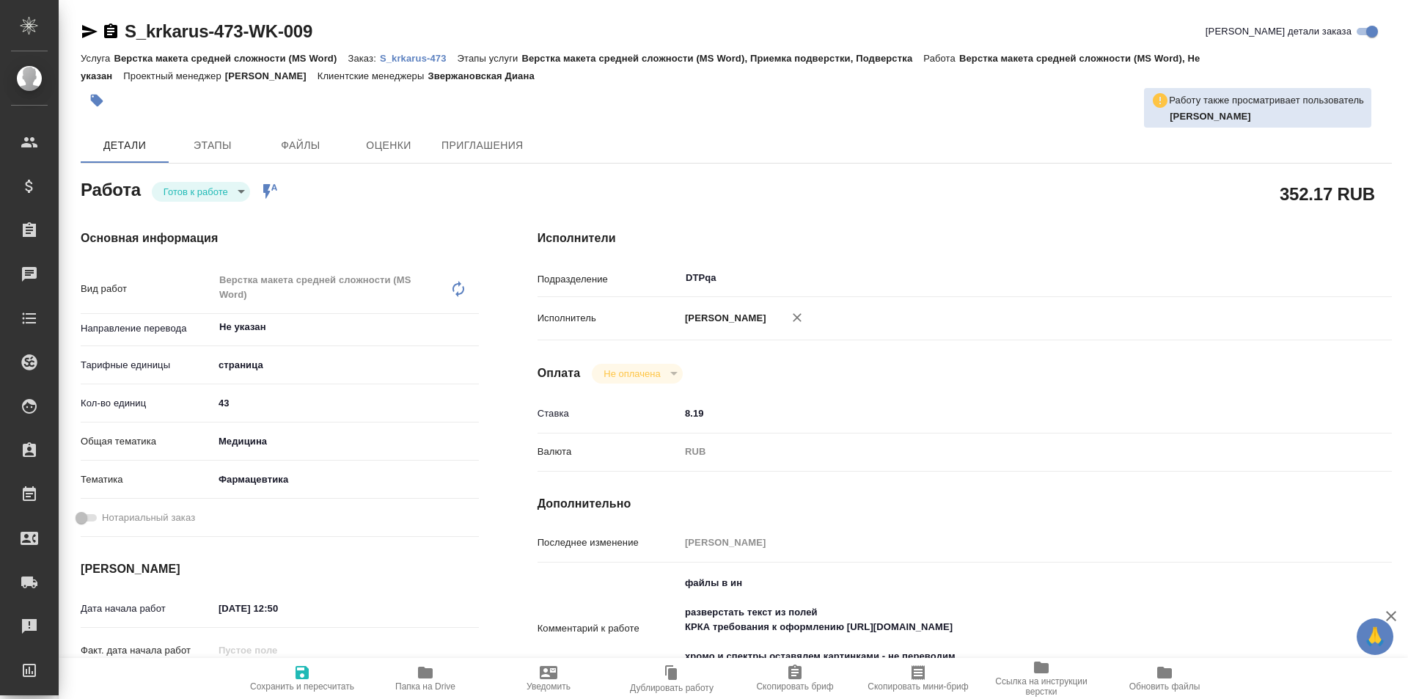
type textarea "x"
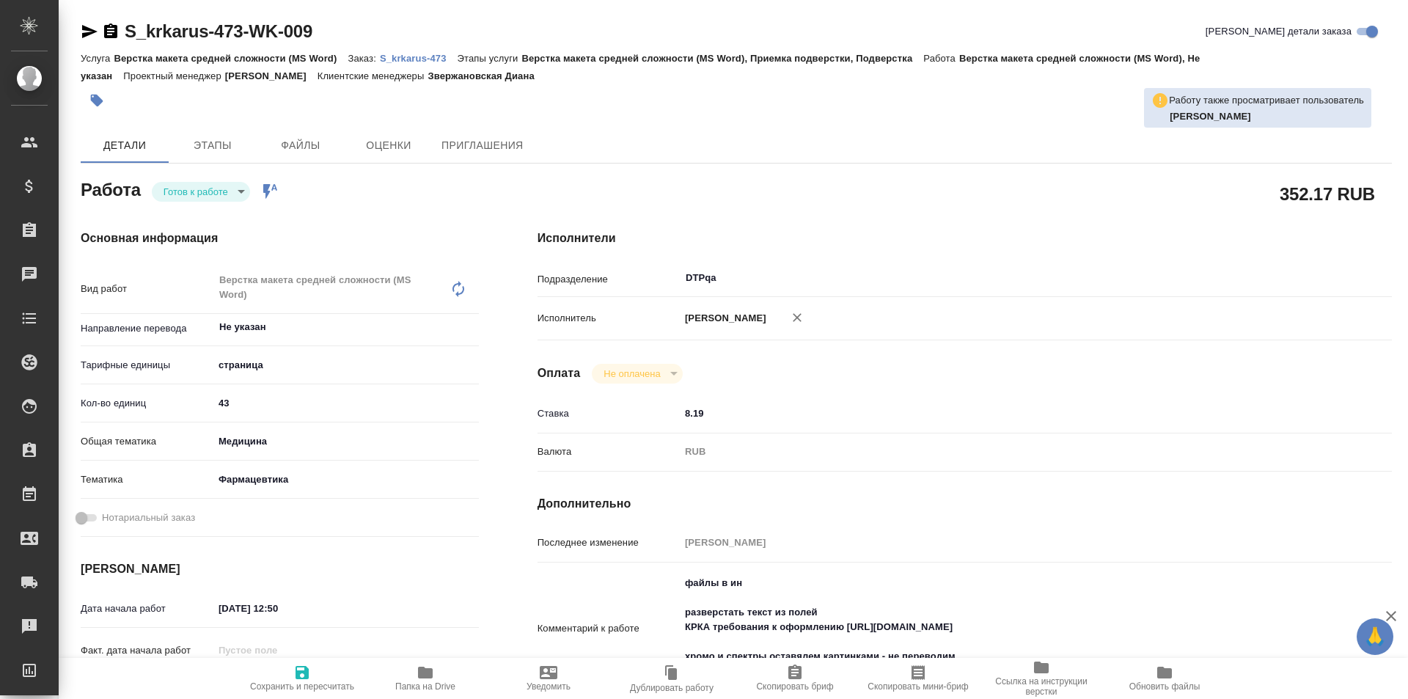
type textarea "x"
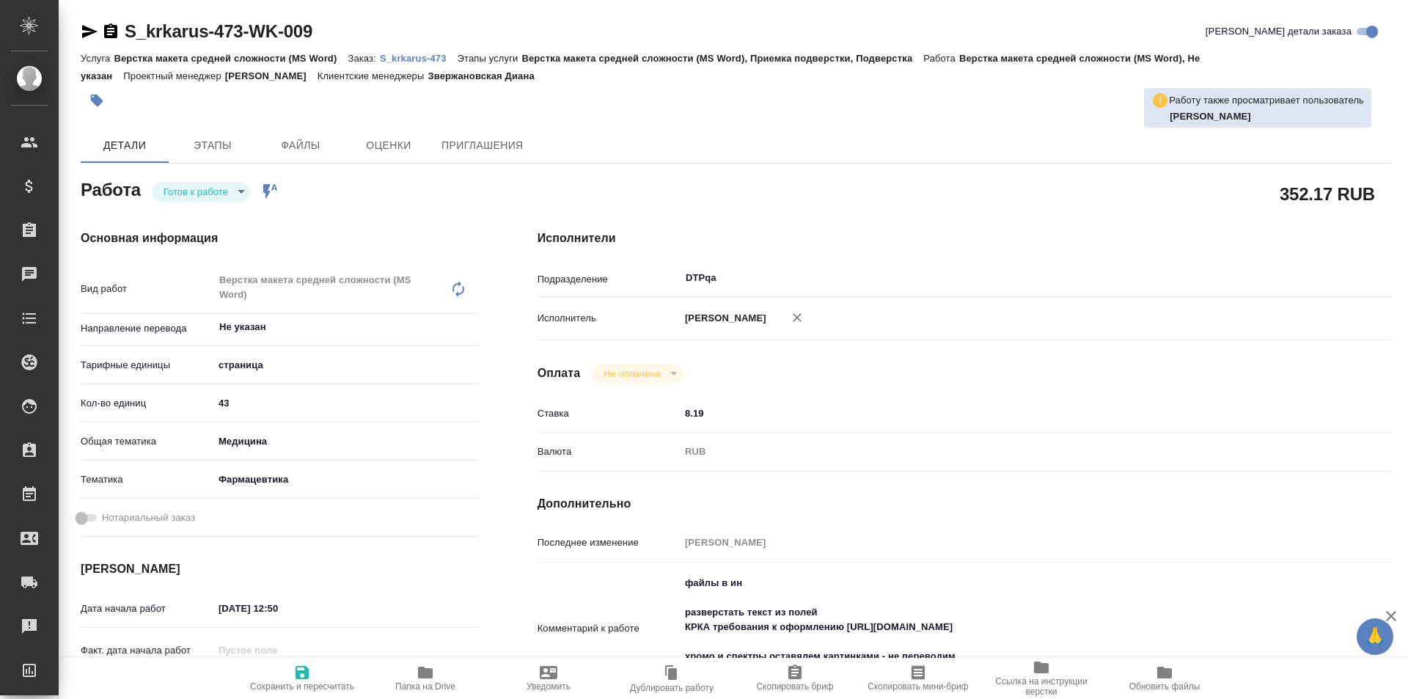
type textarea "x"
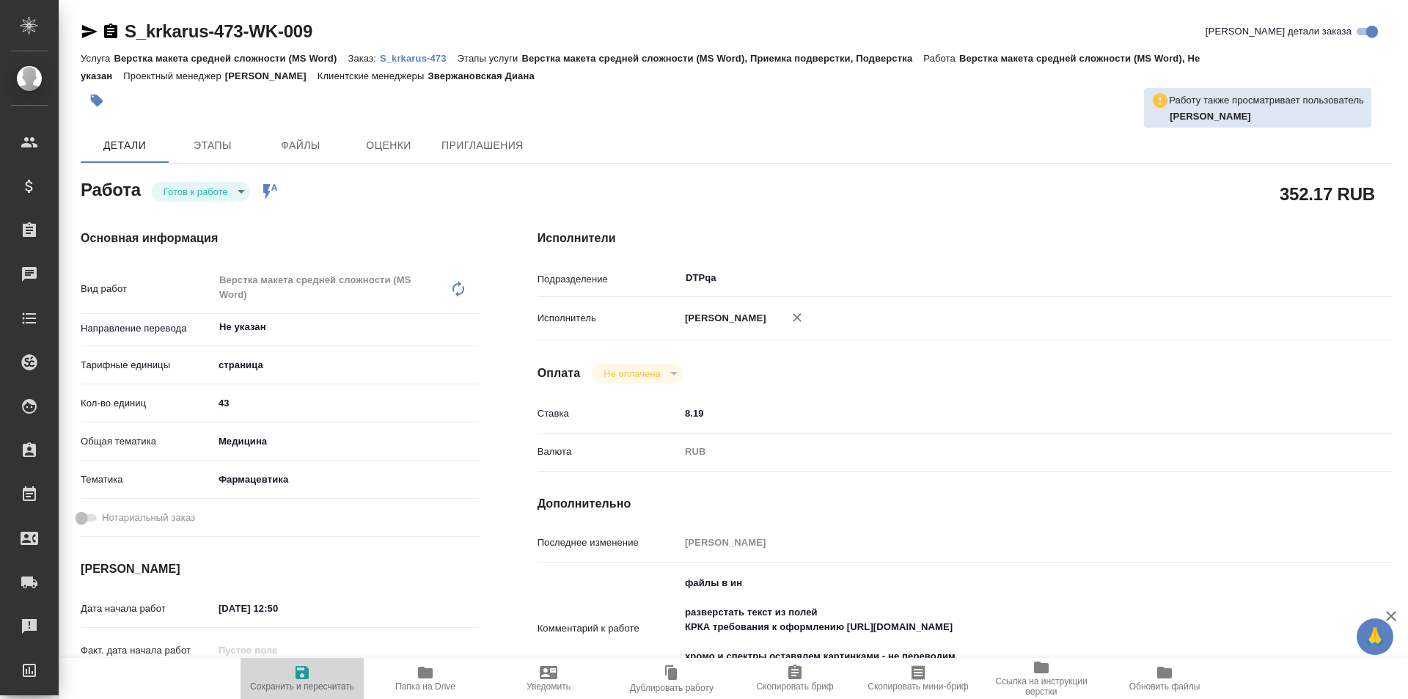
click at [303, 668] on icon "button" at bounding box center [302, 673] width 18 height 18
type textarea "x"
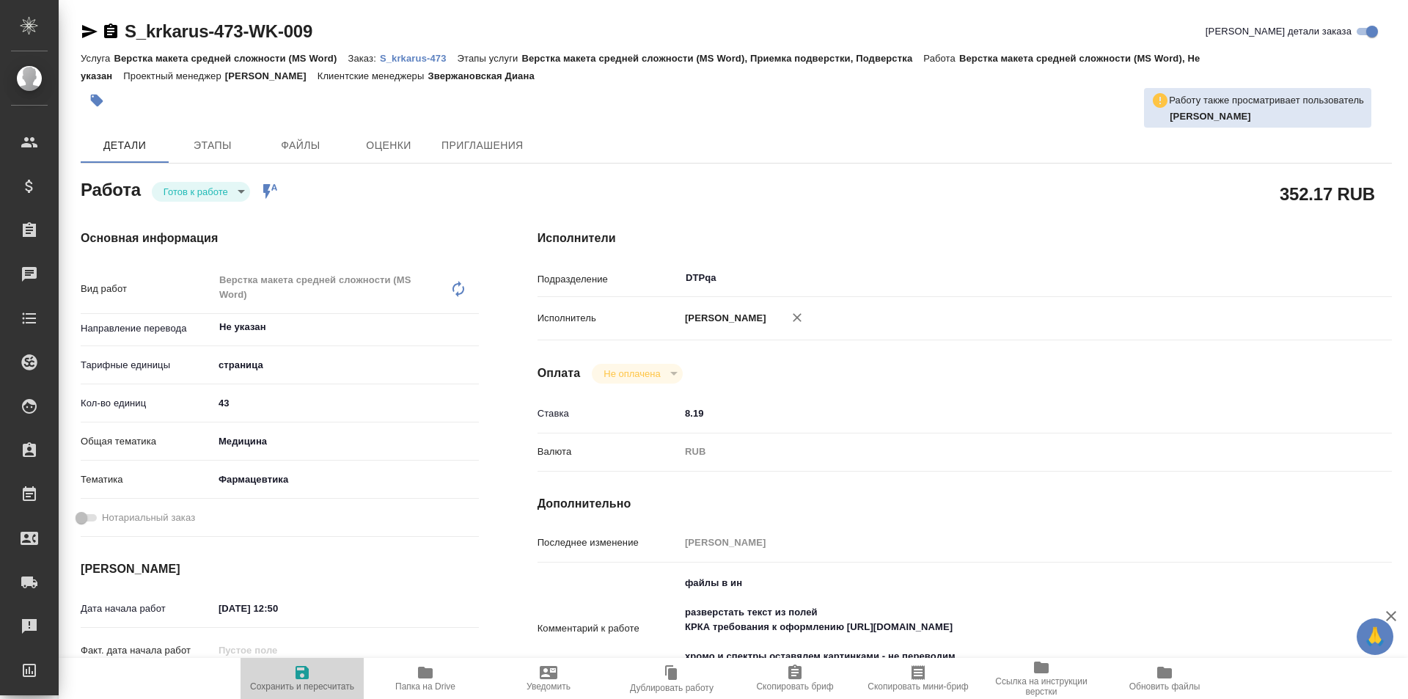
type textarea "x"
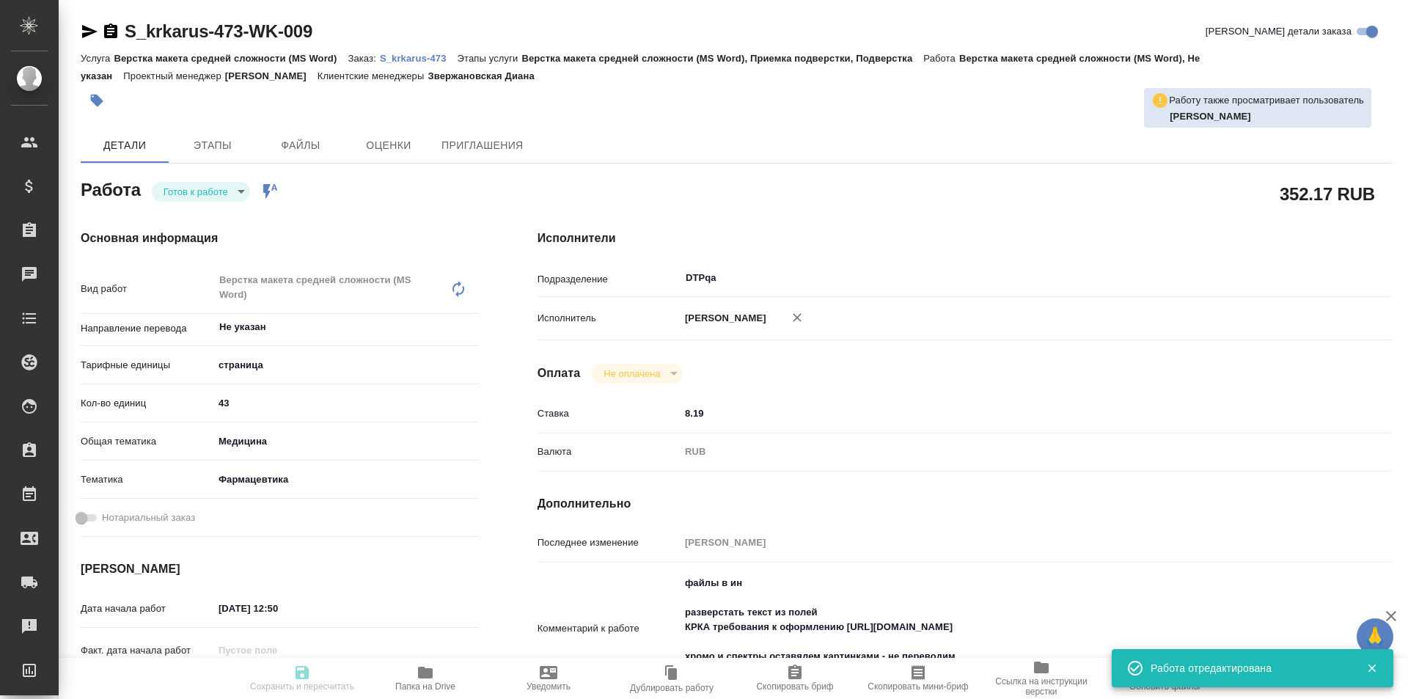
type textarea "x"
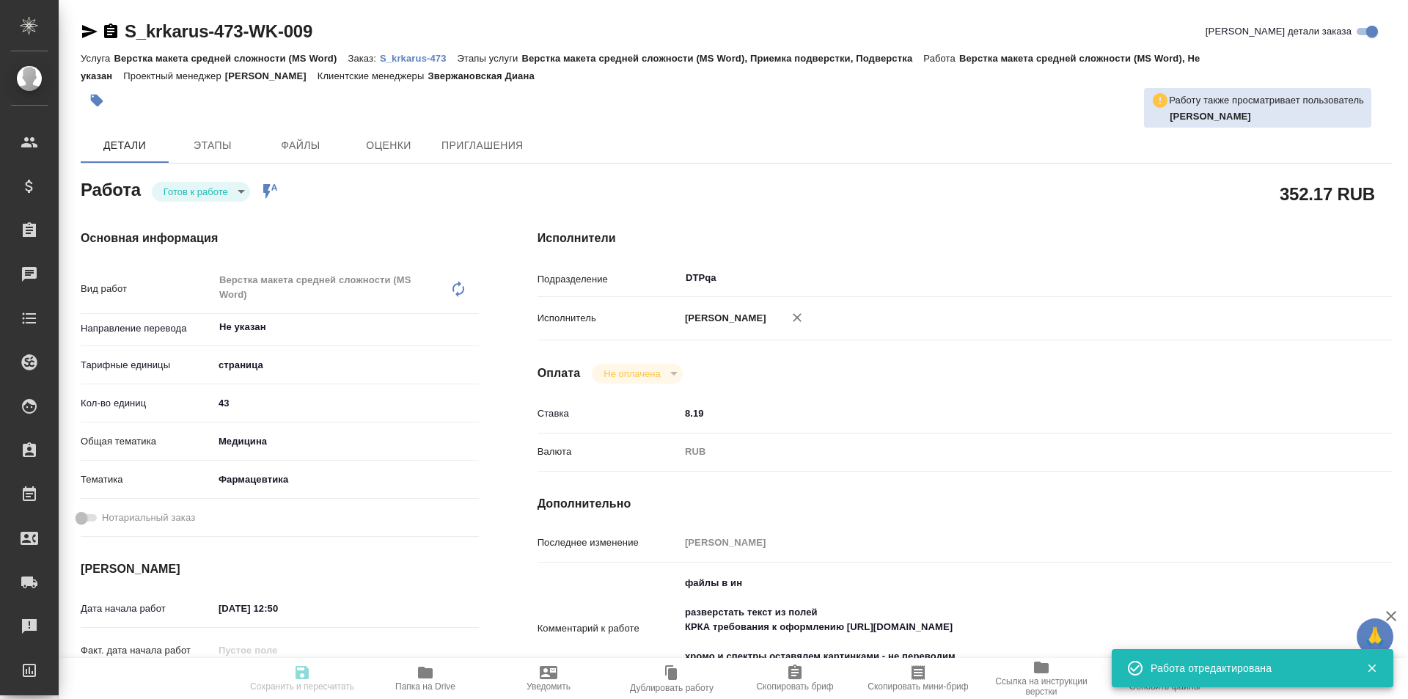
type input "readyForWork"
type textarea "Верстка макета средней сложности (MS Word)"
type textarea "x"
type input "Не указан"
type input "5a8b1489cc6b4906c91bfdb2"
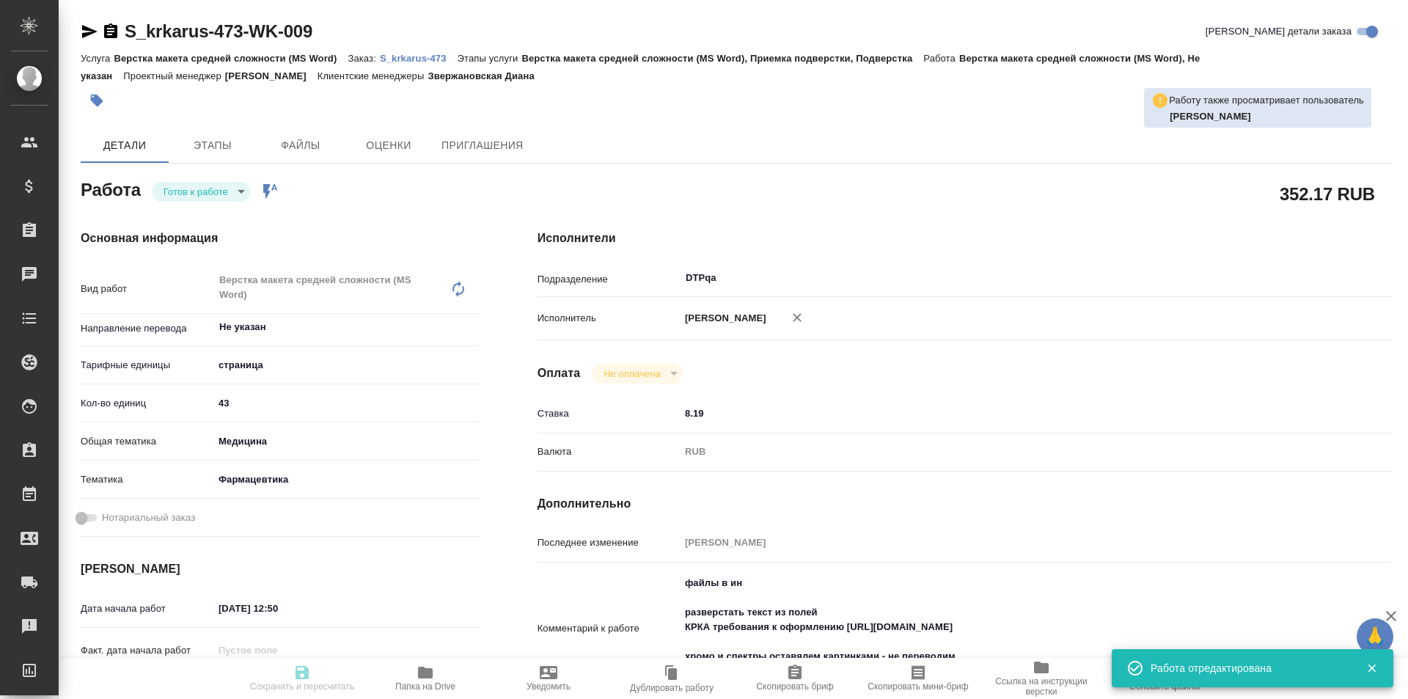
type input "43"
type input "med"
type input "6149832f2b7be24903fd7a82"
type input "[DATE] 12:50"
type input "[DATE] 20:00"
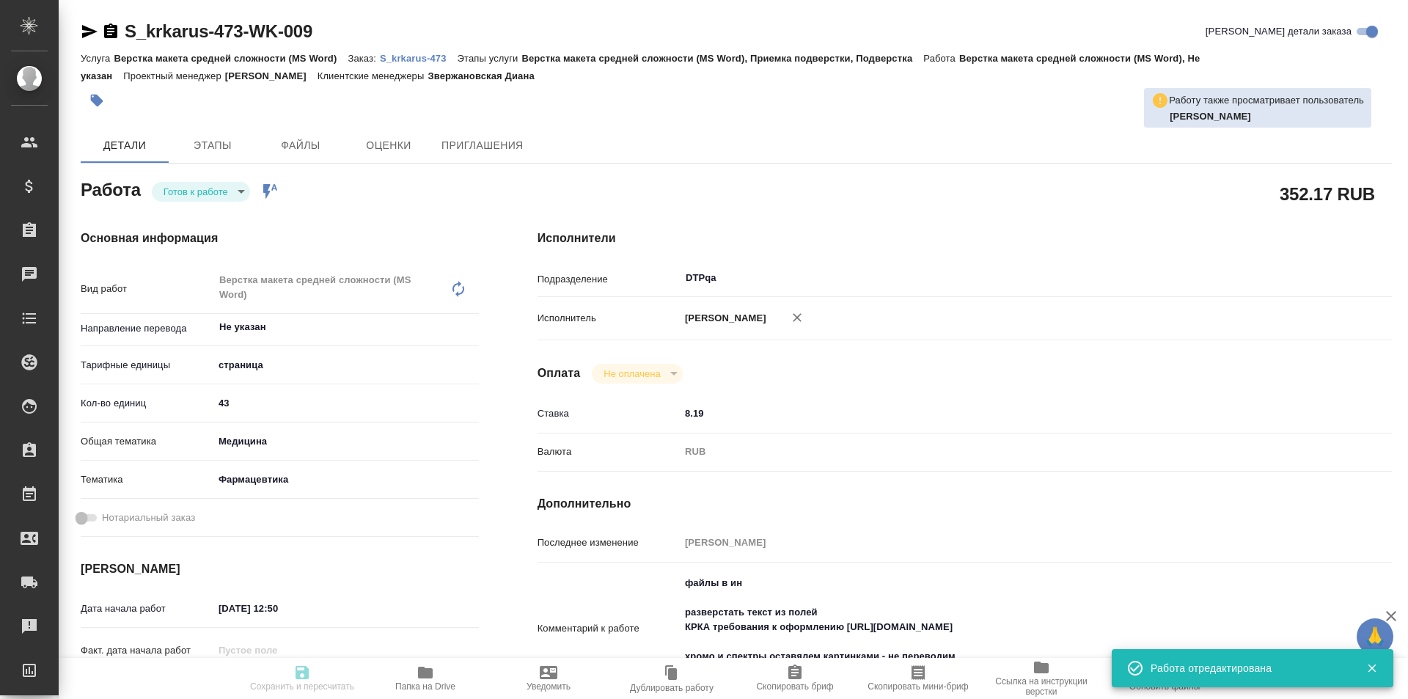
type input "[DATE] 19:00"
type input "DTPqa"
type input "notPayed"
type input "8.19"
type input "RUB"
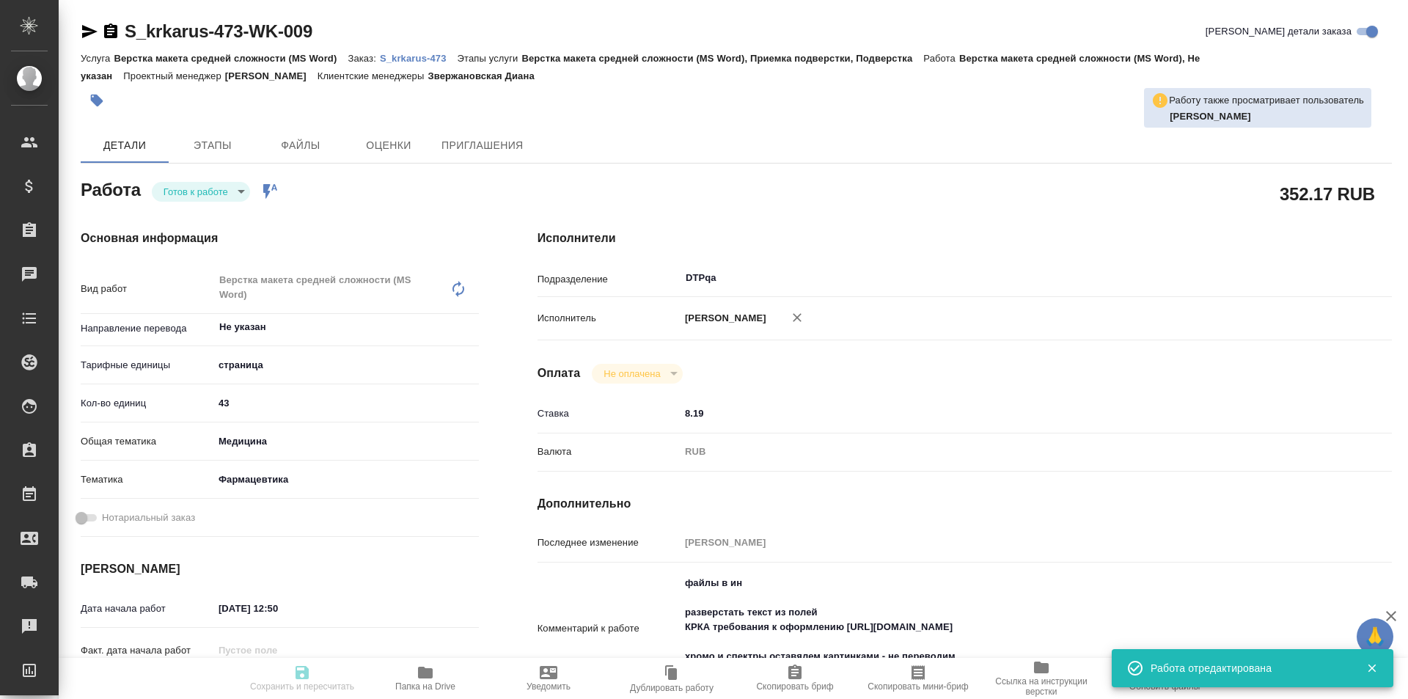
type input "[PERSON_NAME]"
type textarea "файлы в ин разверстать текст из полей КРКА требования к оформлению [URL][DOMAIN…"
type textarea "x"
type textarea "/Clients/ООО «КРКА-РУС»/Orders/S_krkarus-473/DTP/S_krkarus-473-WK-009"
type textarea "x"
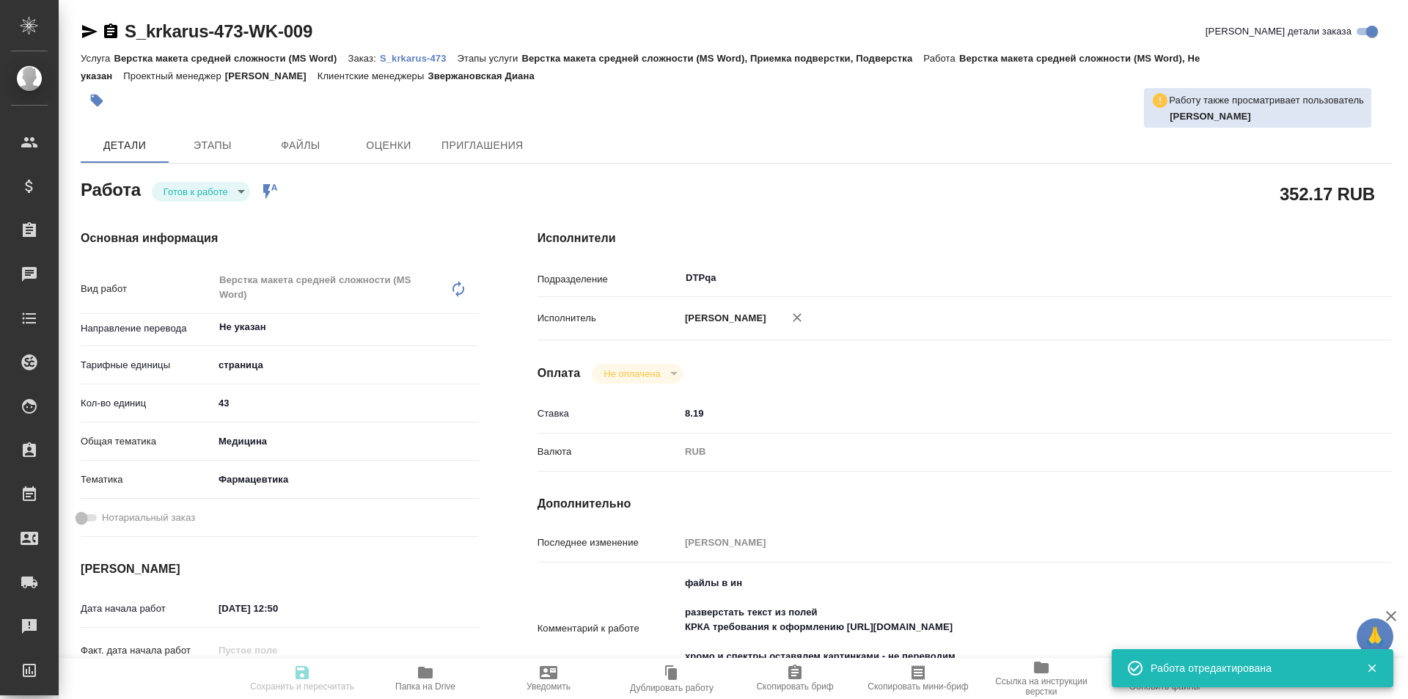
type input "S_krkarus-473"
type input "Верстка макета средней сложности (MS Word)"
type input "Верстка макета средней сложности (MS Word), Приемка подверстки, Подверстка"
type input "Звержановская Диана"
type input "[PERSON_NAME]"
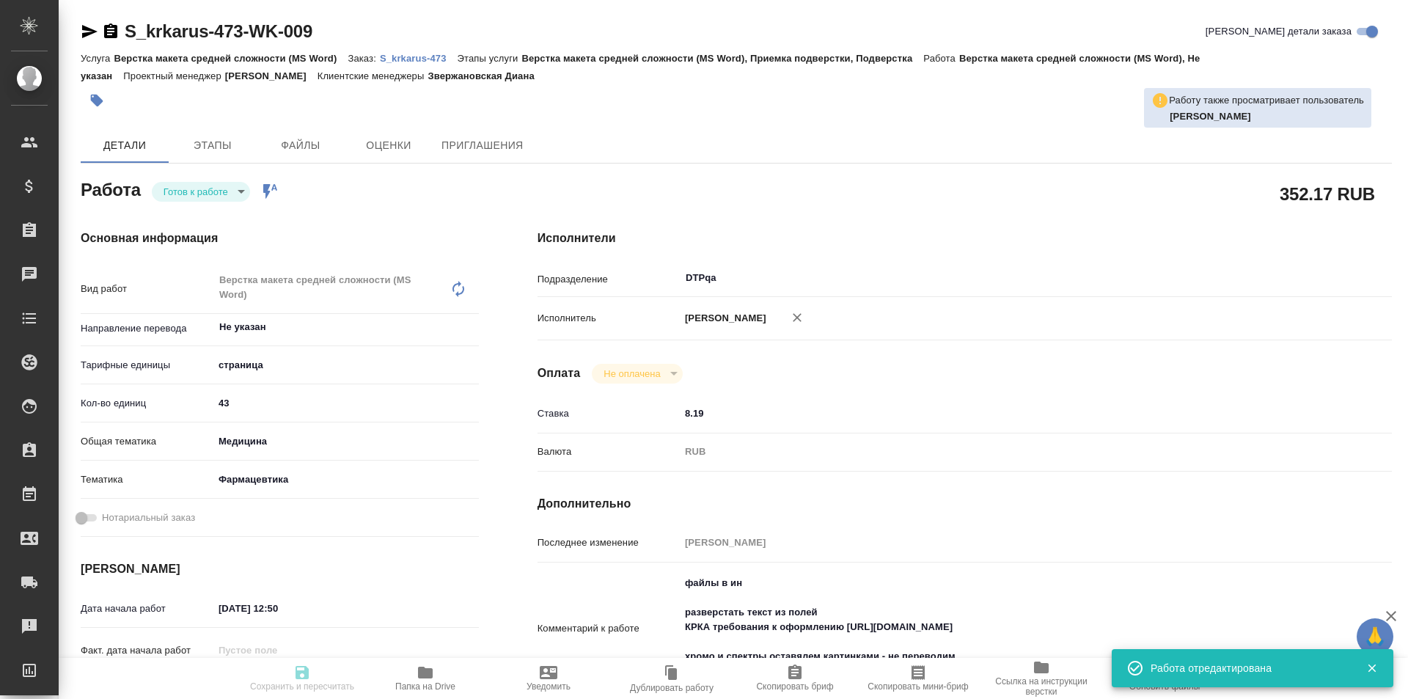
type input "/Clients/ООО «КРКА-РУС»/Orders/S_krkarus-473"
type textarea "x"
type textarea "КРКА Ципринол® (Ципрофлоксацин) таблетки, покрытые пленочной оболочкой 750 мг (…"
type textarea "x"
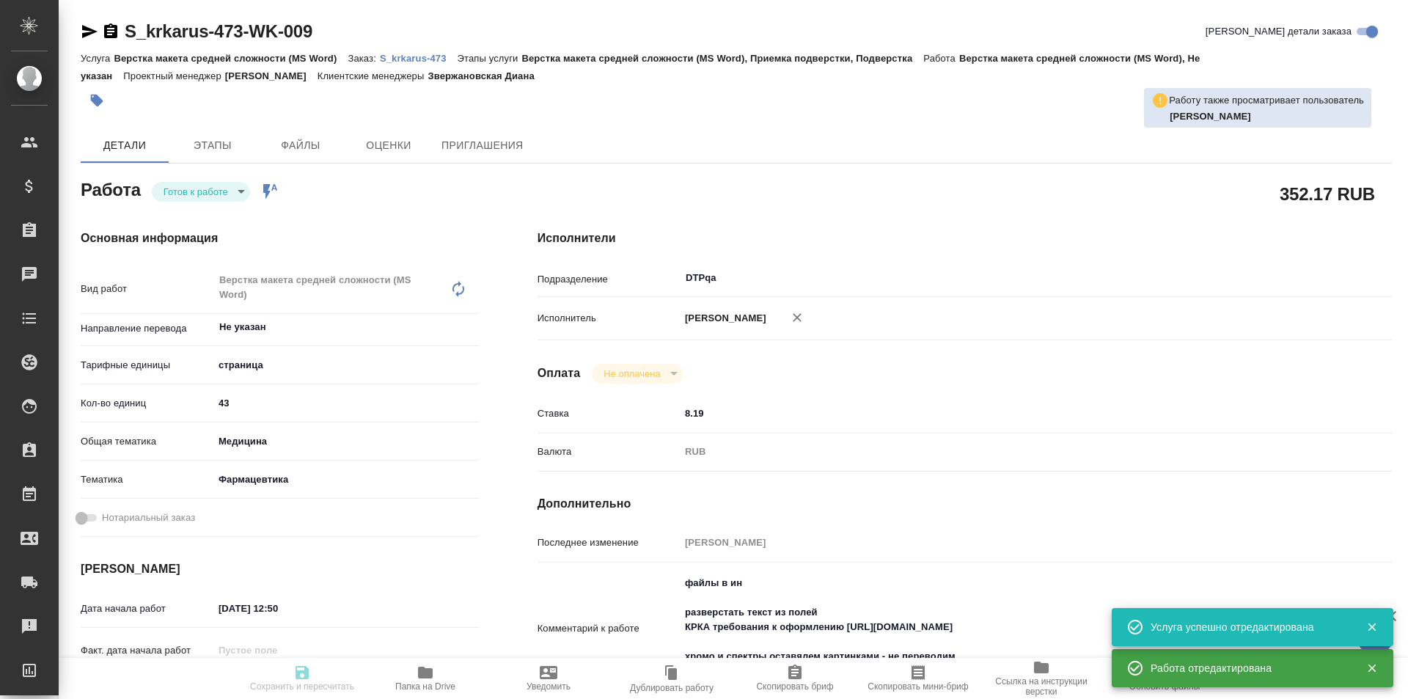
type textarea "x"
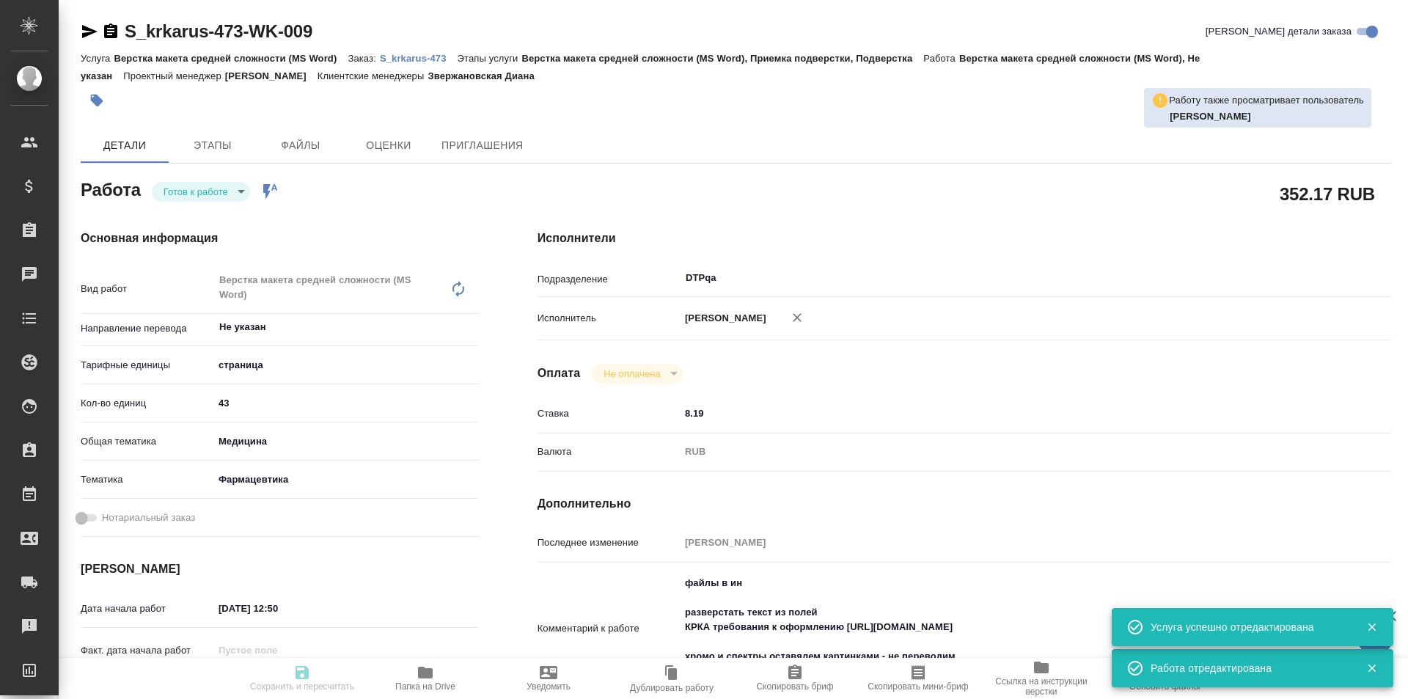
type textarea "x"
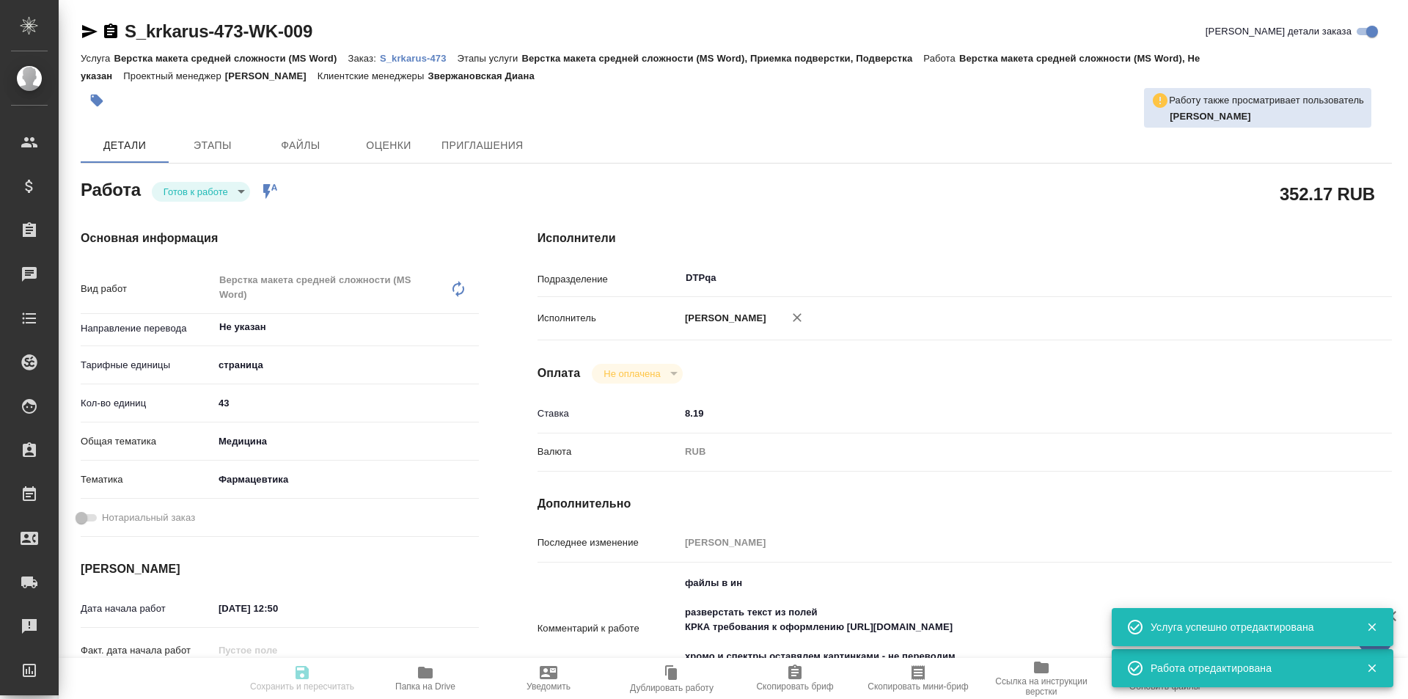
type textarea "x"
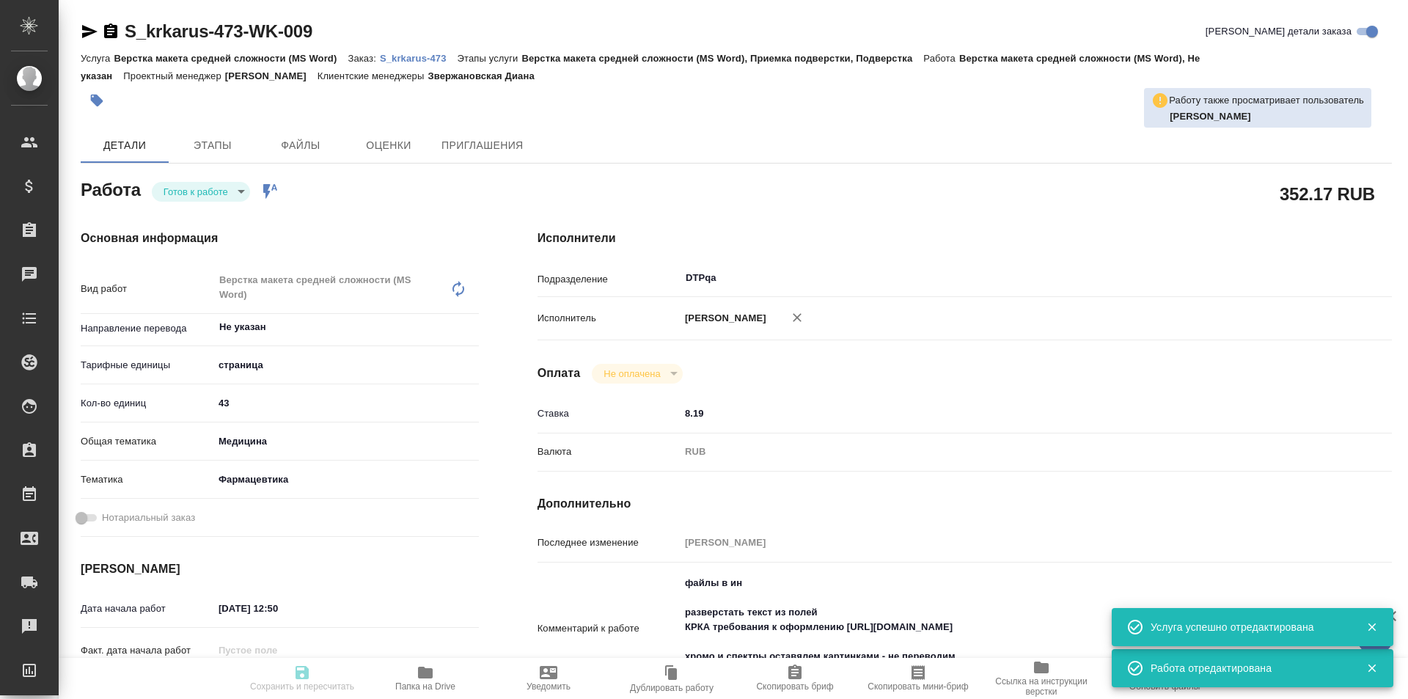
type textarea "x"
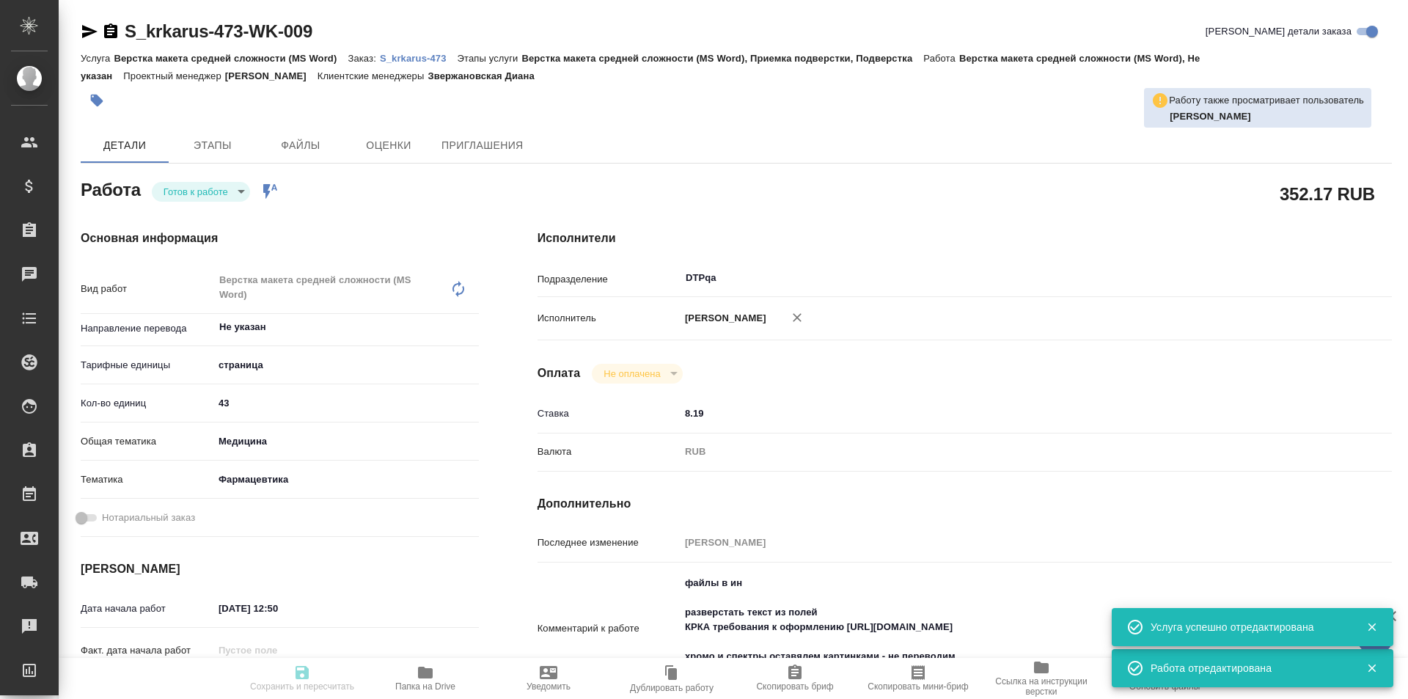
type textarea "x"
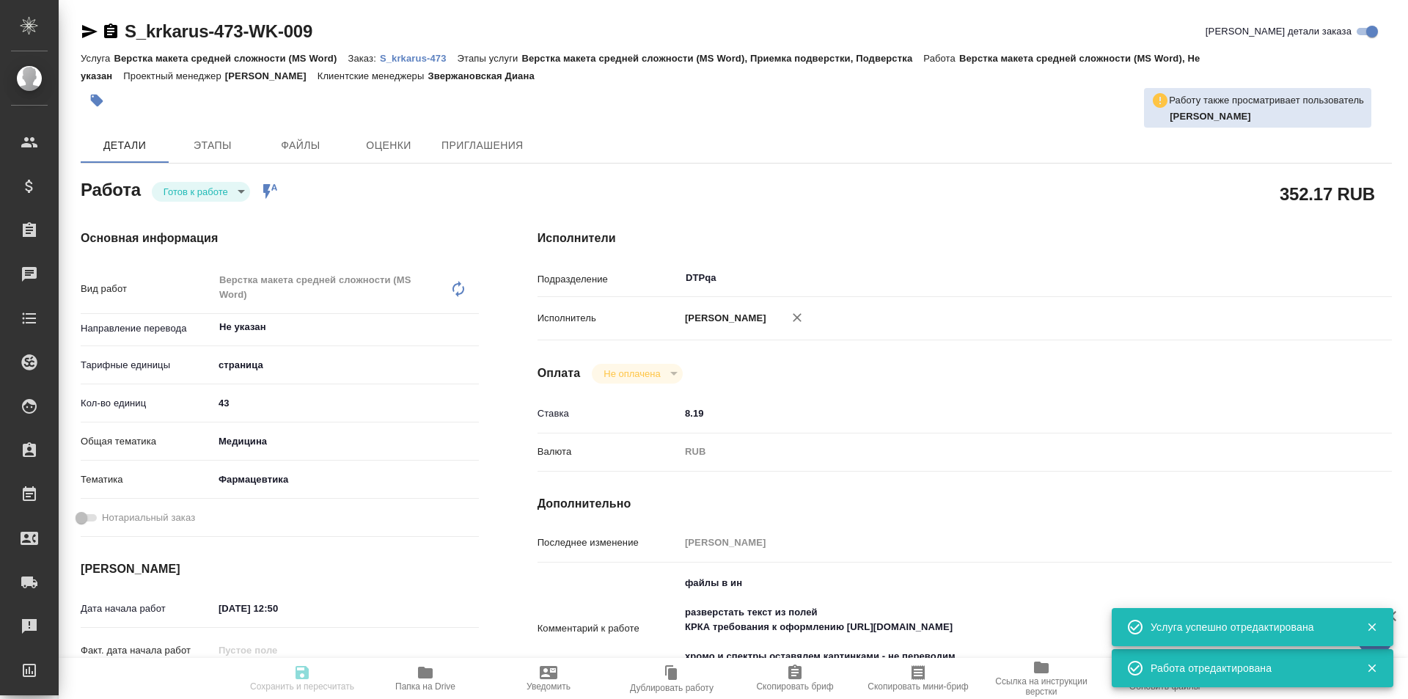
type textarea "x"
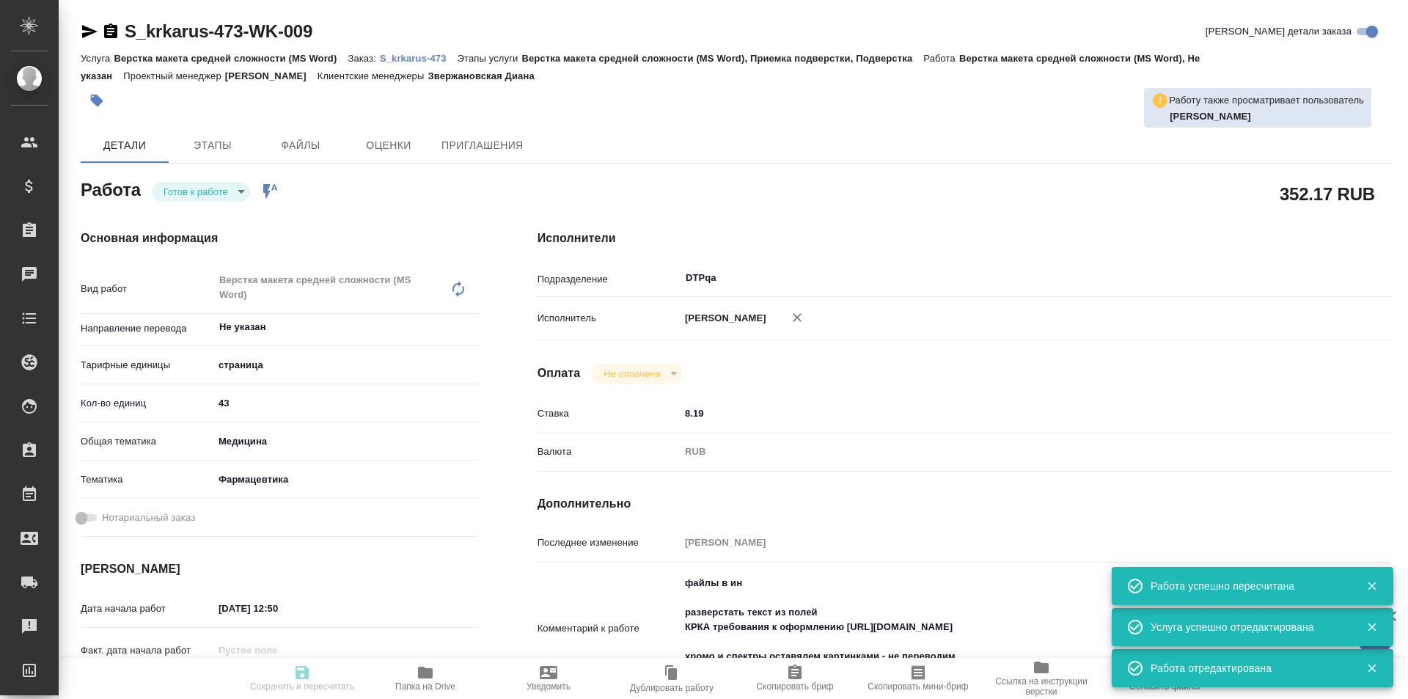
type input "readyForWork"
type textarea "Верстка макета средней сложности (MS Word)"
type textarea "x"
type input "Не указан"
type input "5a8b1489cc6b4906c91bfdb2"
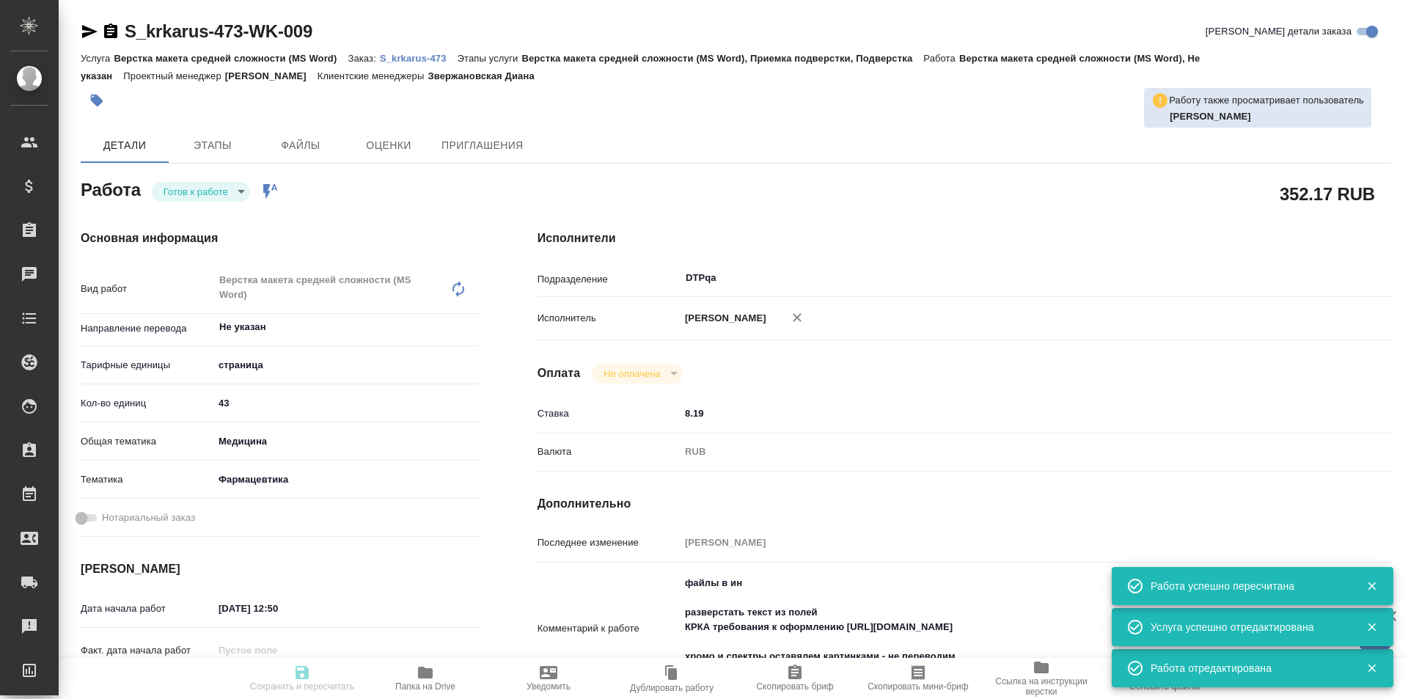
type input "43"
type input "med"
type input "6149832f2b7be24903fd7a82"
type input "[DATE] 12:50"
type input "[DATE] 20:00"
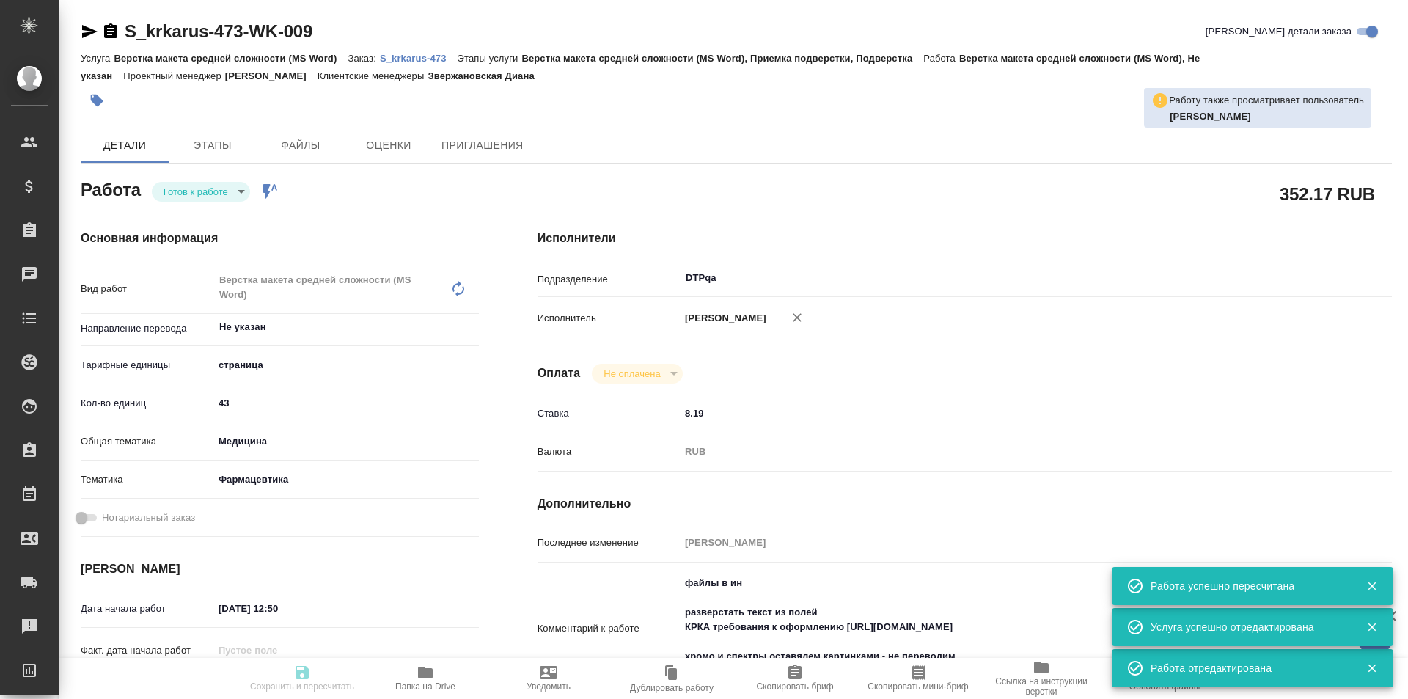
type input "[DATE] 19:00"
type input "DTPqa"
type input "notPayed"
type input "8.19"
type input "RUB"
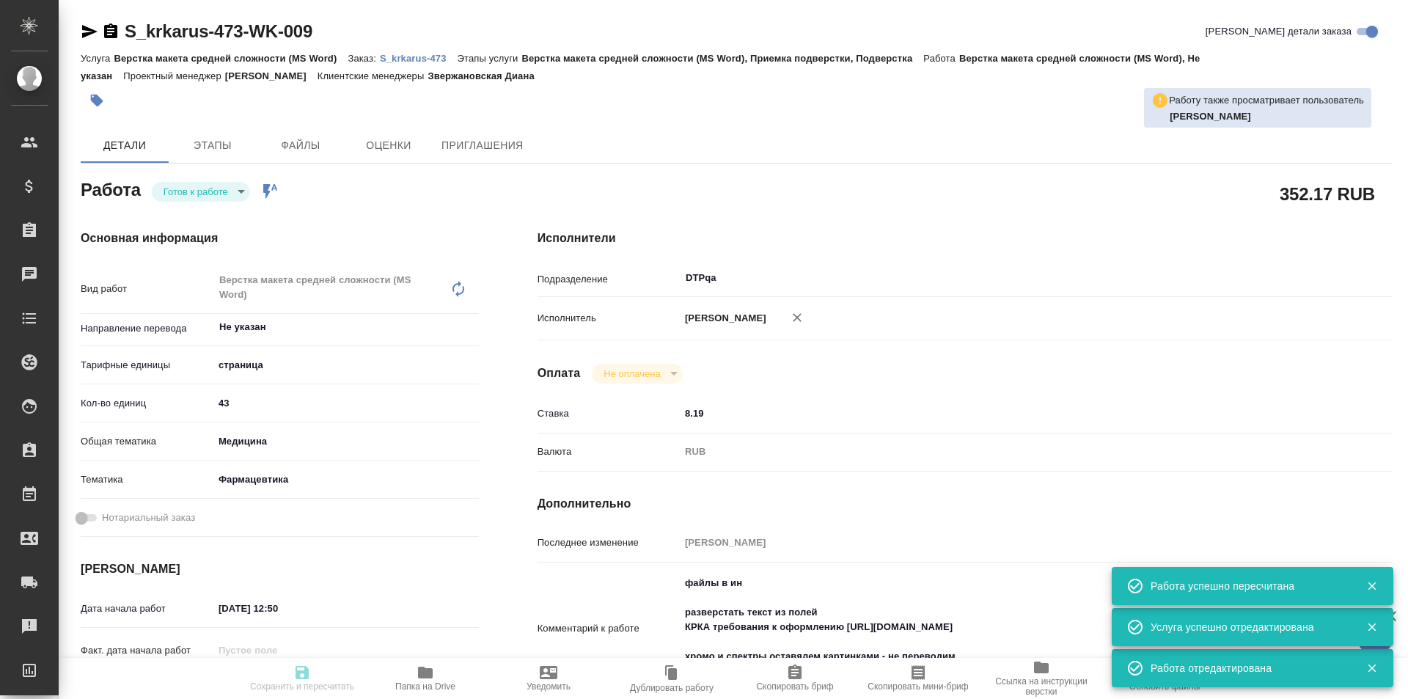
type input "[PERSON_NAME]"
type textarea "файлы в ин разверстать текст из полей КРКА требования к оформлению [URL][DOMAIN…"
type textarea "x"
type textarea "/Clients/ООО «КРКА-РУС»/Orders/S_krkarus-473/DTP/S_krkarus-473-WK-009"
type textarea "x"
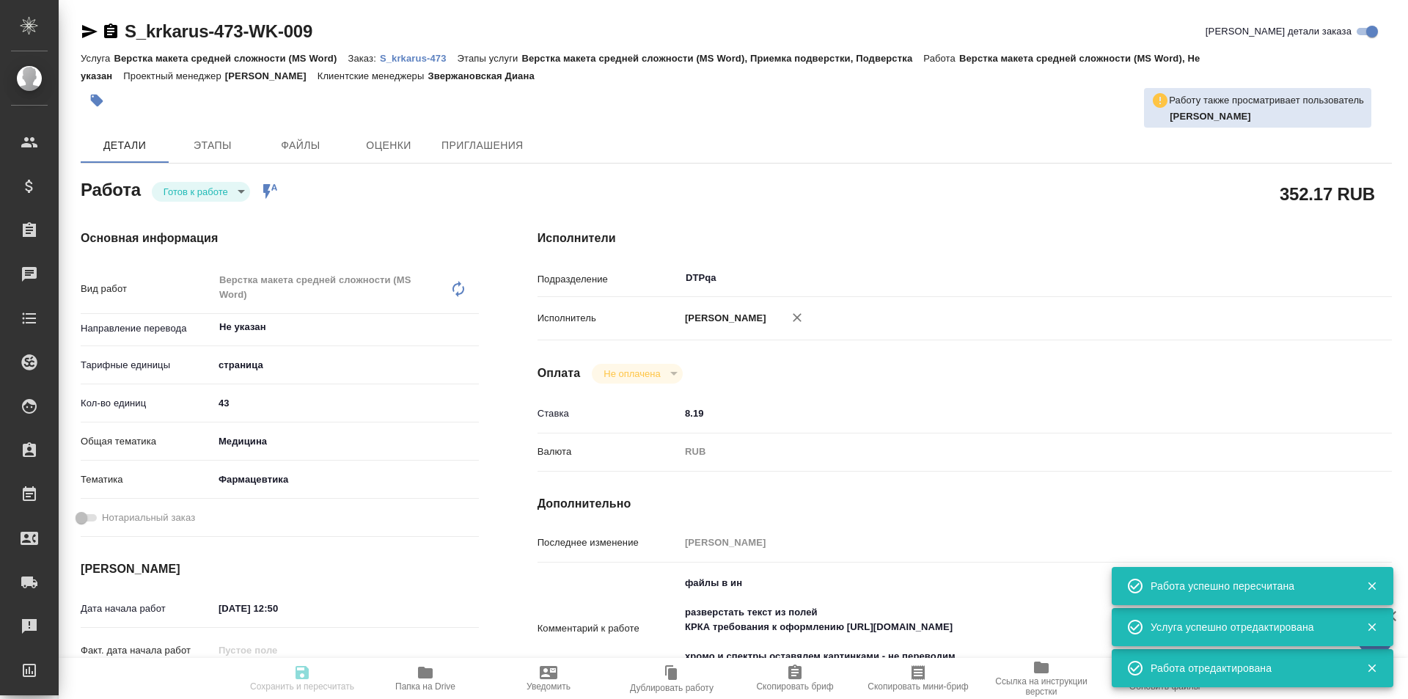
type input "S_krkarus-473"
type input "Верстка макета средней сложности (MS Word)"
type input "Верстка макета средней сложности (MS Word), Приемка подверстки, Подверстка"
type input "Звержановская Диана"
type input "[PERSON_NAME]"
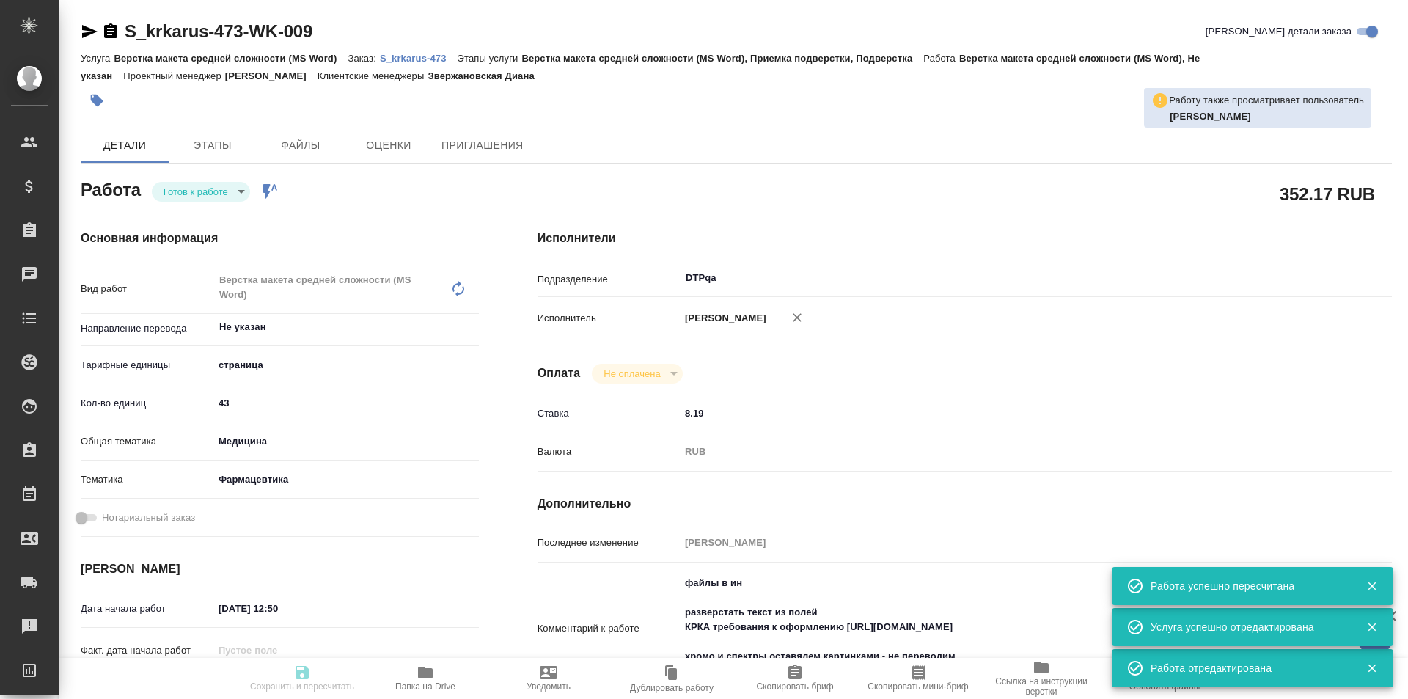
type input "/Clients/ООО «КРКА-РУС»/Orders/S_krkarus-473"
type textarea "x"
type textarea "КРКА Ципринол® (Ципрофлоксацин) таблетки, покрытые пленочной оболочкой 750 мг (…"
type textarea "x"
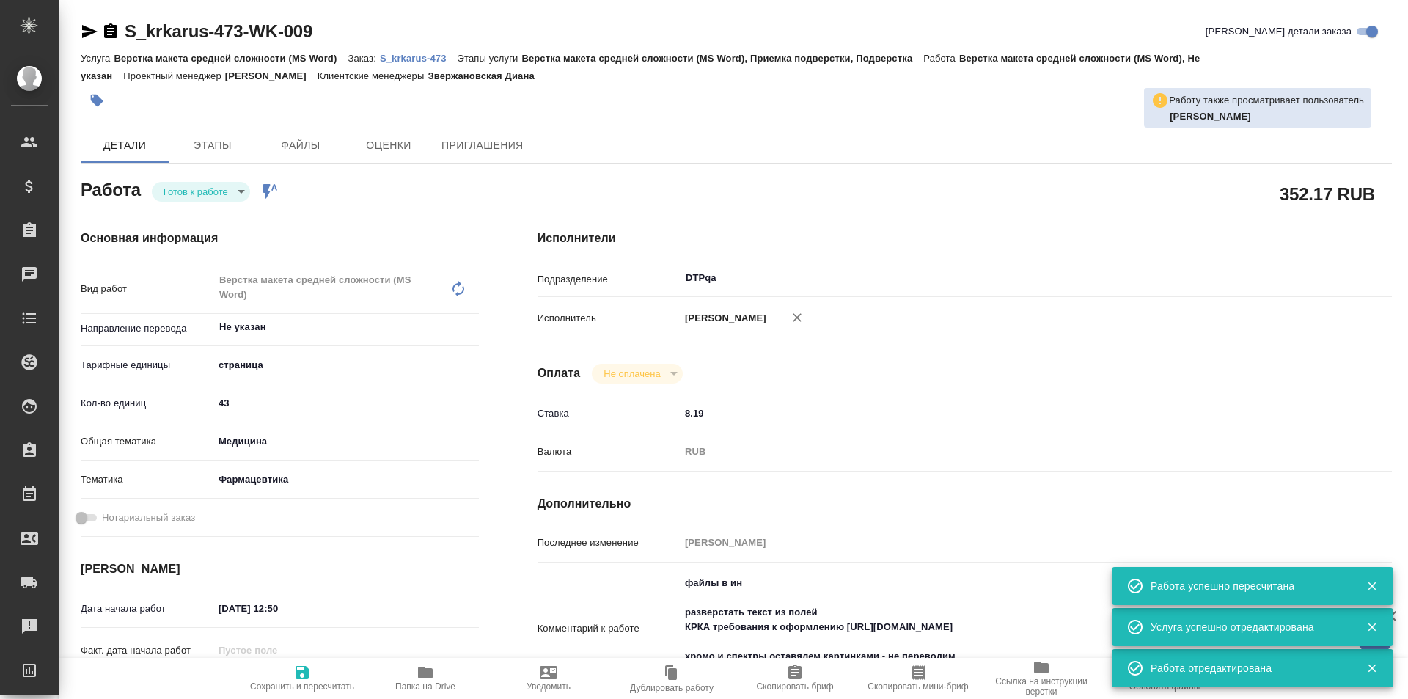
type textarea "x"
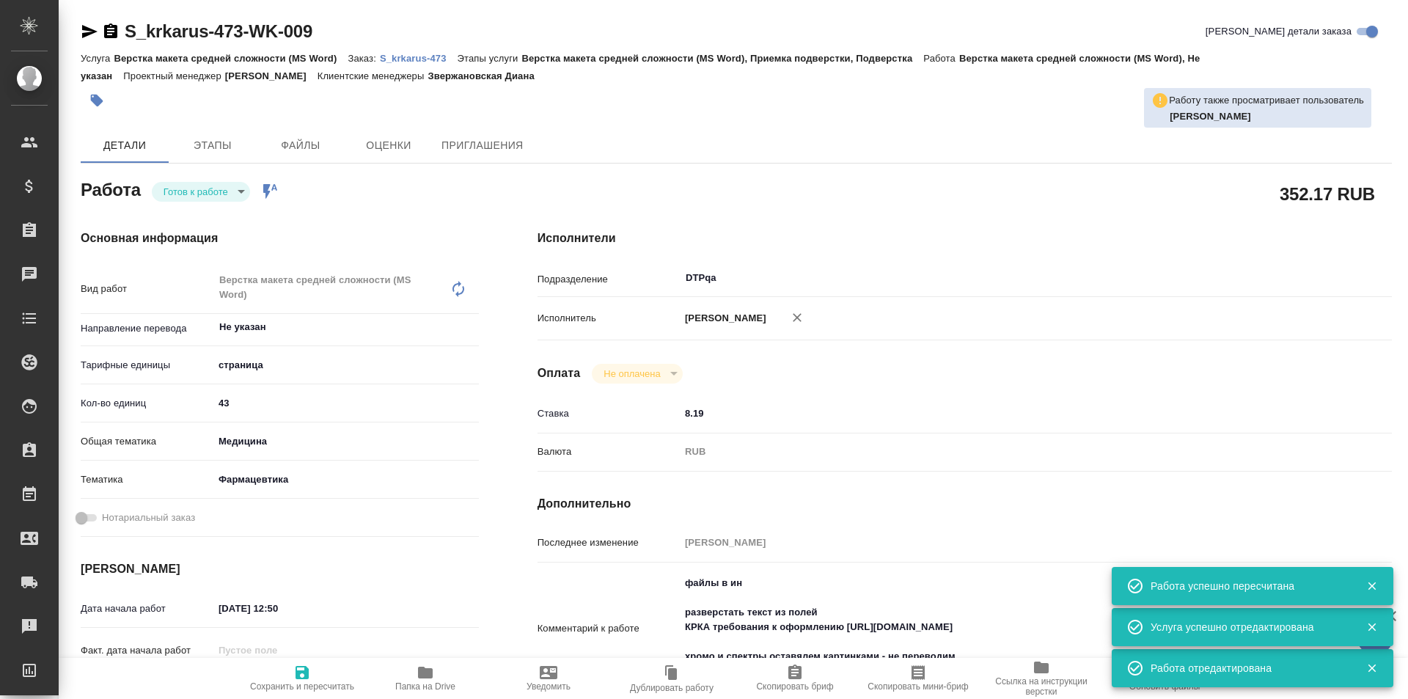
type textarea "x"
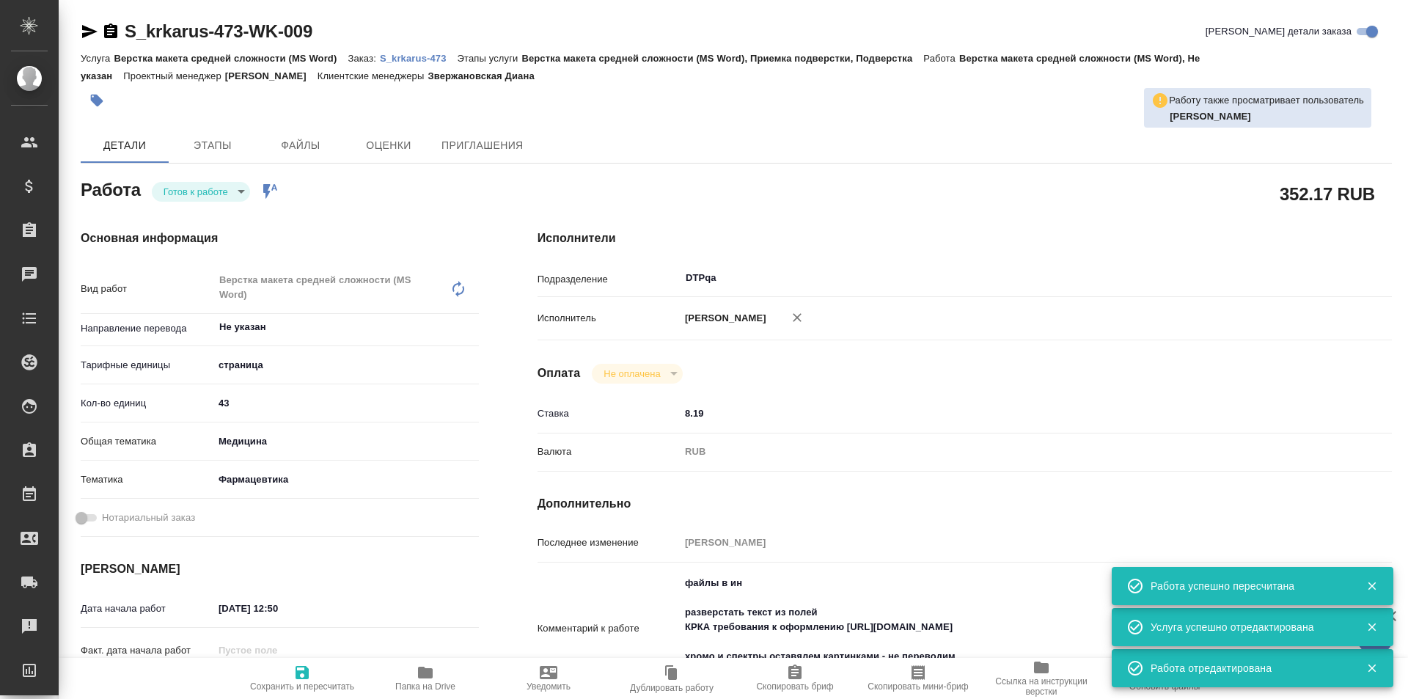
type textarea "x"
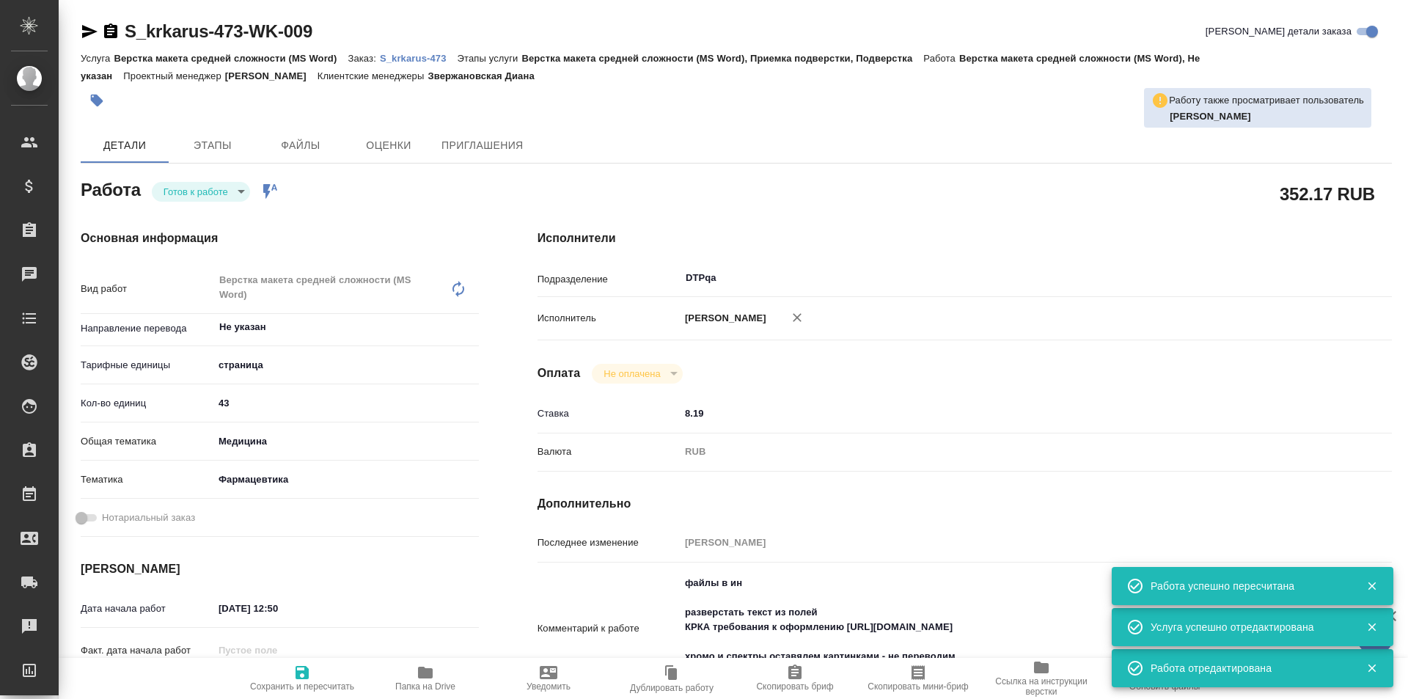
type textarea "x"
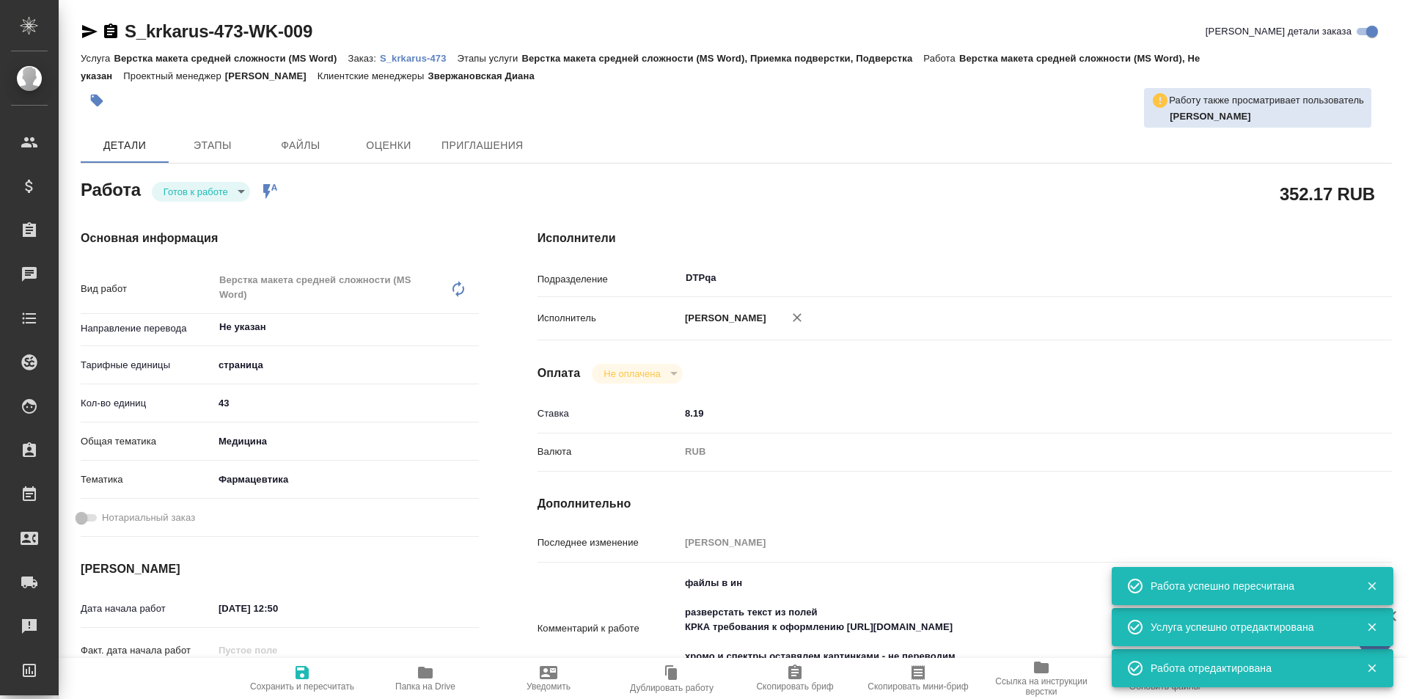
type textarea "x"
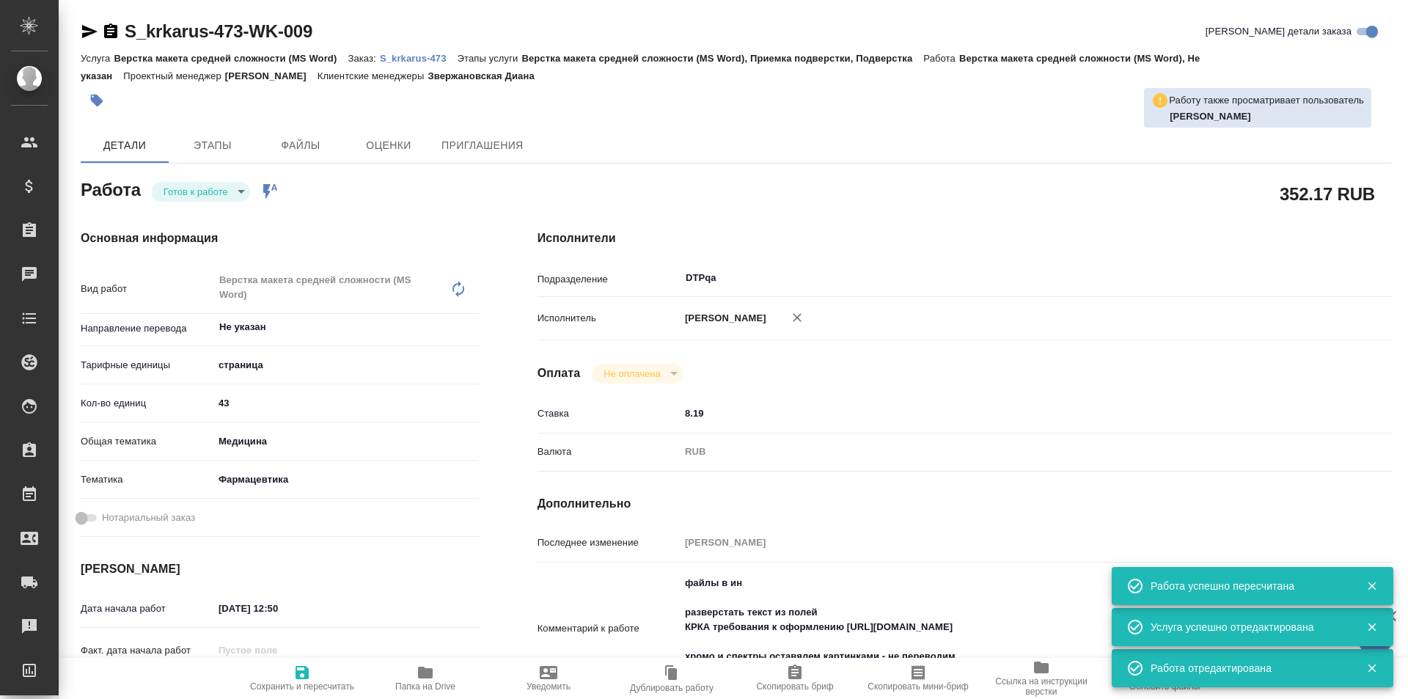
type textarea "x"
